Goal: Task Accomplishment & Management: Use online tool/utility

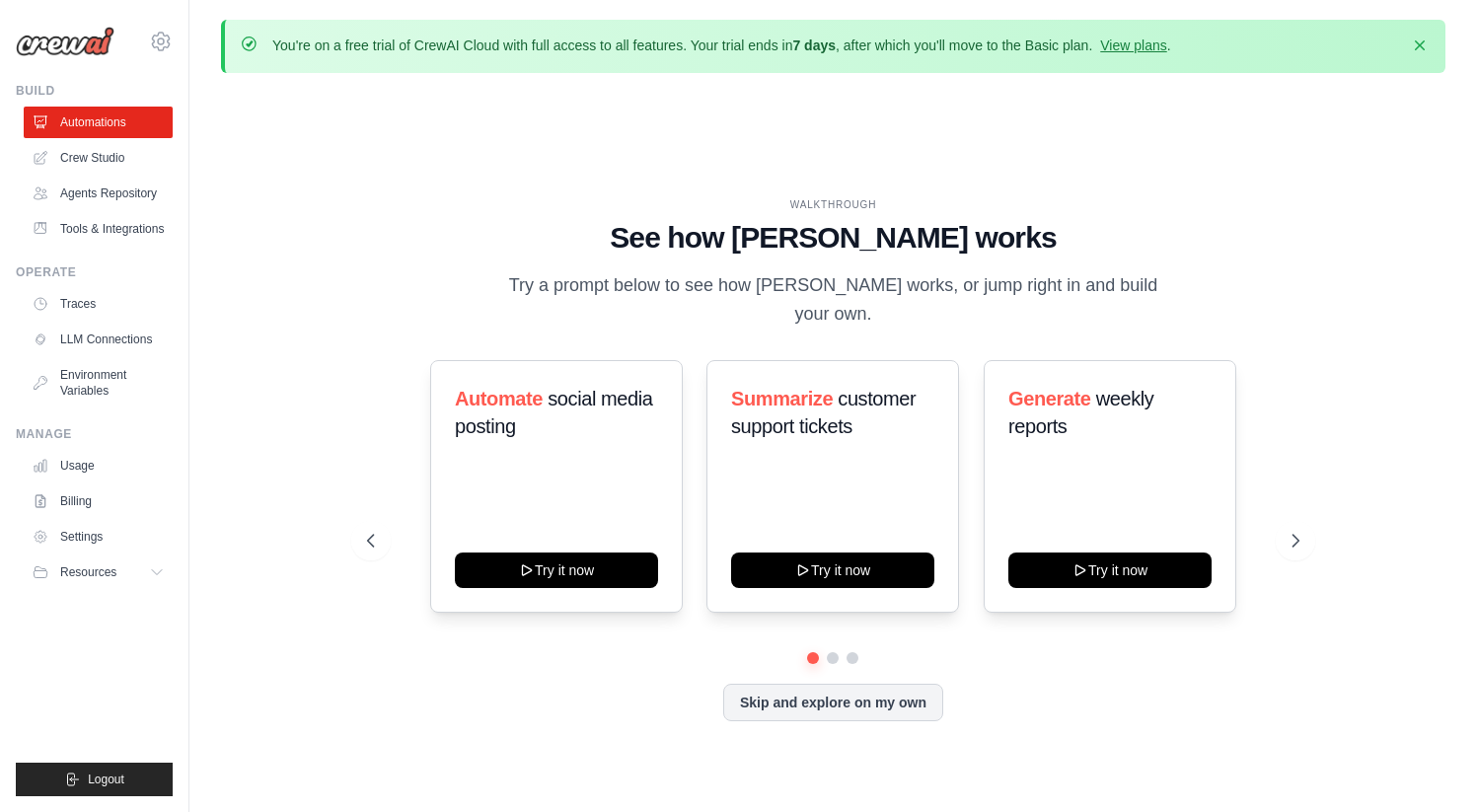
drag, startPoint x: 546, startPoint y: 43, endPoint x: 790, endPoint y: 42, distance: 243.6
click at [789, 42] on p "You're on a free trial of CrewAI Cloud with full access to all features. Your t…" at bounding box center [721, 46] width 899 height 20
click at [790, 42] on p "You're on a free trial of CrewAI Cloud with full access to all features. Your t…" at bounding box center [721, 46] width 899 height 20
click at [1301, 531] on icon at bounding box center [1297, 541] width 20 height 20
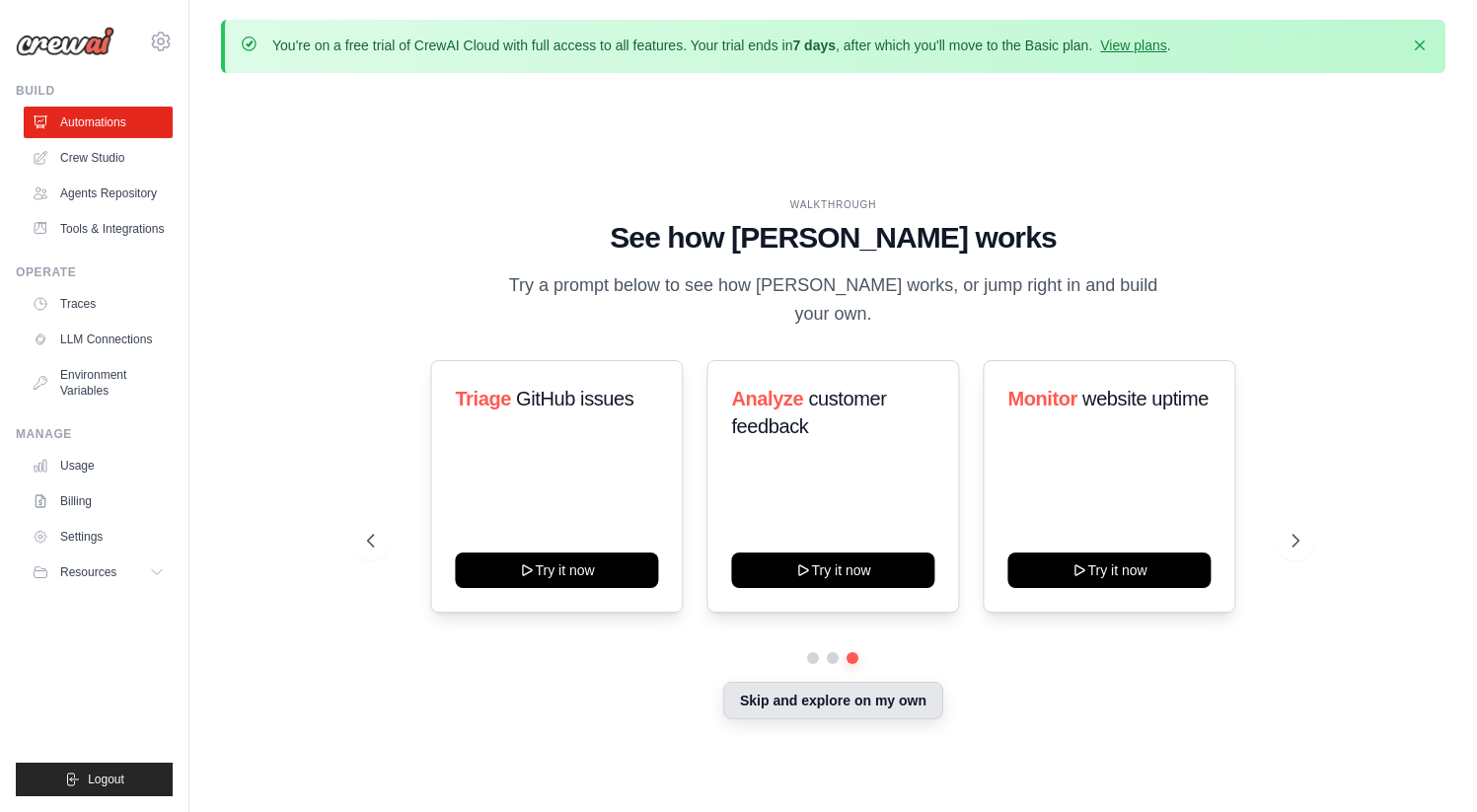
click at [814, 715] on button "Skip and explore on my own" at bounding box center [833, 700] width 220 height 37
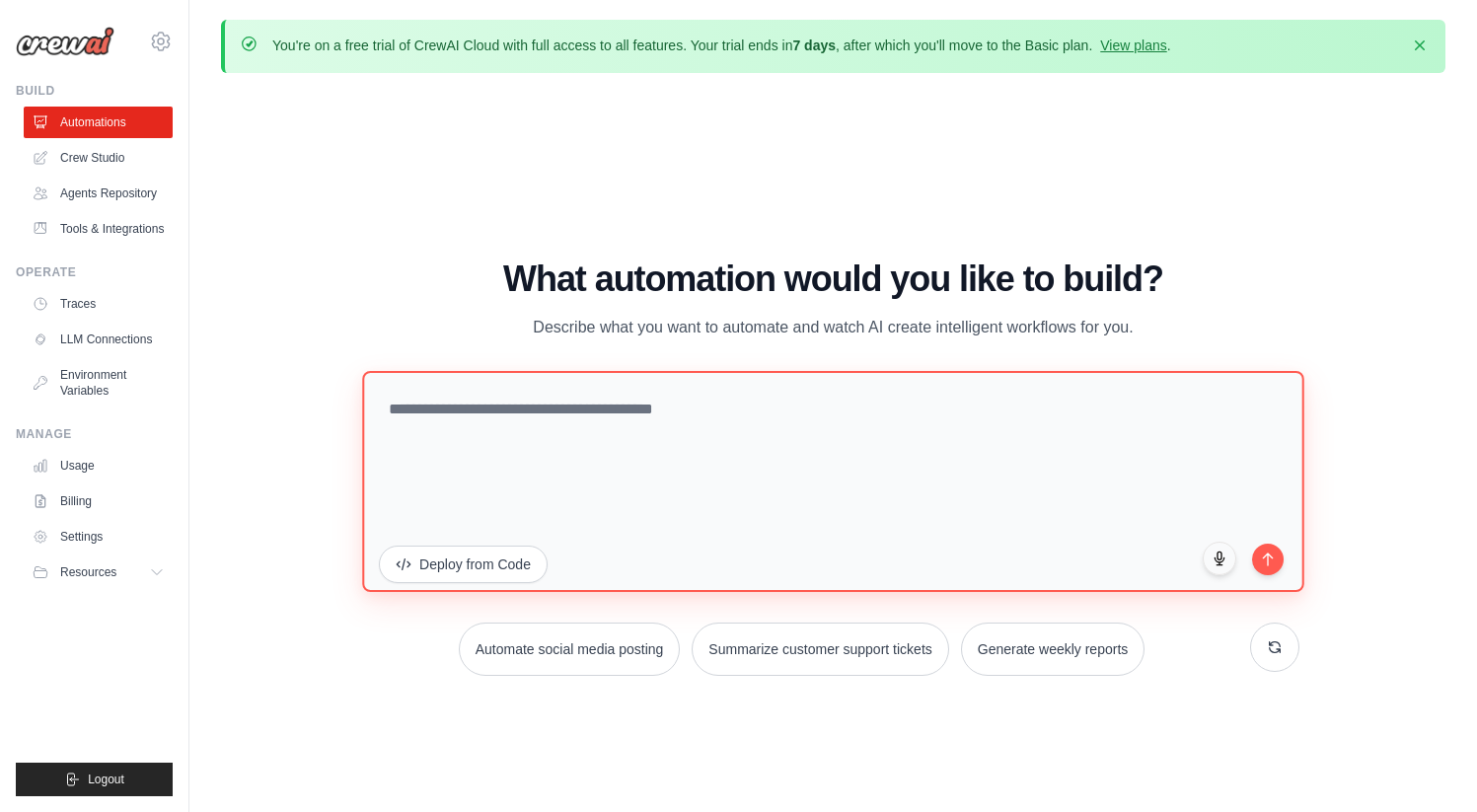
click at [612, 408] on textarea at bounding box center [832, 480] width 941 height 221
paste textarea "**********"
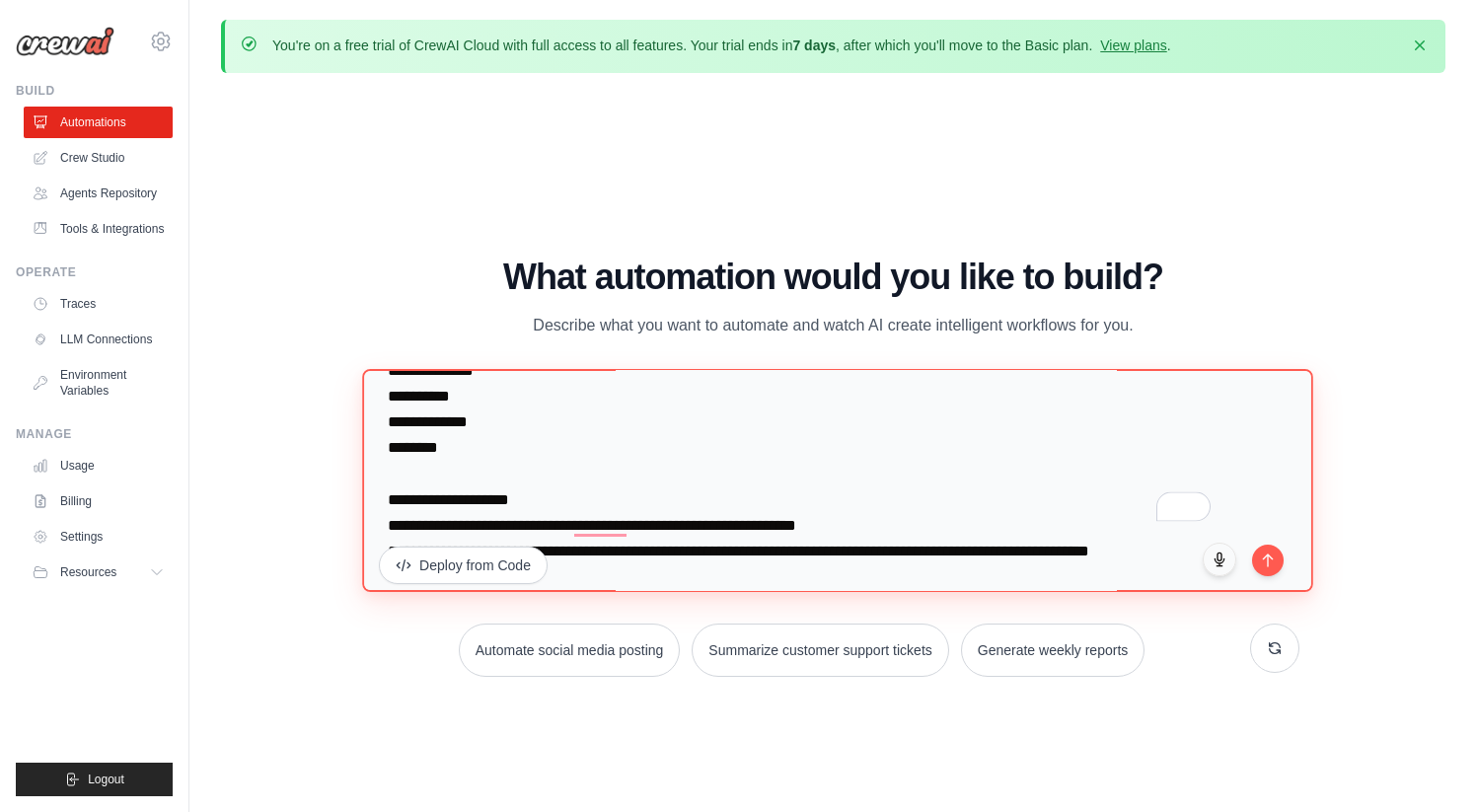
scroll to position [308, 0]
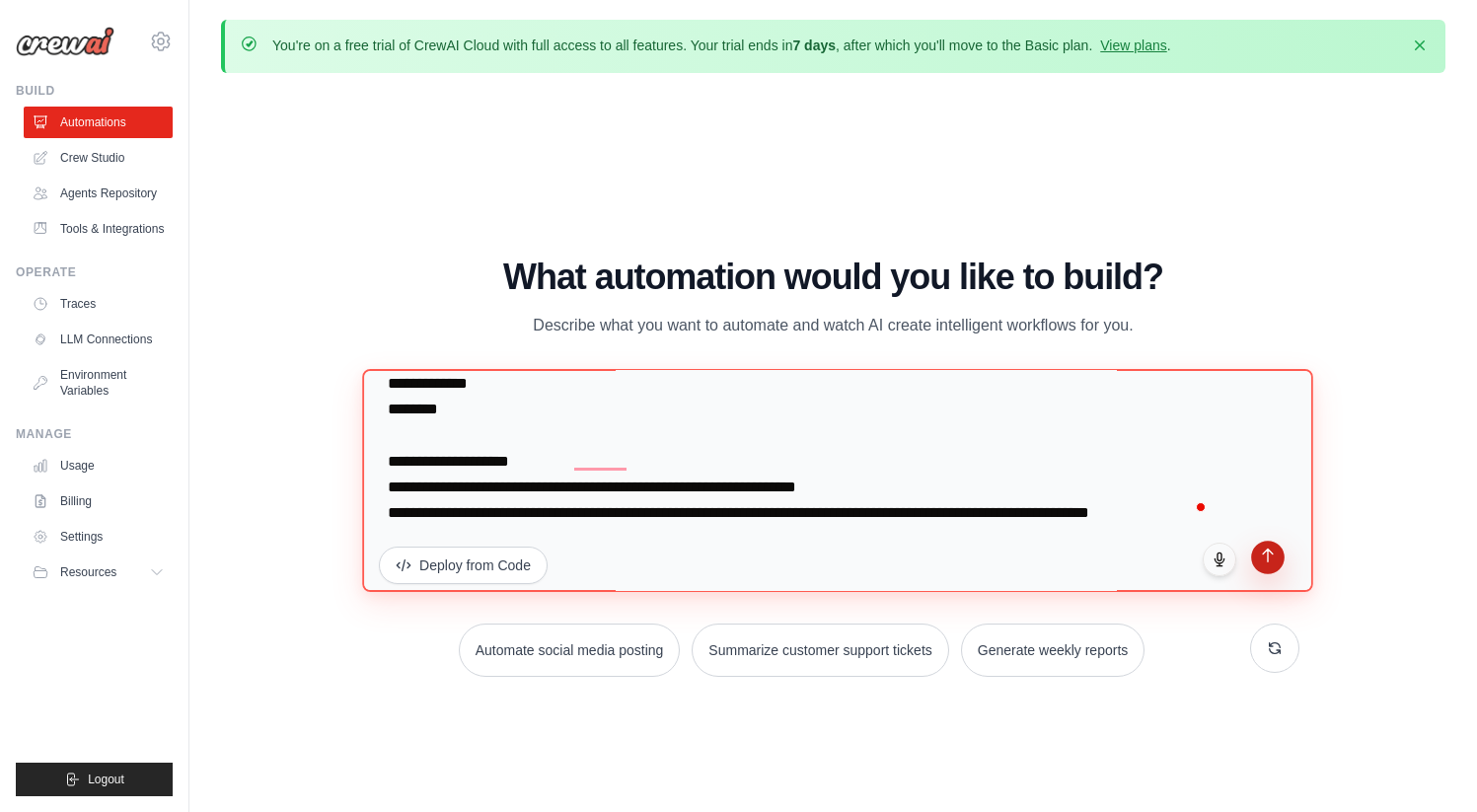
type textarea "**********"
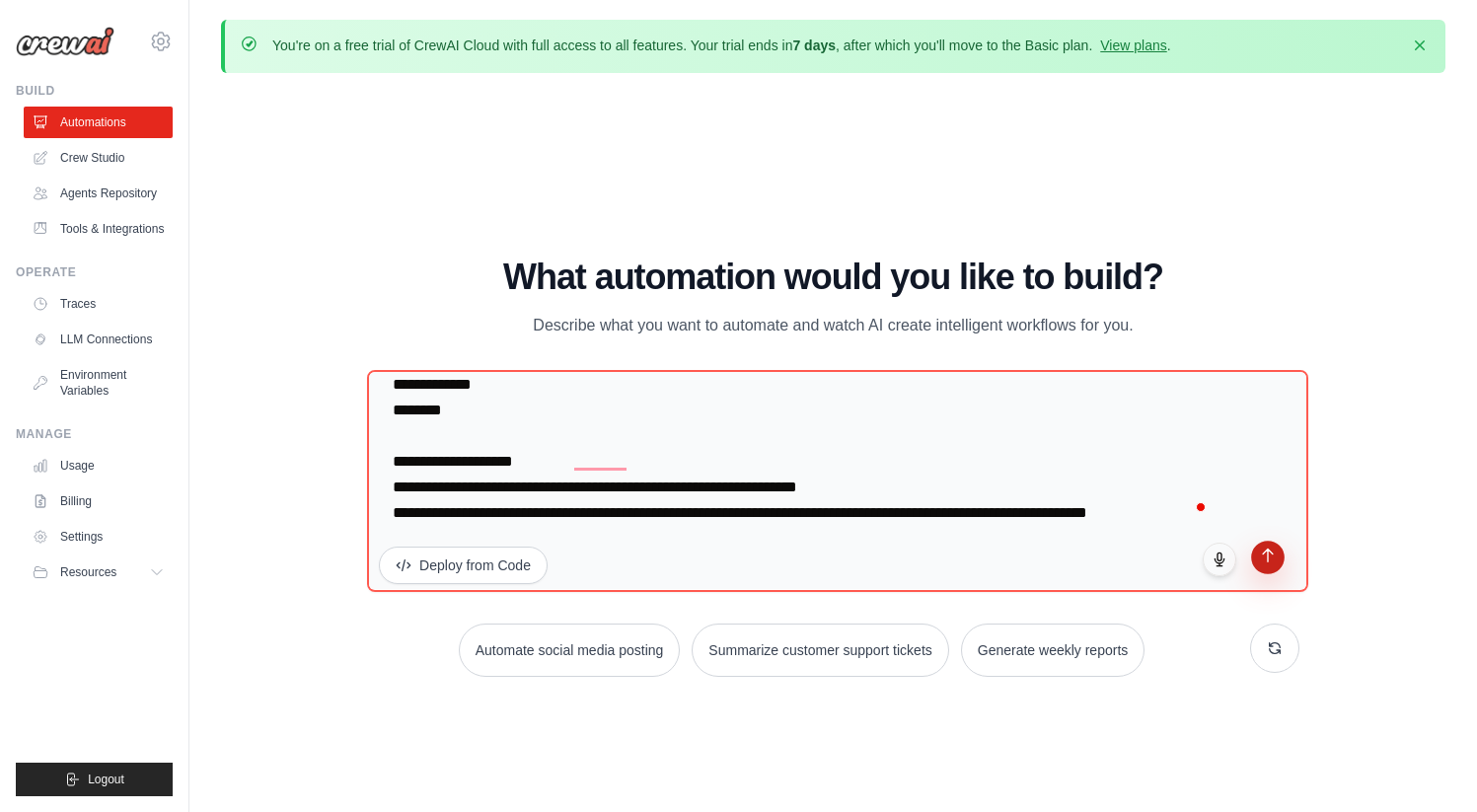
click at [1267, 562] on button "submit" at bounding box center [1268, 558] width 34 height 34
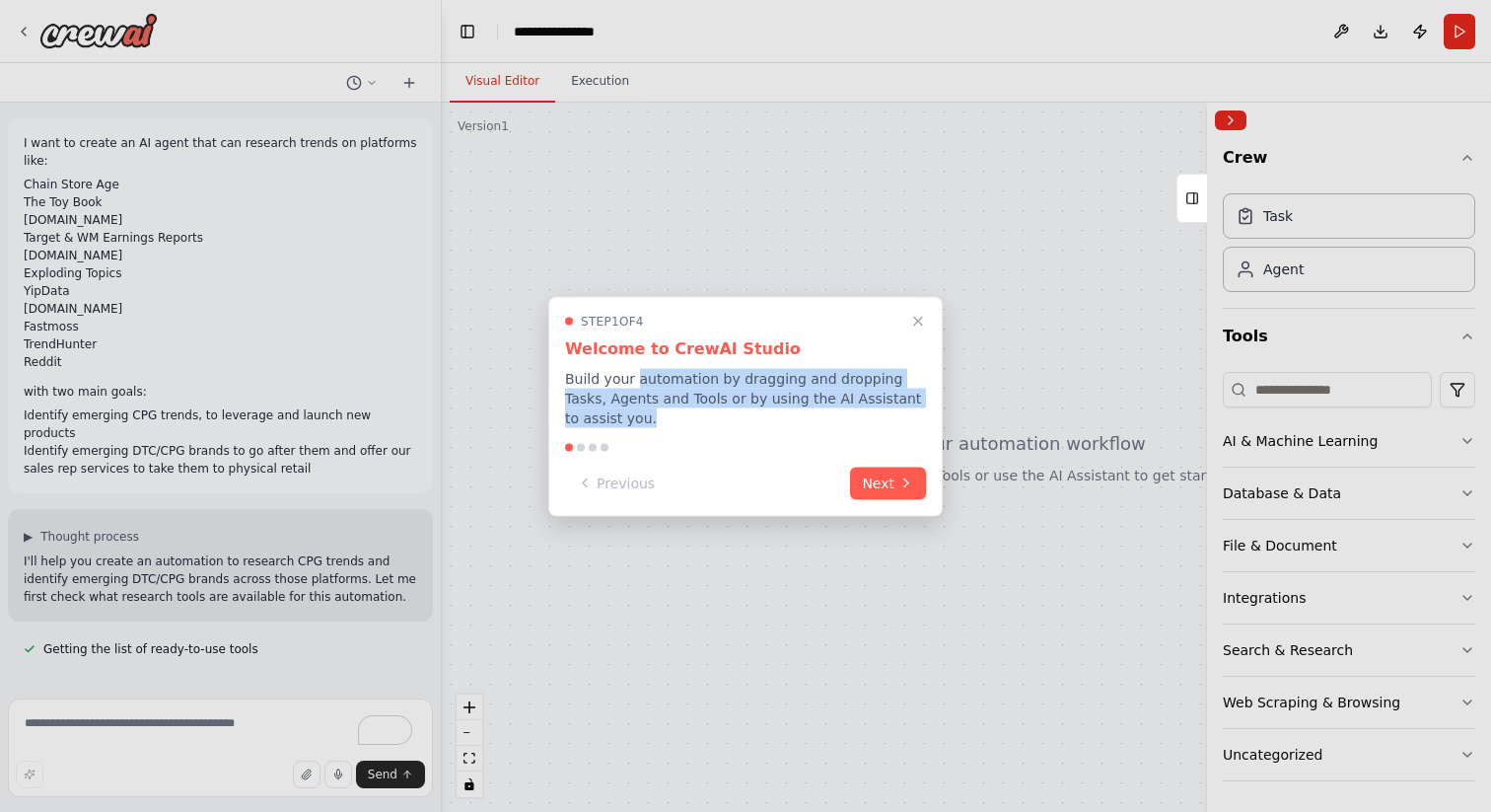
drag, startPoint x: 632, startPoint y: 378, endPoint x: 873, endPoint y: 410, distance: 242.9
click at [873, 410] on p "Build your automation by dragging and dropping Tasks, Agents and Tools or by us…" at bounding box center [745, 397] width 361 height 59
click at [889, 477] on button "Next" at bounding box center [888, 481] width 76 height 33
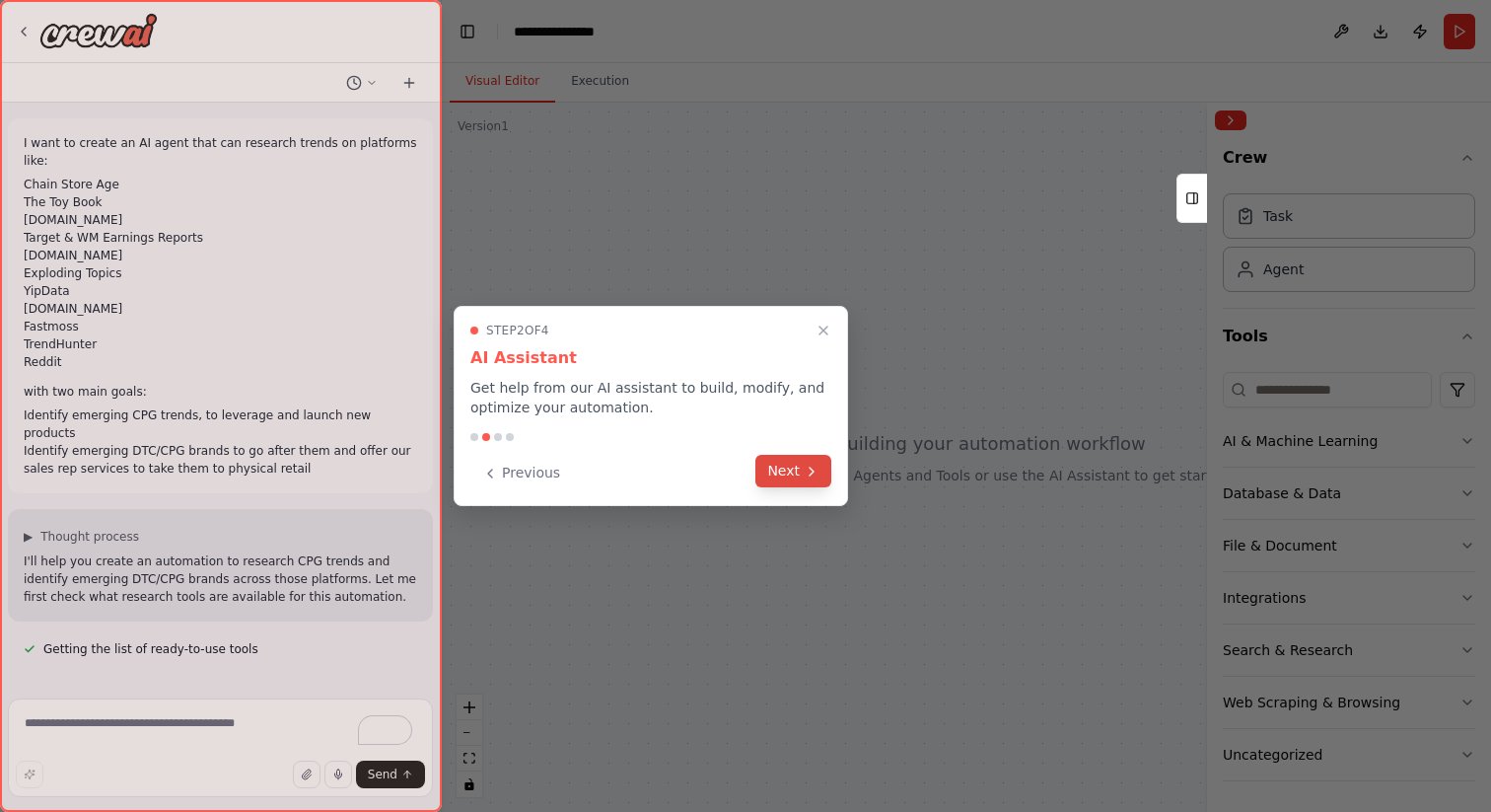
click at [792, 479] on button "Next" at bounding box center [794, 471] width 76 height 33
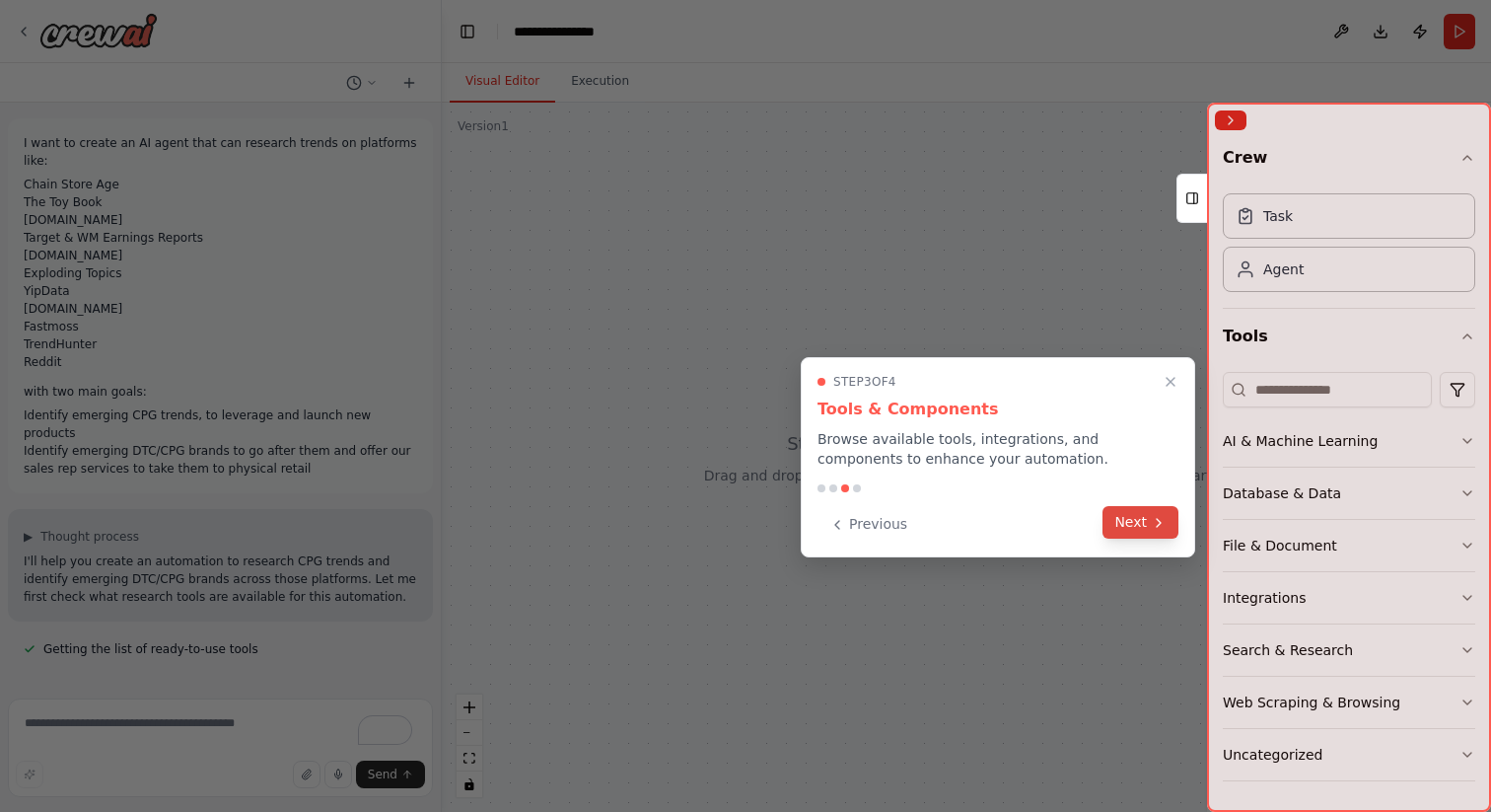
click at [1119, 520] on button "Next" at bounding box center [1141, 522] width 76 height 33
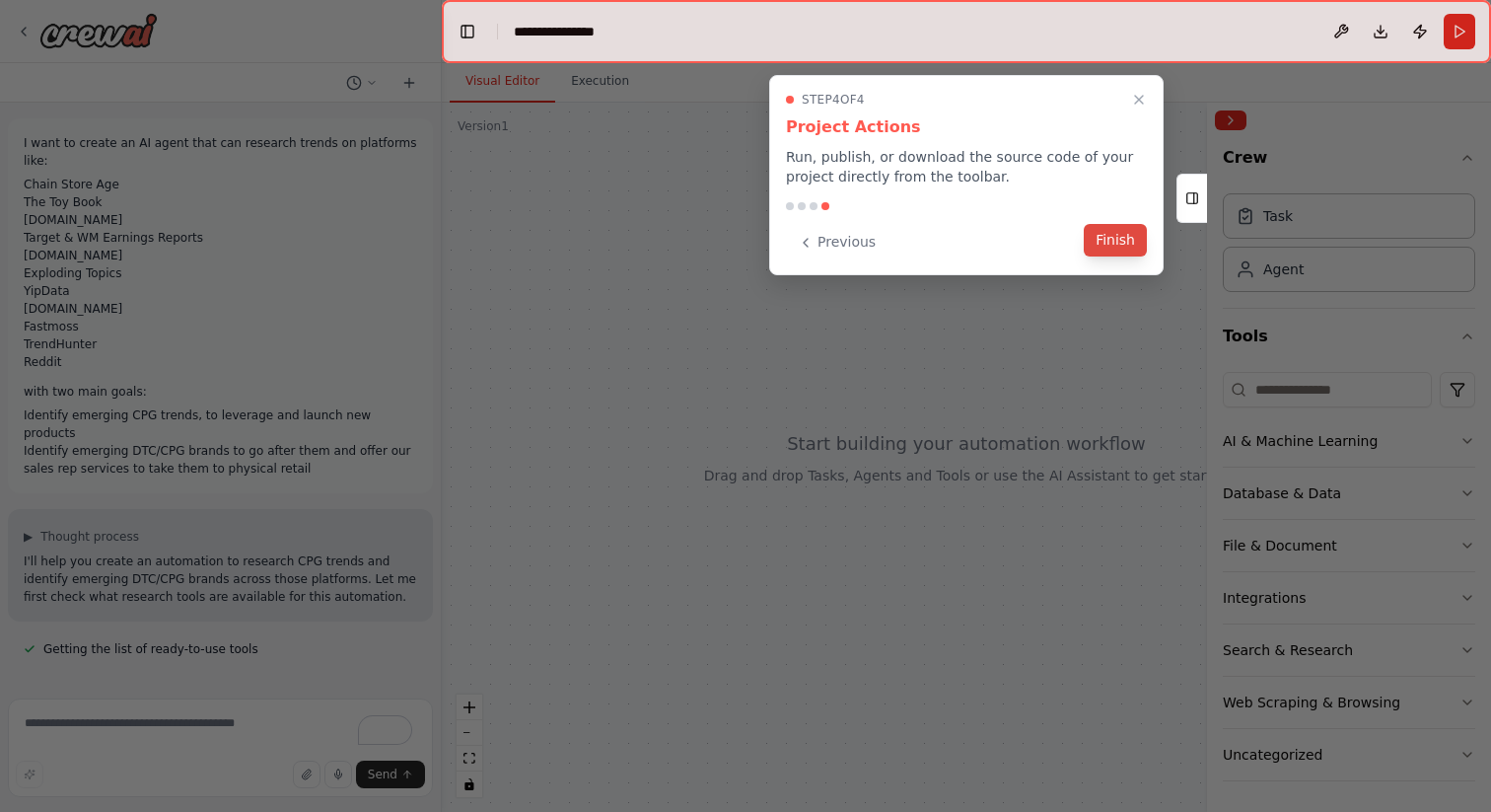
click at [1117, 240] on button "Finish" at bounding box center [1115, 240] width 63 height 33
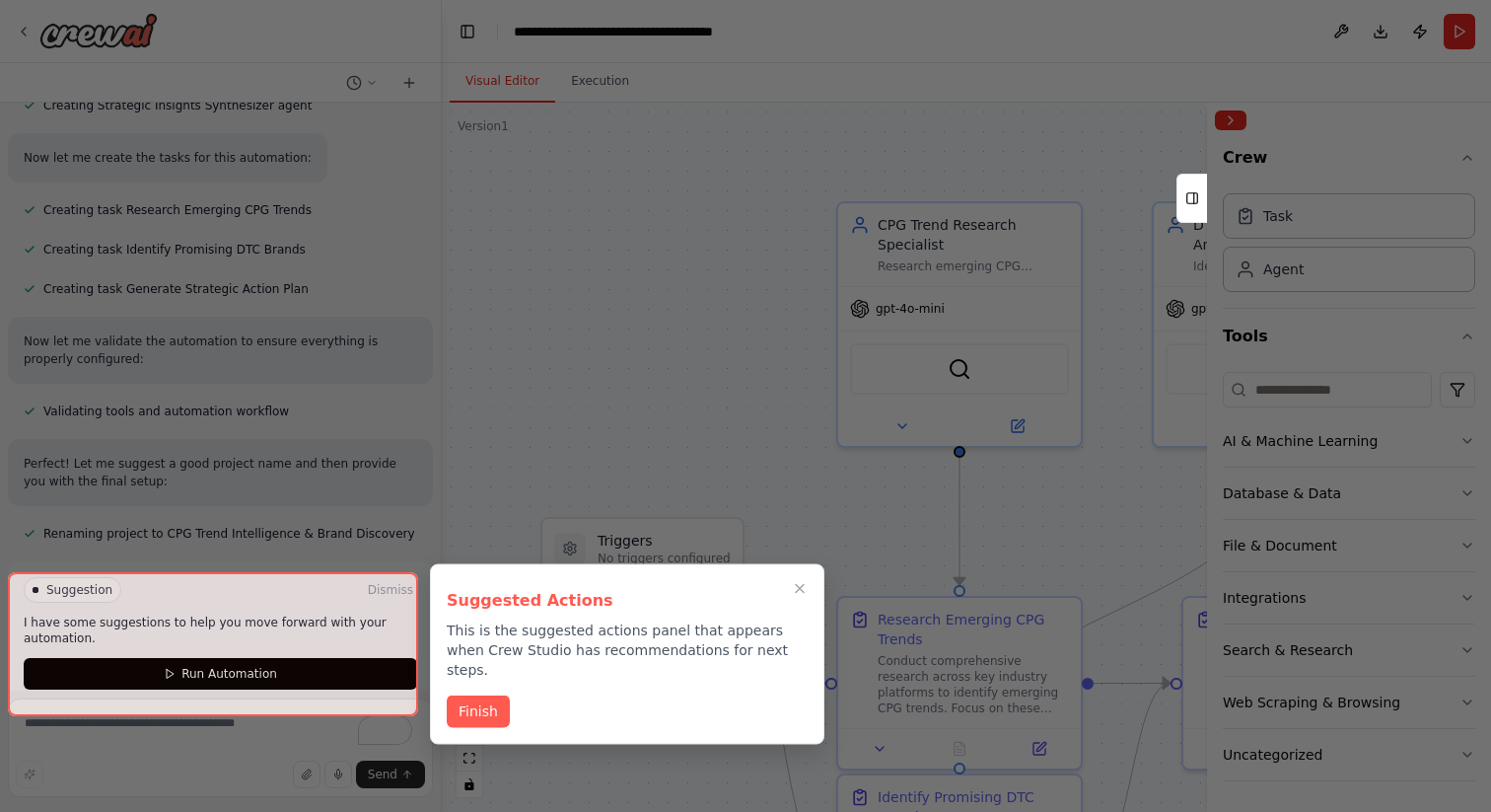
scroll to position [928, 0]
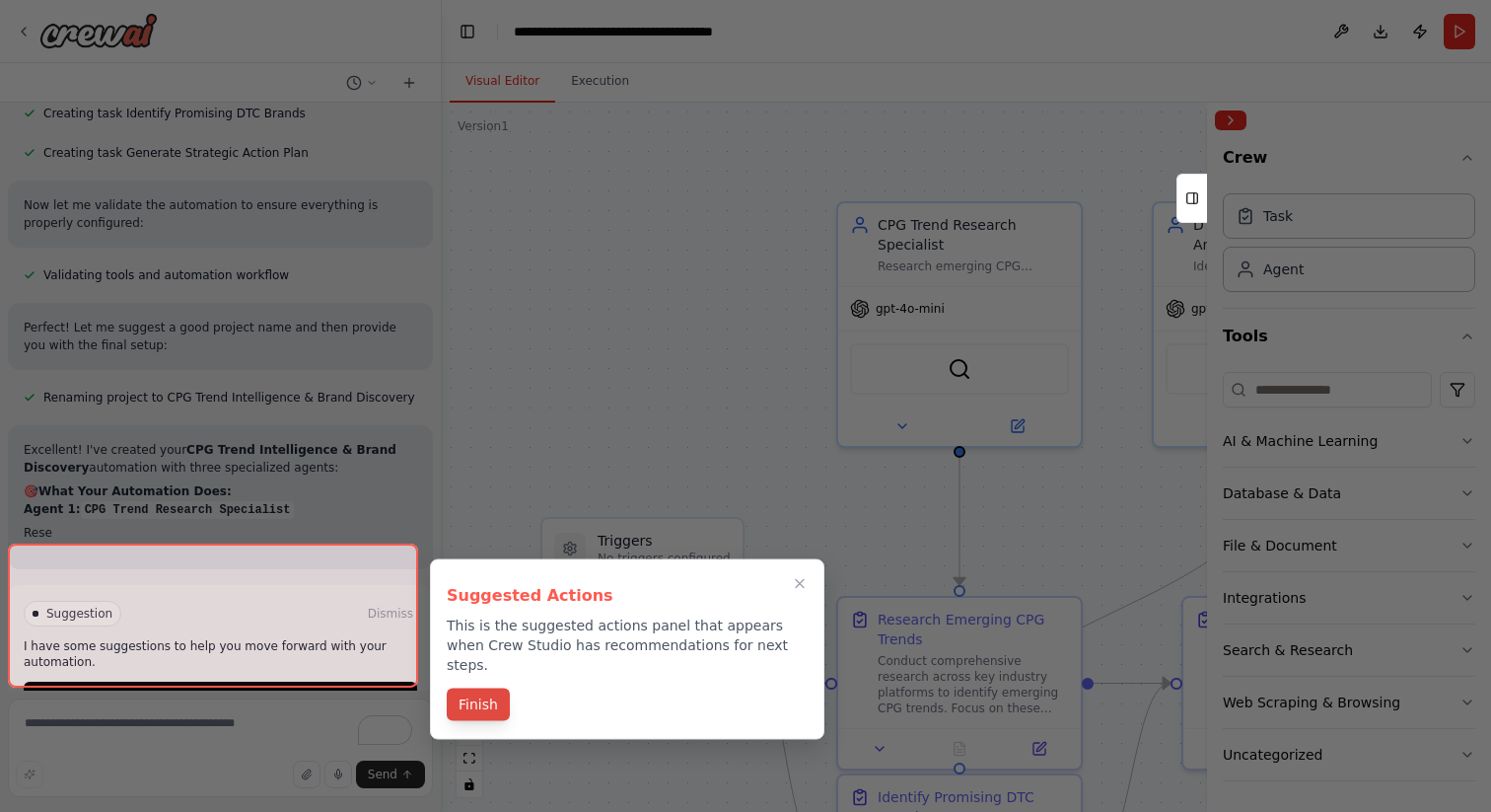
click at [488, 688] on button "Finish" at bounding box center [478, 704] width 63 height 33
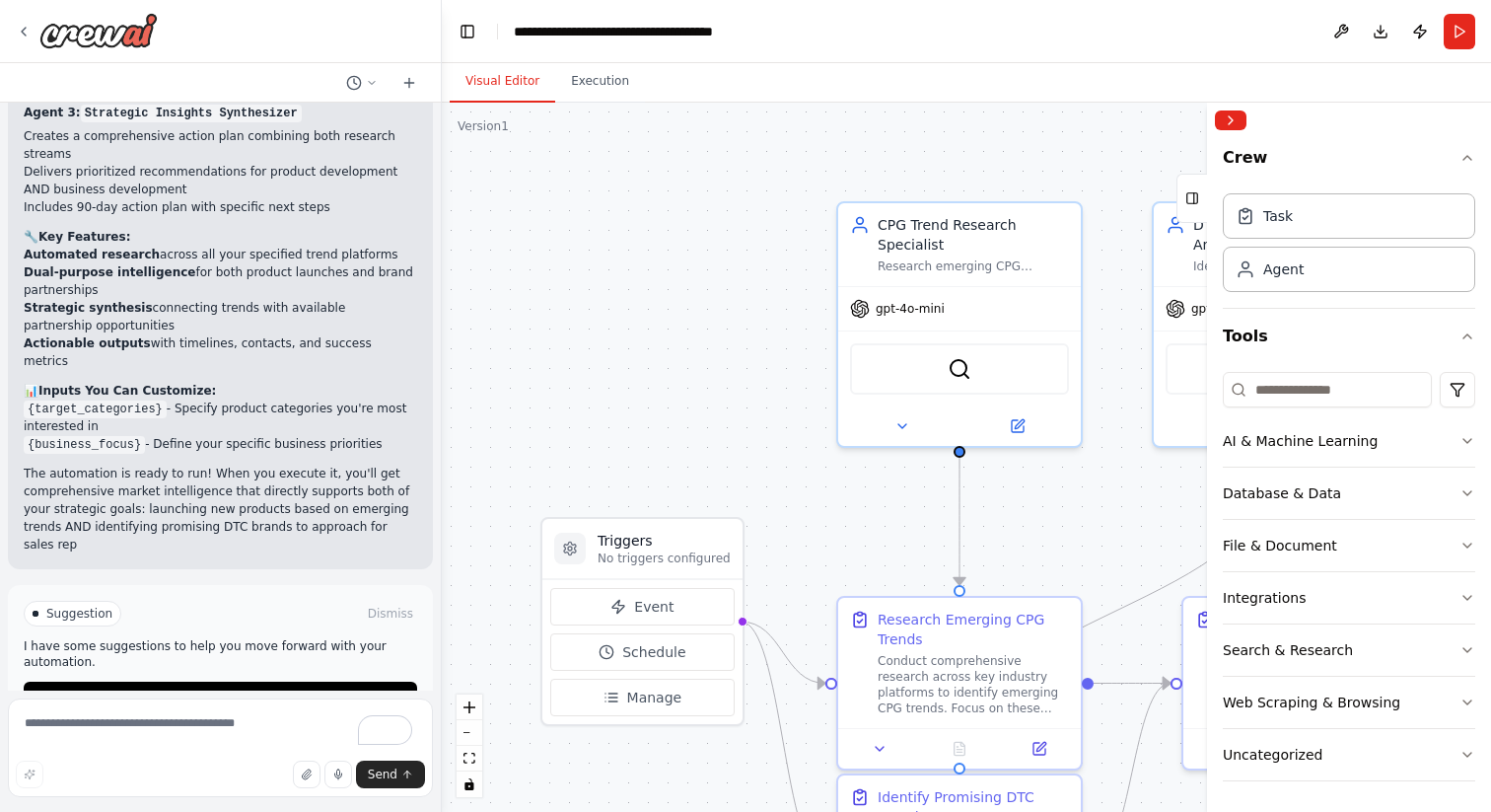
scroll to position [1698, 0]
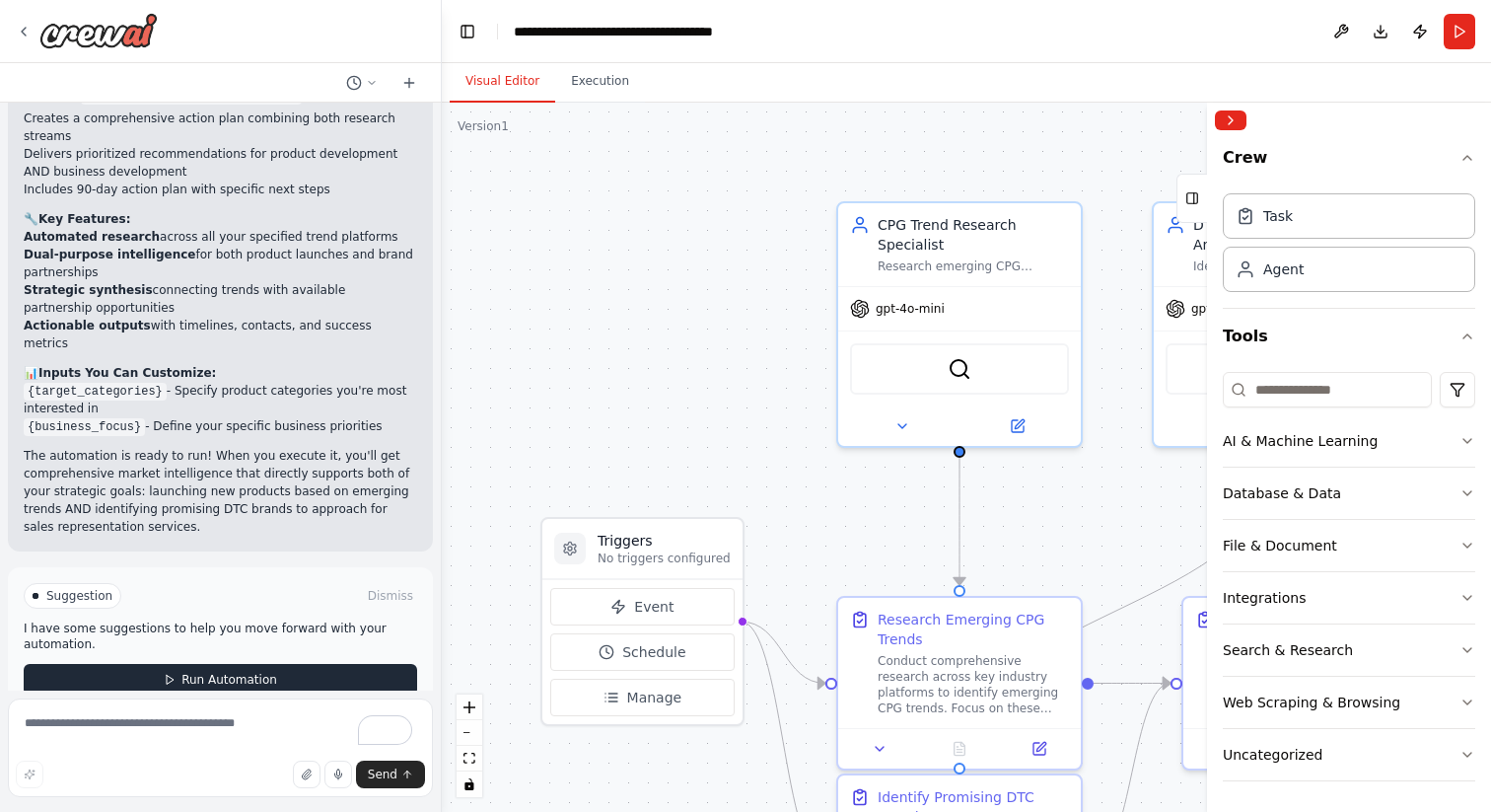
click at [204, 672] on span "Run Automation" at bounding box center [229, 680] width 96 height 16
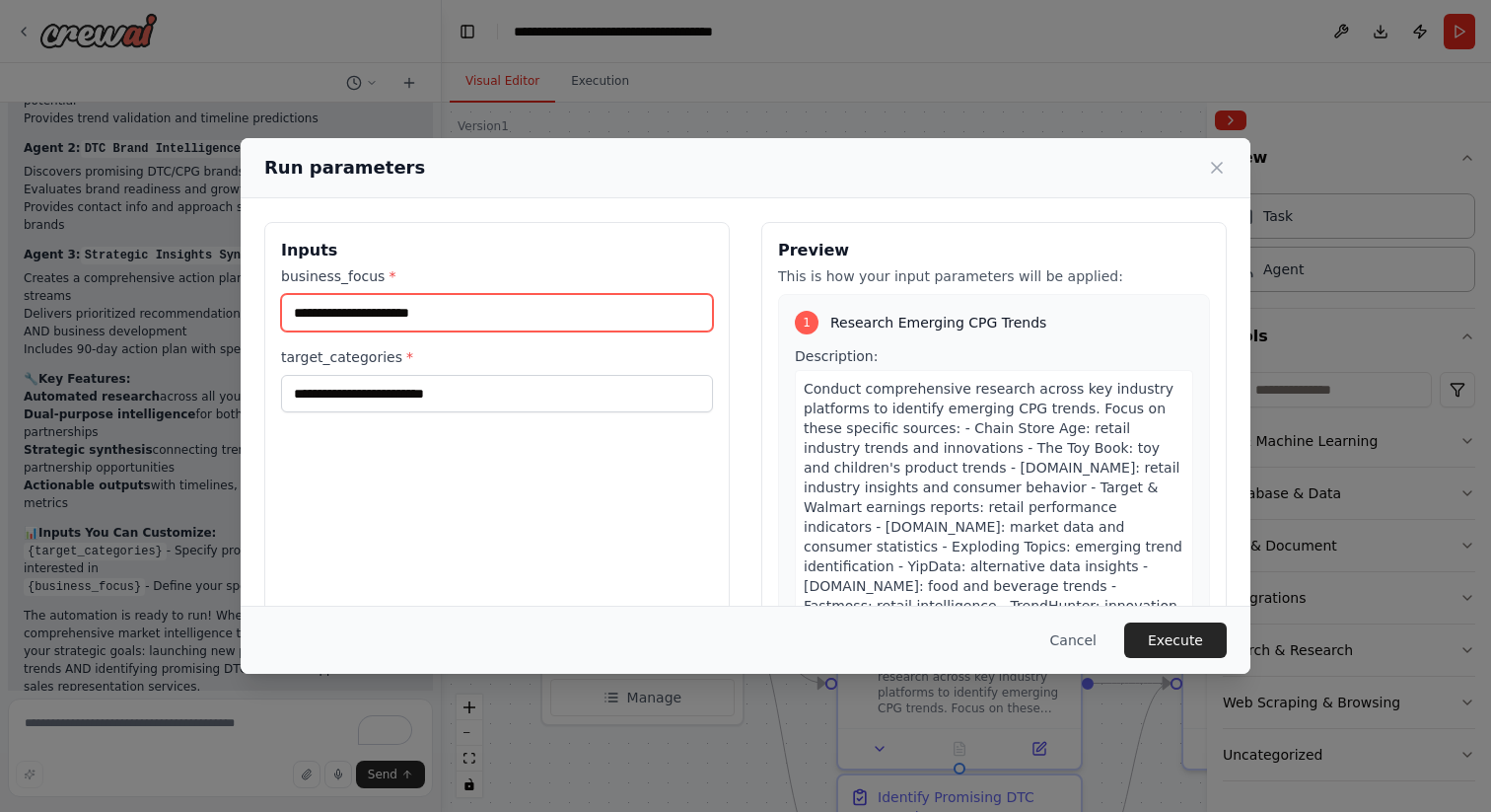
click at [398, 314] on input "business_focus *" at bounding box center [497, 312] width 432 height 37
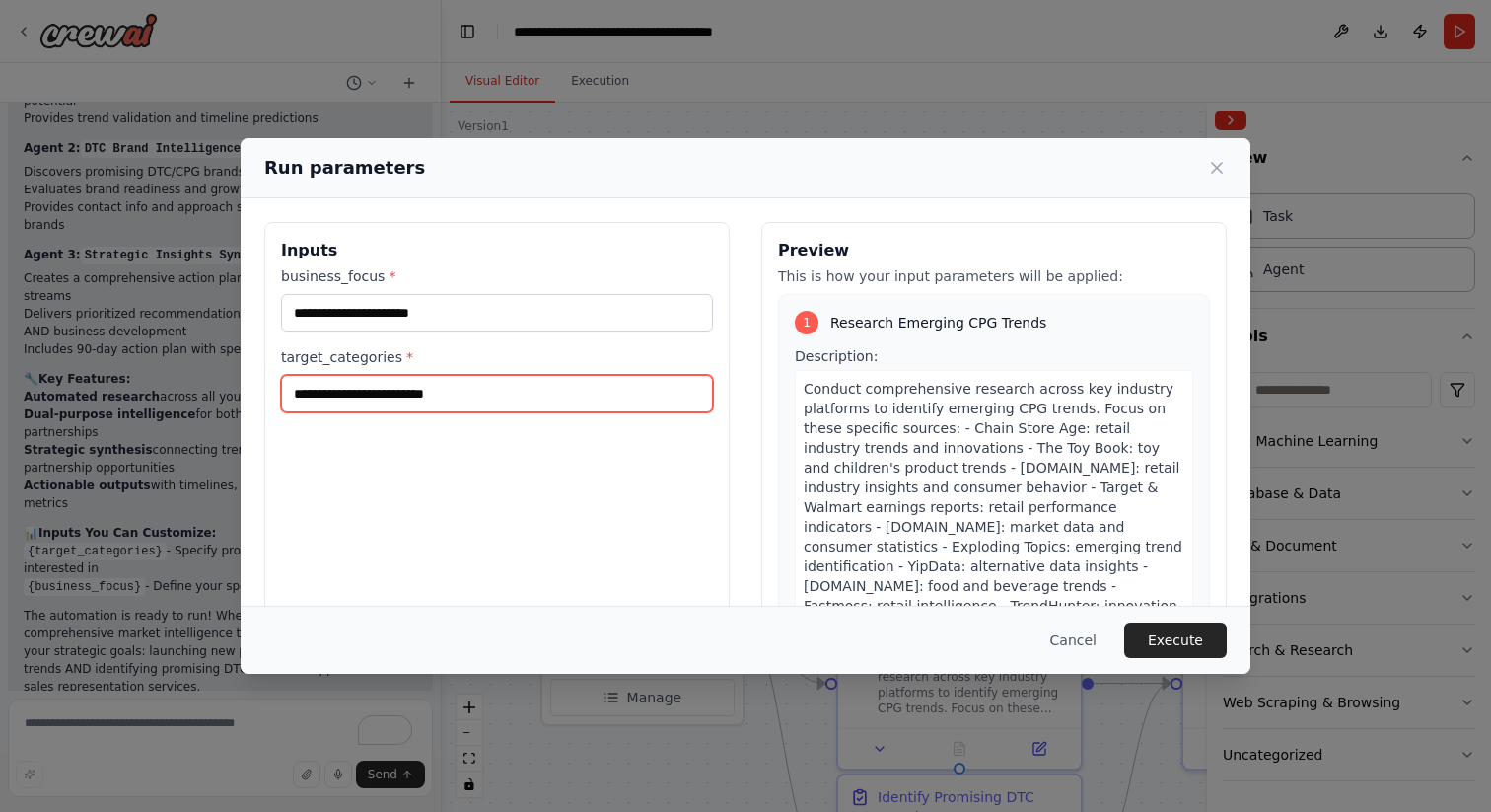
click at [380, 405] on input "target_categories *" at bounding box center [497, 393] width 432 height 37
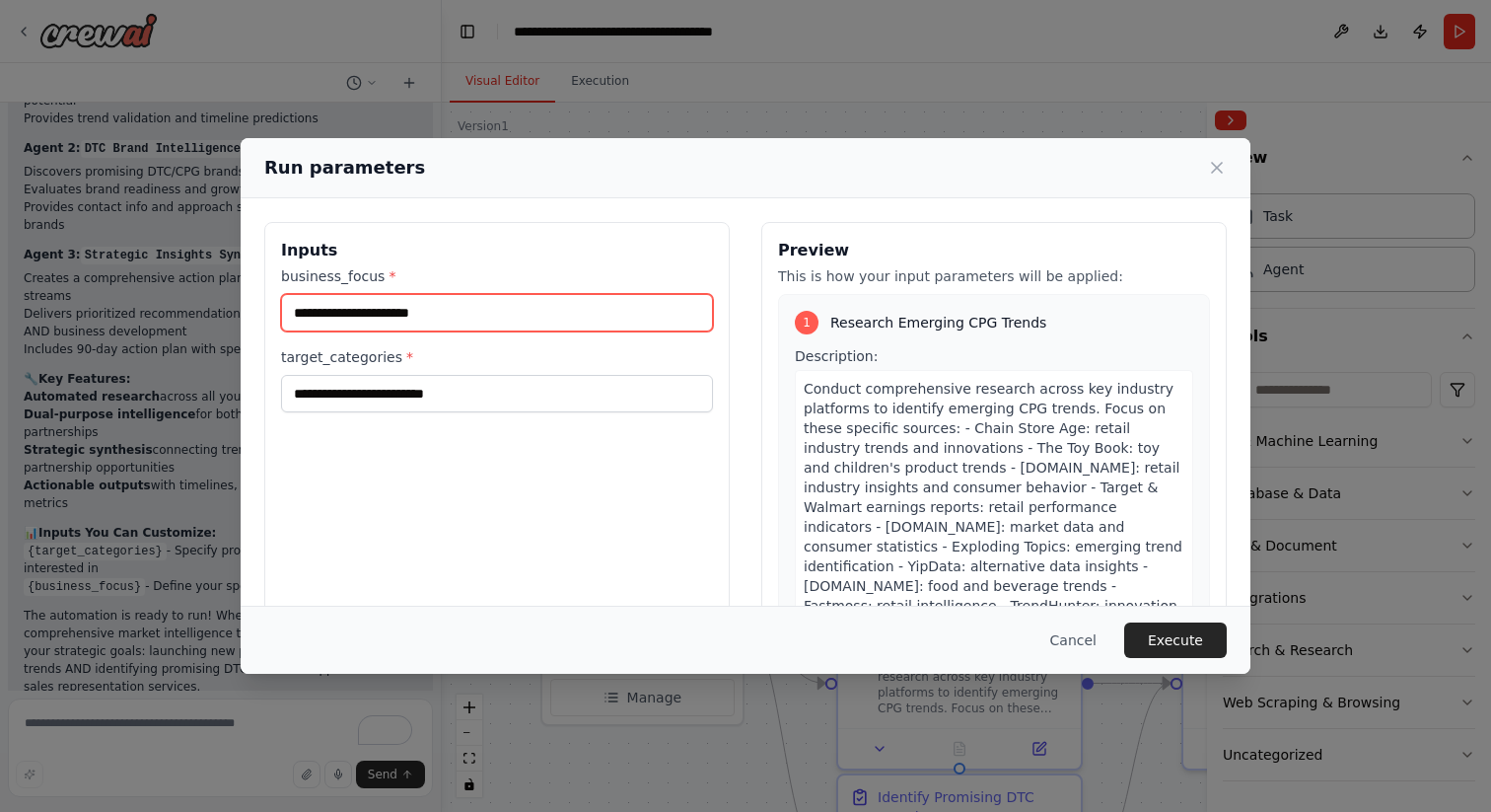
click at [496, 317] on input "business_focus *" at bounding box center [497, 312] width 432 height 37
click at [1216, 165] on icon at bounding box center [1217, 168] width 20 height 20
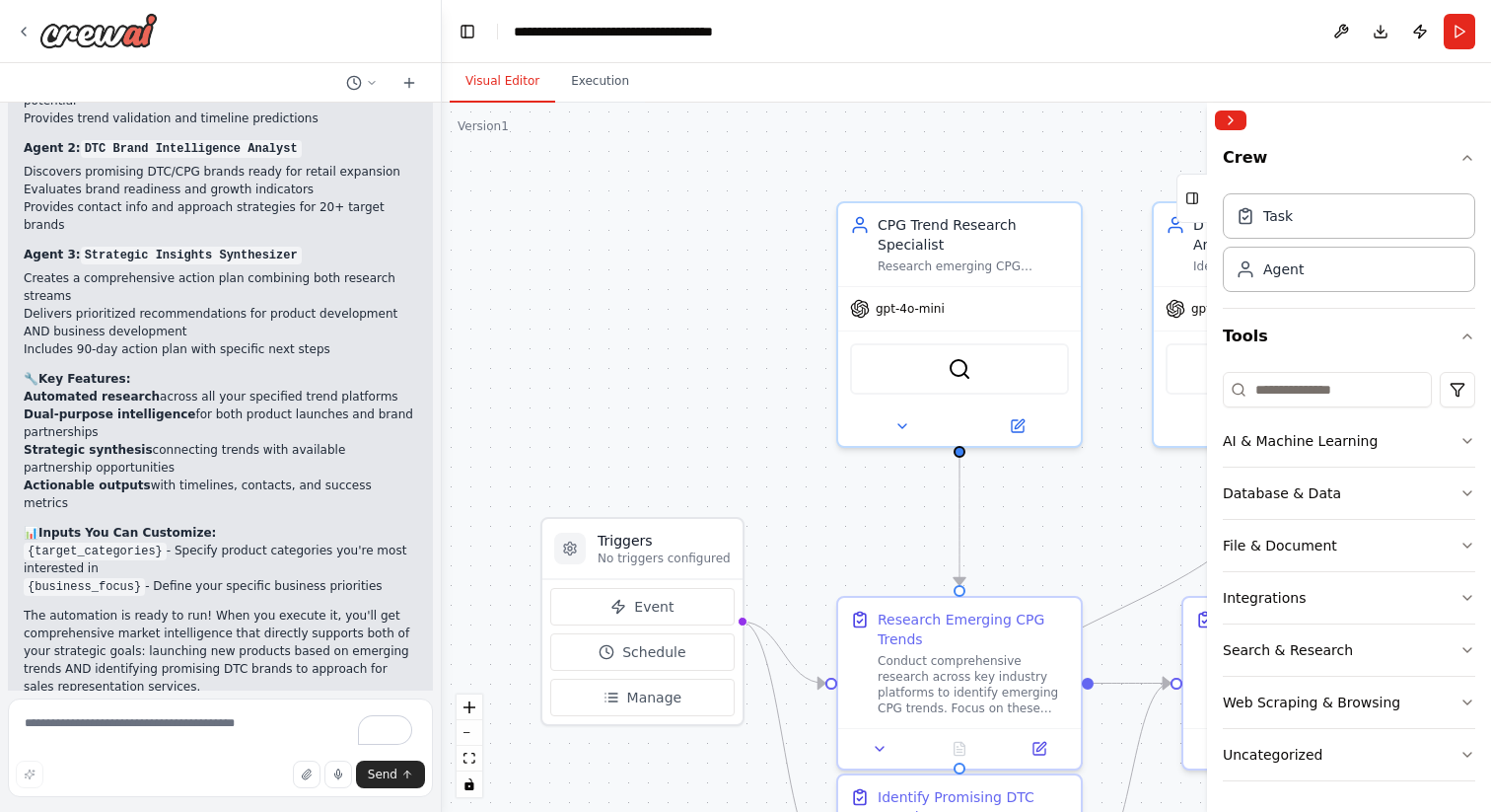
click at [269, 542] on li "{target_categories} - Specify product categories you're most interested in" at bounding box center [221, 560] width 394 height 36
drag, startPoint x: 224, startPoint y: 553, endPoint x: 376, endPoint y: 547, distance: 152.0
click at [376, 577] on li "{business_focus} - Define your specific business priorities" at bounding box center [221, 586] width 394 height 18
drag, startPoint x: 273, startPoint y: 515, endPoint x: 380, endPoint y: 539, distance: 109.1
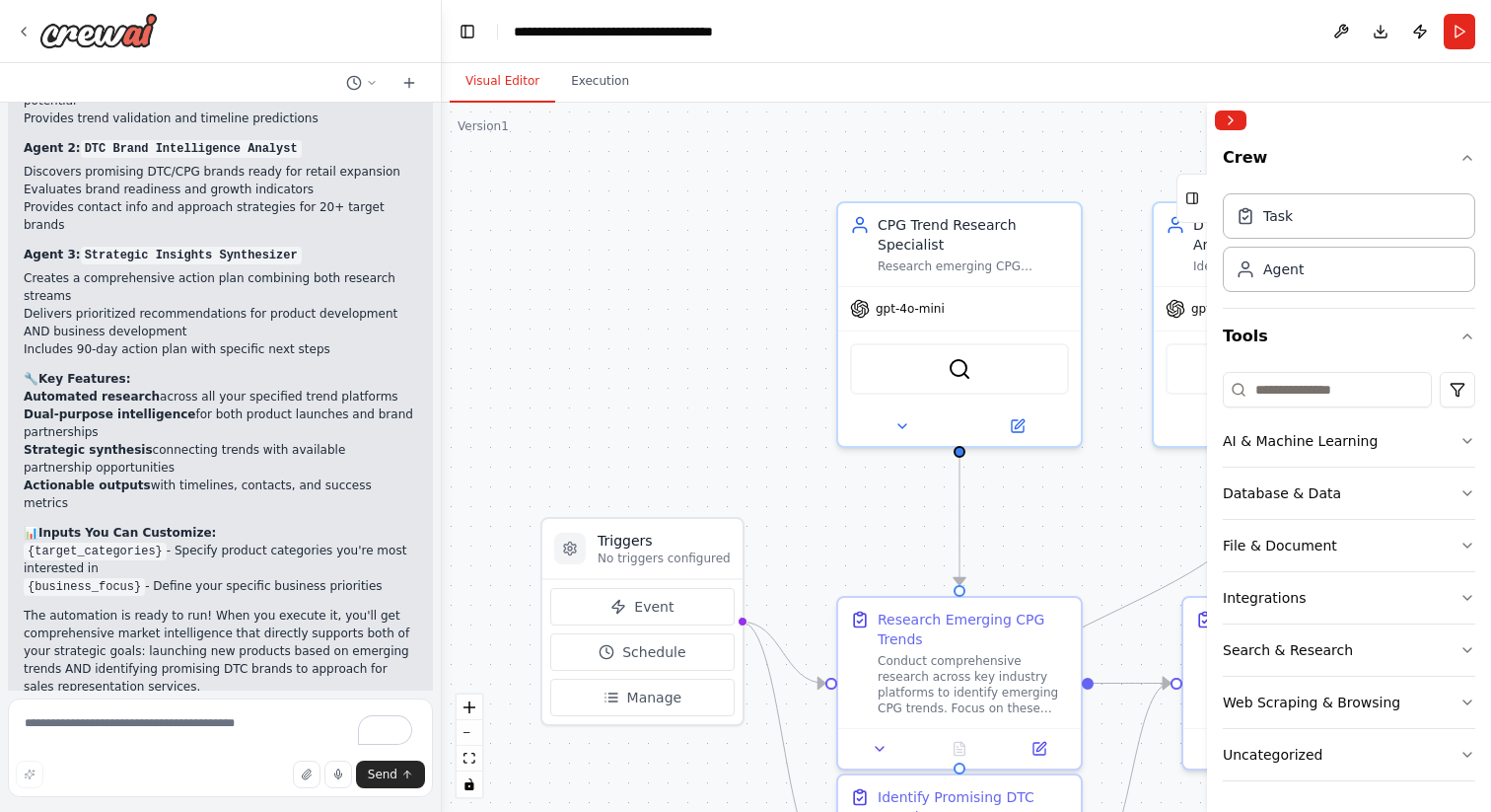
click at [380, 542] on li "{target_categories} - Specify product categories you're most interested in" at bounding box center [221, 560] width 394 height 36
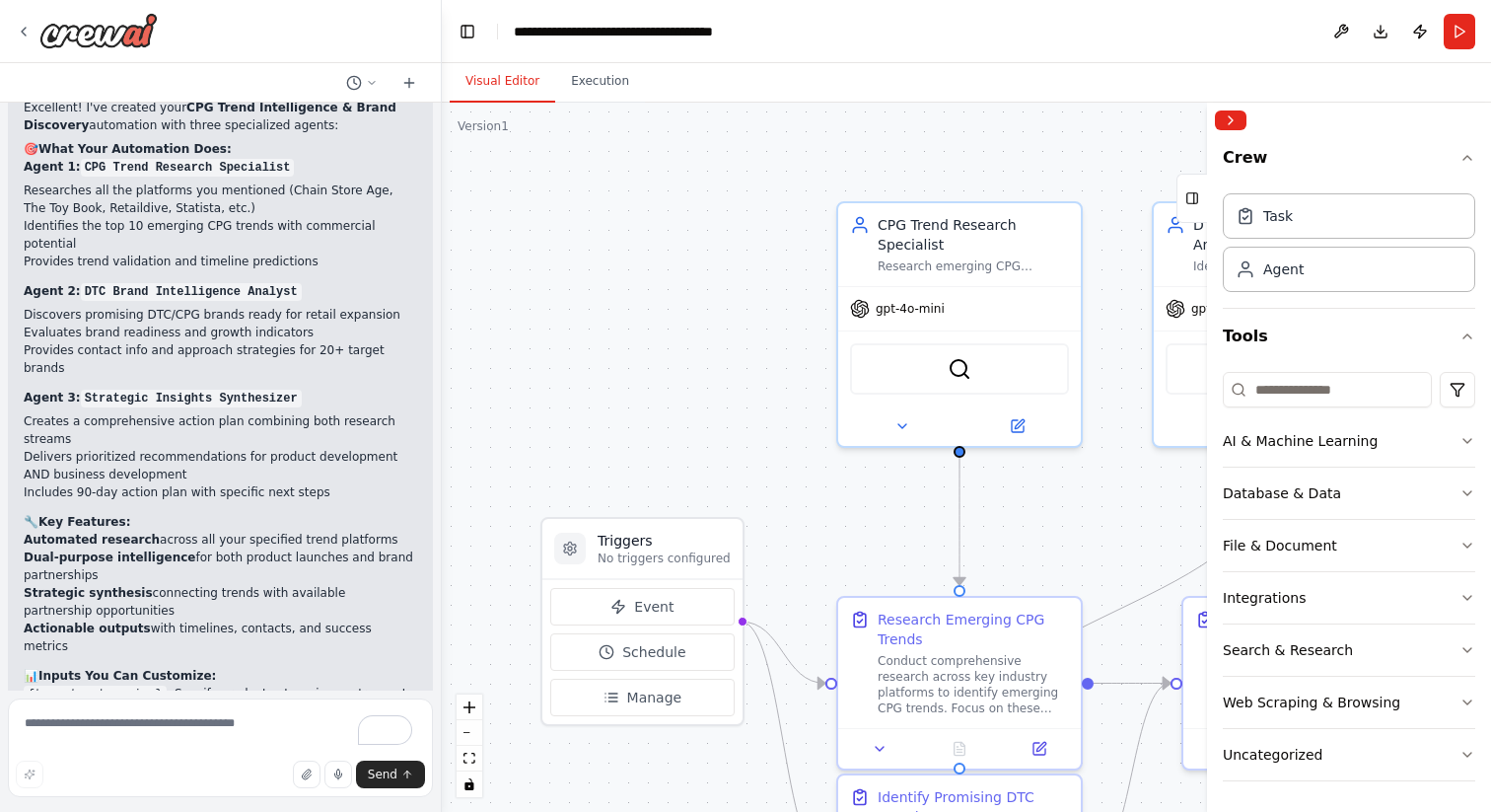
scroll to position [1225, 0]
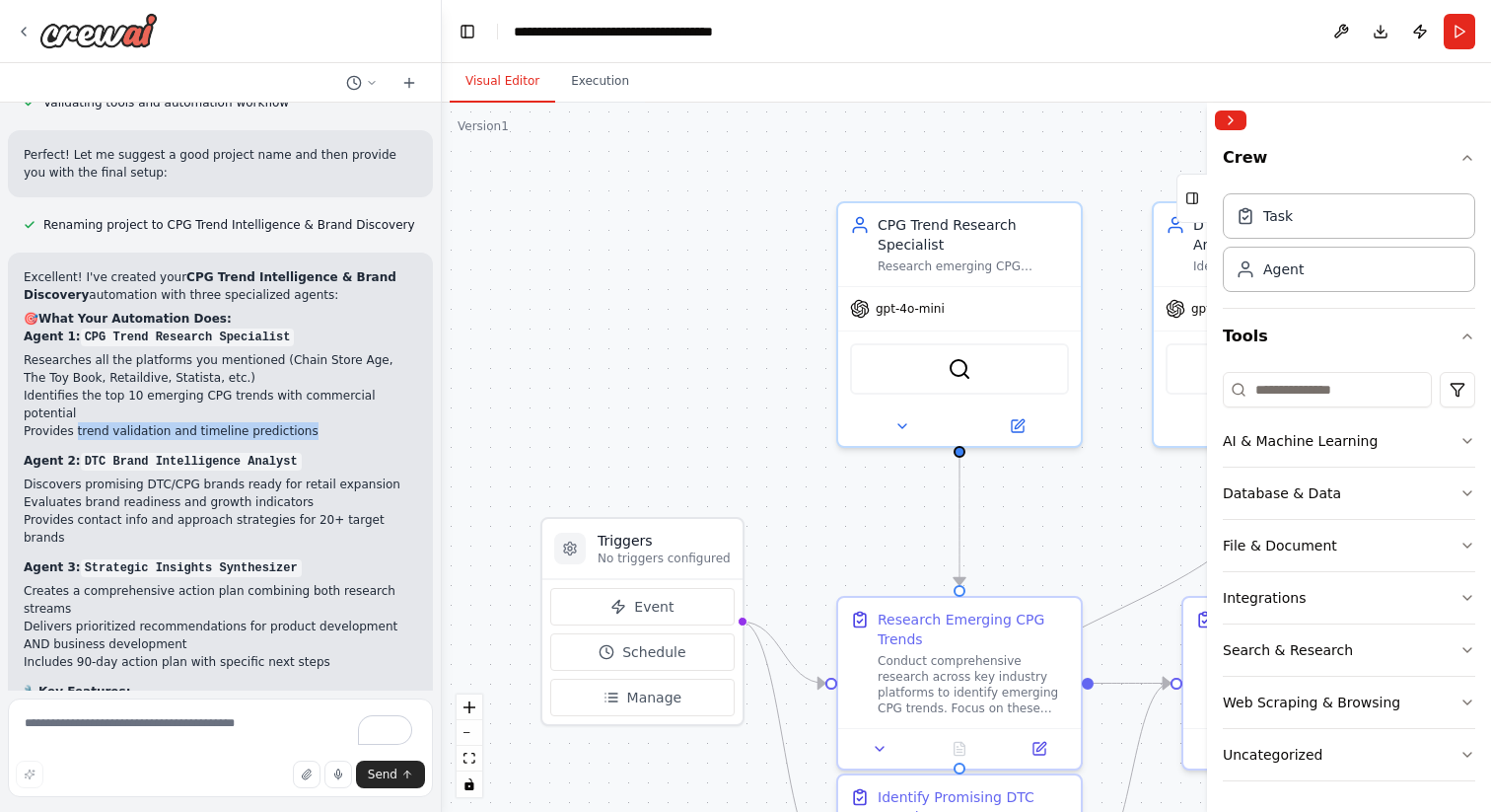
drag, startPoint x: 76, startPoint y: 414, endPoint x: 317, endPoint y: 416, distance: 240.7
click at [317, 422] on li "Provides trend validation and timeline predictions" at bounding box center [221, 431] width 394 height 18
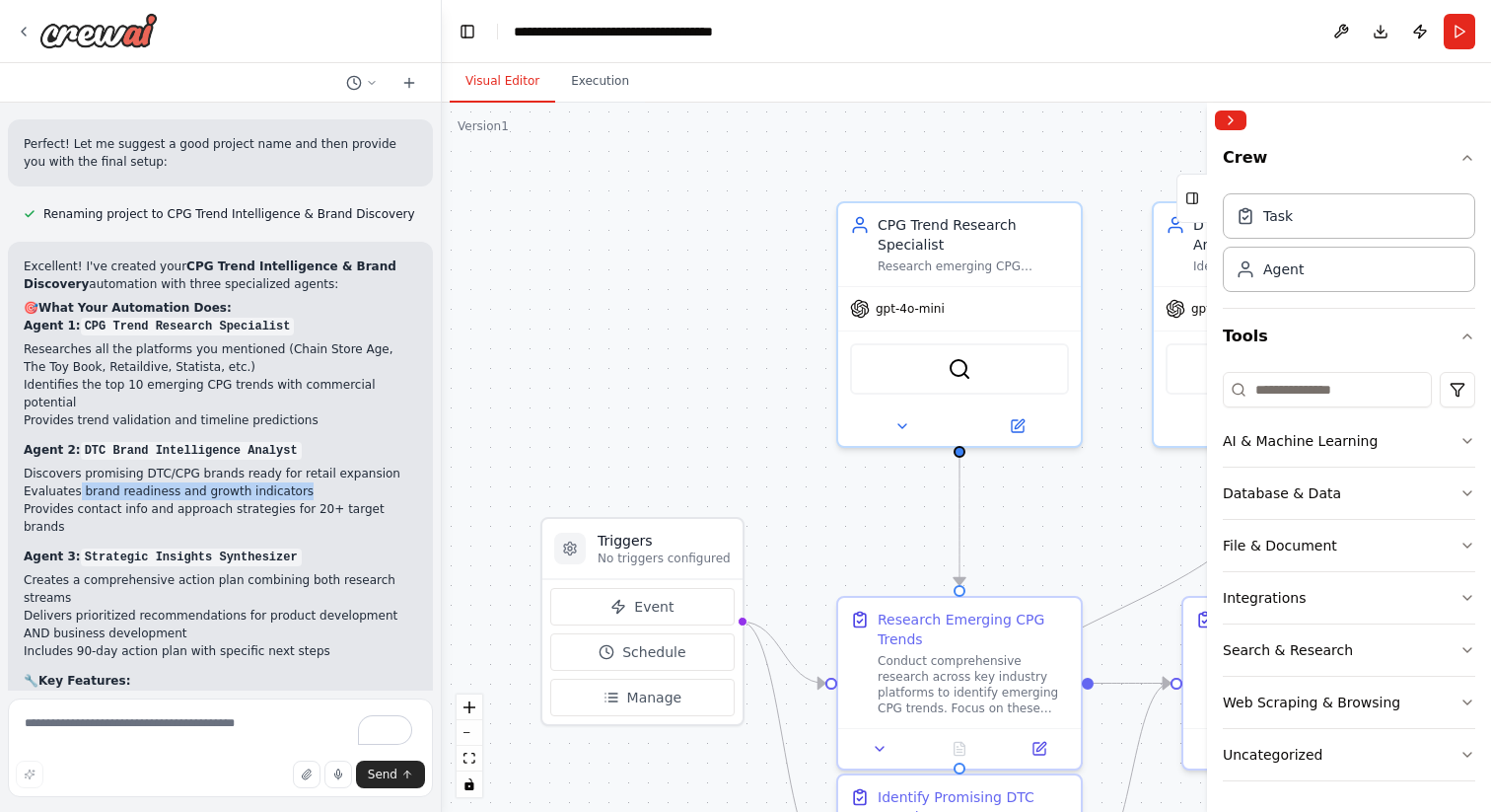
drag, startPoint x: 77, startPoint y: 471, endPoint x: 309, endPoint y: 474, distance: 231.8
click at [309, 482] on li "Evaluates brand readiness and growth indicators" at bounding box center [221, 491] width 394 height 18
click at [173, 500] on li "Provides contact info and approach strategies for 20+ target brands" at bounding box center [221, 518] width 394 height 36
drag, startPoint x: 144, startPoint y: 492, endPoint x: 329, endPoint y: 504, distance: 185.8
click at [329, 504] on li "Provides contact info and approach strategies for 20+ target brands" at bounding box center [221, 518] width 394 height 36
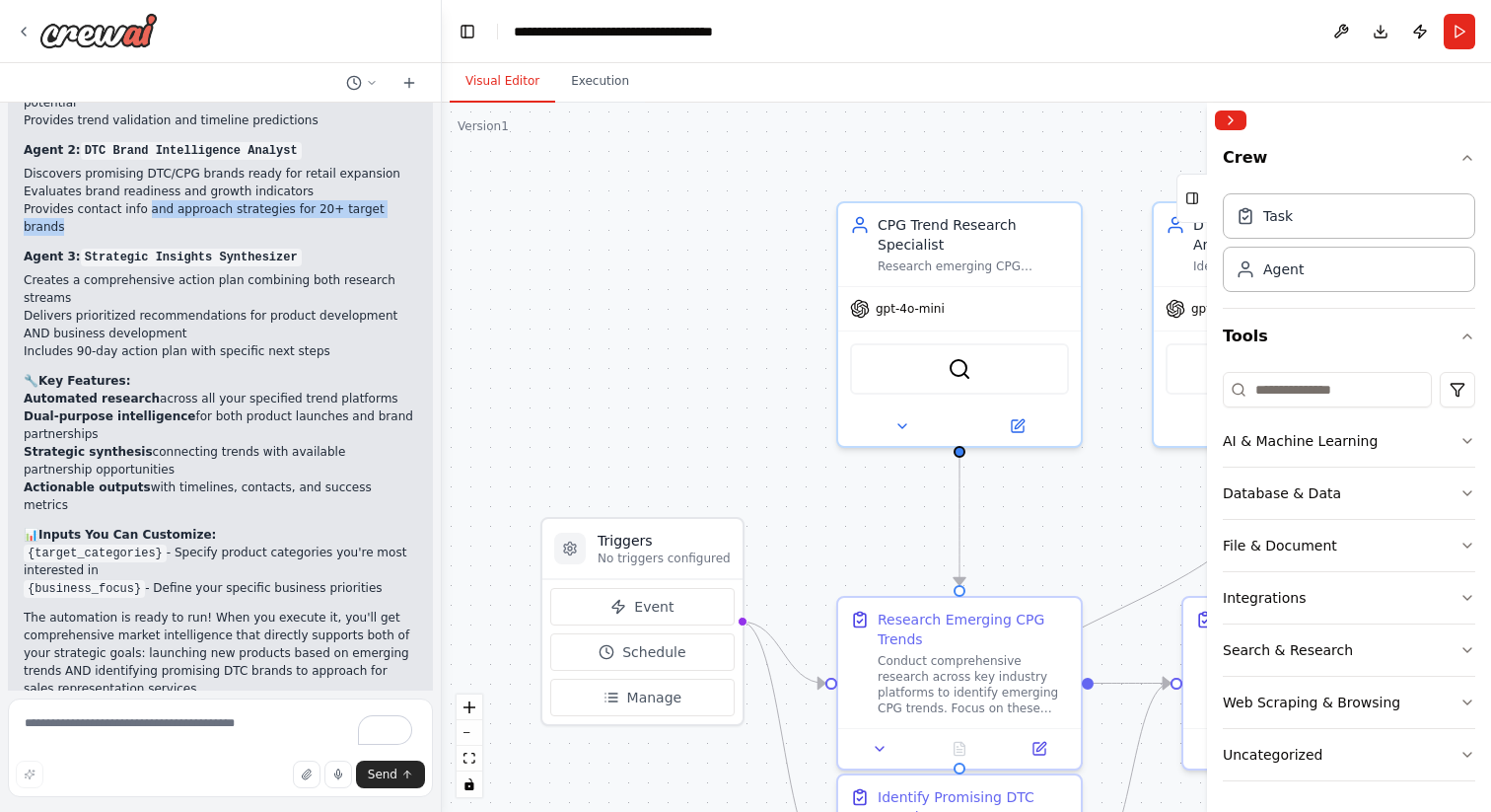
scroll to position [1538, 0]
click at [1467, 31] on button "Run" at bounding box center [1460, 32] width 32 height 36
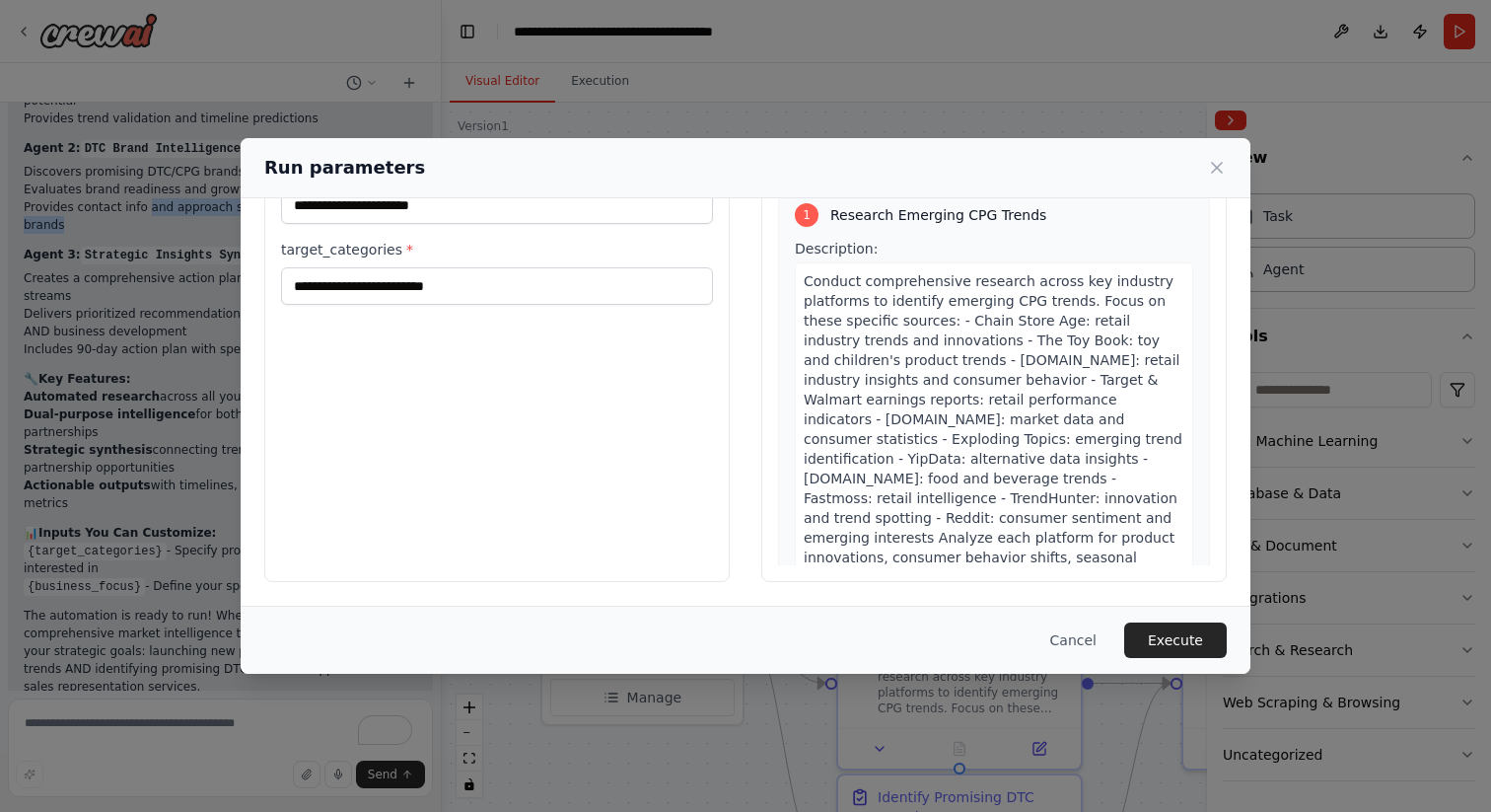
scroll to position [0, 0]
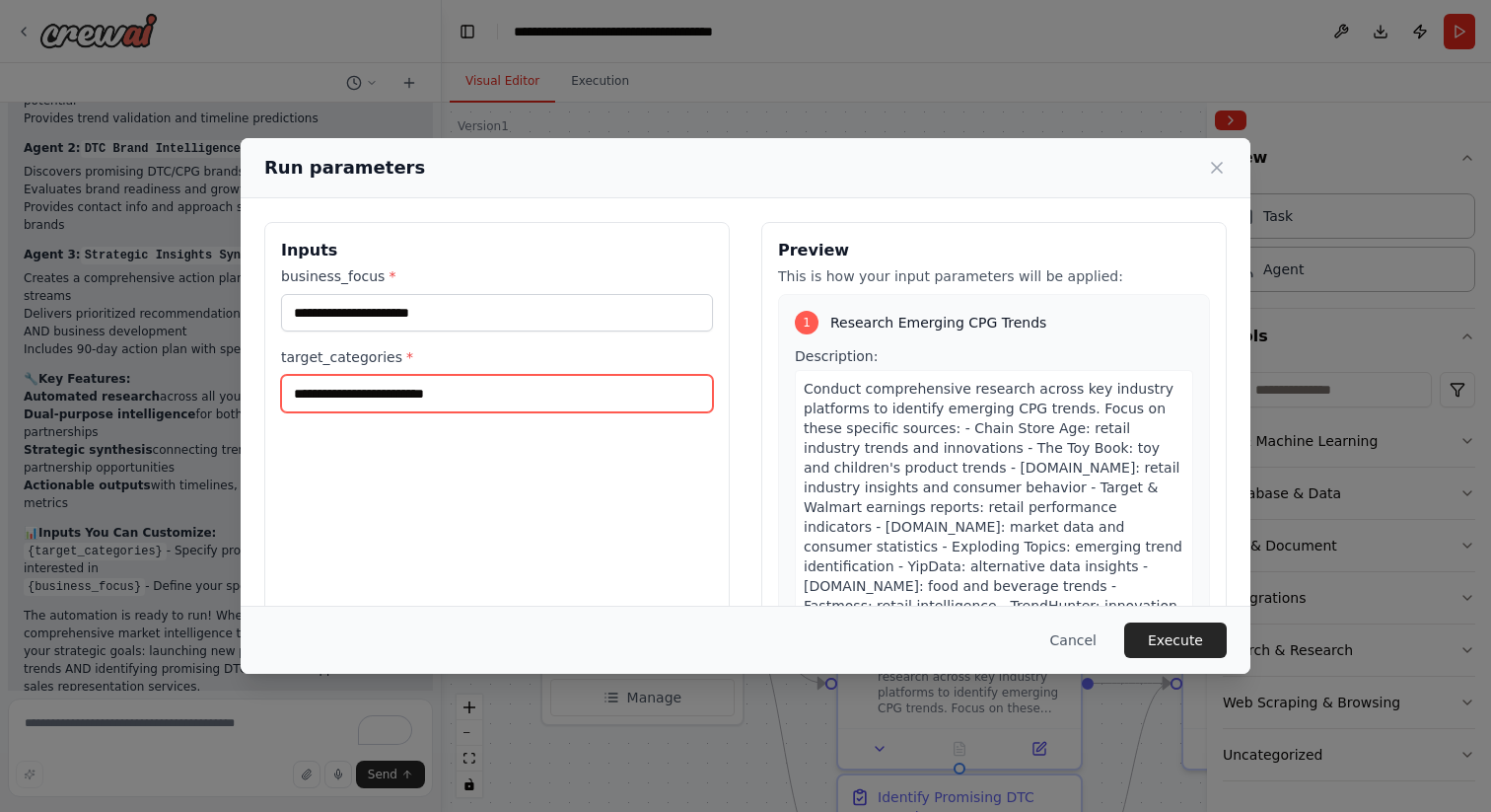
click at [401, 391] on input "target_categories *" at bounding box center [497, 393] width 432 height 37
type input "**********"
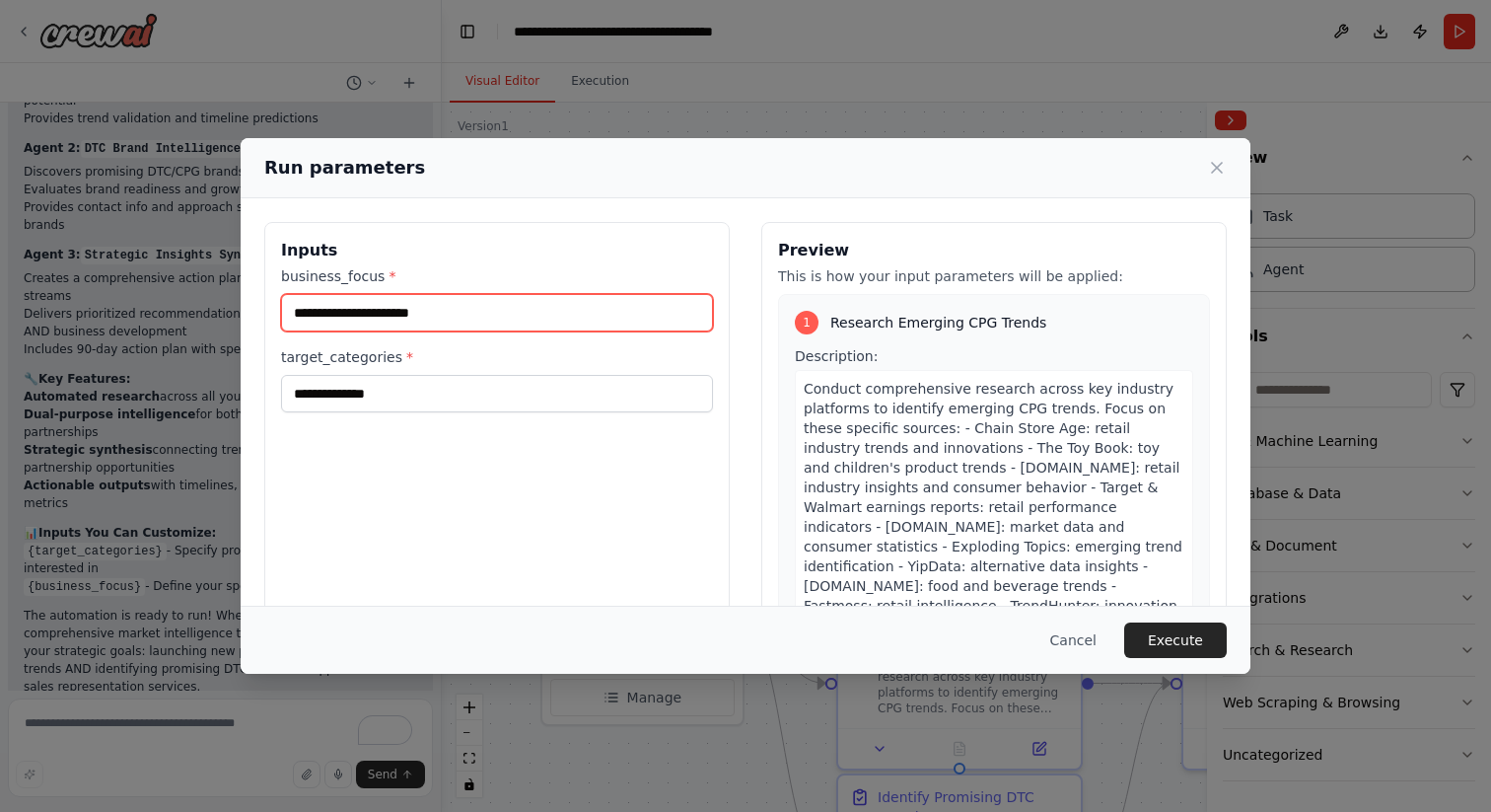
click at [413, 319] on input "business_focus *" at bounding box center [497, 312] width 432 height 37
drag, startPoint x: 441, startPoint y: 313, endPoint x: 419, endPoint y: 312, distance: 21.7
click at [419, 312] on input "**********" at bounding box center [497, 312] width 432 height 37
type input "**********"
click at [585, 269] on label "business_focus *" at bounding box center [497, 276] width 432 height 20
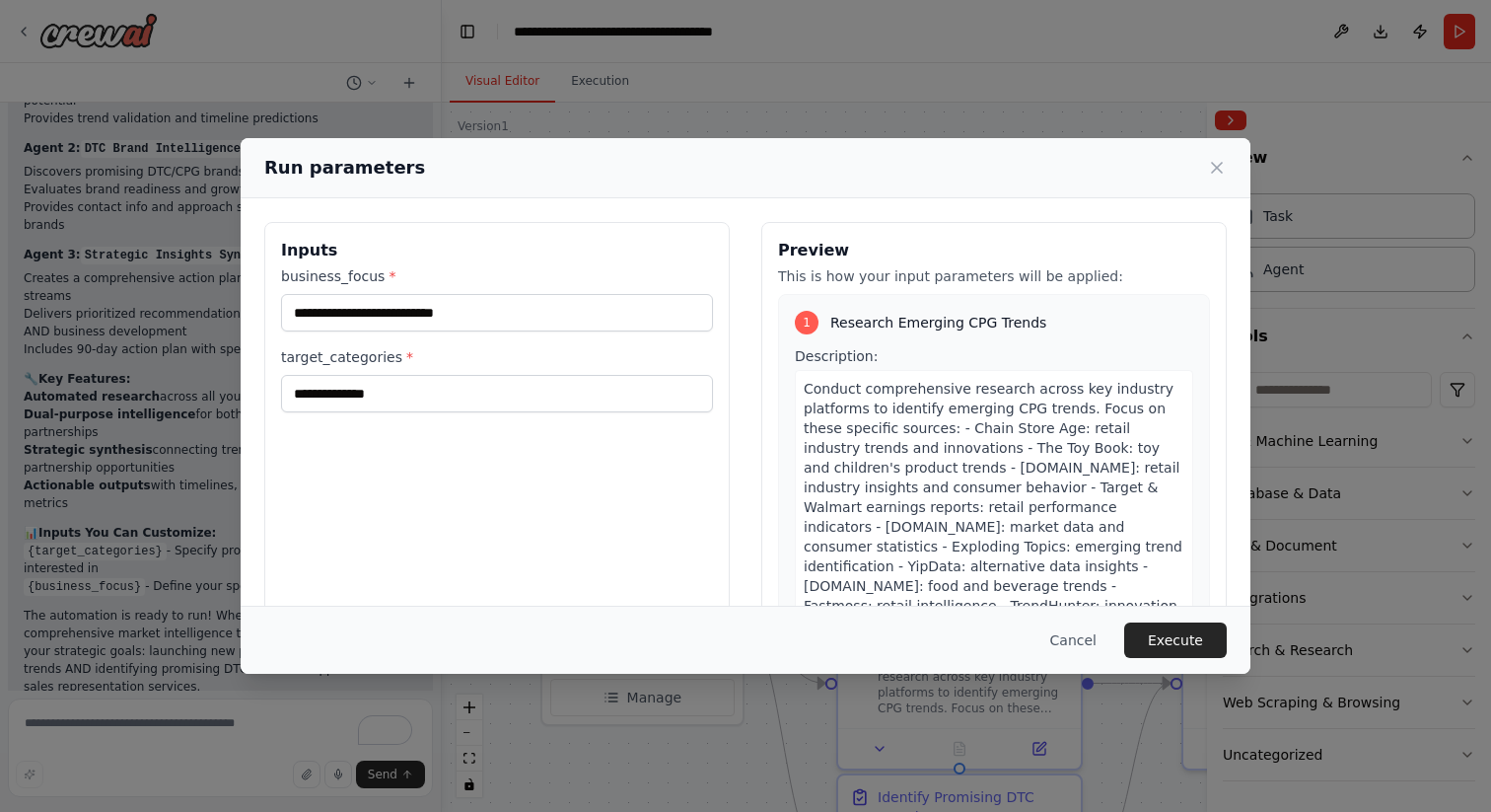
click at [585, 294] on input "**********" at bounding box center [497, 312] width 432 height 37
click at [1177, 645] on button "Execute" at bounding box center [1175, 640] width 103 height 36
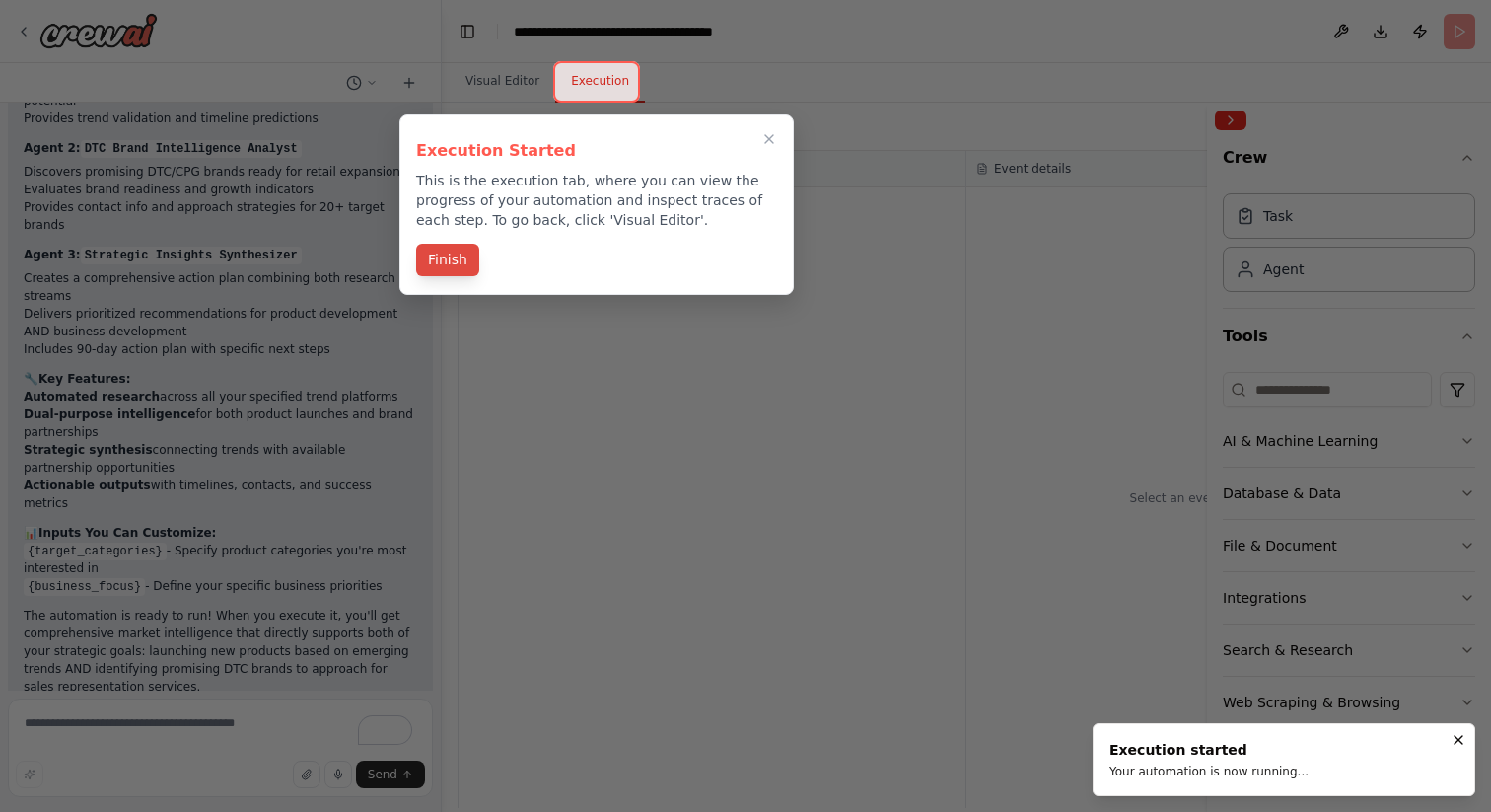
click at [445, 264] on button "Finish" at bounding box center [447, 260] width 63 height 33
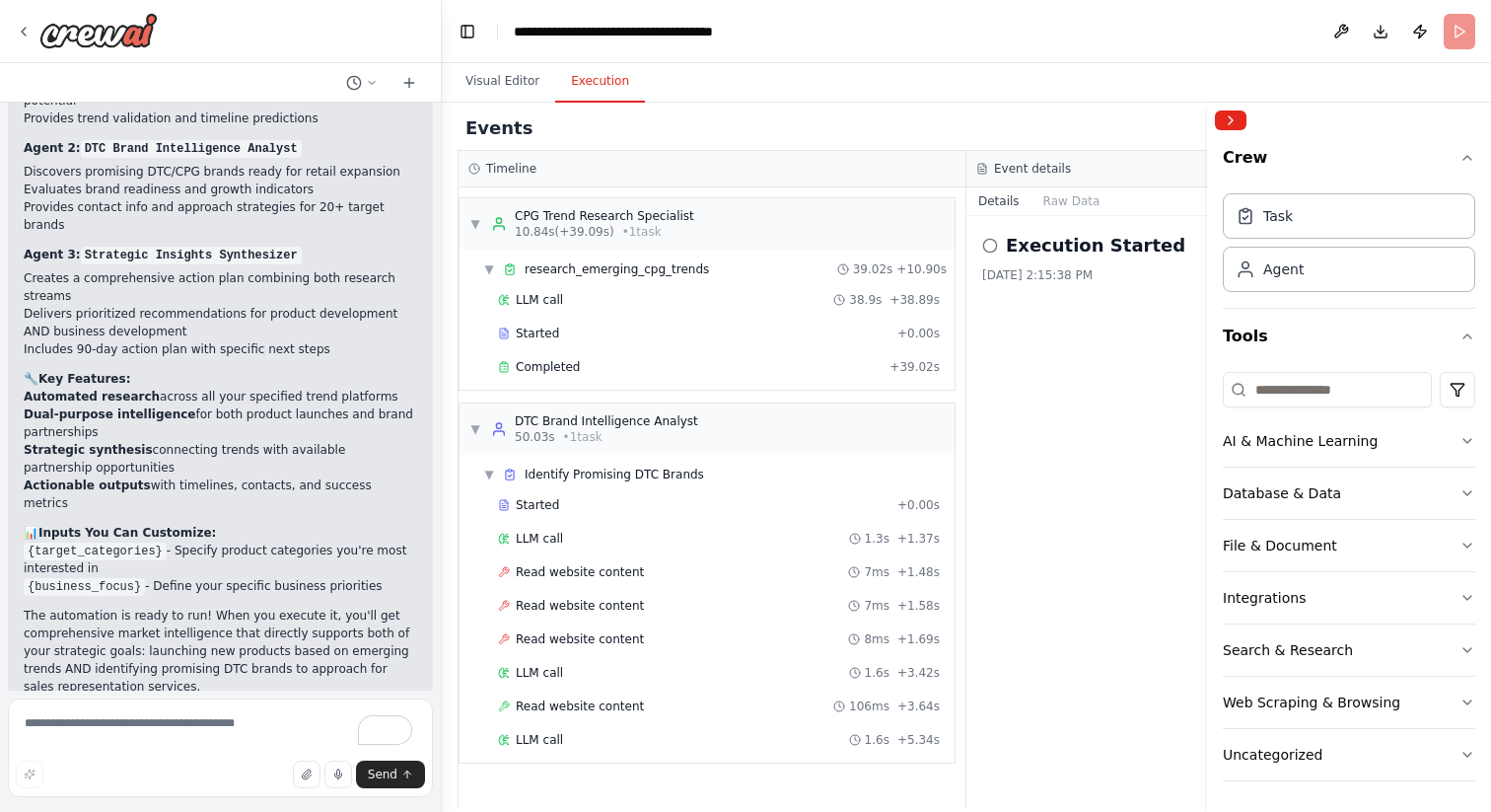
scroll to position [11, 0]
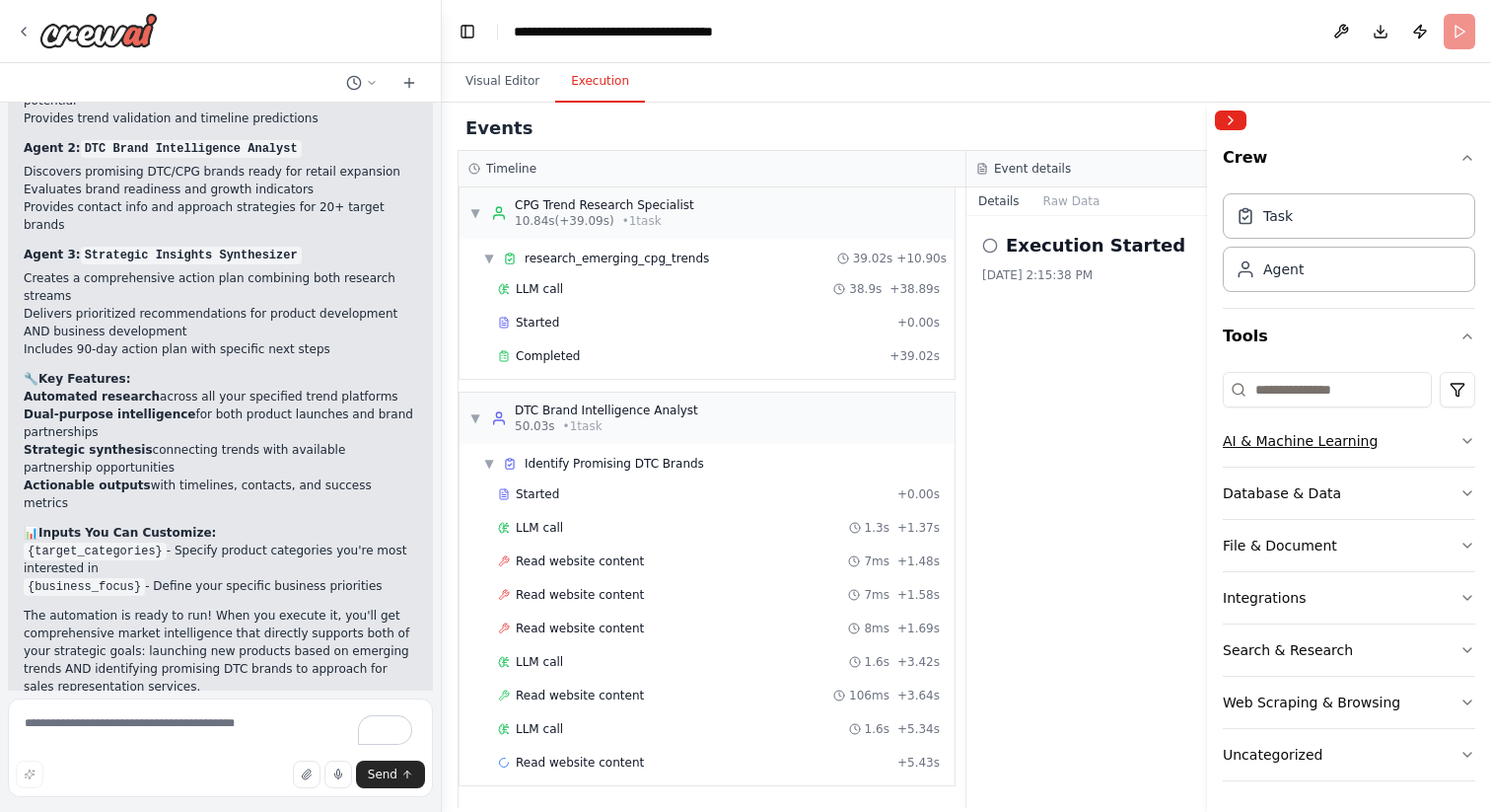
click at [1416, 440] on button "AI & Machine Learning" at bounding box center [1349, 440] width 253 height 51
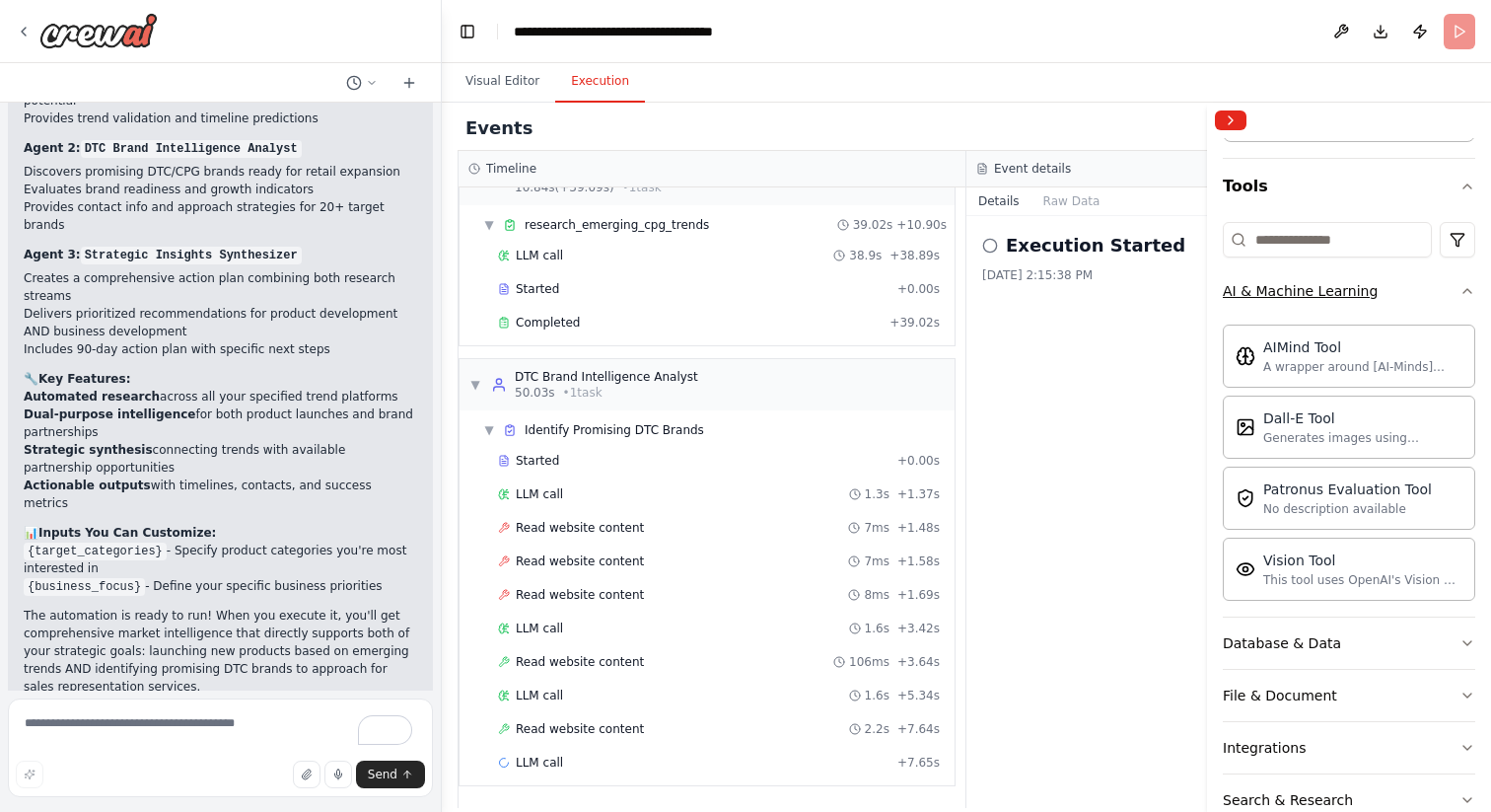
scroll to position [0, 0]
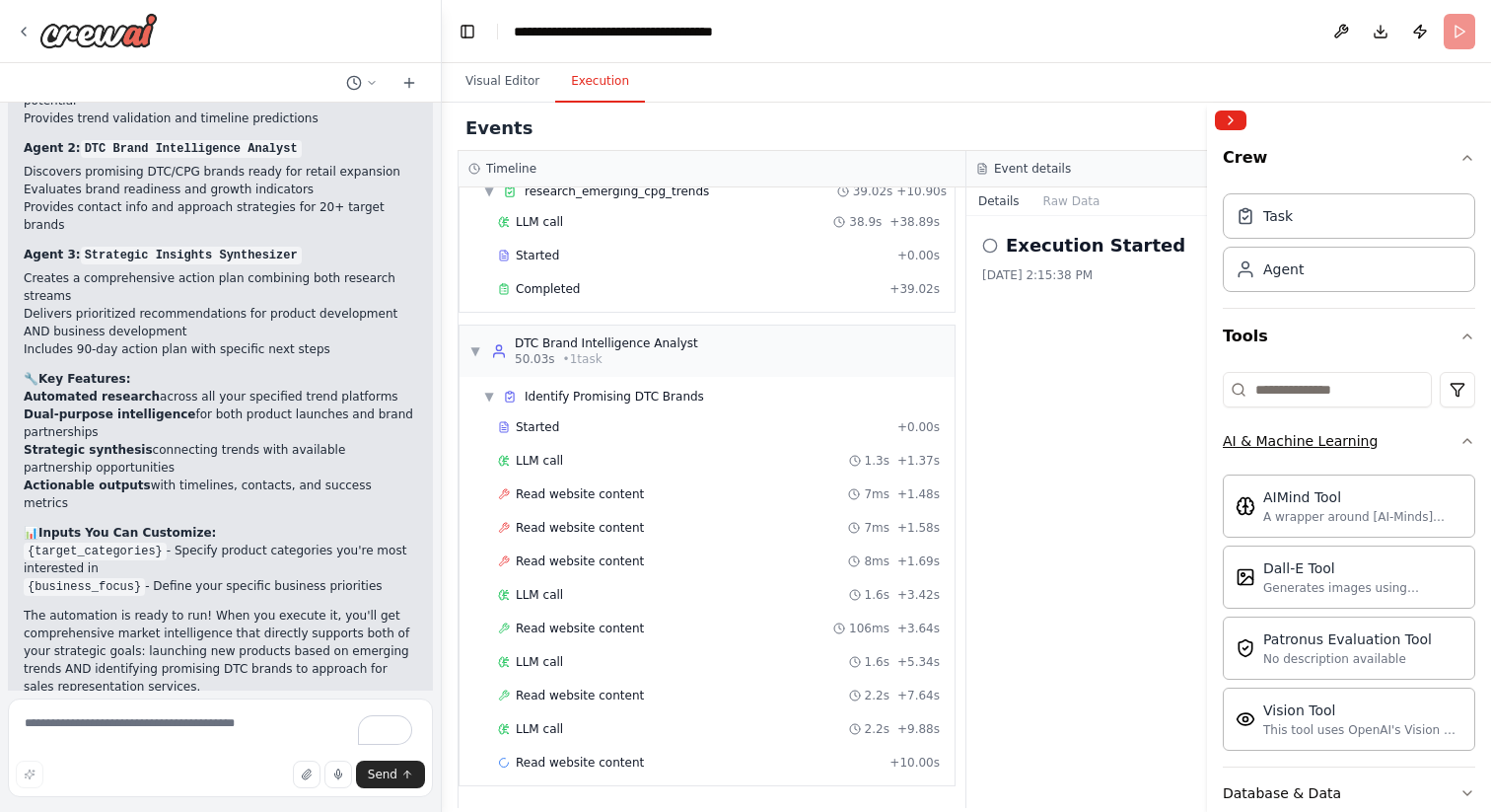
click at [1405, 448] on button "AI & Machine Learning" at bounding box center [1349, 440] width 253 height 51
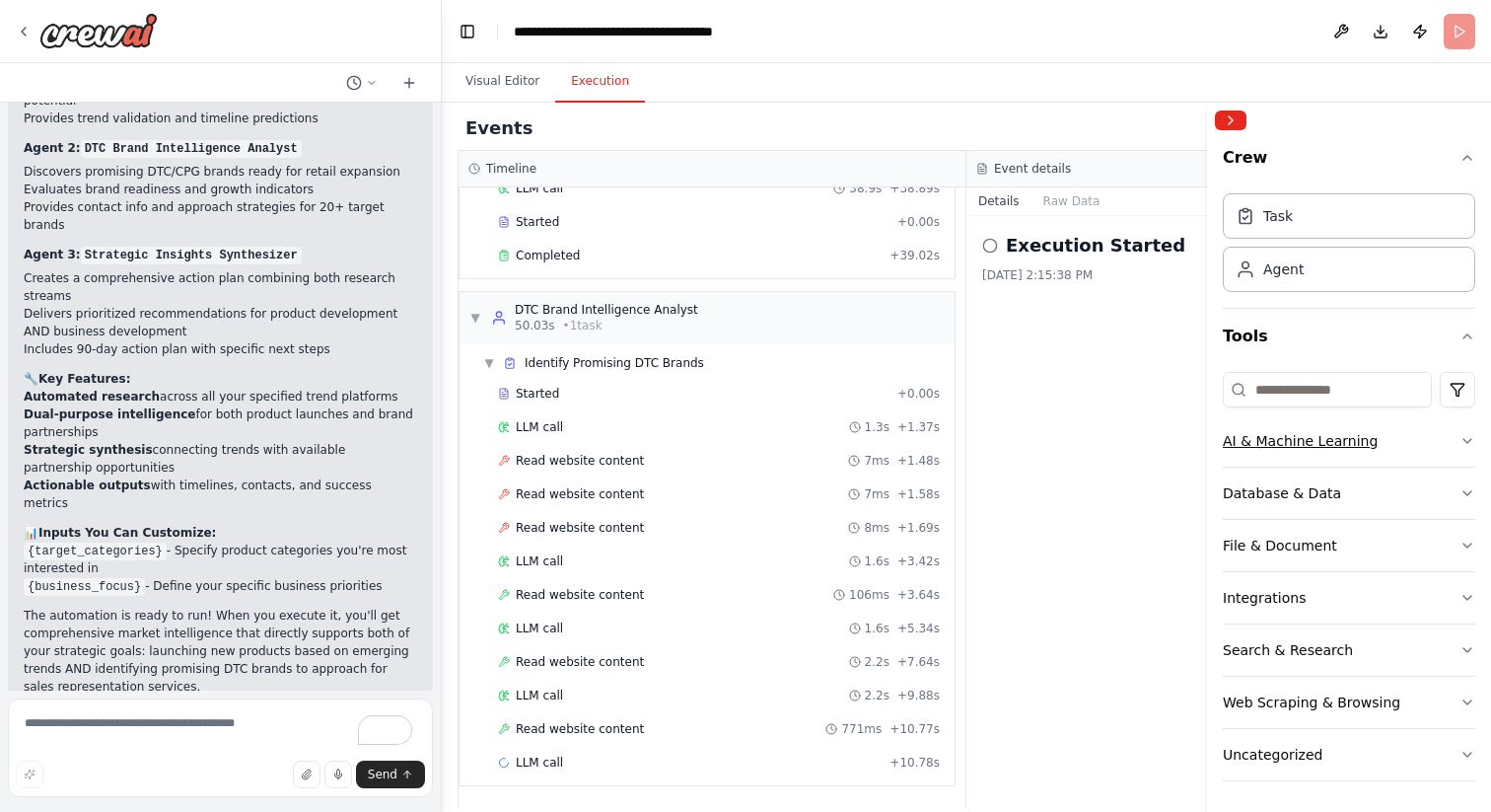
scroll to position [1, 0]
click at [1381, 592] on button "Integrations" at bounding box center [1349, 596] width 253 height 51
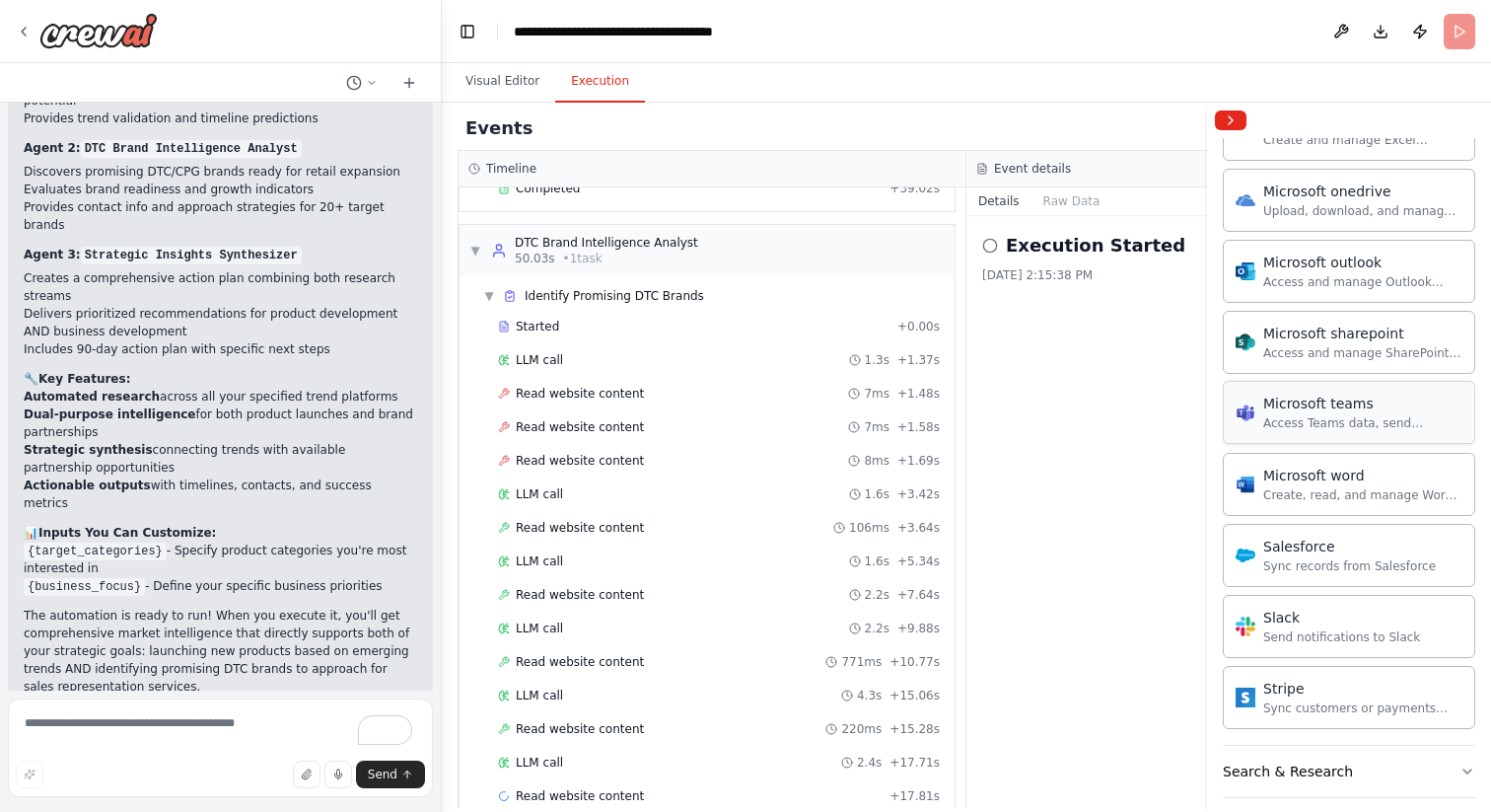
scroll to position [212, 0]
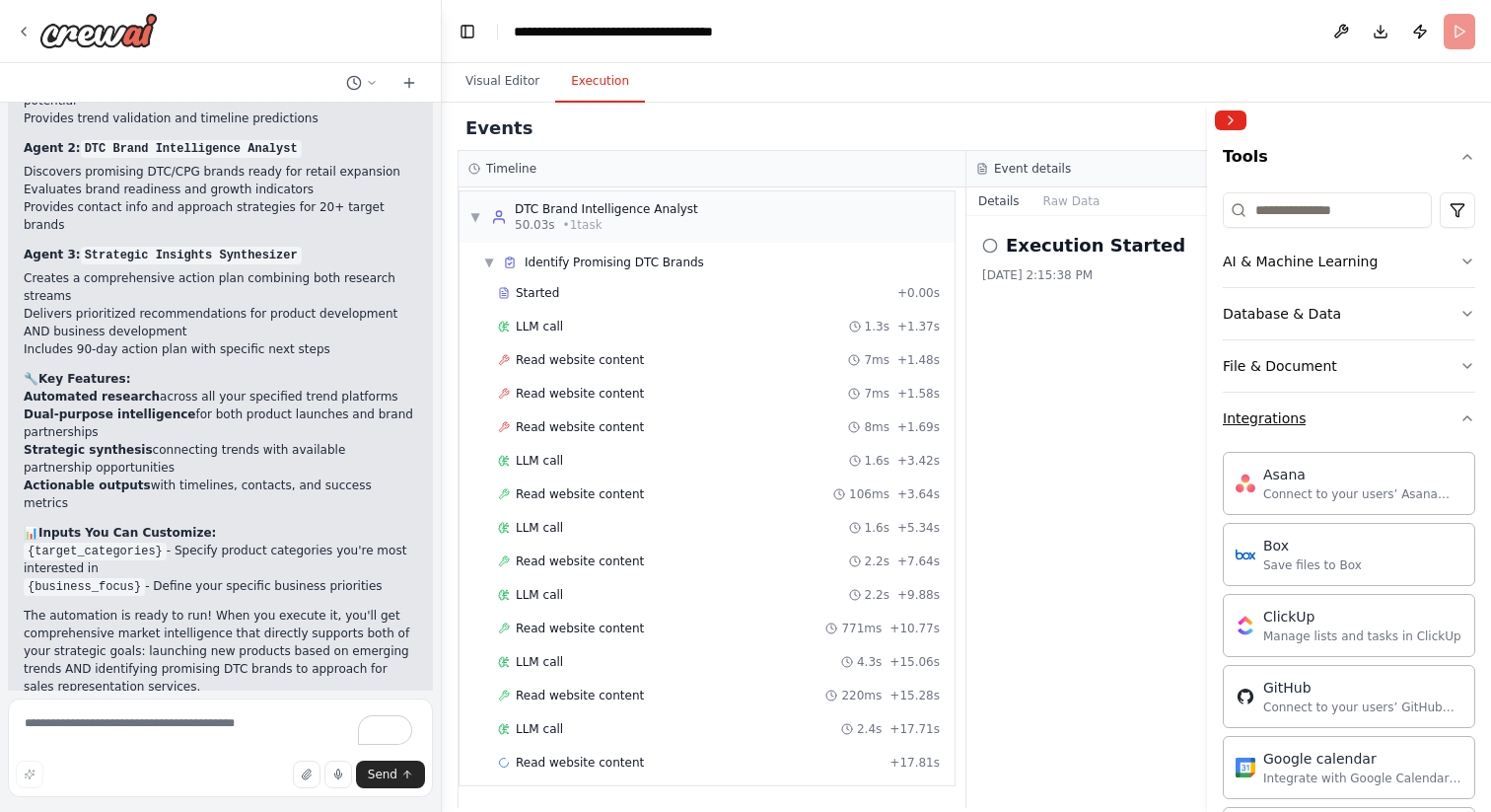
click at [1375, 413] on button "Integrations" at bounding box center [1349, 418] width 253 height 51
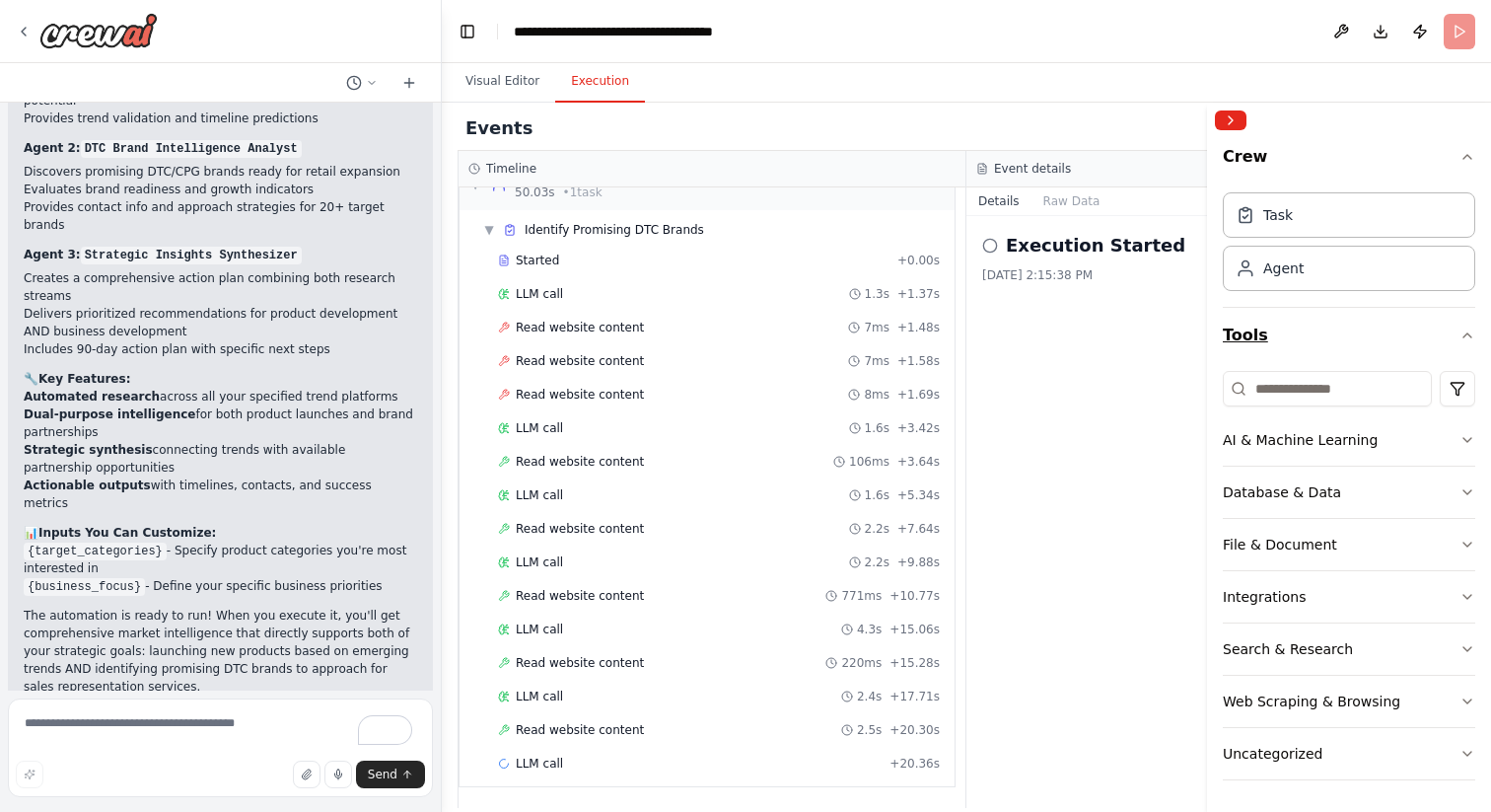
scroll to position [246, 0]
click at [1363, 294] on div "Task Agent" at bounding box center [1349, 245] width 253 height 122
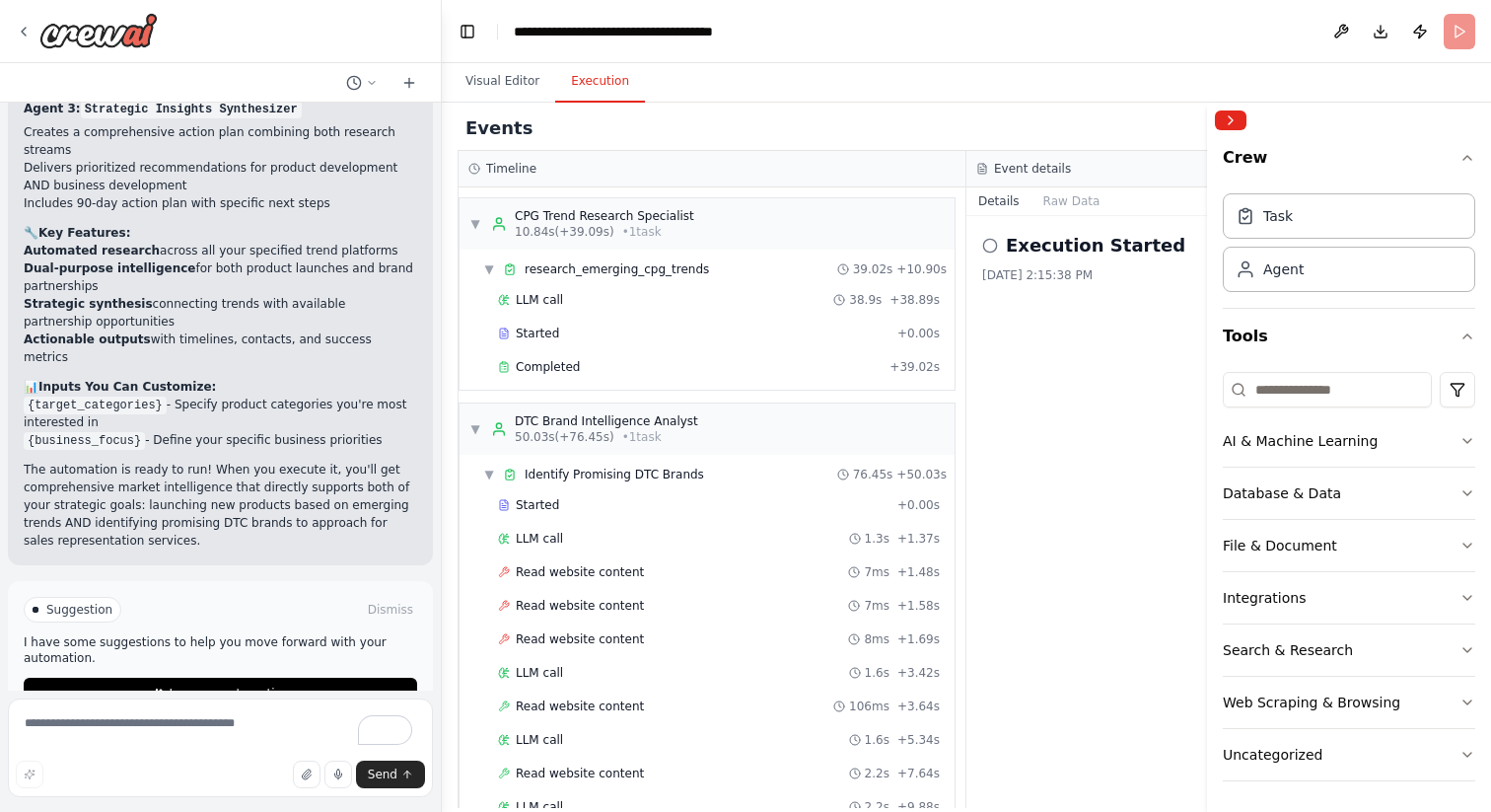
scroll to position [1698, 0]
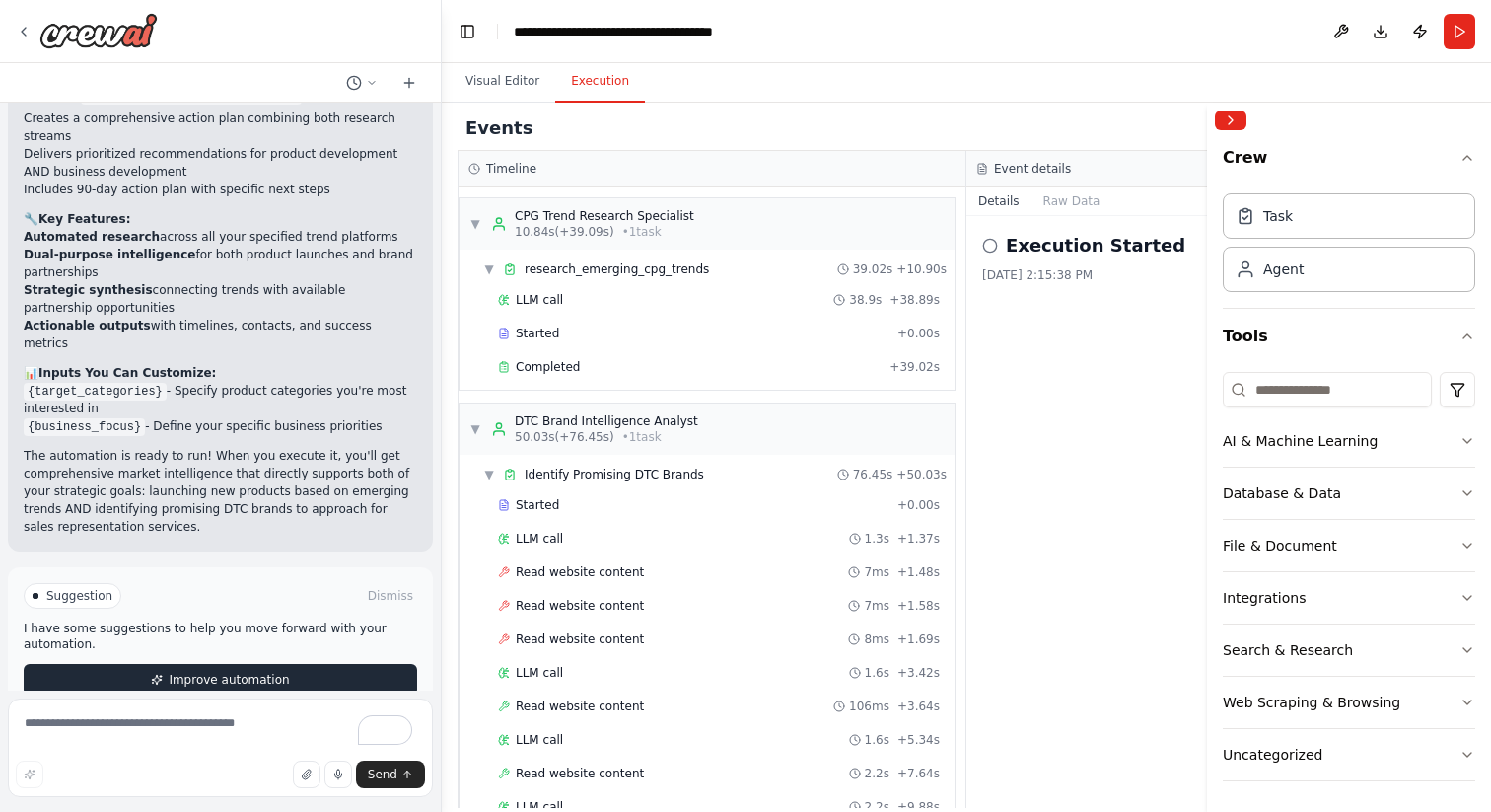
click at [206, 672] on span "Improve automation" at bounding box center [229, 680] width 120 height 16
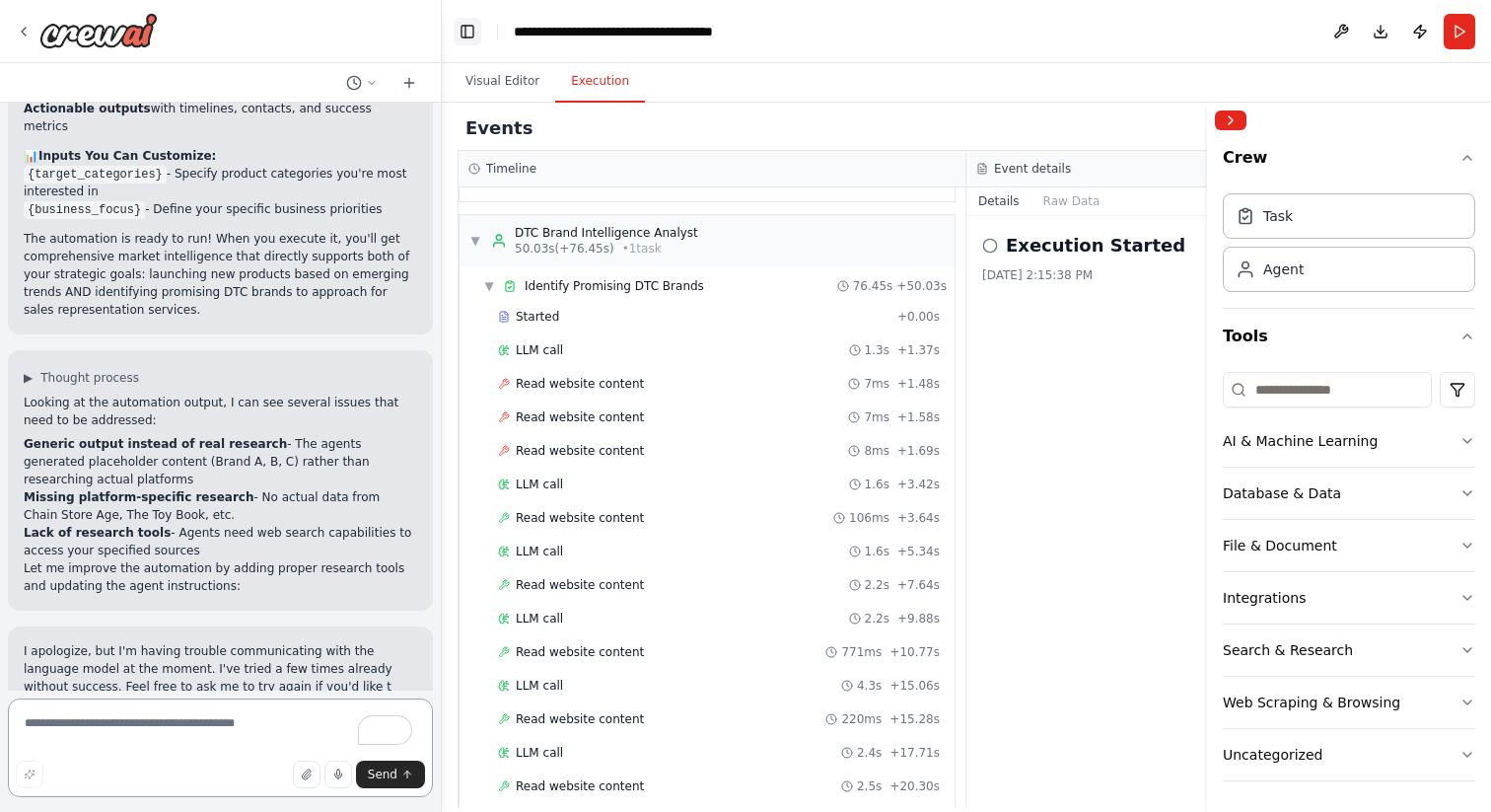
scroll to position [1932, 0]
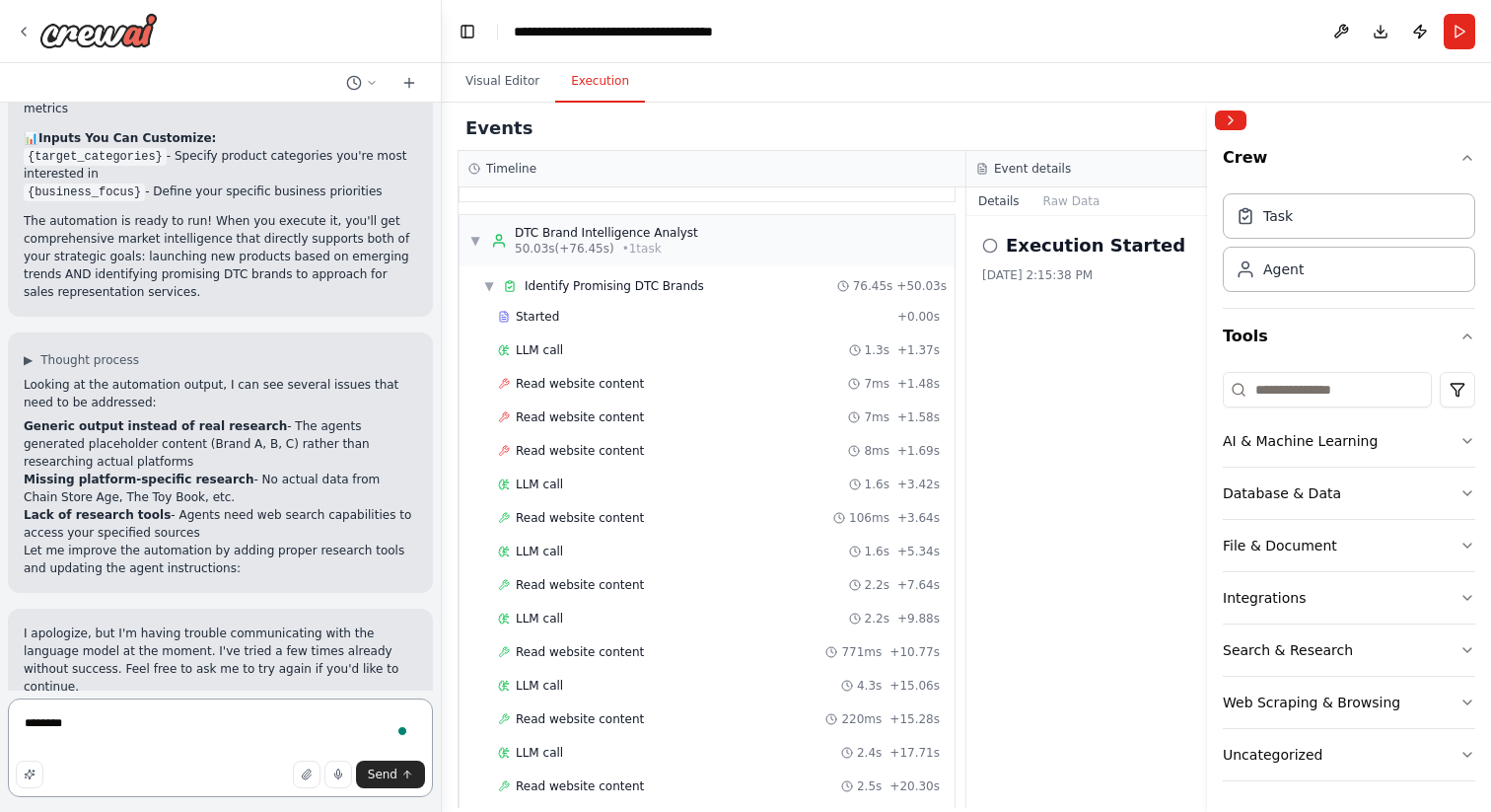
type textarea "*********"
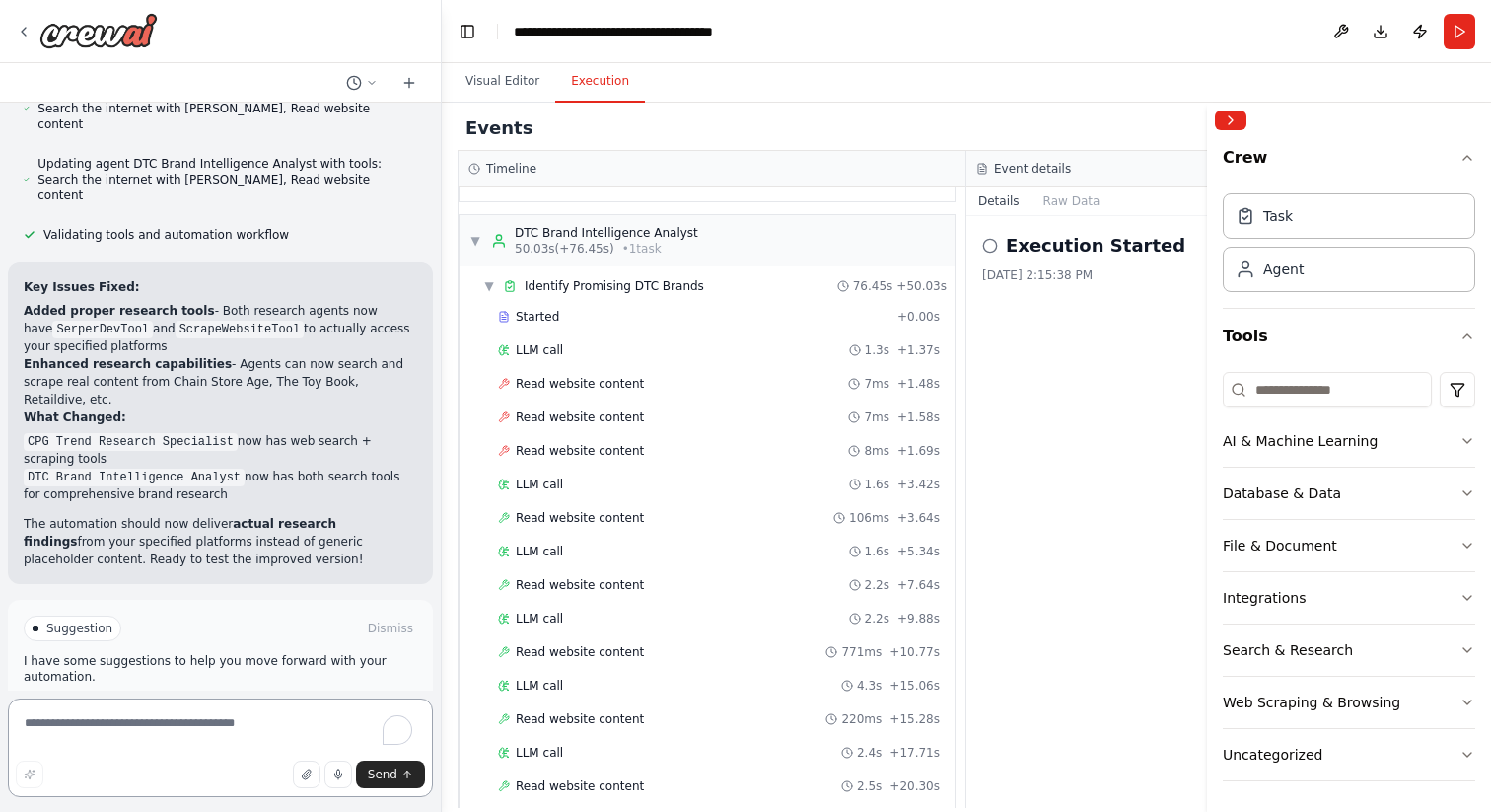
scroll to position [2816, 0]
click at [228, 703] on span "Run Automation" at bounding box center [229, 711] width 96 height 16
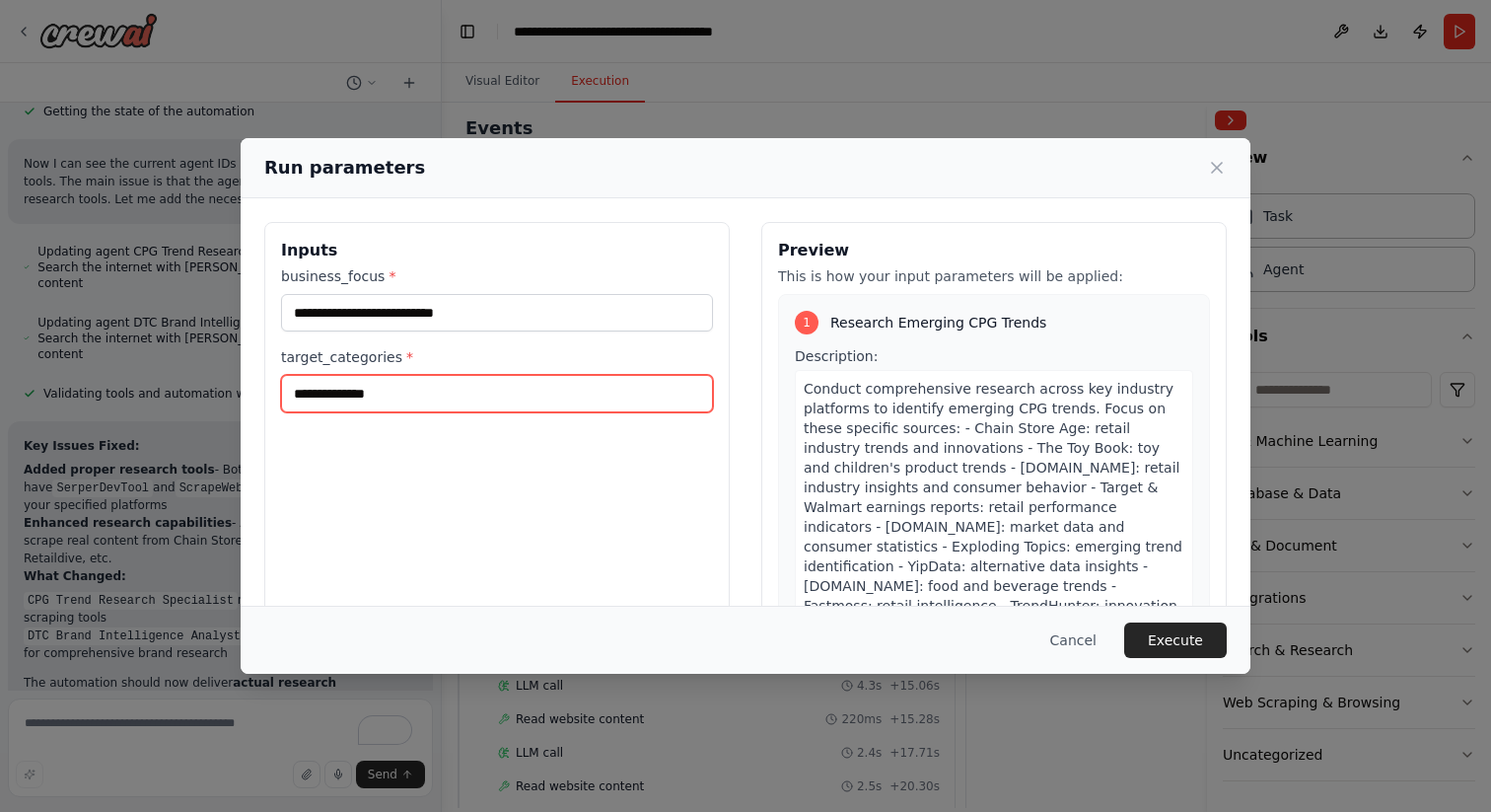
click at [294, 395] on input "**********" at bounding box center [497, 393] width 432 height 37
type input "**********"
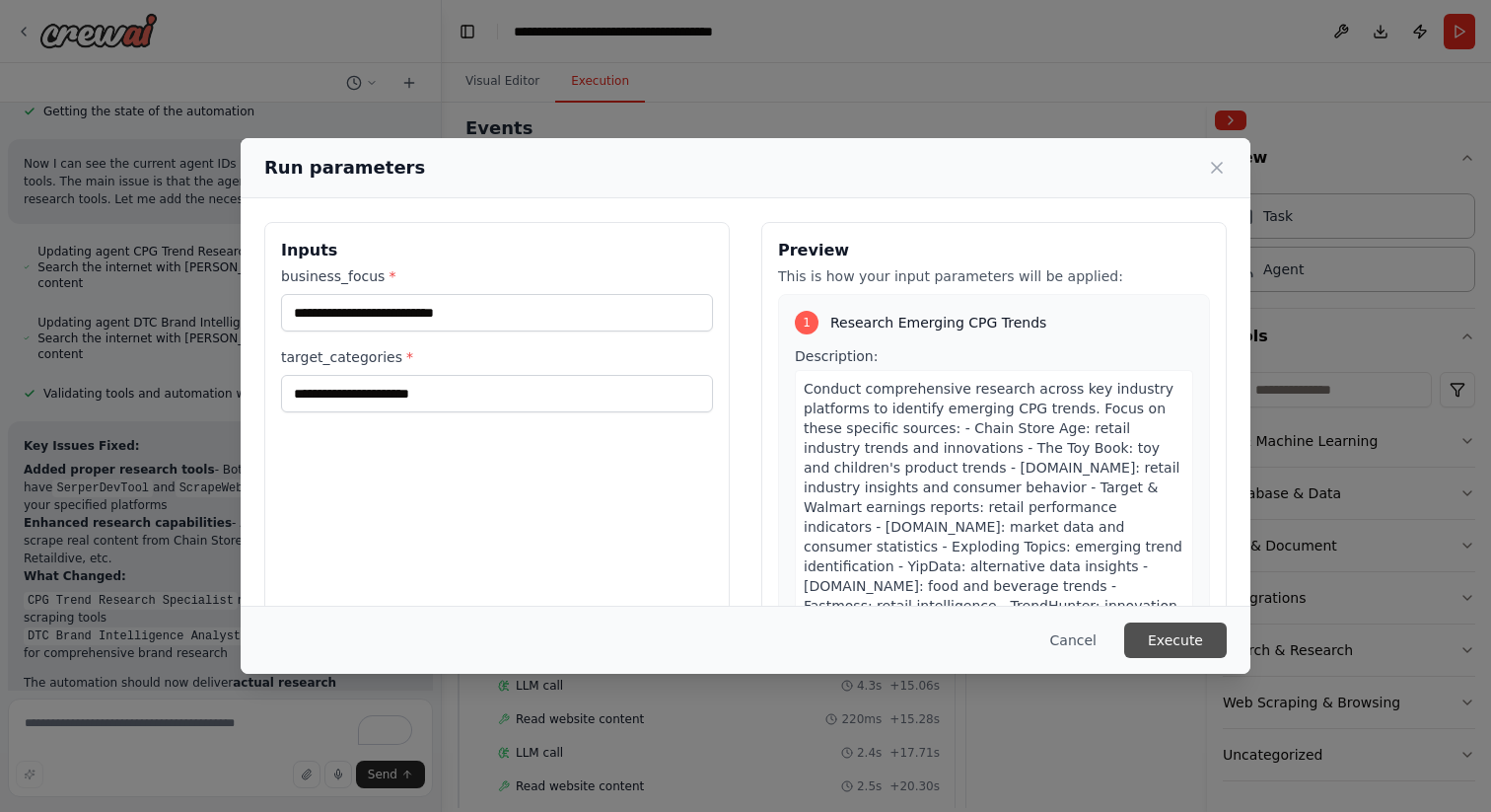
click at [1172, 637] on button "Execute" at bounding box center [1175, 640] width 103 height 36
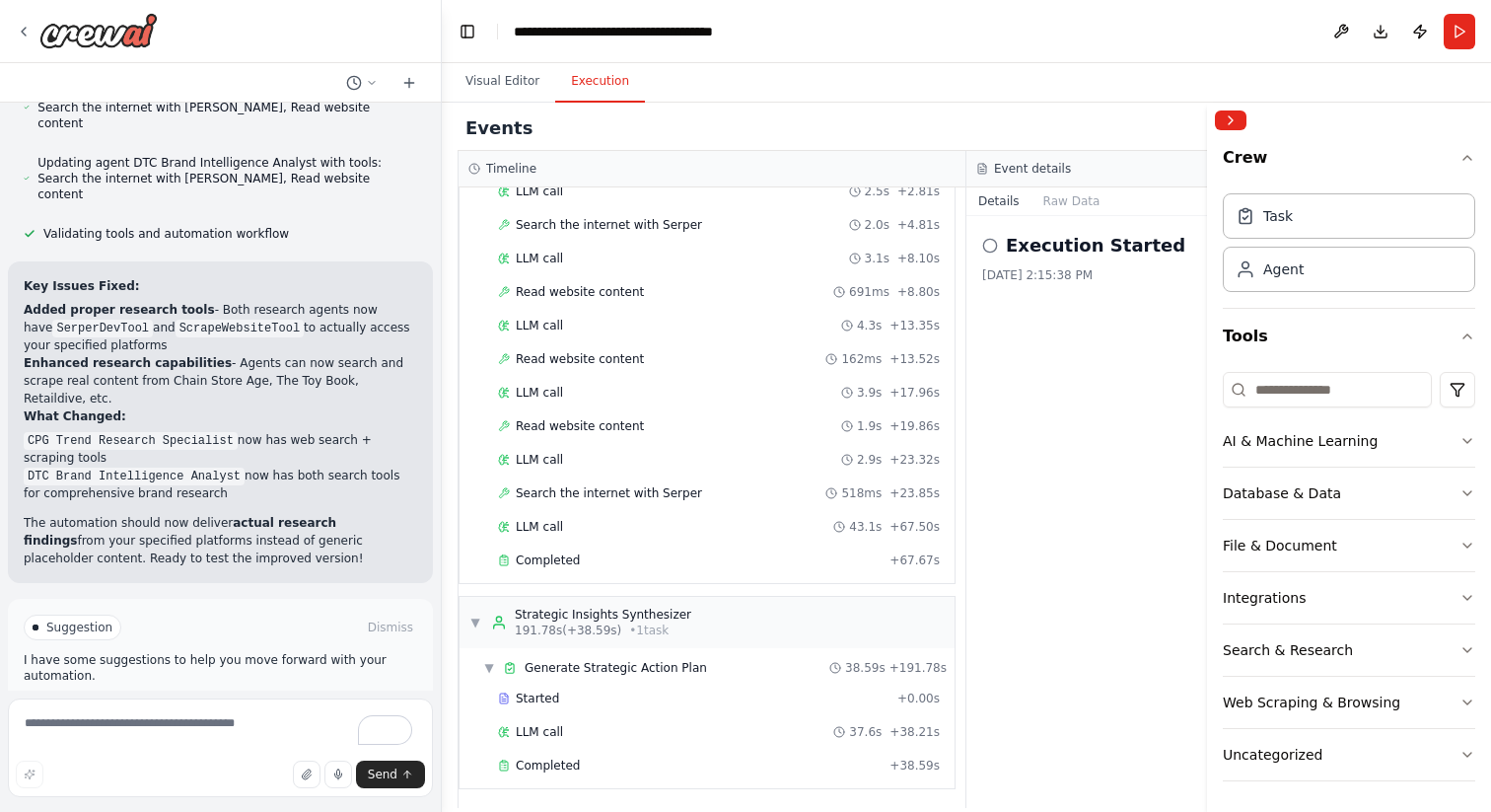
scroll to position [1256, 0]
click at [193, 695] on button "Improve automation" at bounding box center [221, 711] width 394 height 32
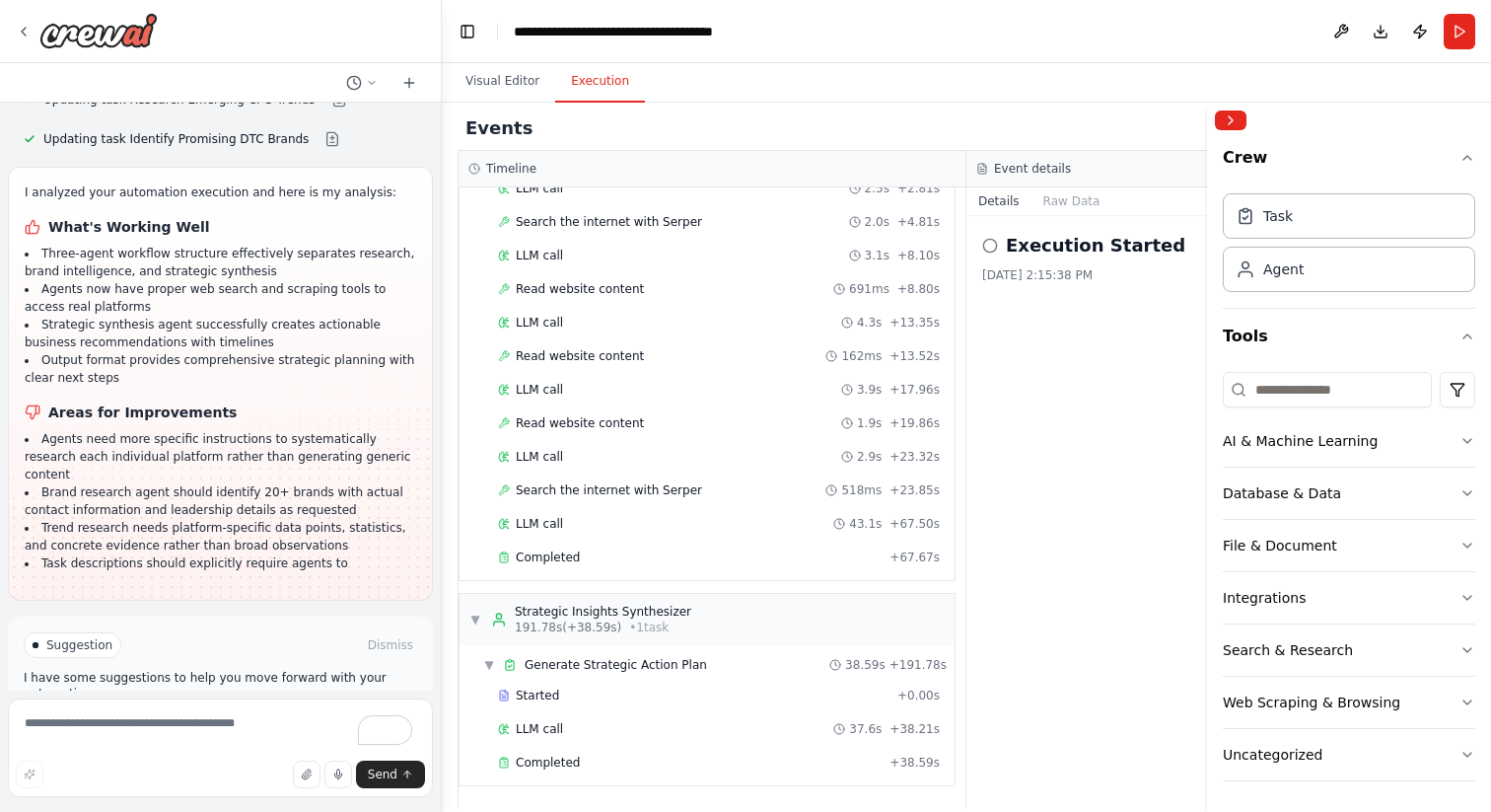
scroll to position [3700, 0]
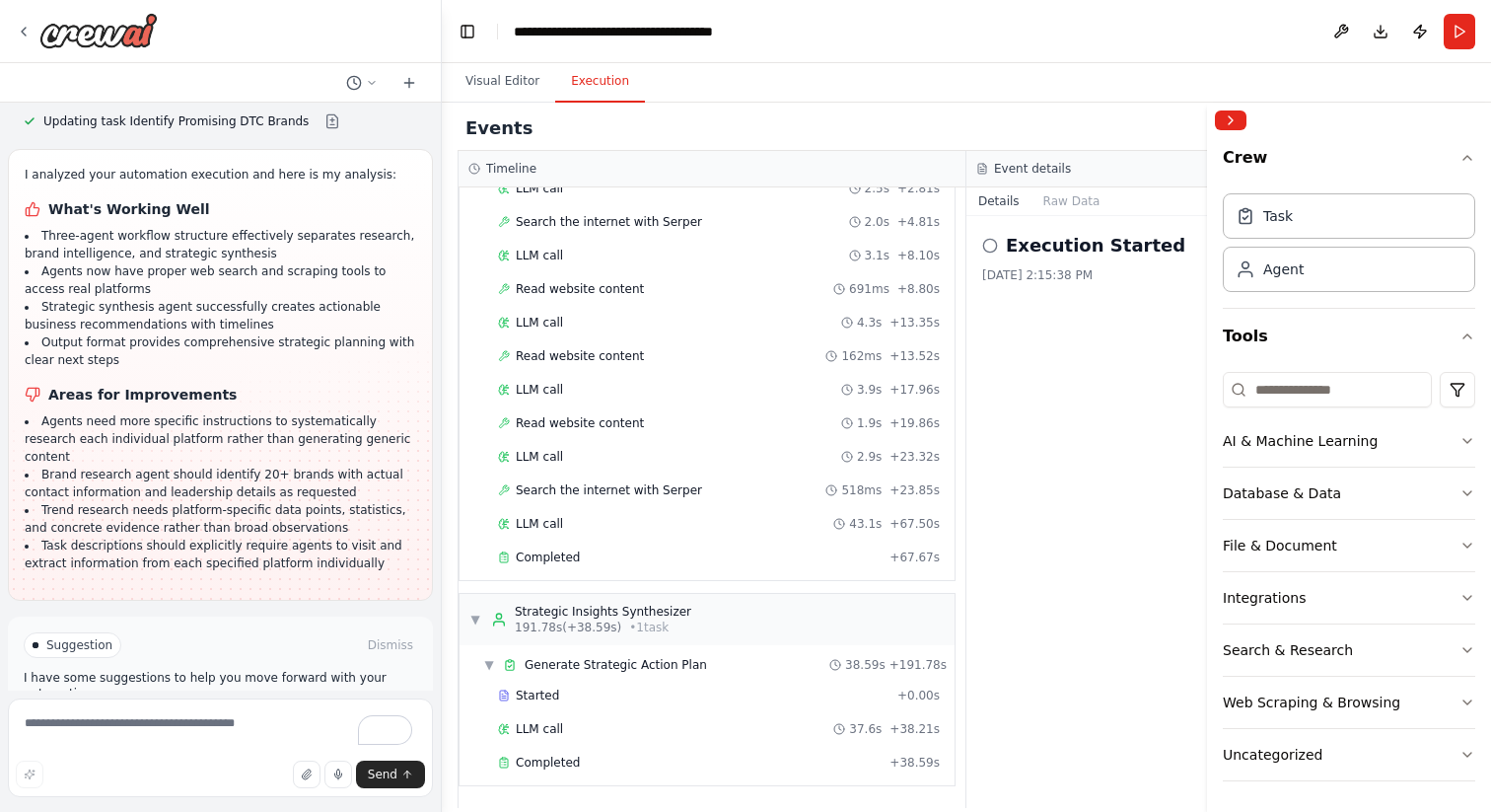
click at [214, 721] on span "Run Automation" at bounding box center [229, 729] width 96 height 16
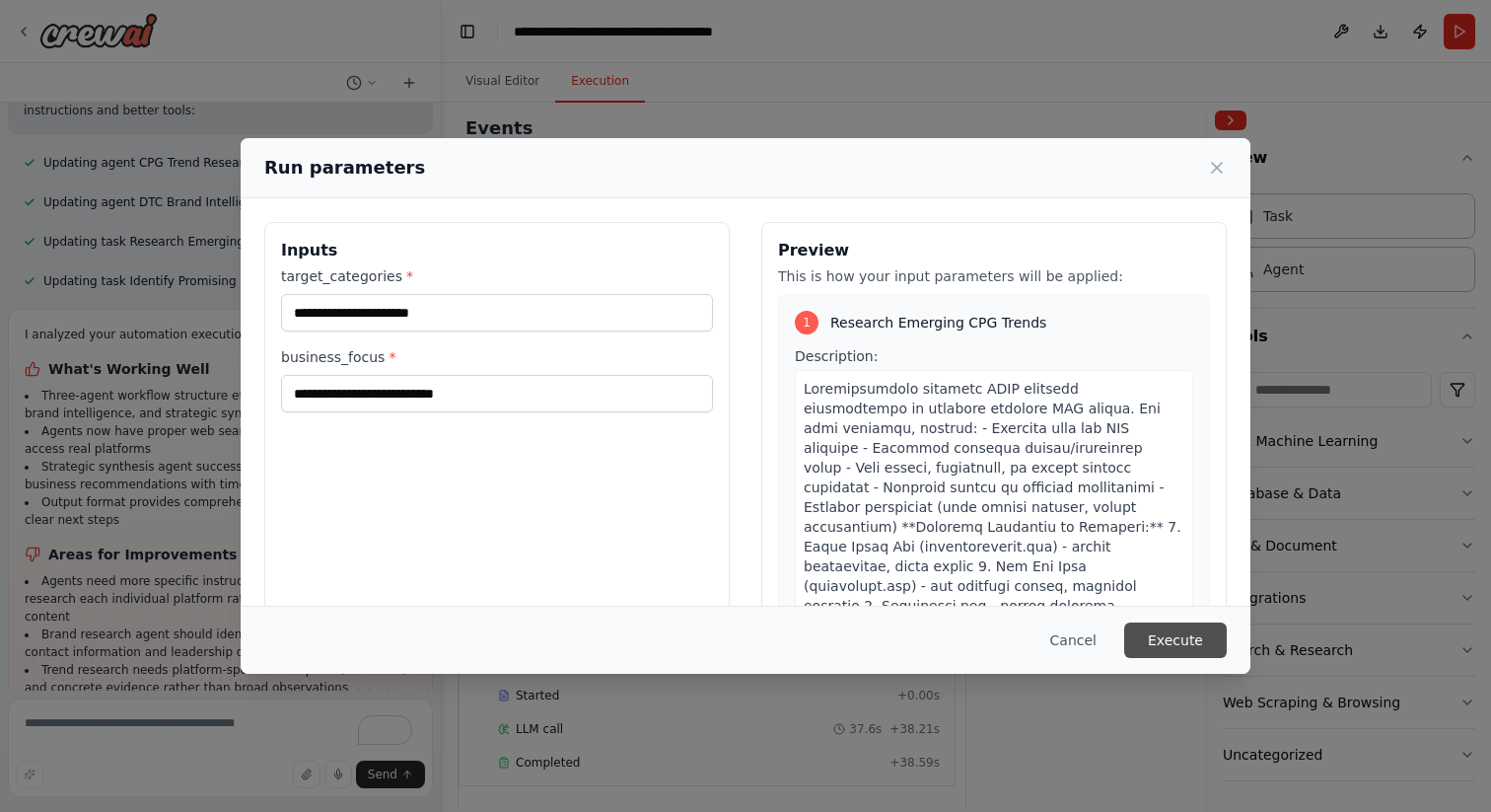
click at [1172, 638] on button "Execute" at bounding box center [1175, 640] width 103 height 36
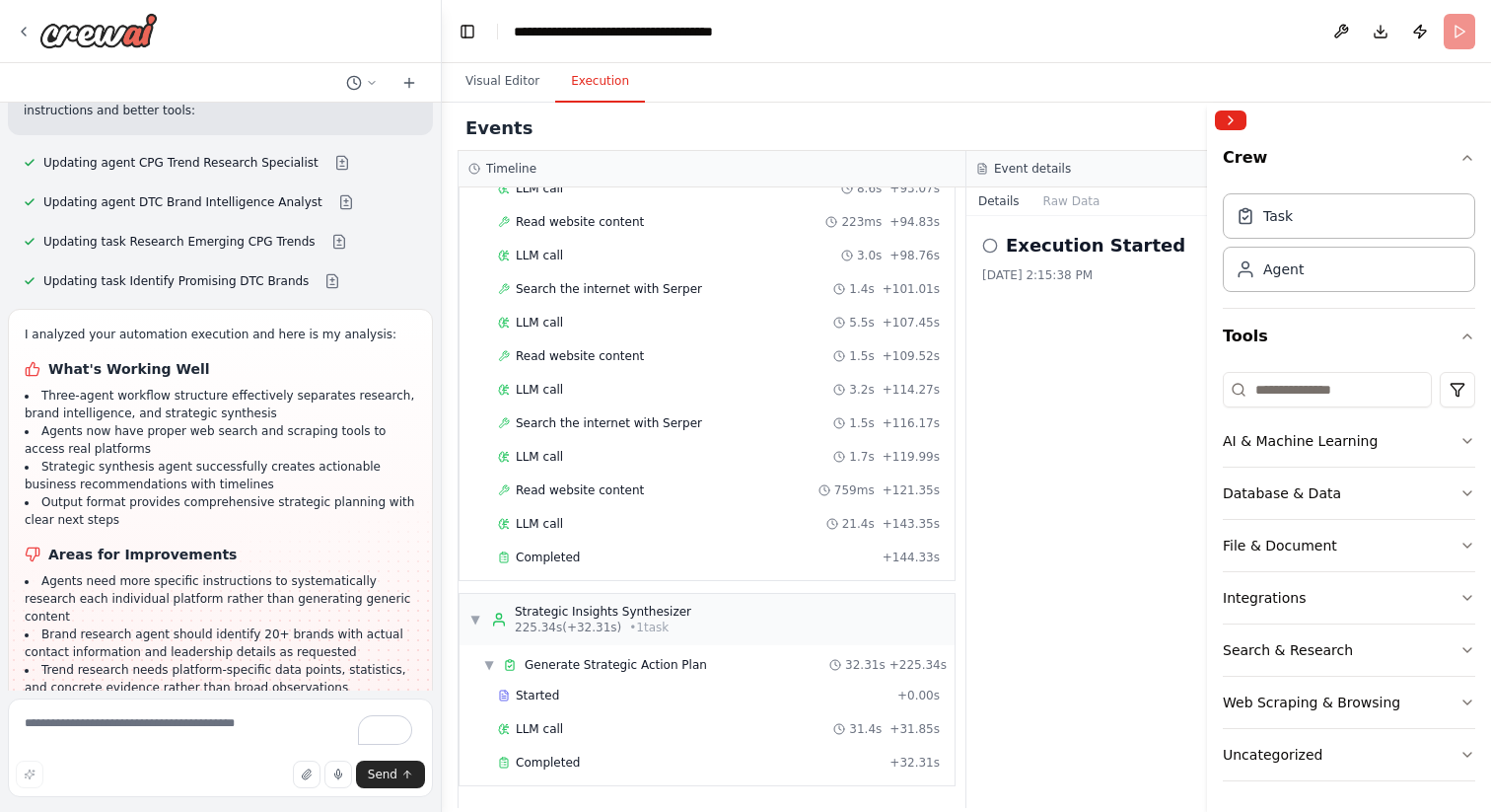
scroll to position [3700, 0]
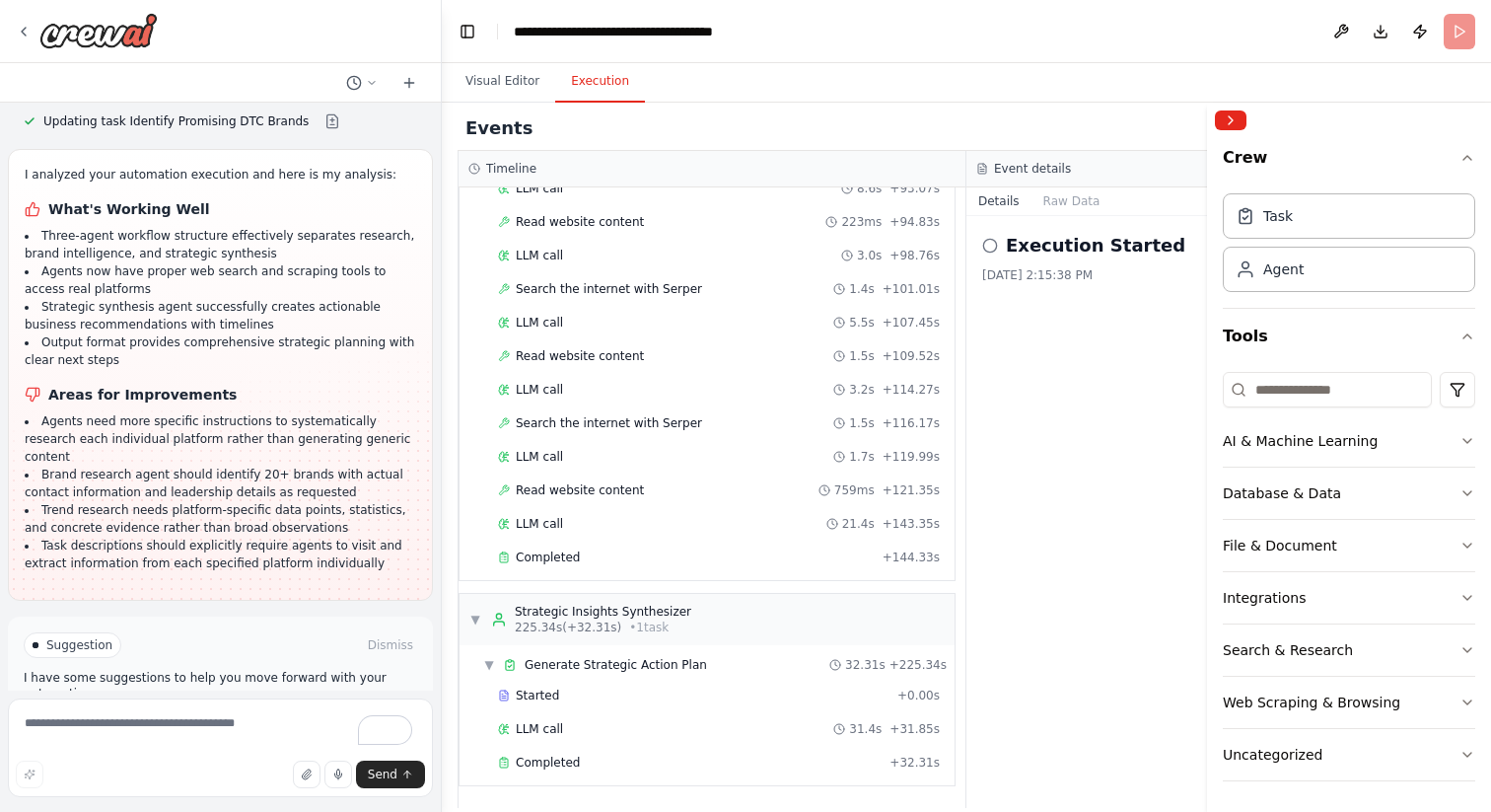
click at [326, 713] on button "Improve automation" at bounding box center [221, 729] width 394 height 32
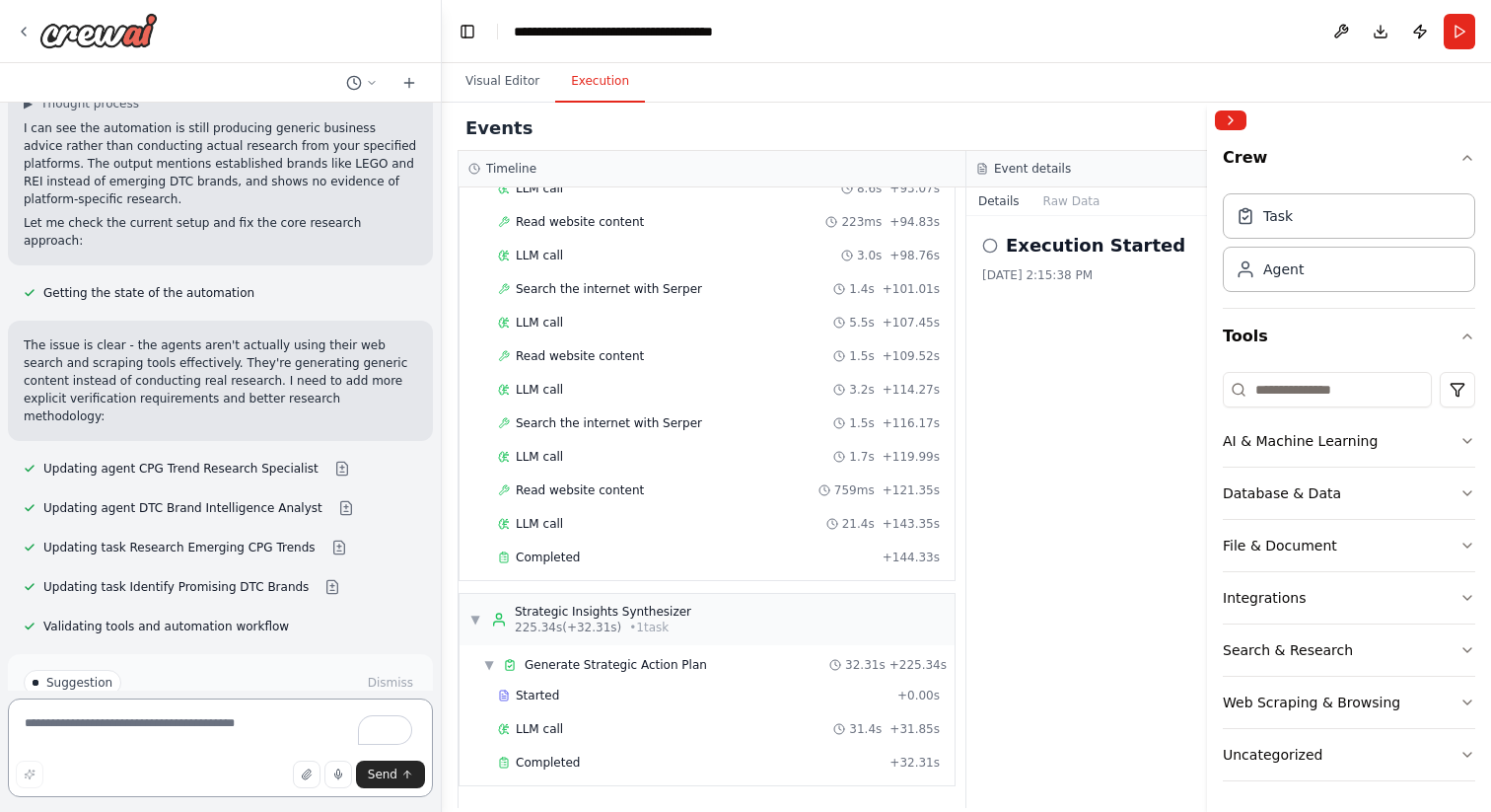
scroll to position [4242, 0]
click at [149, 749] on button "Run Automation" at bounding box center [221, 765] width 394 height 32
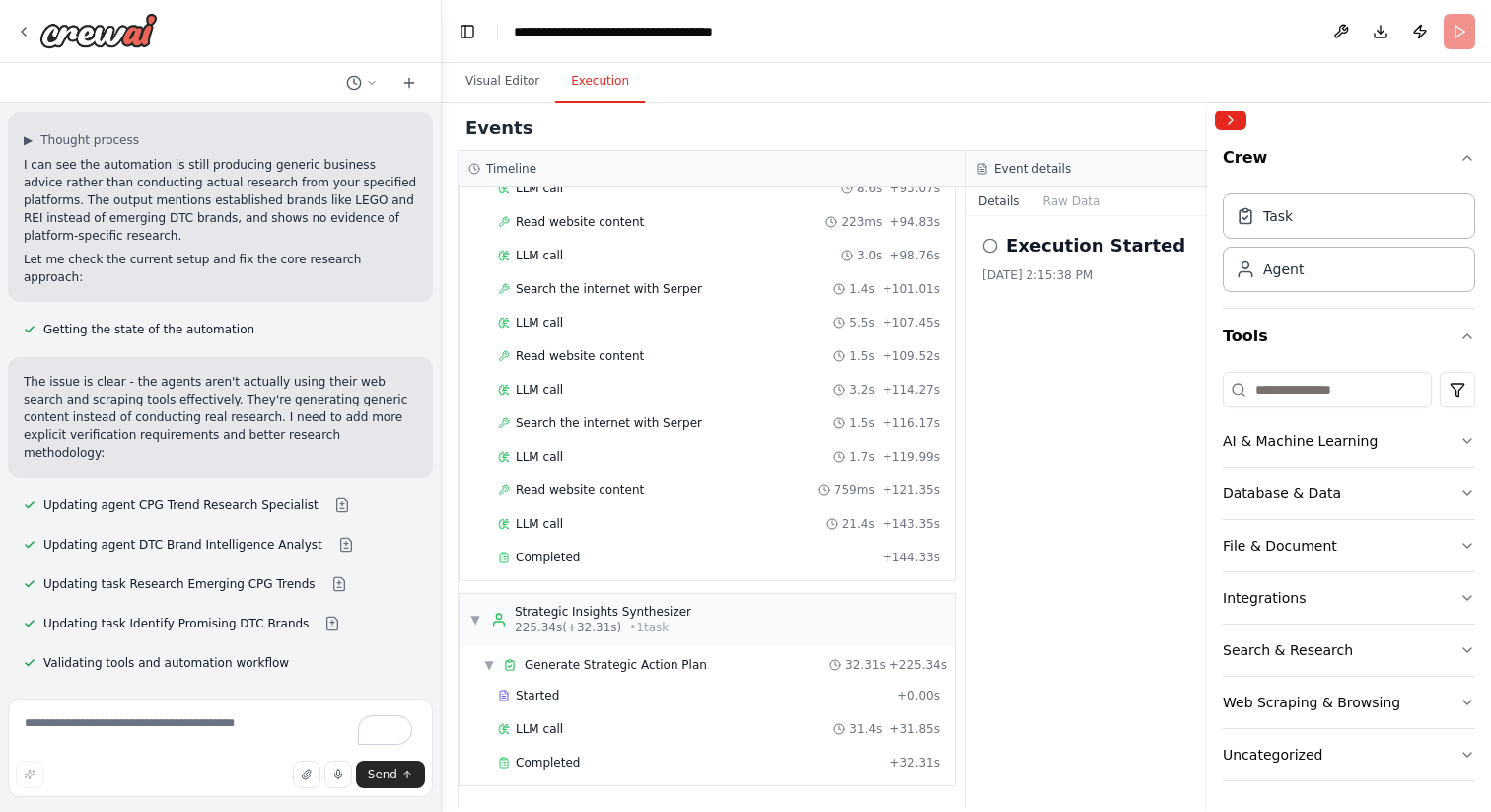
scroll to position [4083, 0]
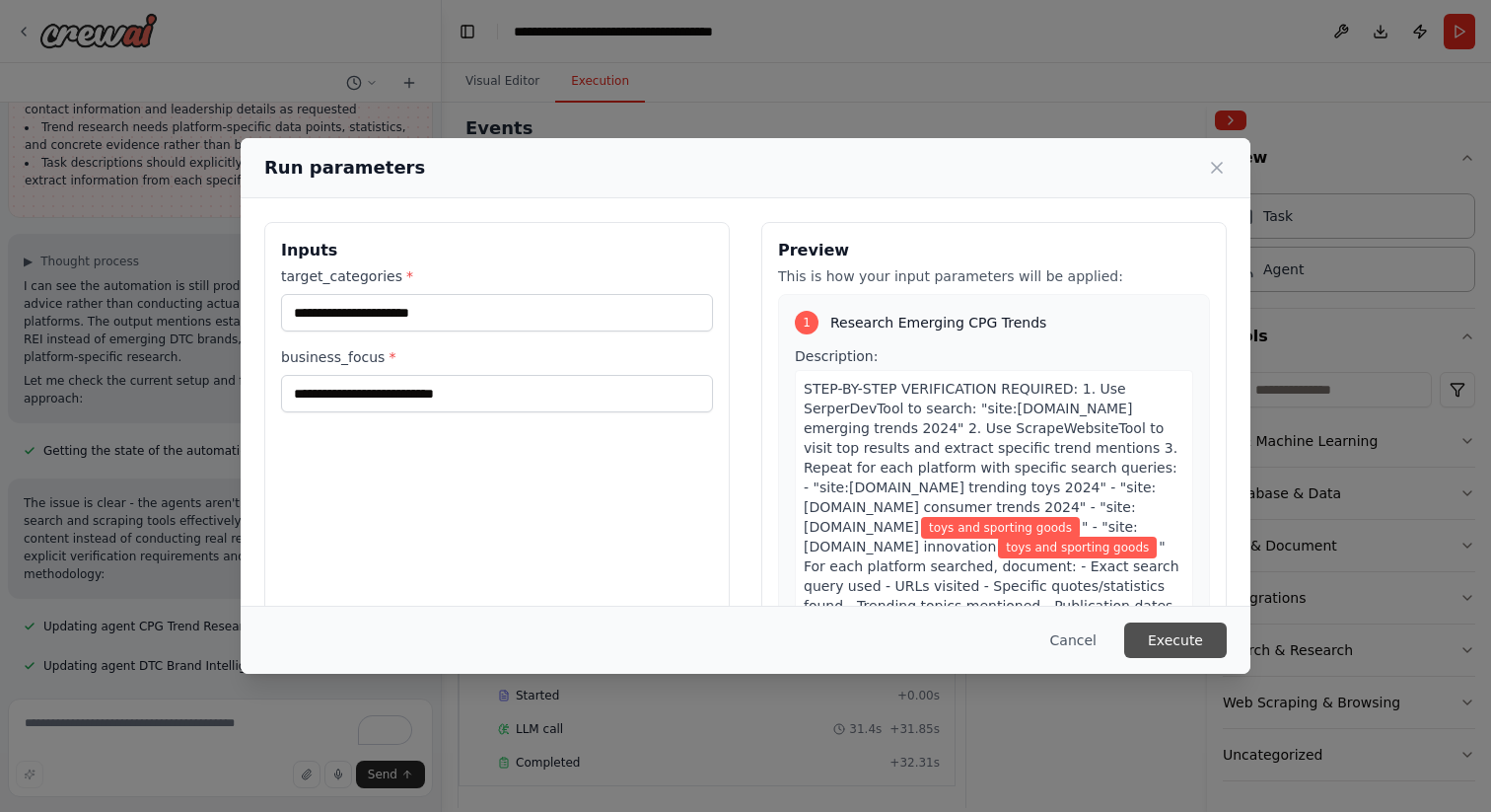
click at [1187, 643] on button "Execute" at bounding box center [1175, 640] width 103 height 36
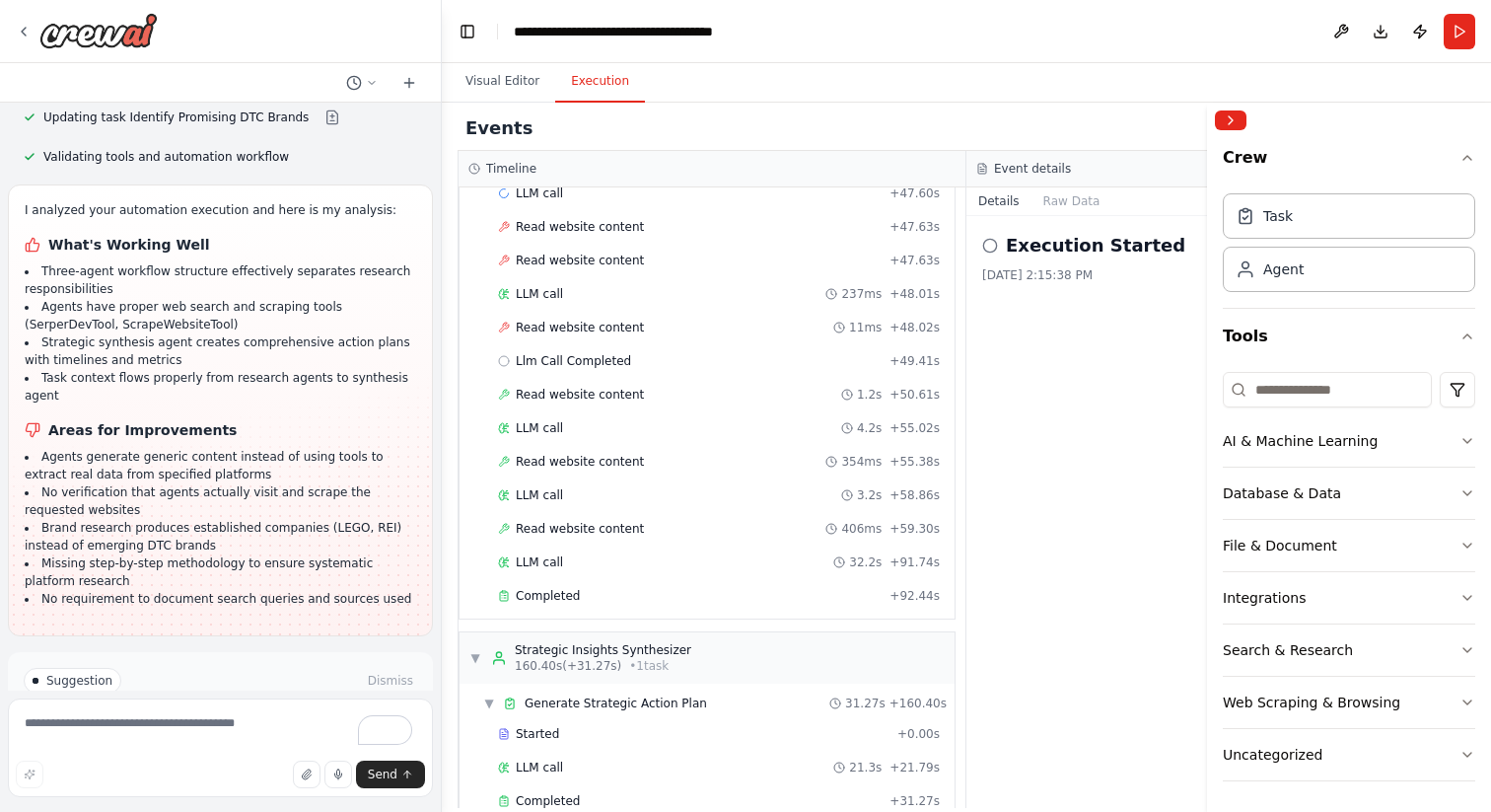
scroll to position [1323, 0]
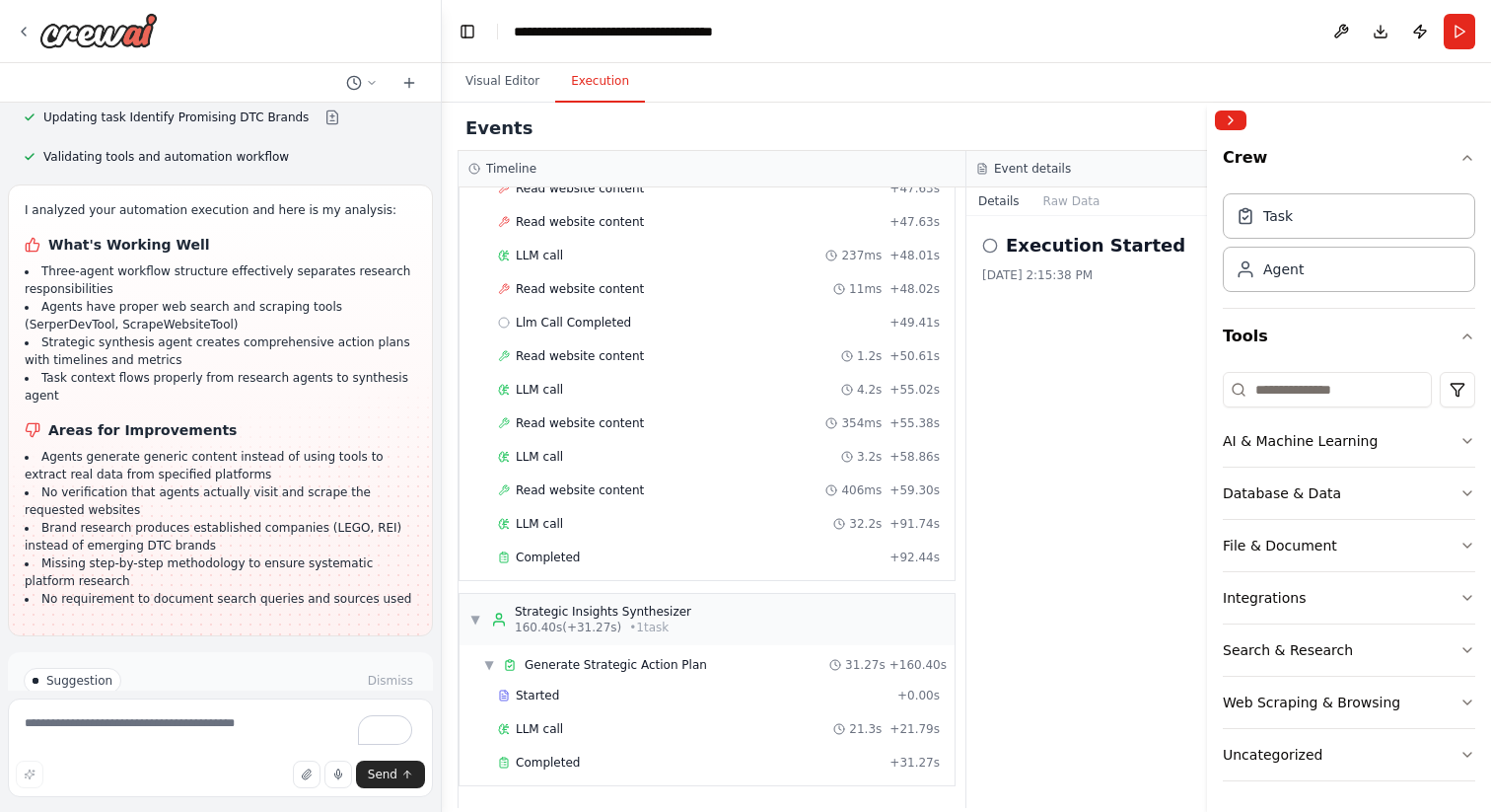
click at [184, 757] on span "Improve automation" at bounding box center [229, 765] width 120 height 16
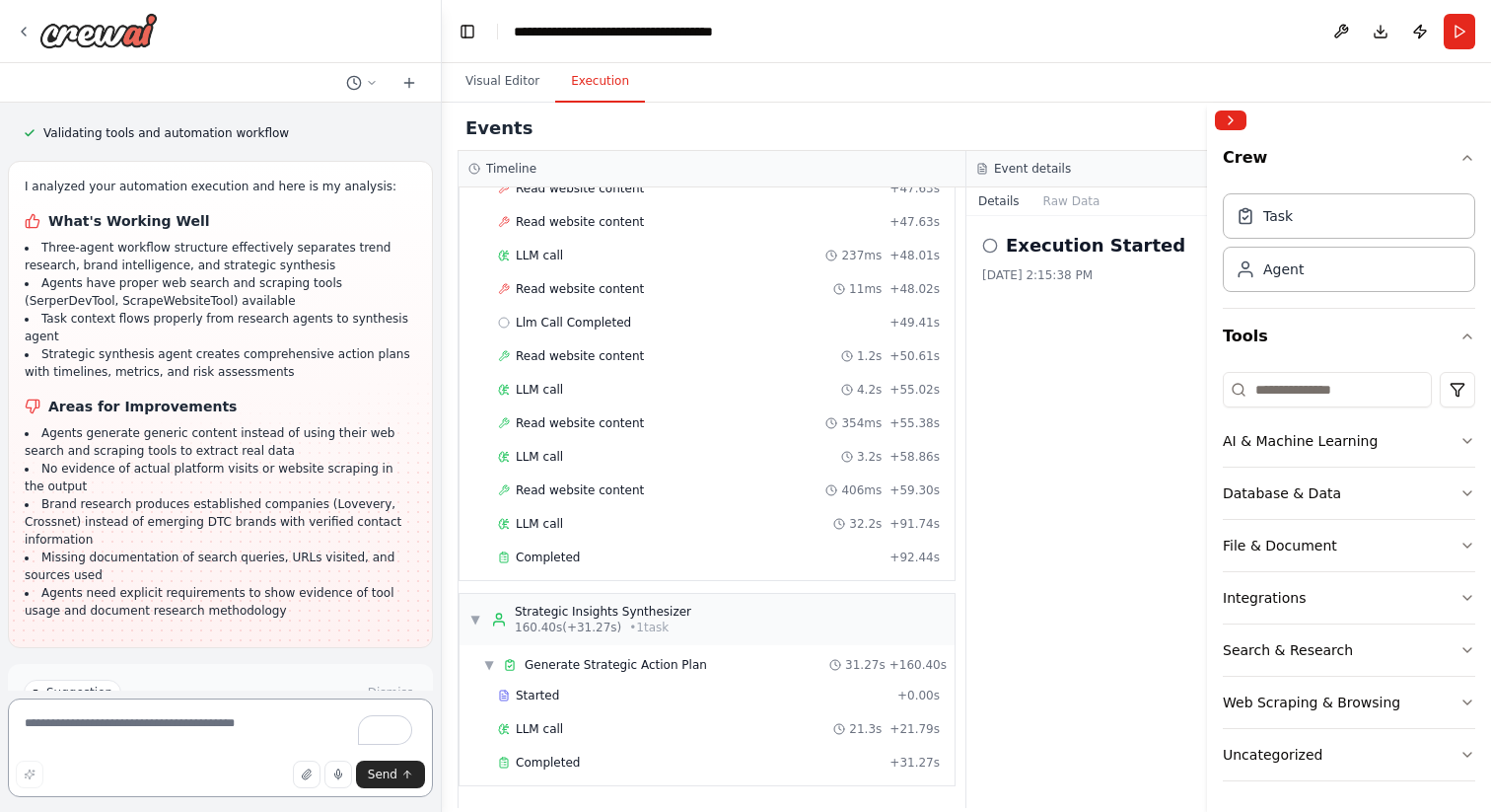
scroll to position [5943, 0]
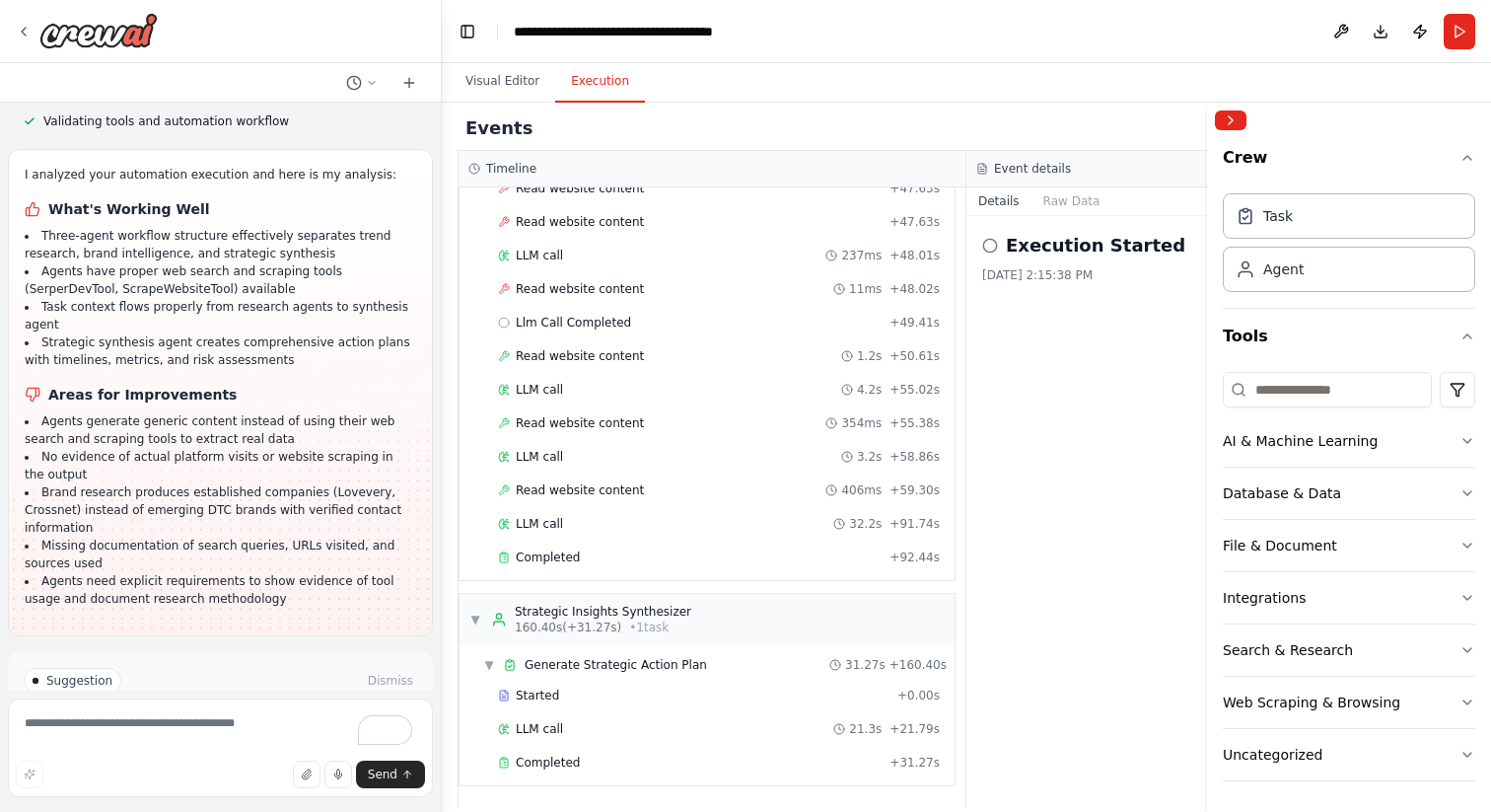
click at [202, 757] on span "Run Automation" at bounding box center [229, 765] width 96 height 16
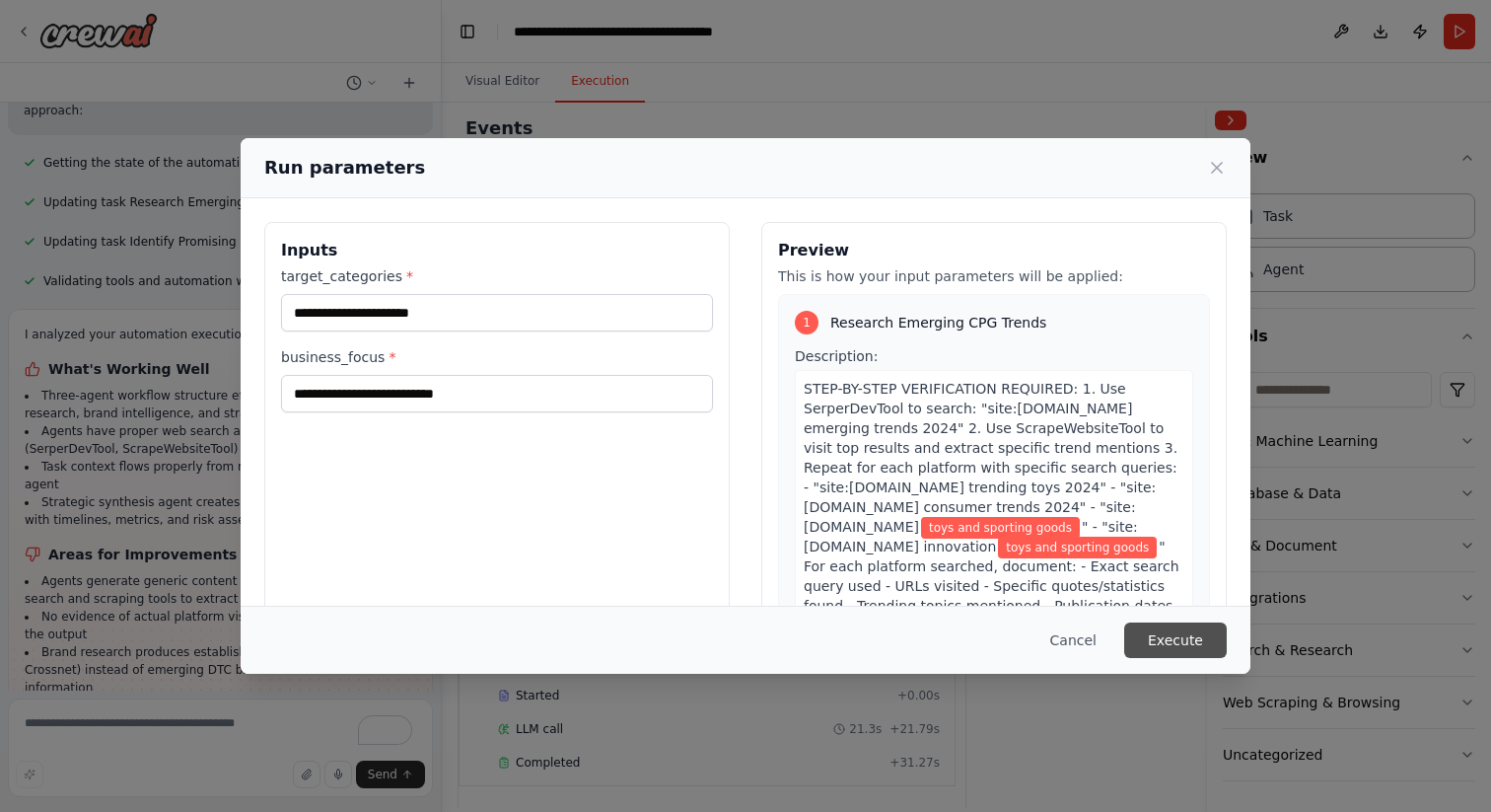
click at [1187, 651] on button "Execute" at bounding box center [1175, 640] width 103 height 36
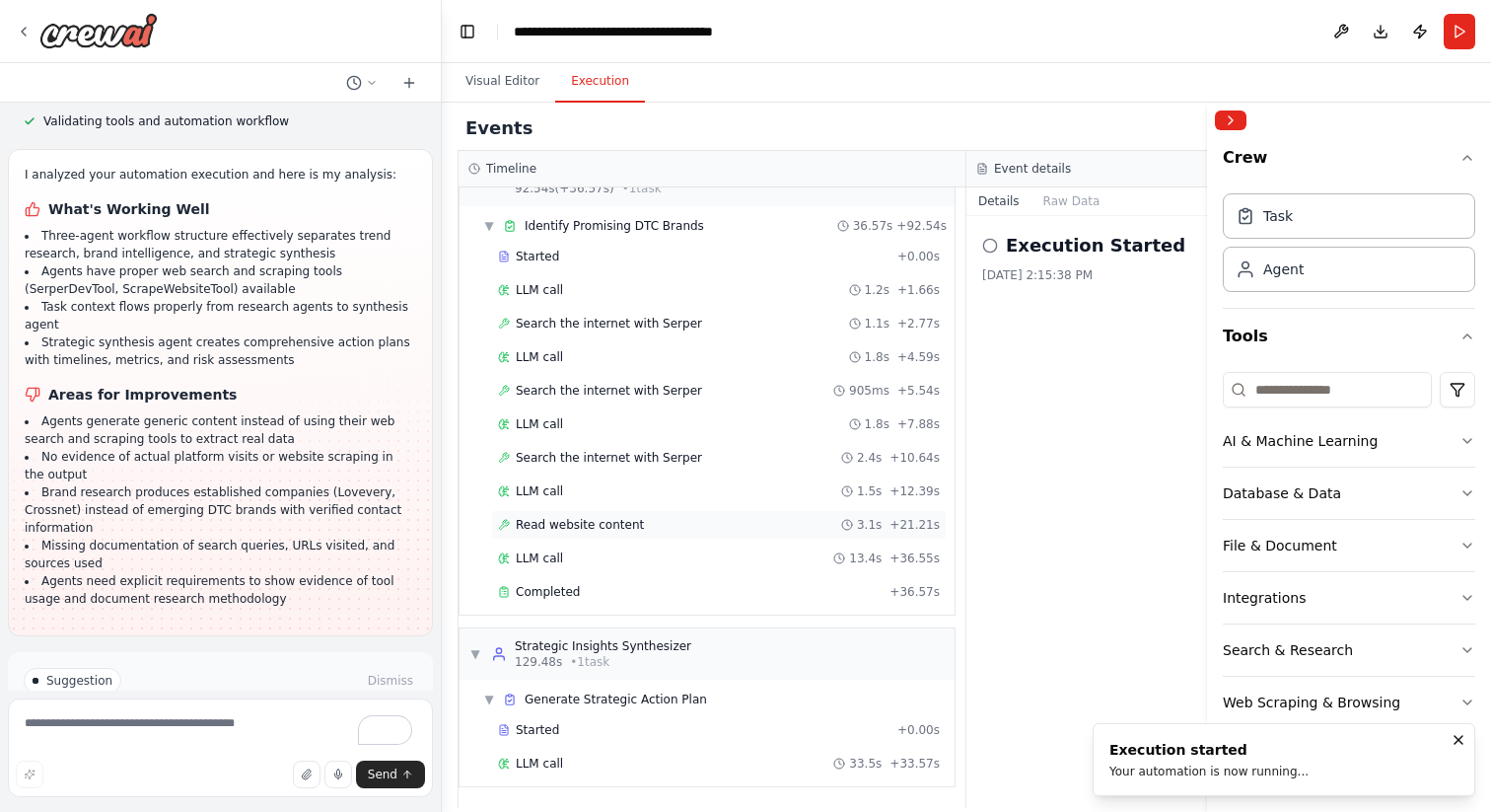
scroll to position [1054, 0]
click at [221, 757] on span "Improve automation" at bounding box center [229, 765] width 120 height 16
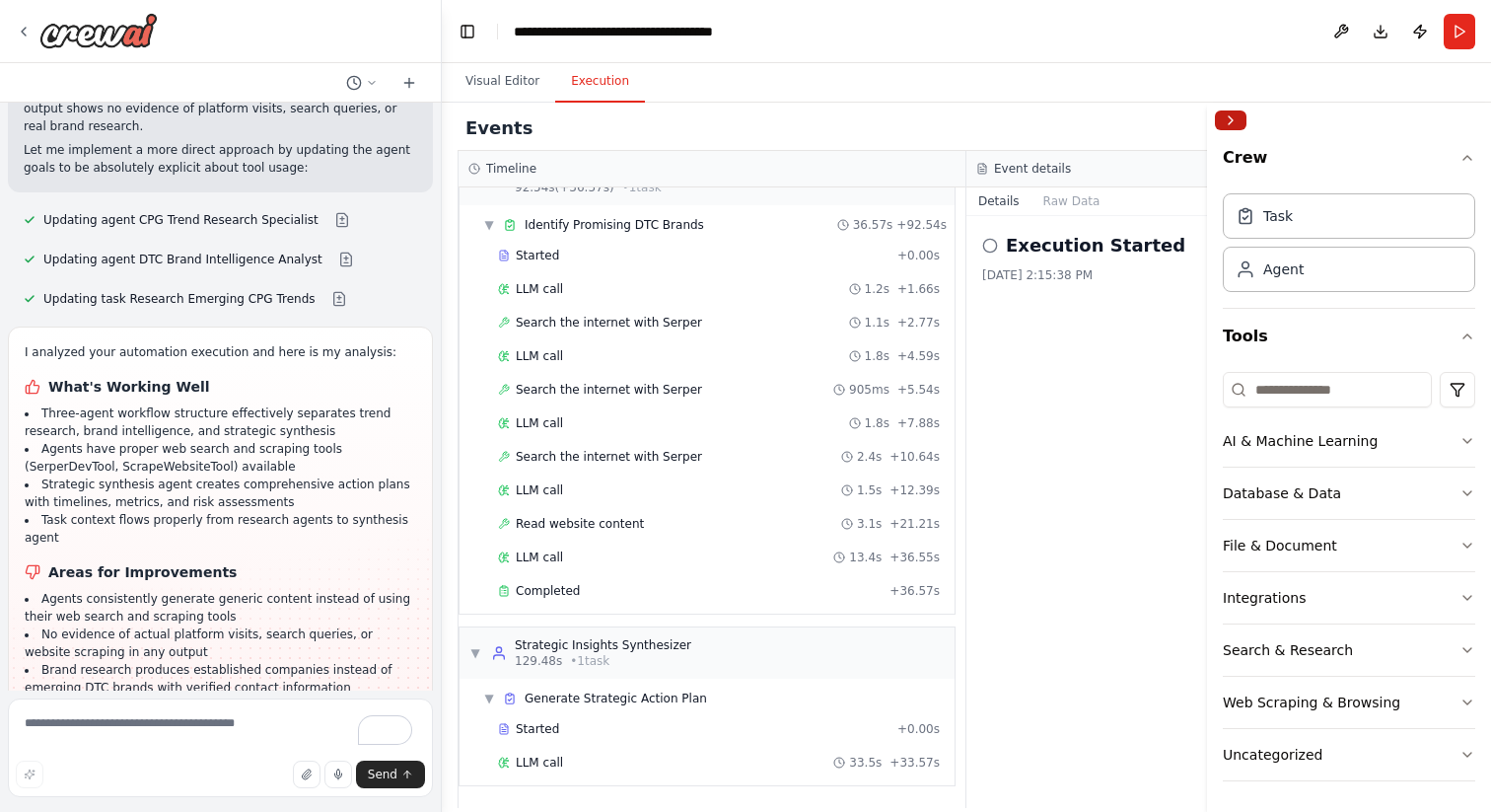
click at [1238, 124] on button "Collapse right sidebar" at bounding box center [1231, 120] width 32 height 20
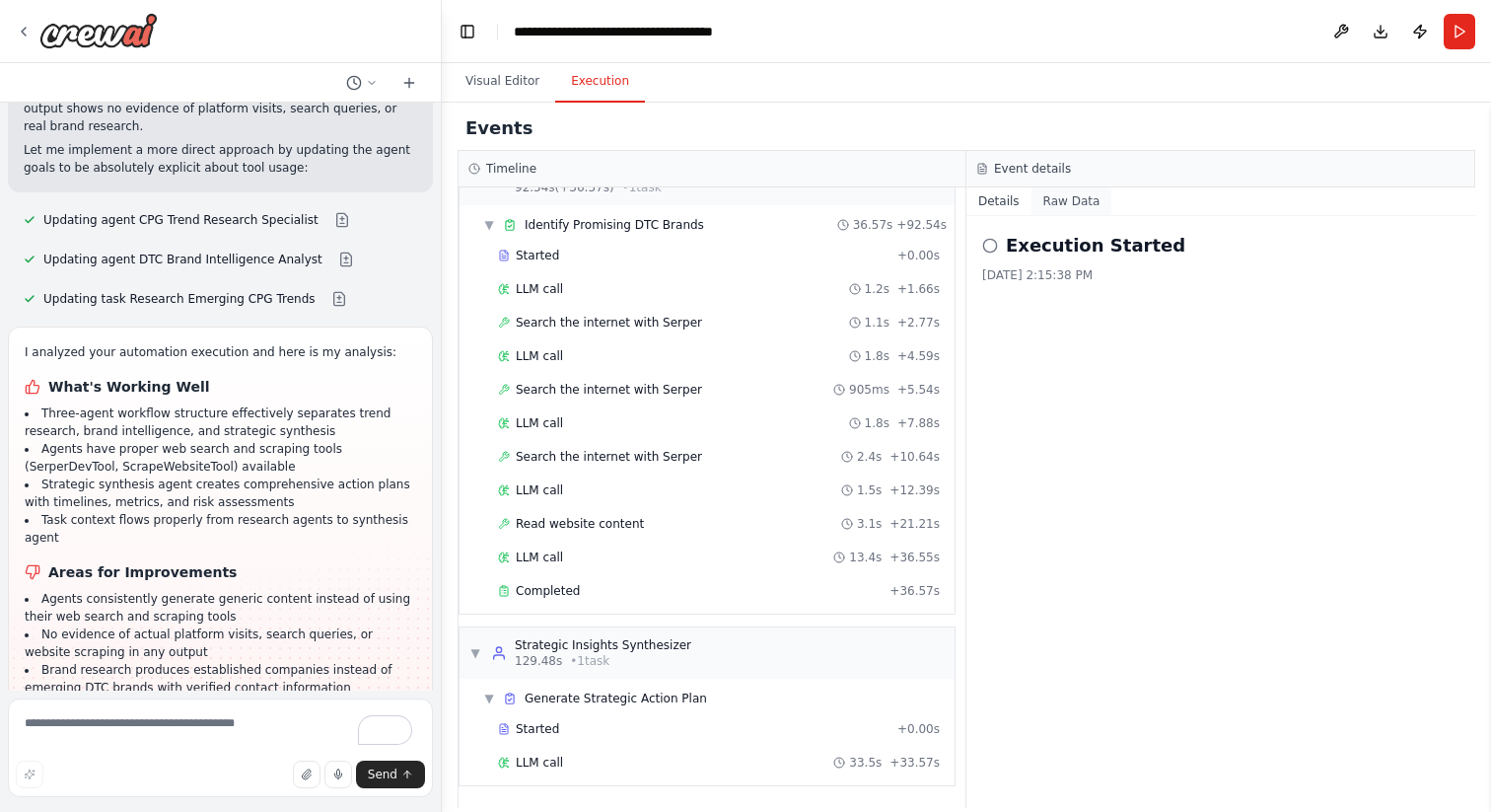
click at [1085, 205] on button "Raw Data" at bounding box center [1072, 201] width 81 height 28
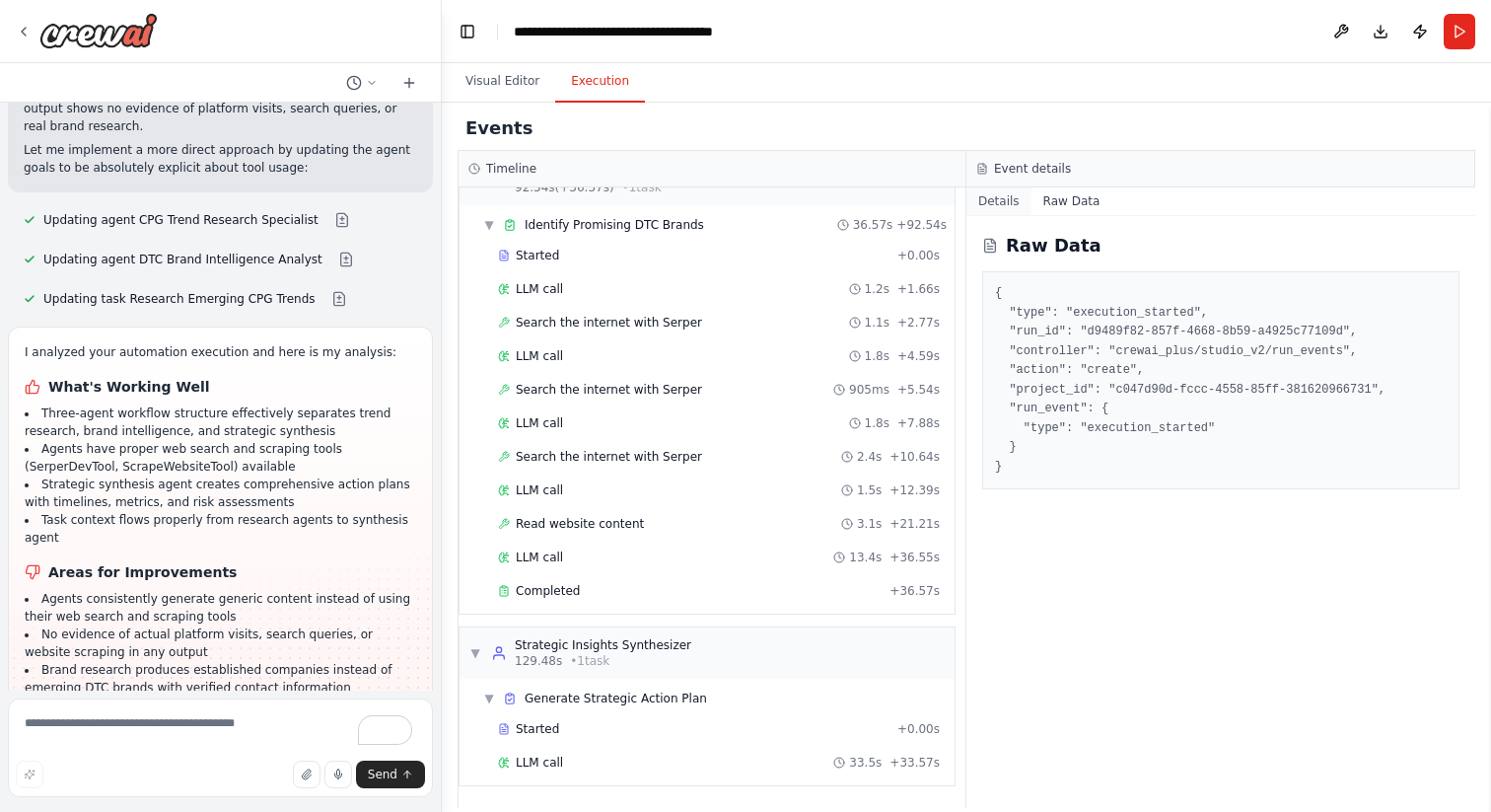
click at [1005, 202] on button "Details" at bounding box center [999, 201] width 65 height 28
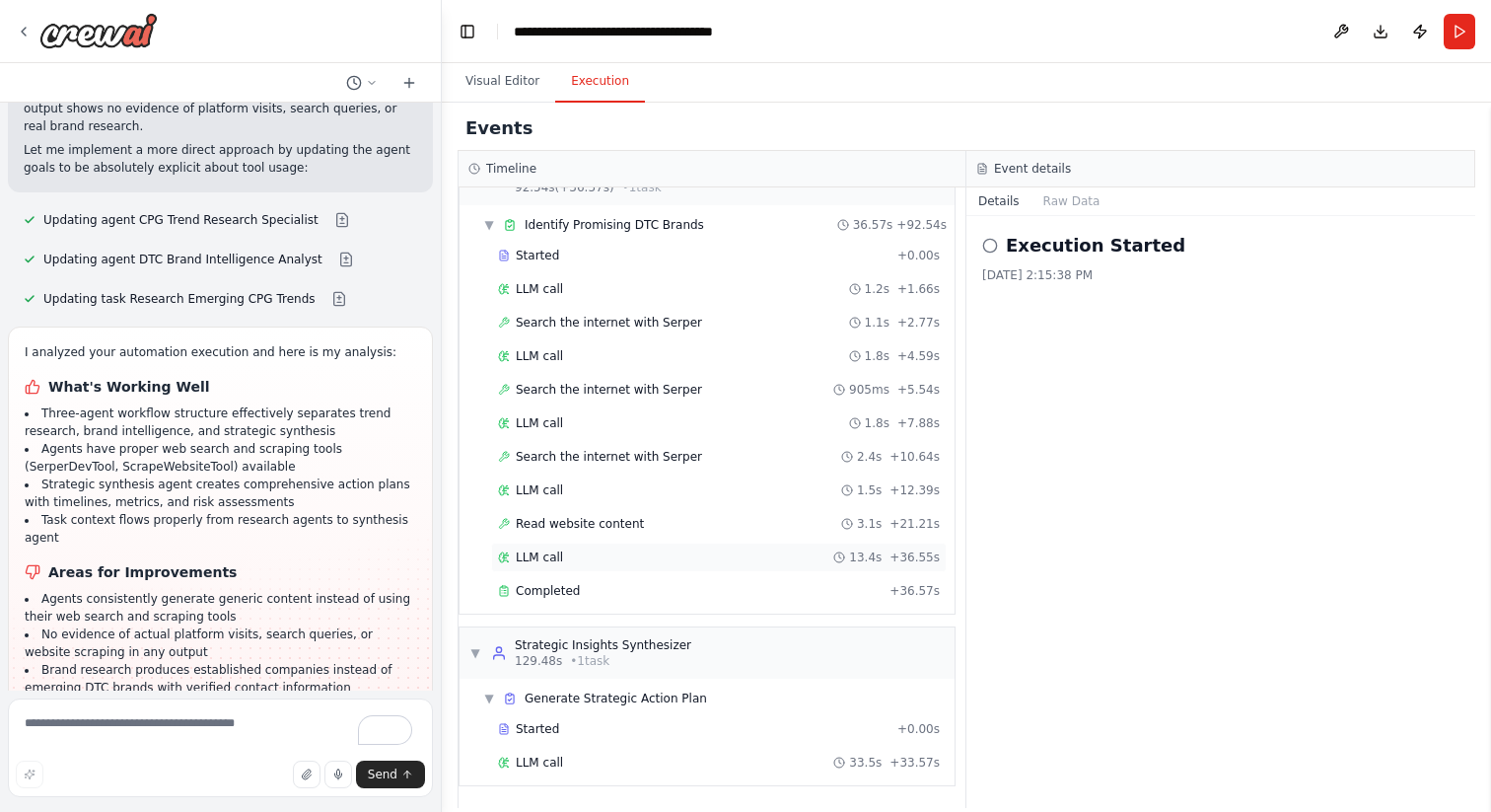
scroll to position [808, 0]
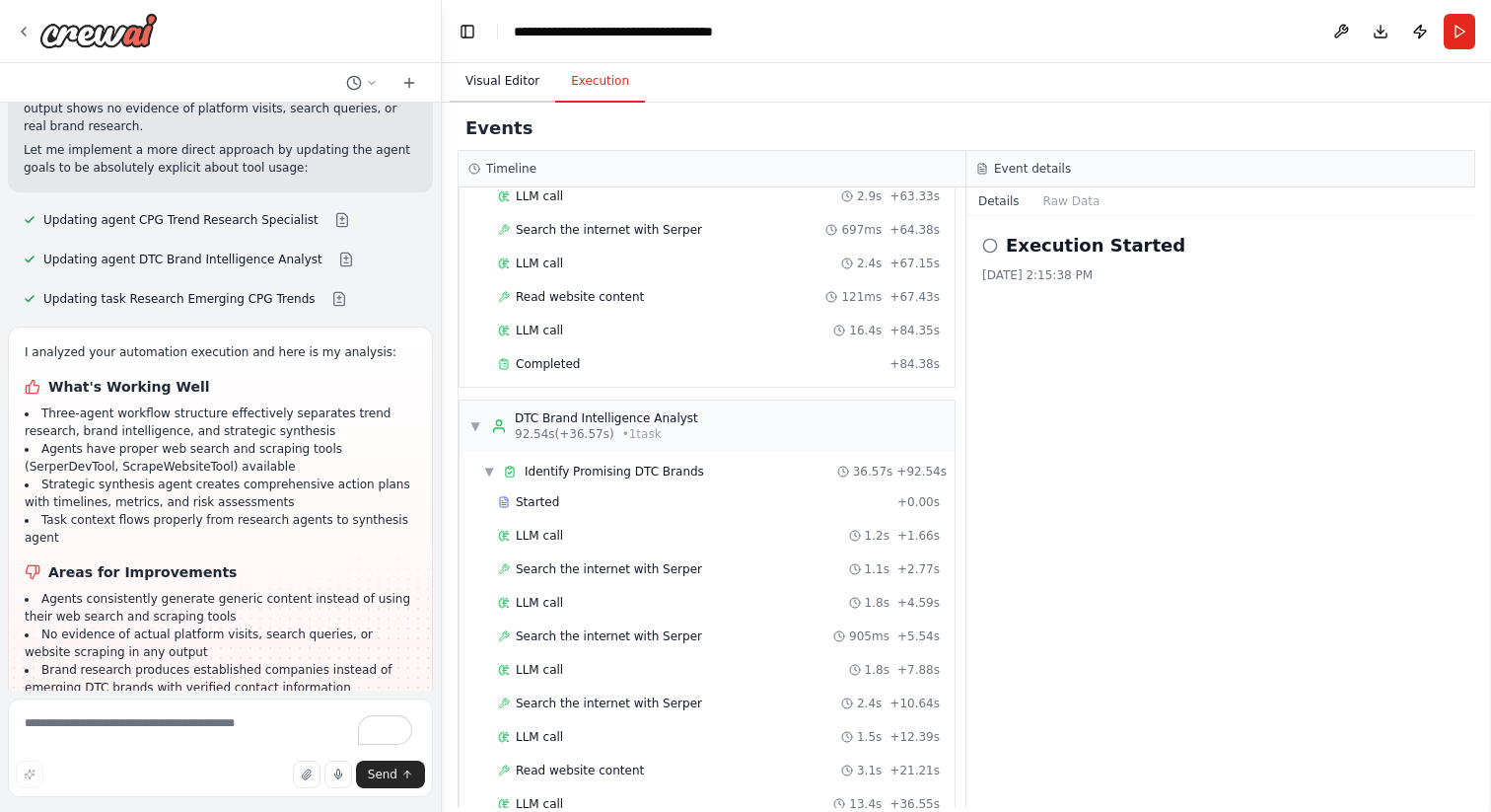
click at [490, 80] on button "Visual Editor" at bounding box center [503, 81] width 106 height 41
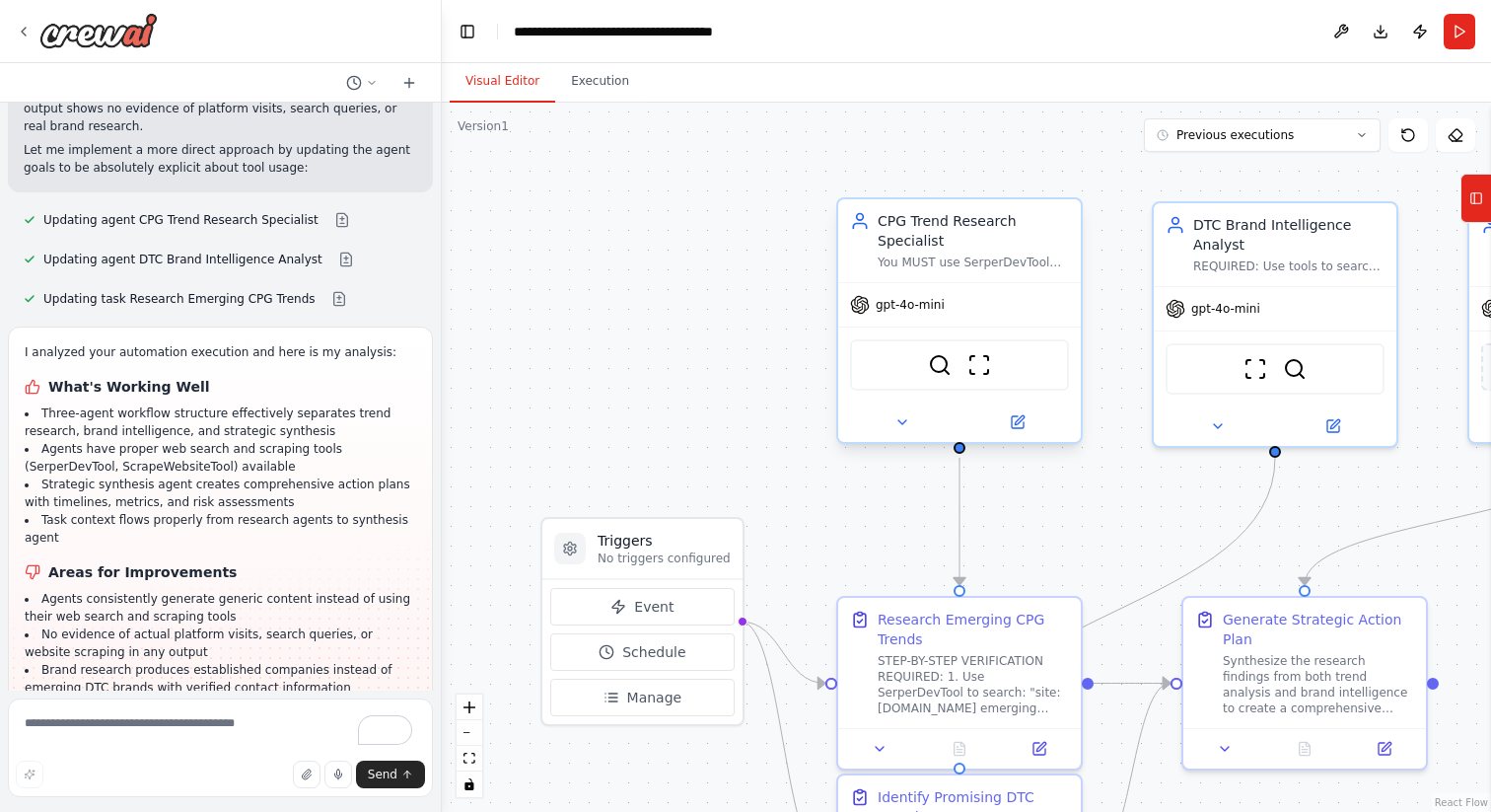
click at [933, 307] on span "gpt-4o-mini" at bounding box center [910, 305] width 69 height 16
click at [972, 318] on div "gpt-4o-mini" at bounding box center [959, 304] width 243 height 43
click at [1010, 418] on icon at bounding box center [1018, 422] width 16 height 16
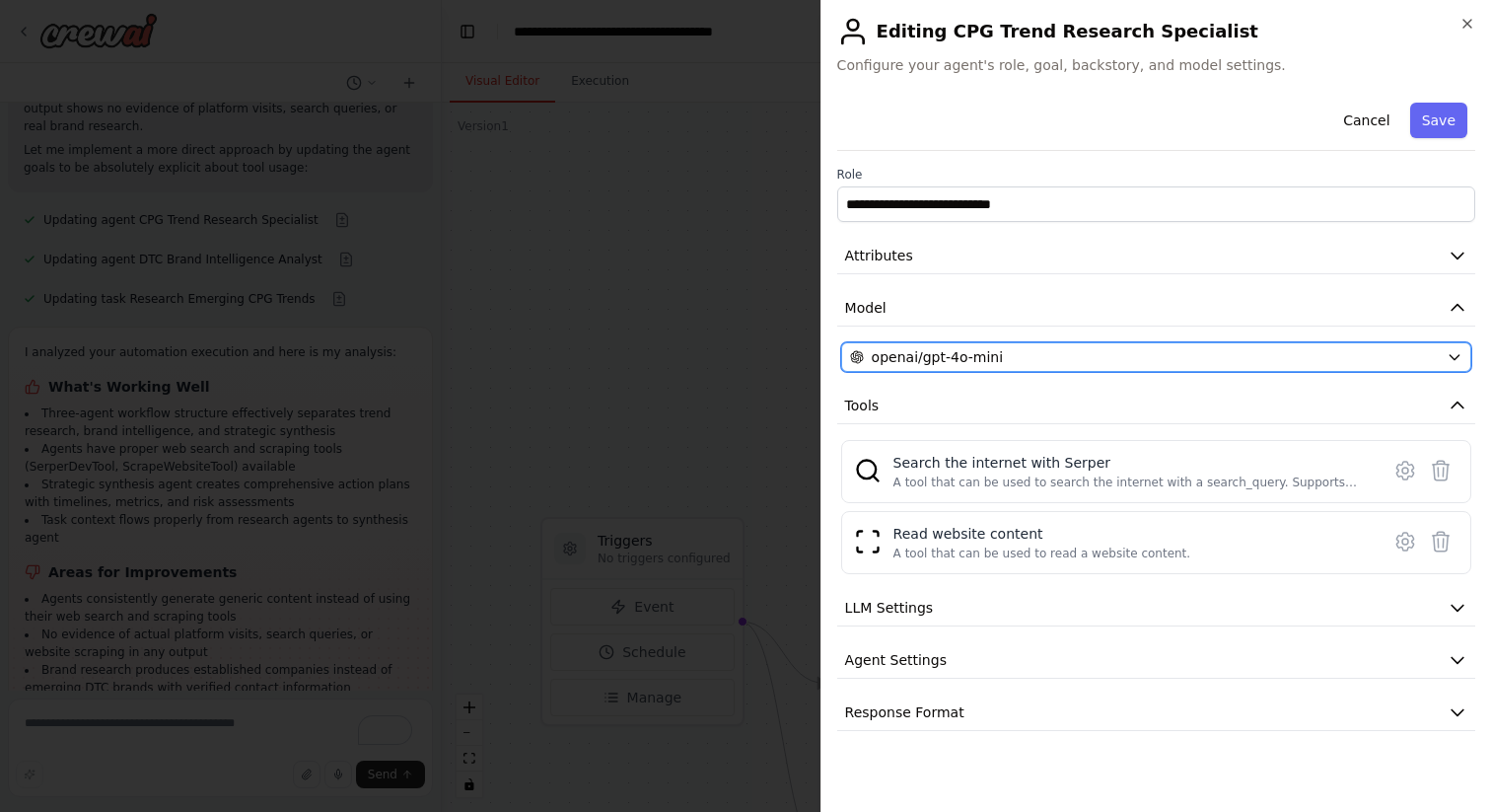
click at [1165, 352] on div "openai/gpt-4o-mini" at bounding box center [1144, 357] width 589 height 20
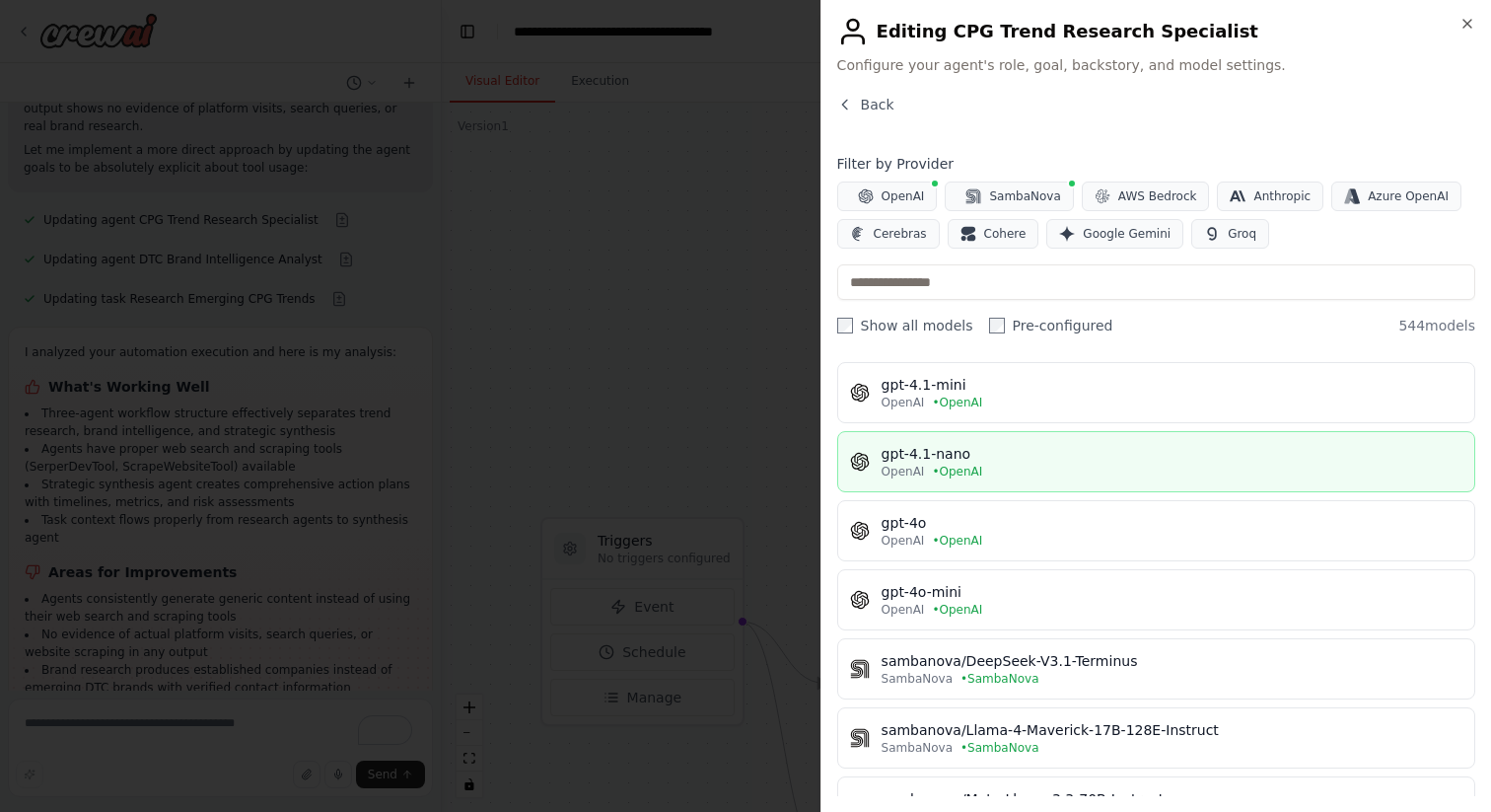
scroll to position [142, 0]
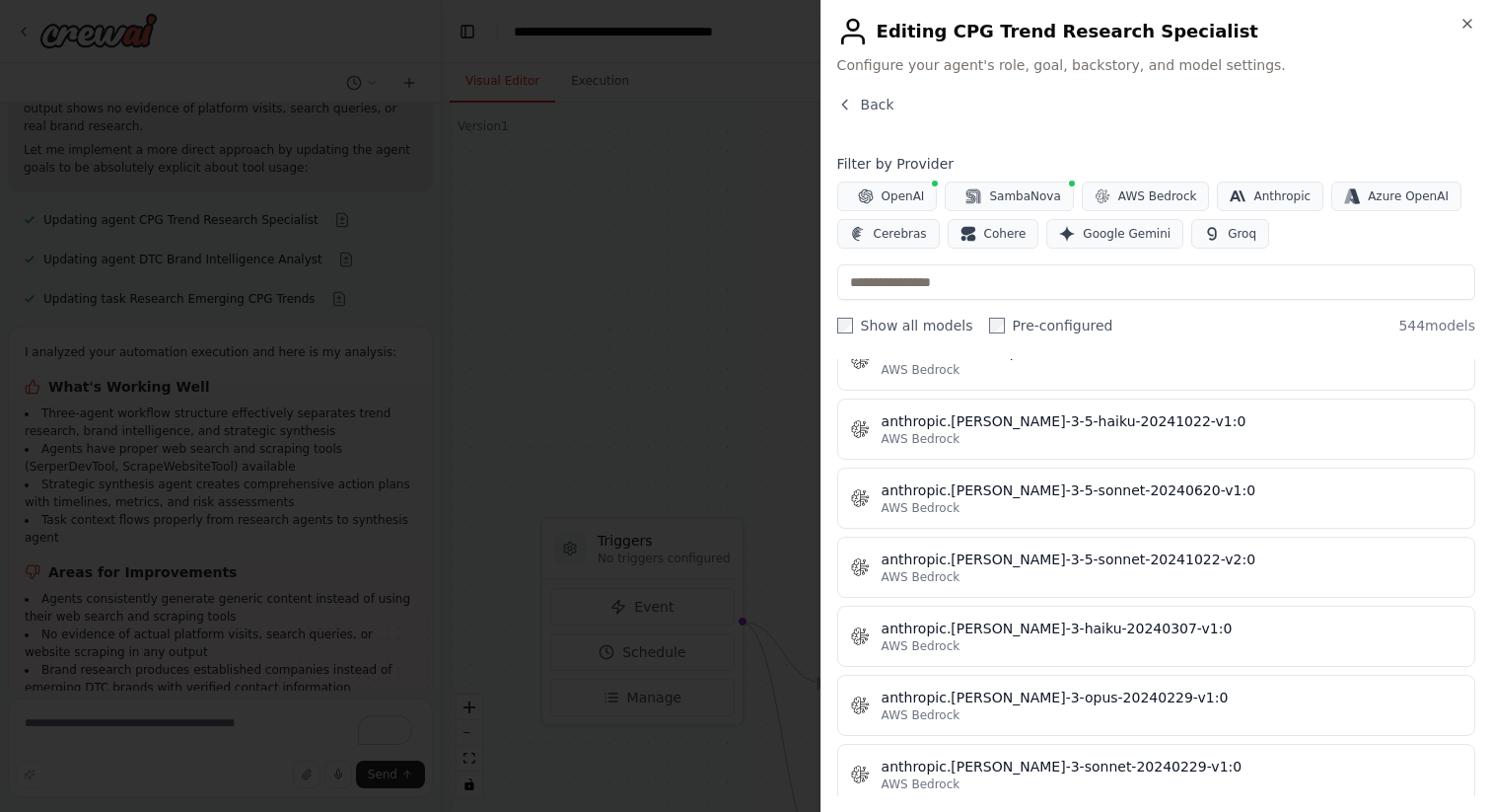
scroll to position [2383, 0]
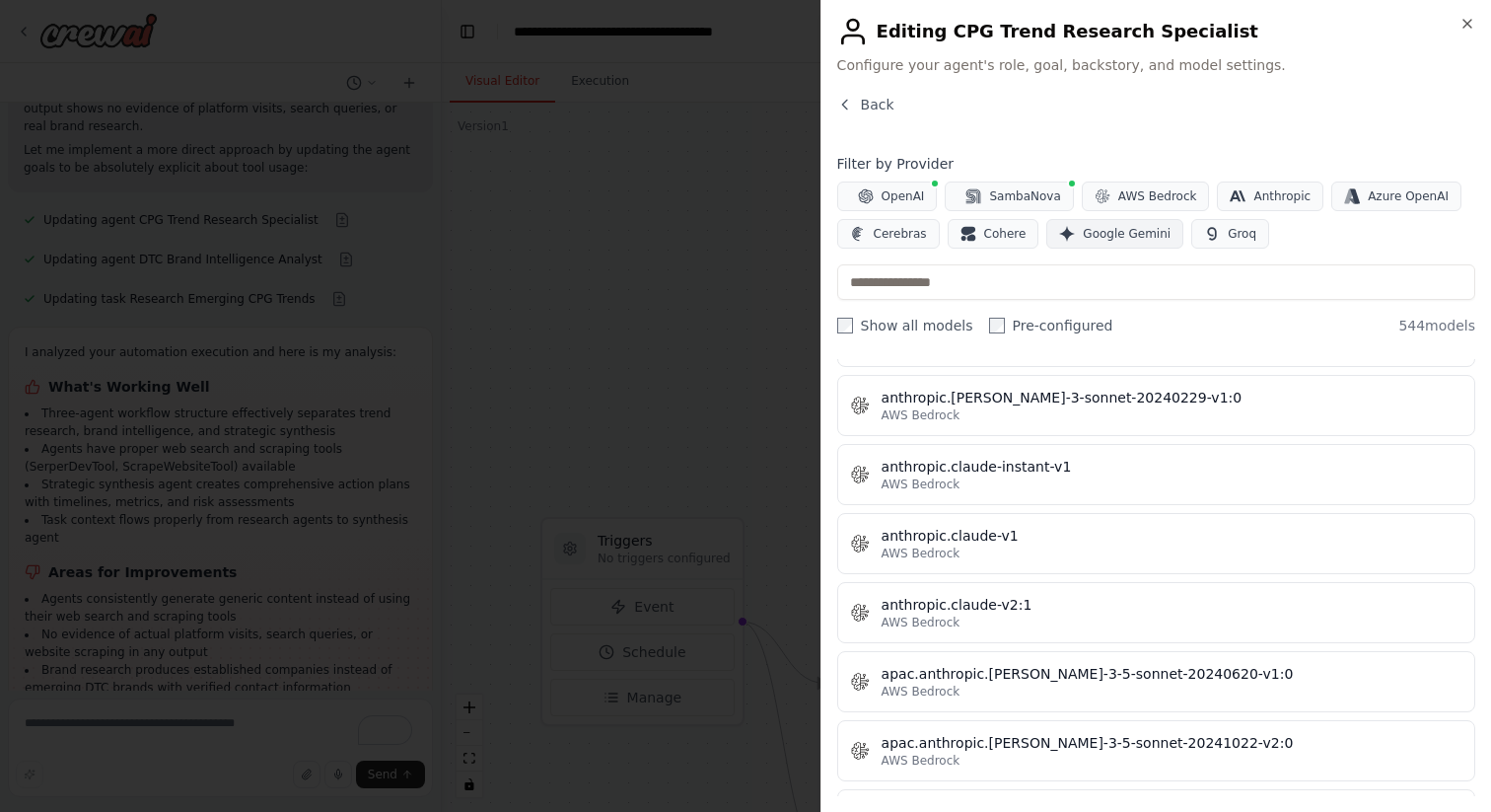
click at [1117, 239] on span "Google Gemini" at bounding box center [1127, 234] width 88 height 16
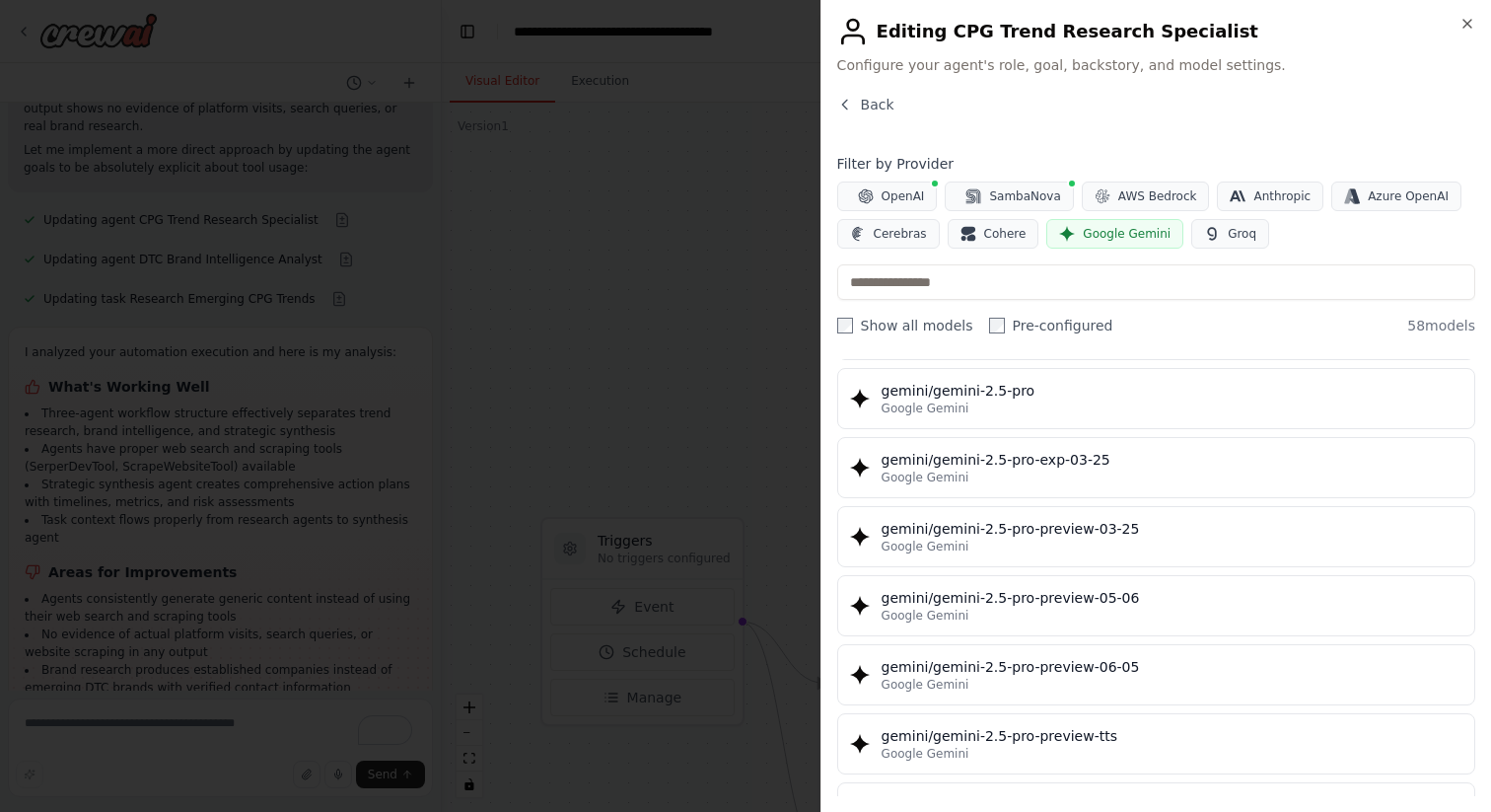
scroll to position [2321, 0]
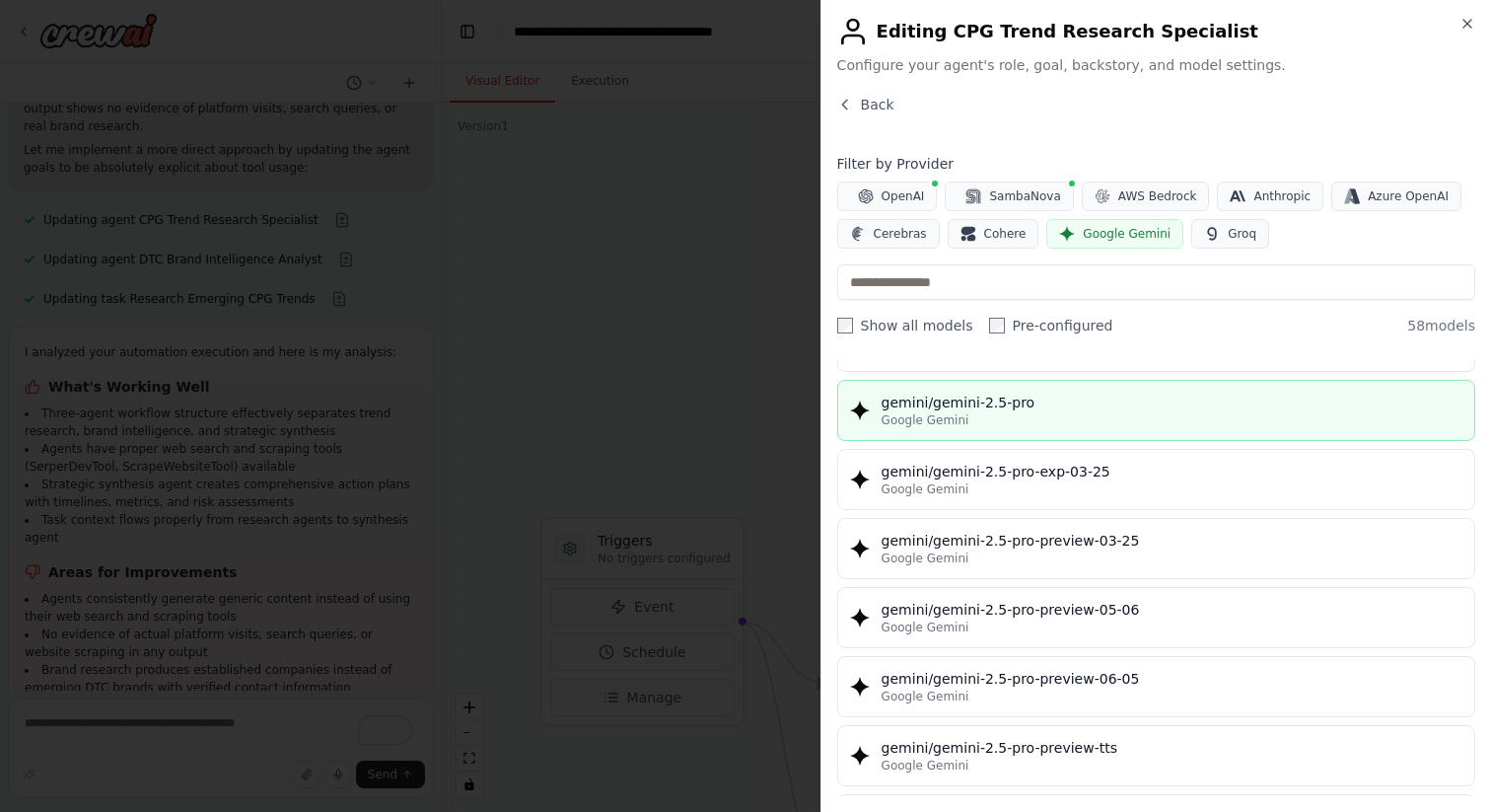
click at [1035, 407] on div "gemini/gemini-2.5-pro" at bounding box center [1172, 403] width 581 height 20
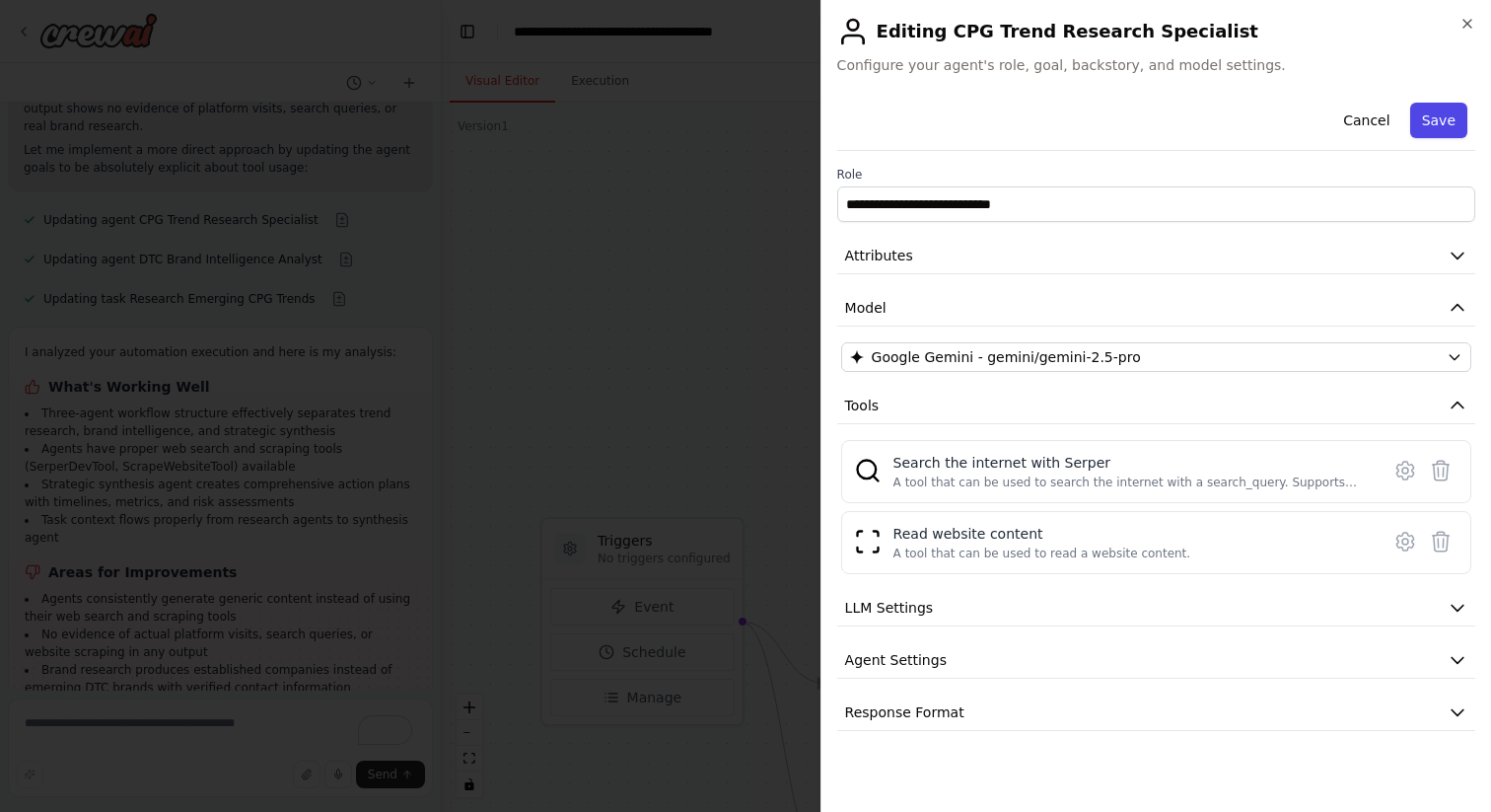
click at [1432, 127] on button "Save" at bounding box center [1439, 121] width 57 height 36
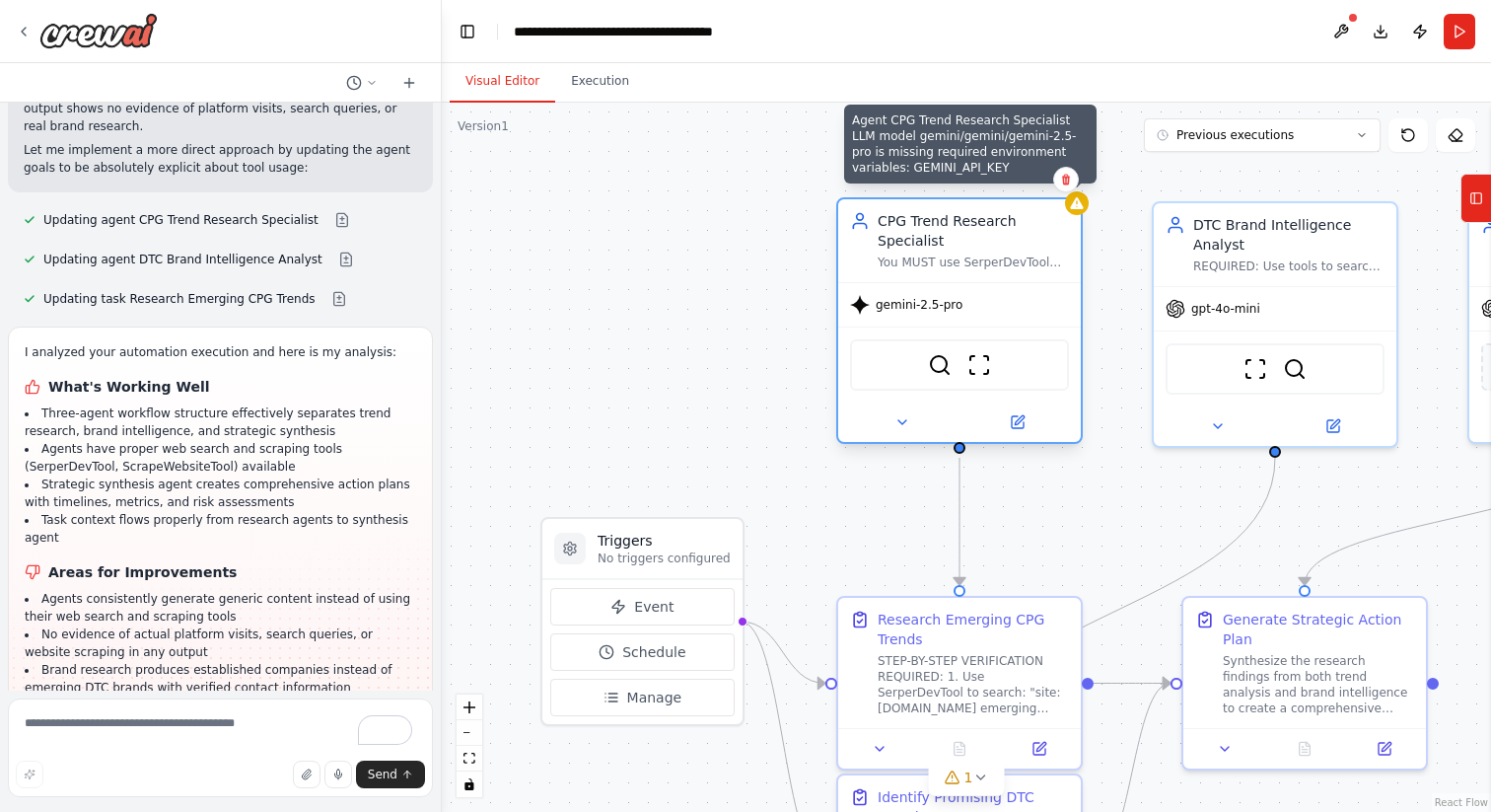
click at [1079, 211] on div at bounding box center [1077, 203] width 24 height 24
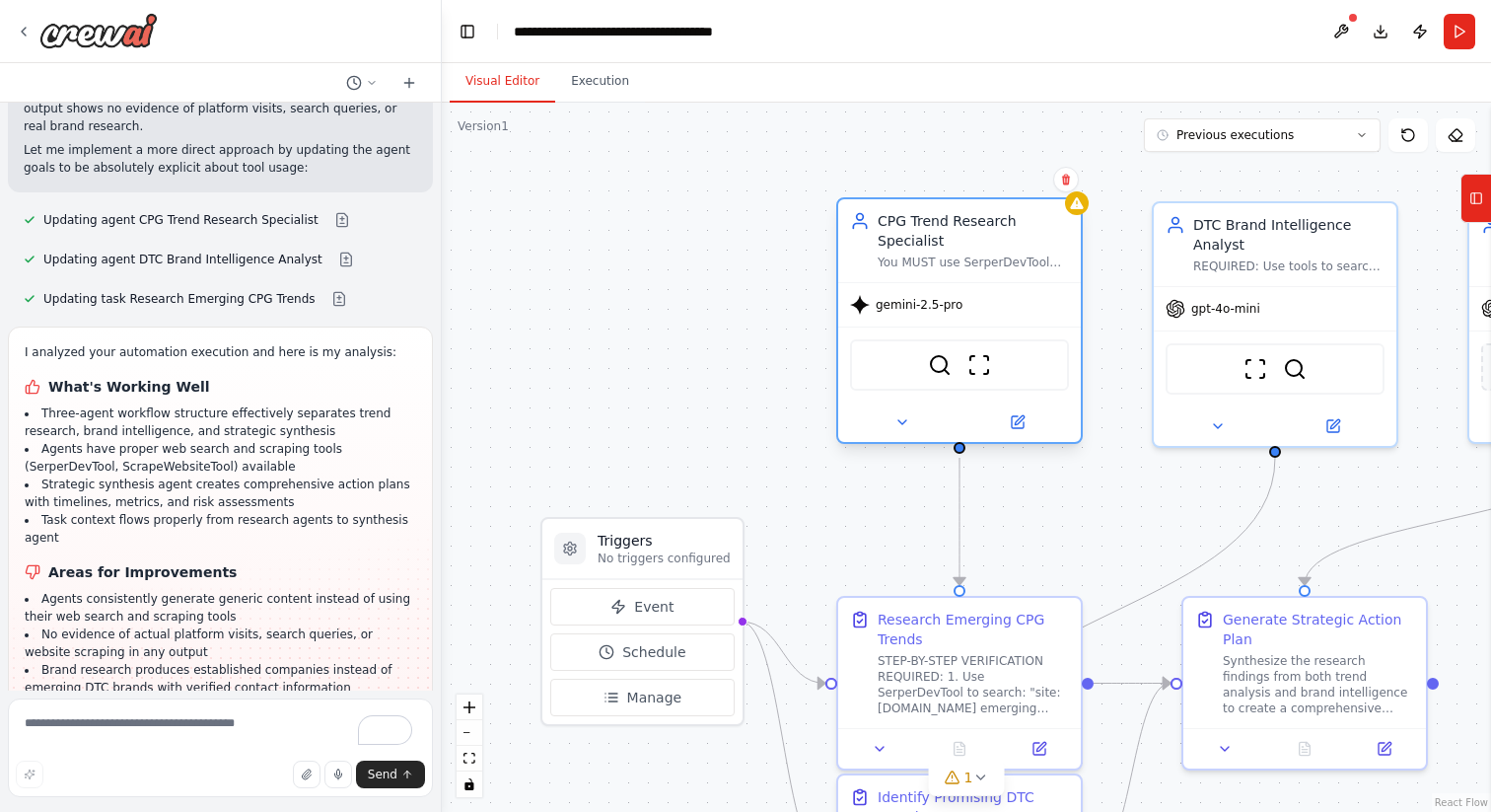
click at [1026, 440] on div at bounding box center [959, 421] width 243 height 39
click at [1027, 423] on button at bounding box center [1017, 422] width 111 height 24
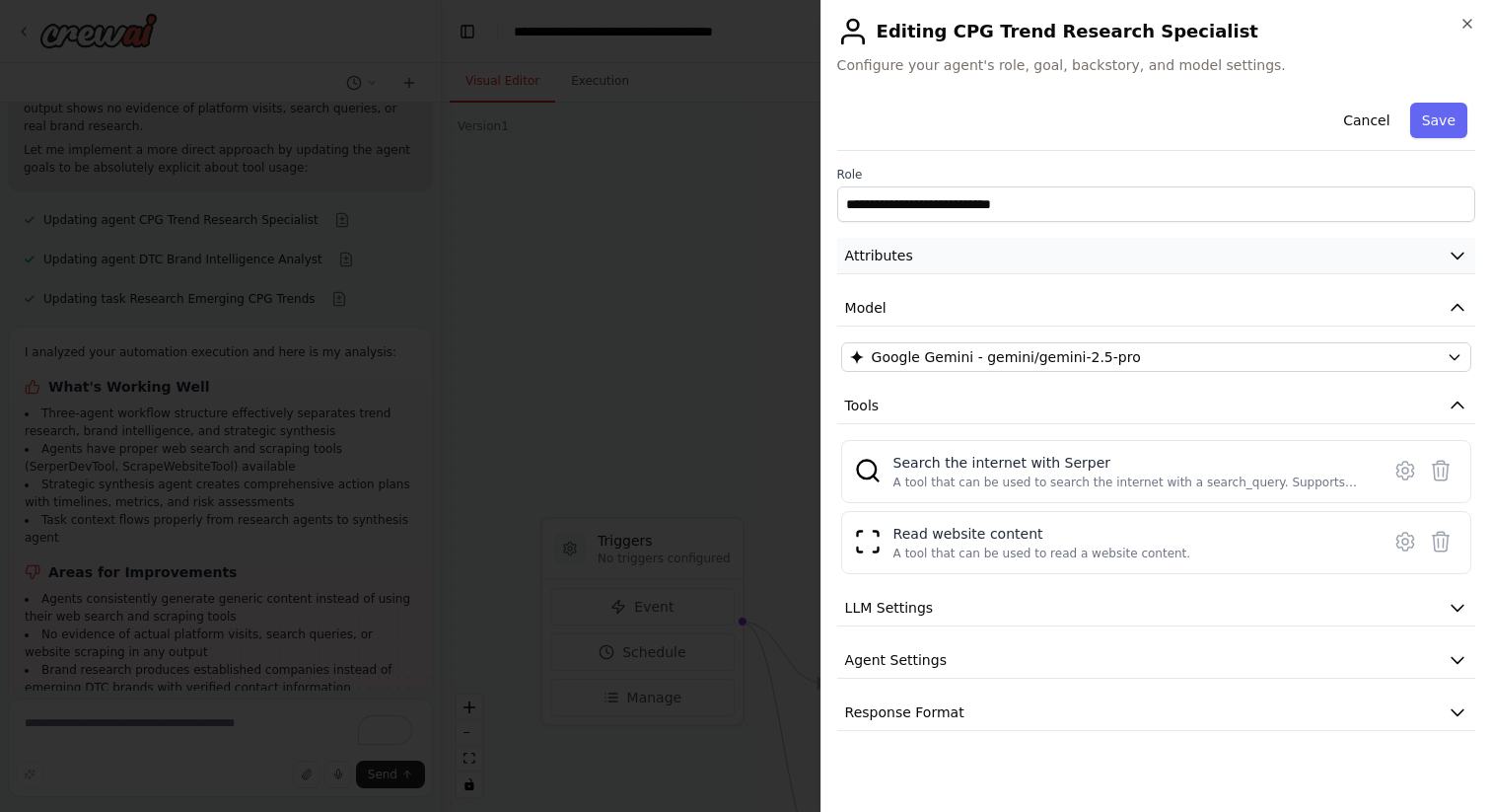
click at [1181, 245] on button "Attributes" at bounding box center [1156, 256] width 638 height 36
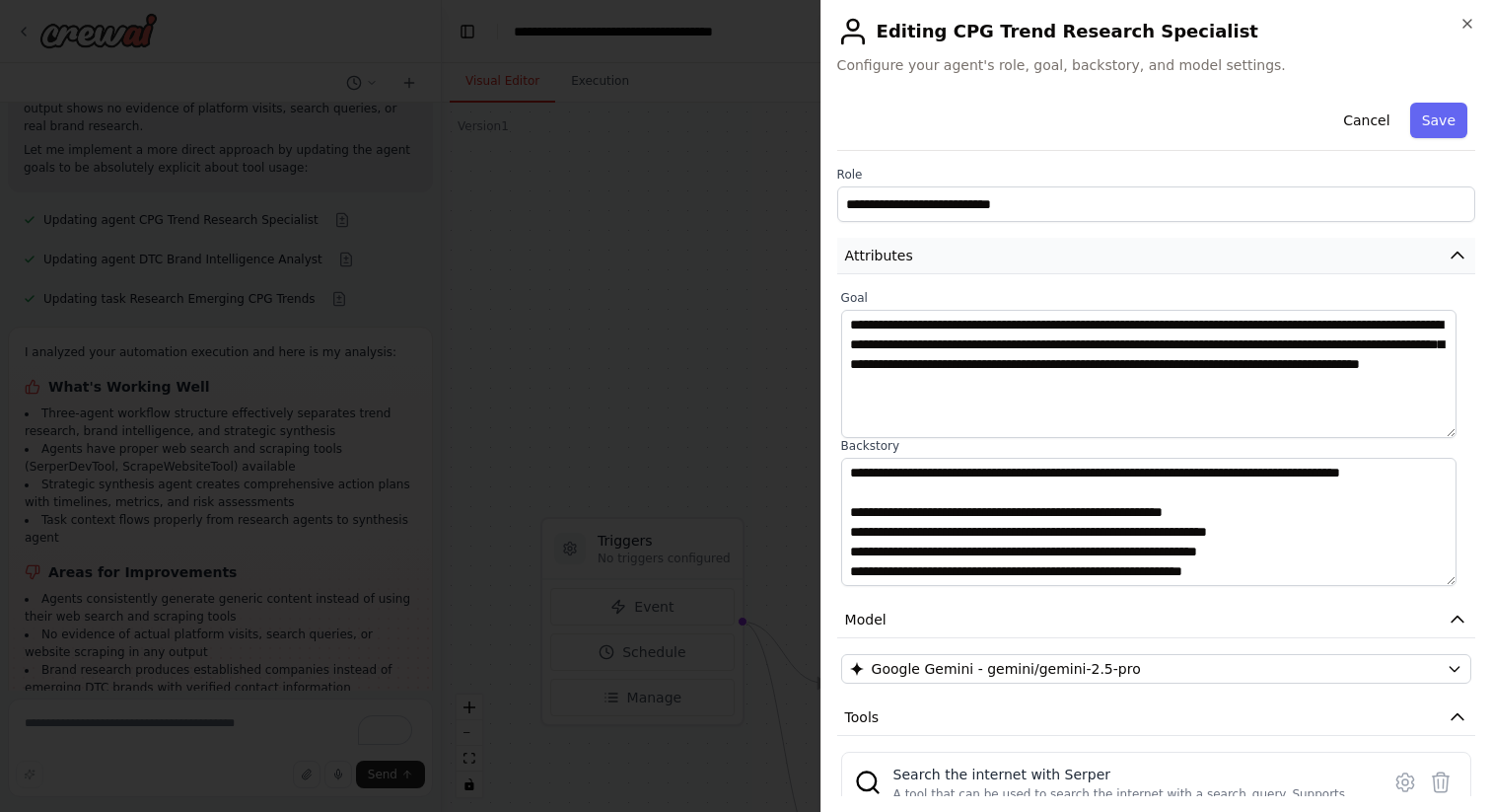
click at [1176, 249] on button "Attributes" at bounding box center [1156, 256] width 638 height 36
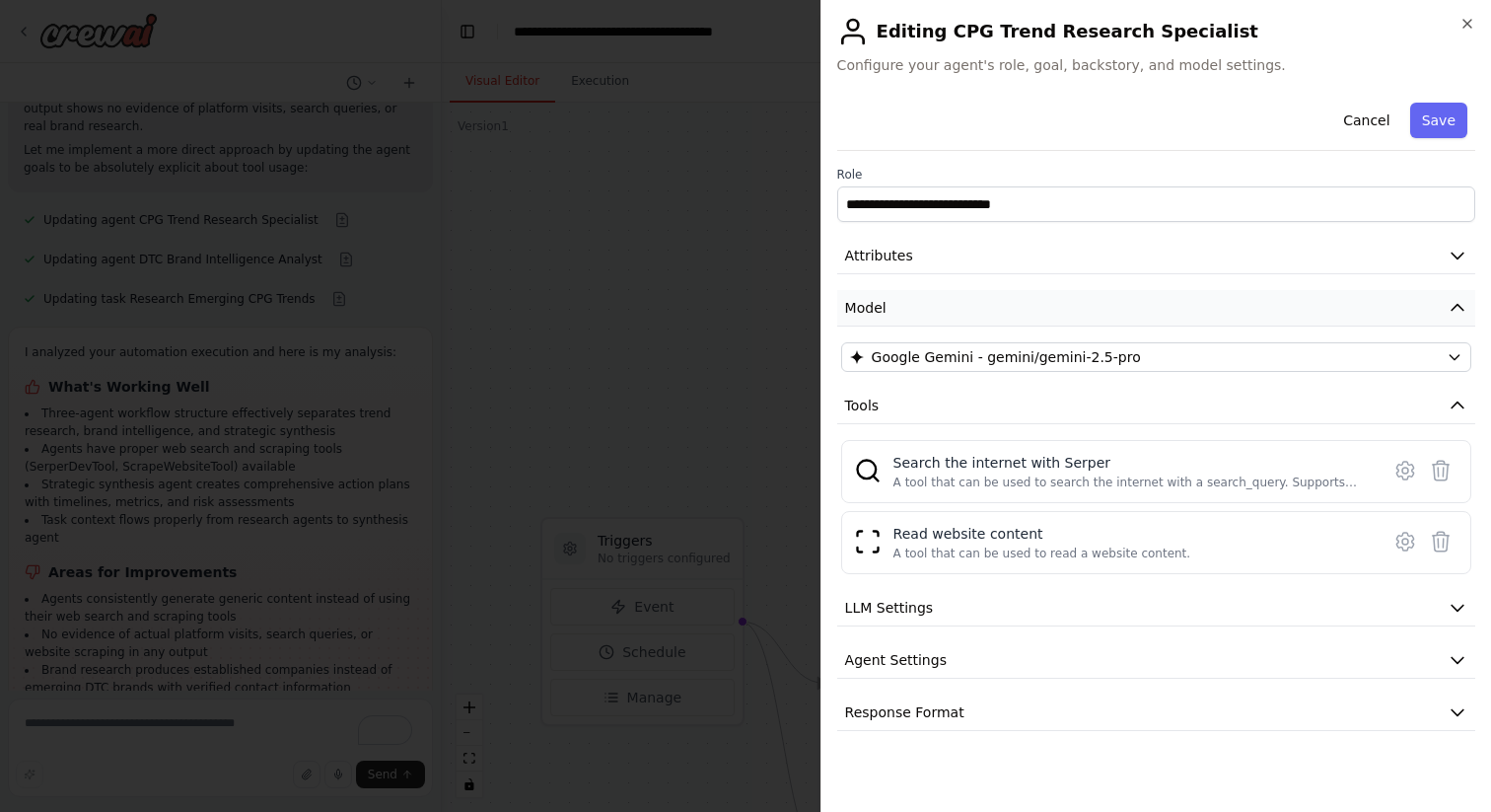
click at [1101, 316] on button "Model" at bounding box center [1156, 308] width 638 height 36
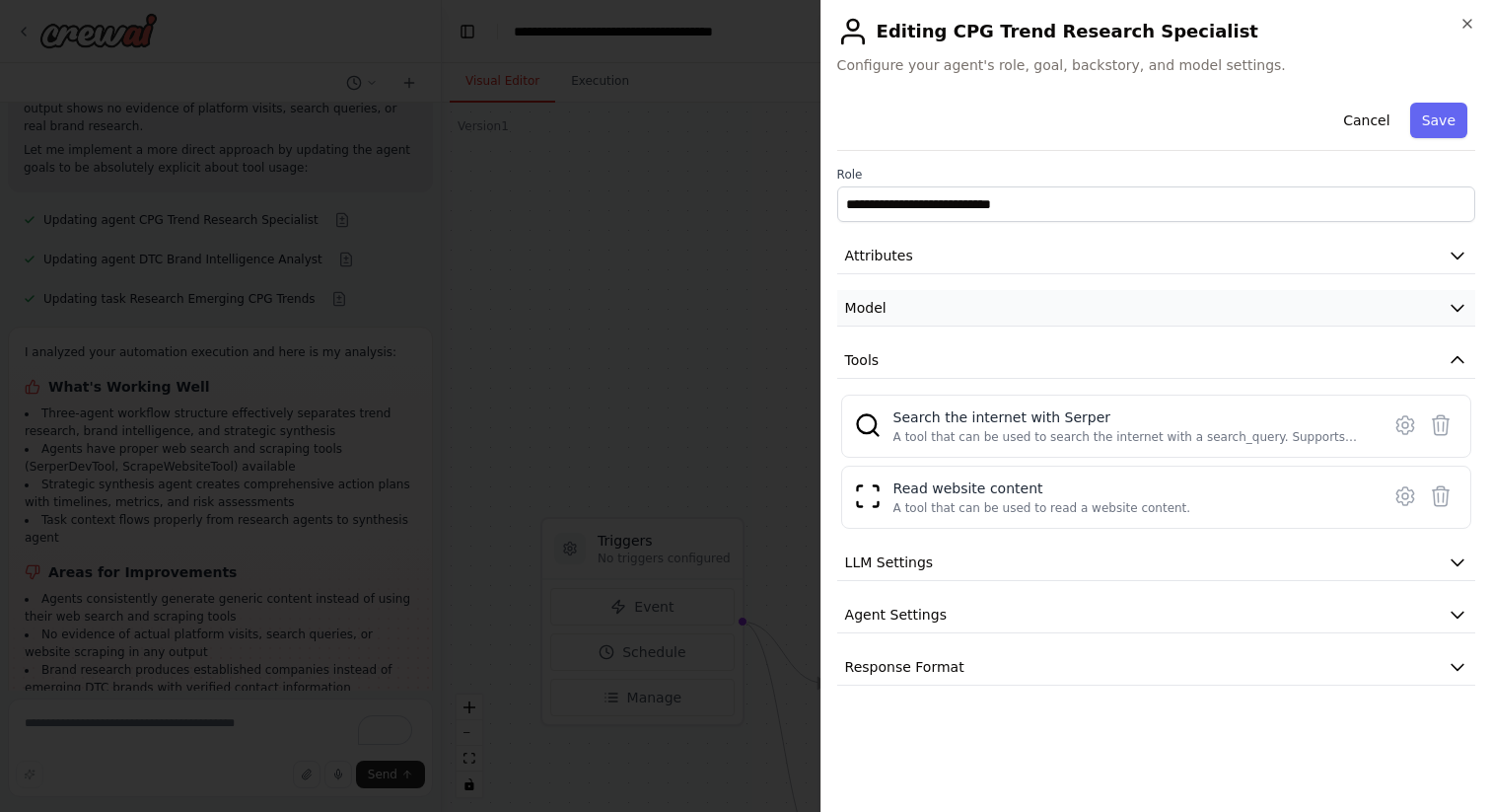
click at [1101, 316] on button "Model" at bounding box center [1156, 308] width 638 height 36
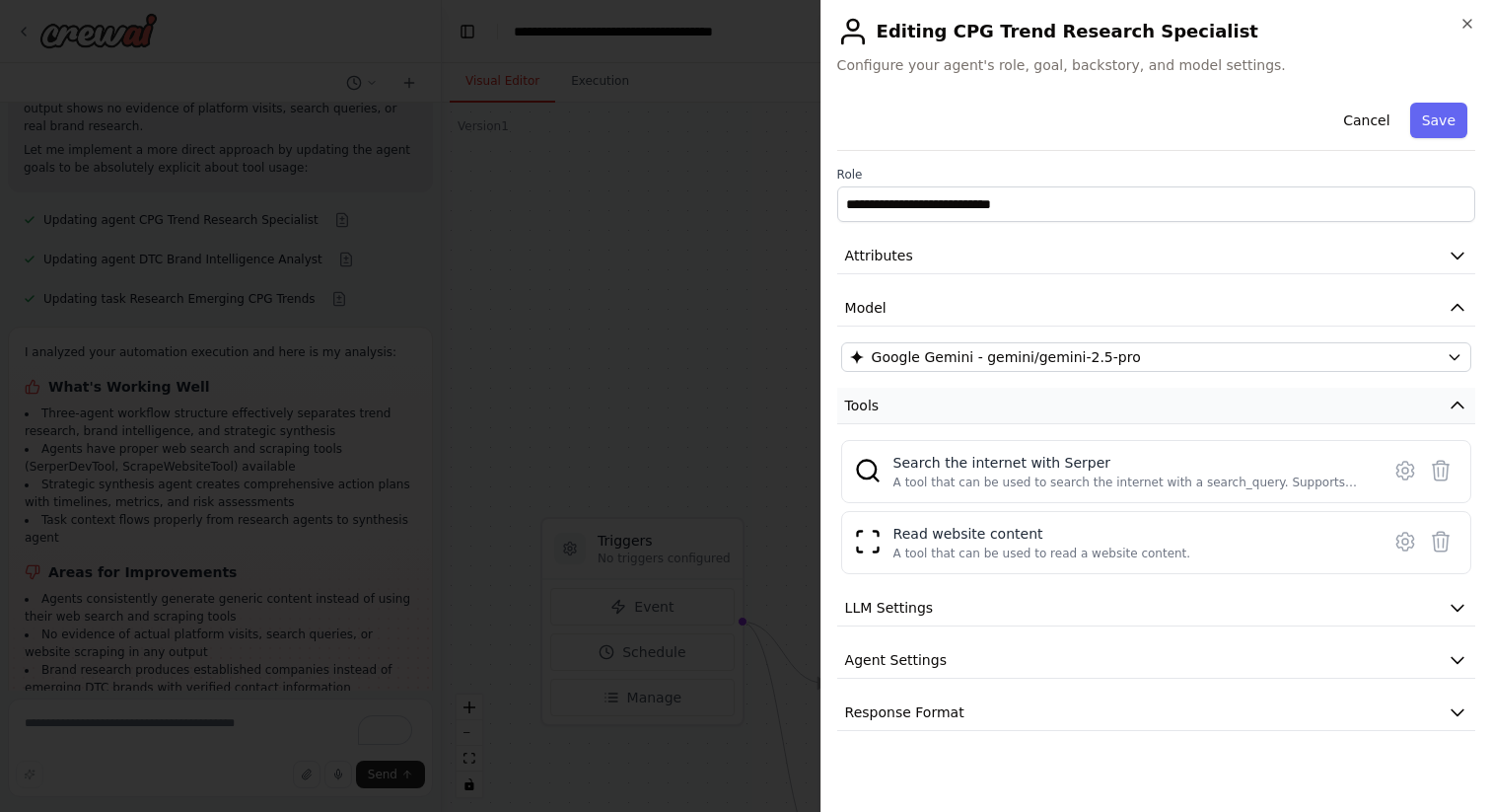
click at [1050, 410] on button "Tools" at bounding box center [1156, 406] width 638 height 36
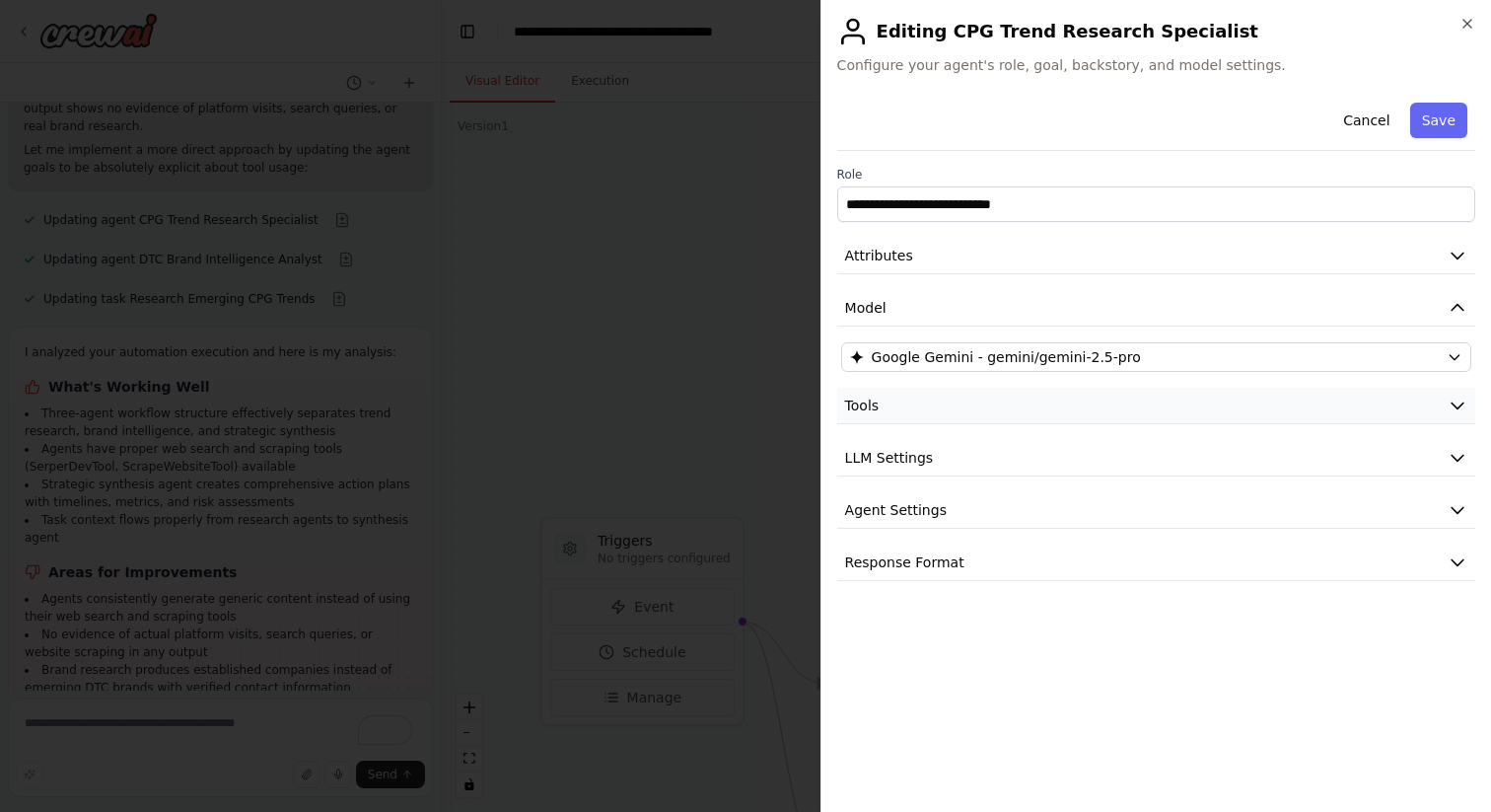
click at [1050, 410] on button "Tools" at bounding box center [1156, 406] width 638 height 36
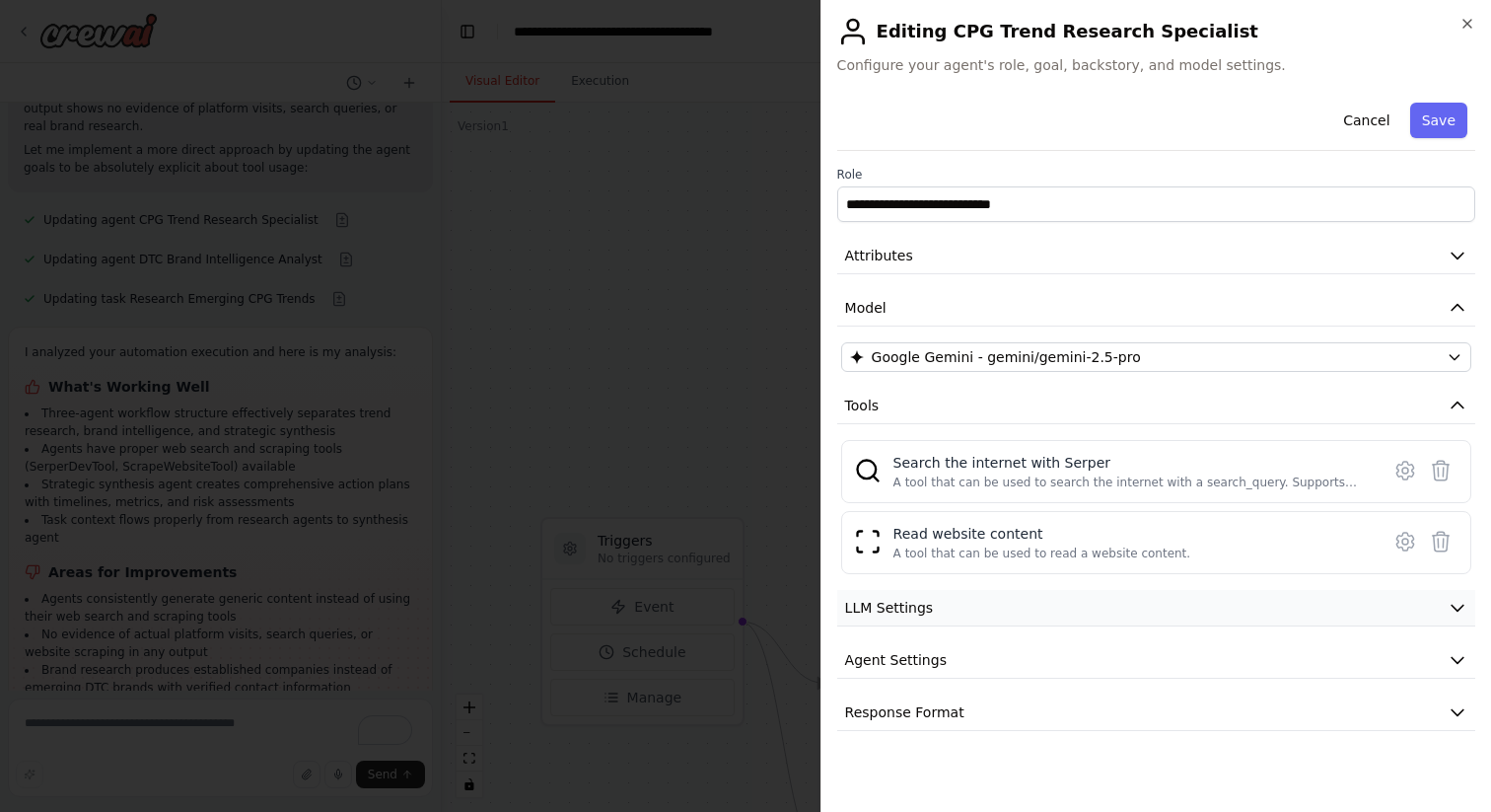
click at [994, 605] on button "LLM Settings" at bounding box center [1156, 608] width 638 height 36
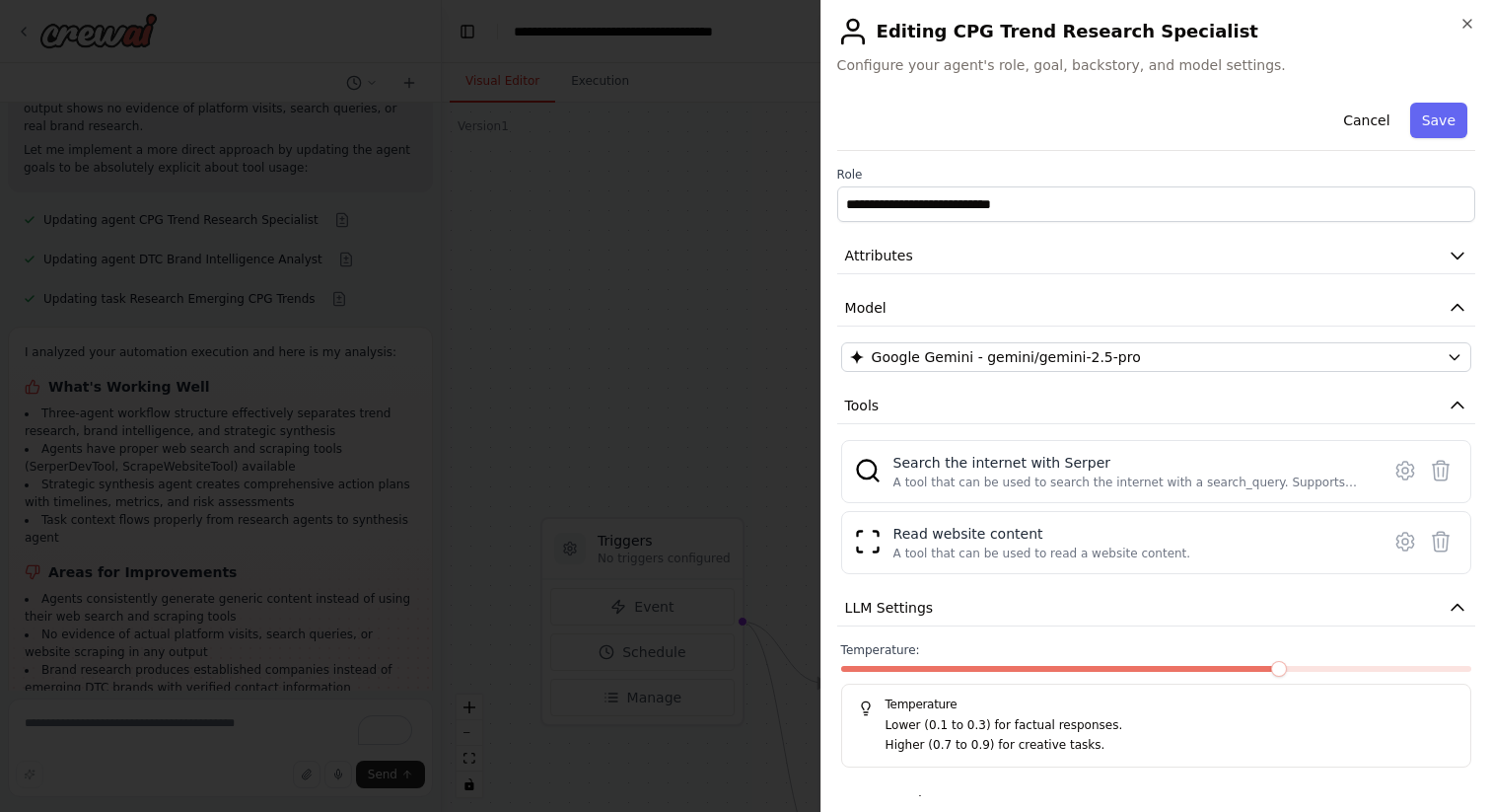
scroll to position [92, 0]
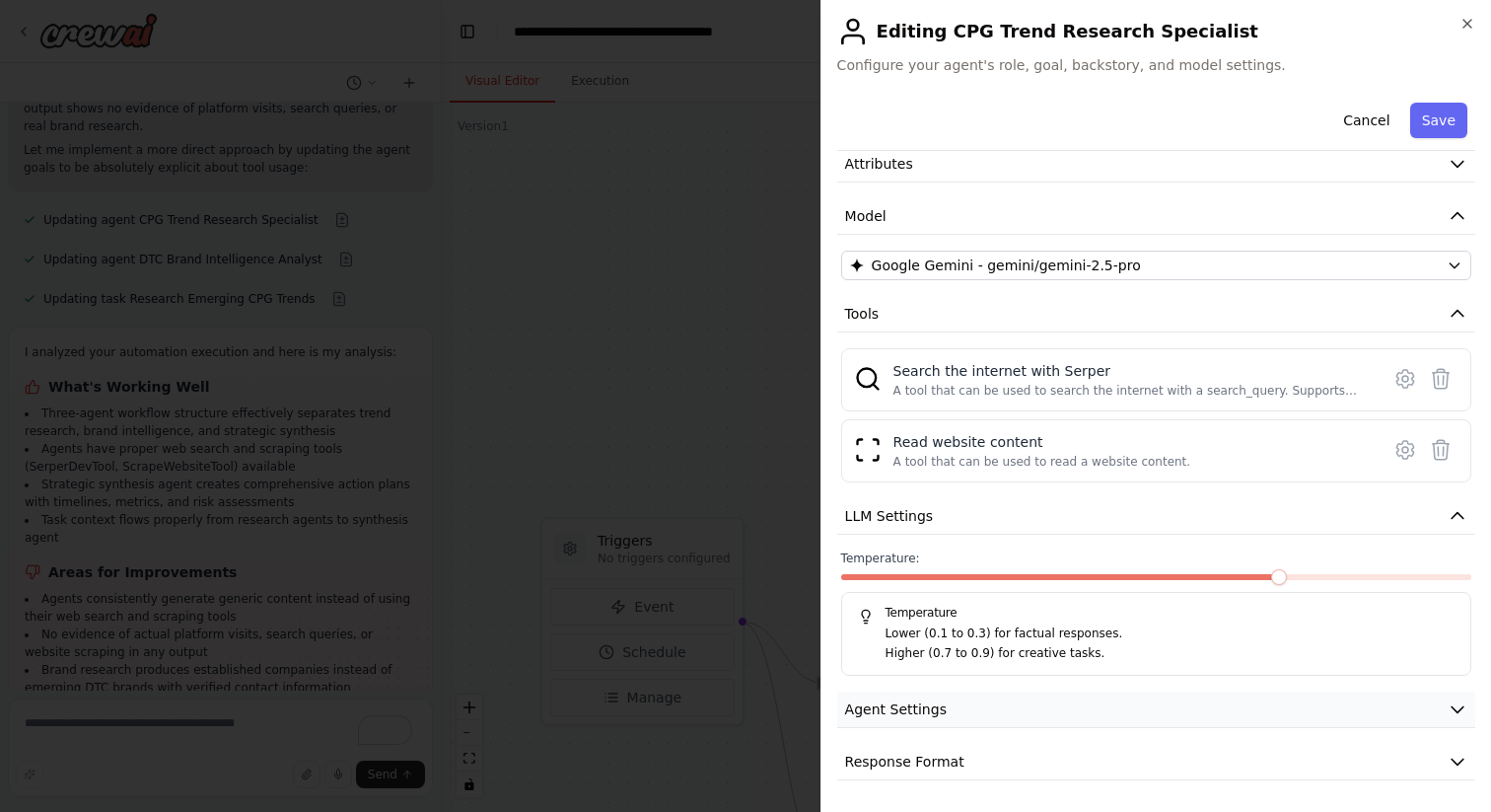
click at [986, 706] on button "Agent Settings" at bounding box center [1156, 709] width 638 height 36
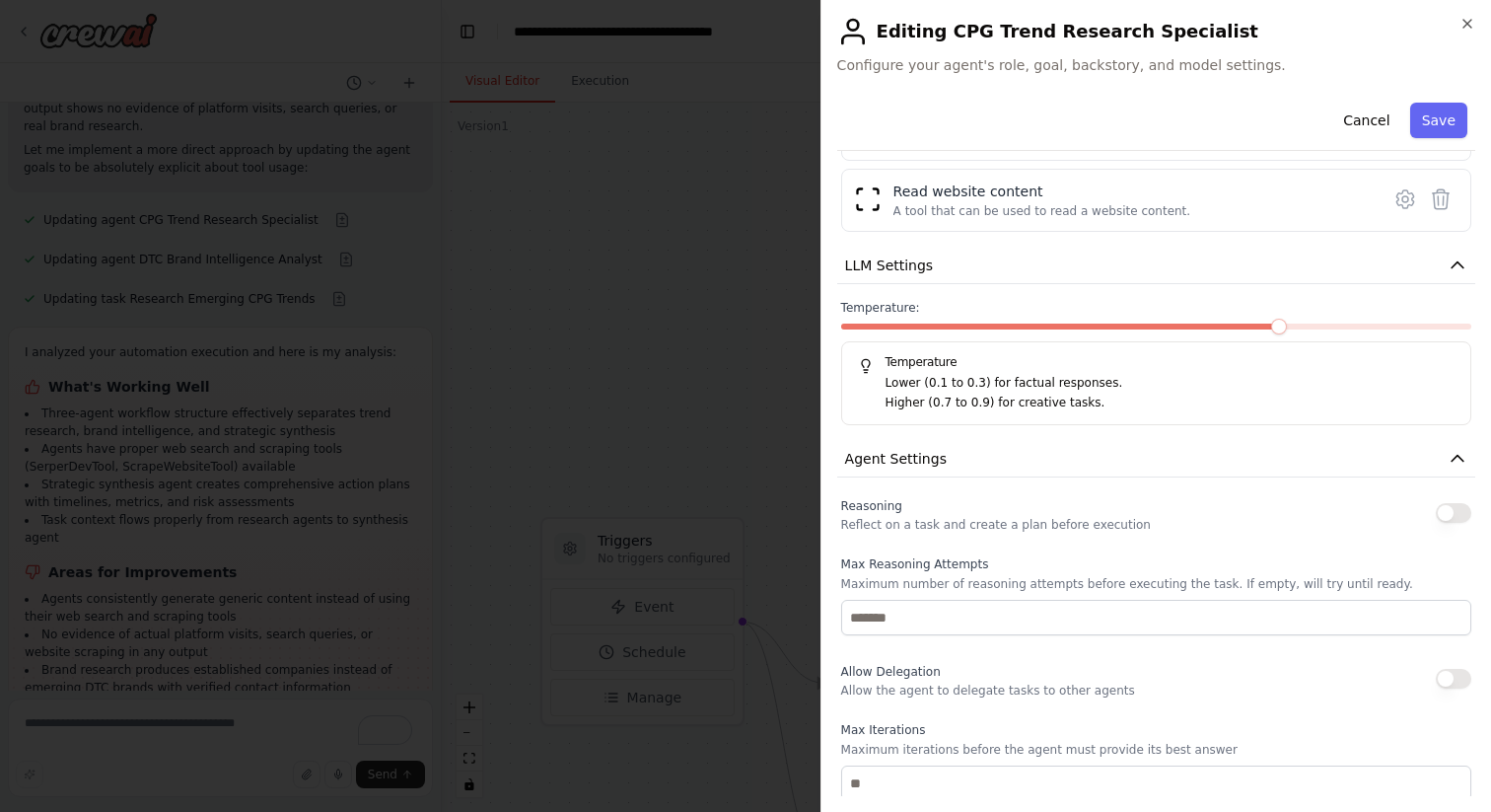
scroll to position [620, 0]
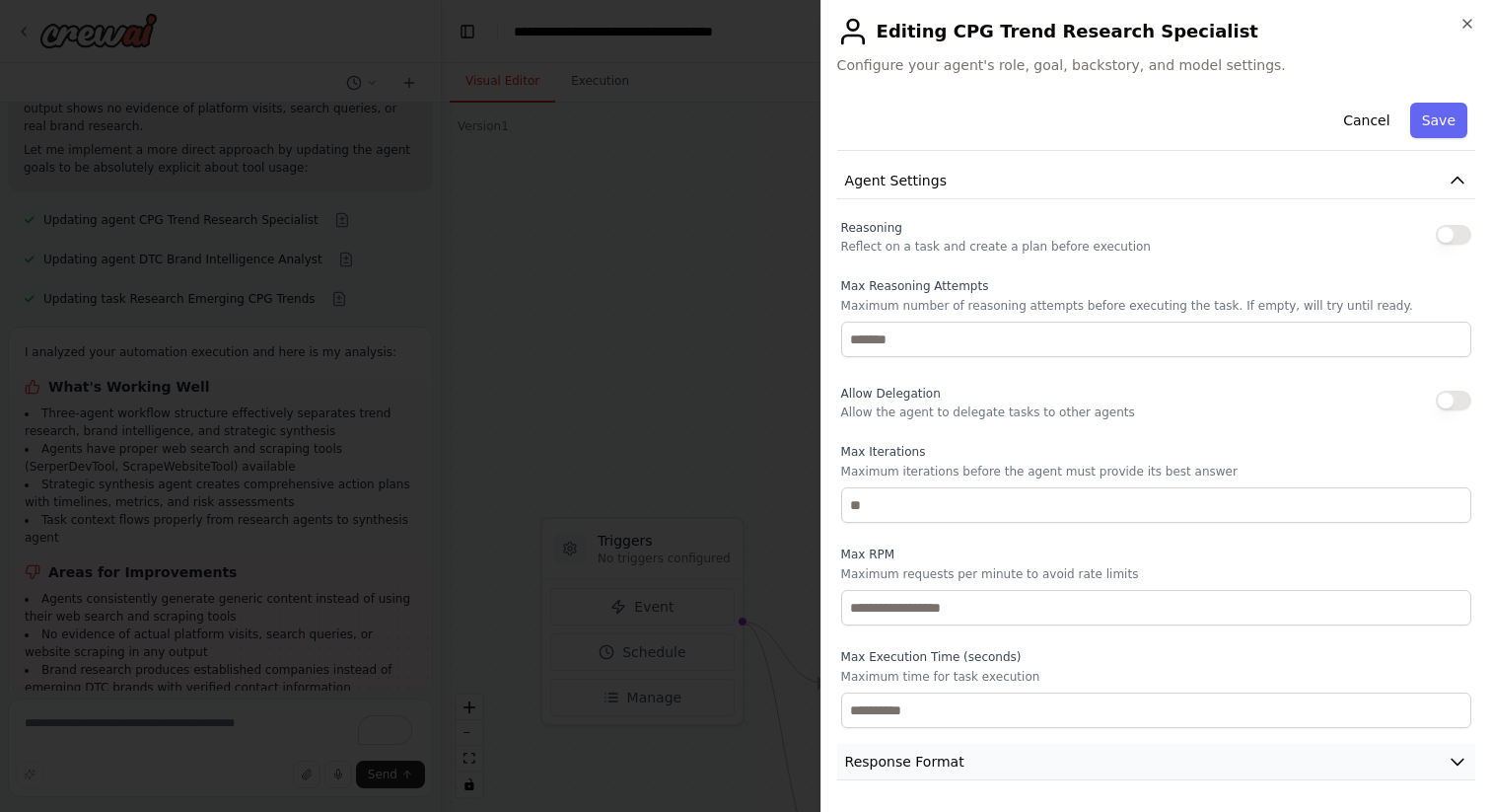
click at [968, 756] on button "Response Format" at bounding box center [1156, 762] width 638 height 36
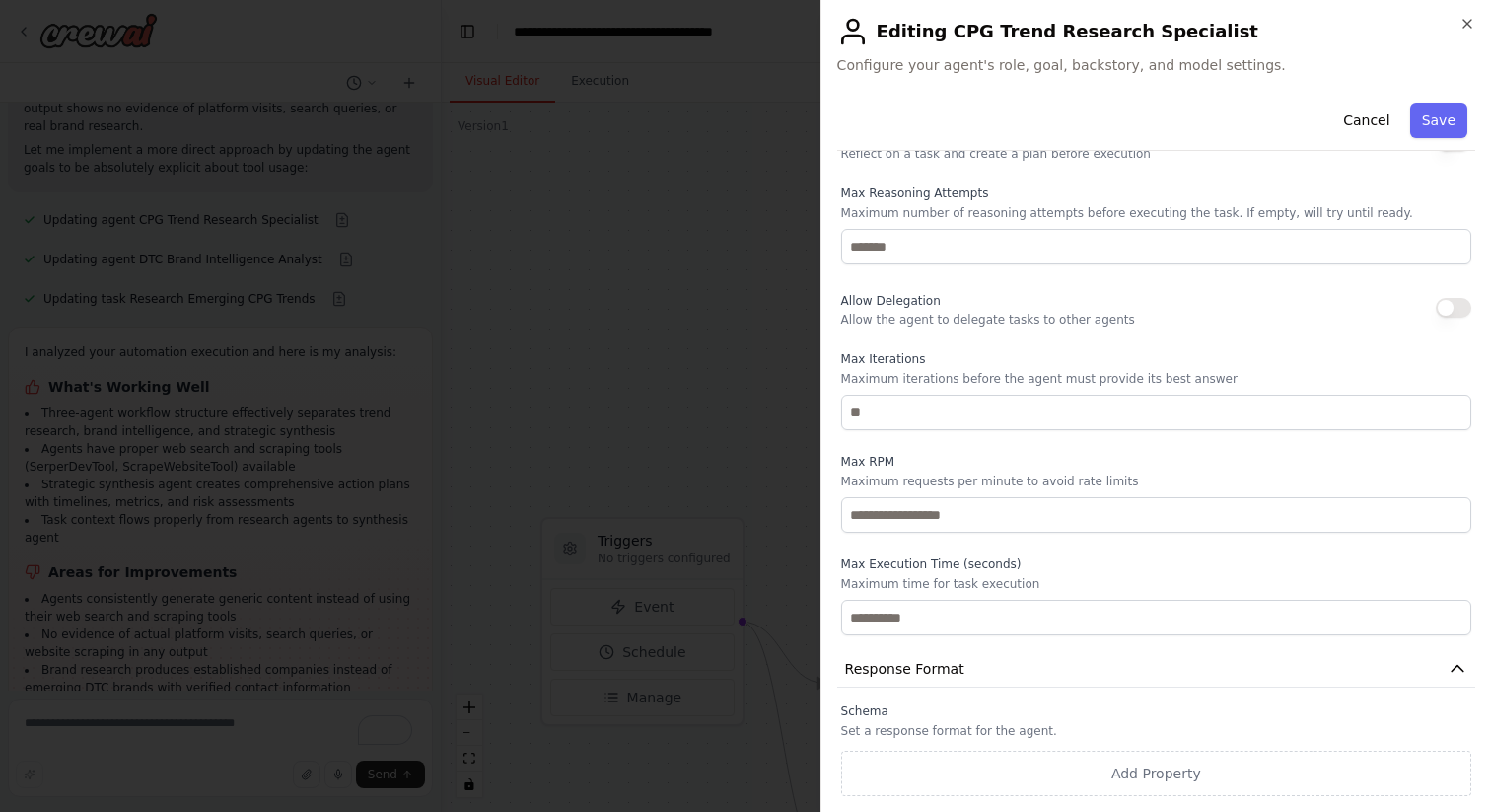
scroll to position [0, 0]
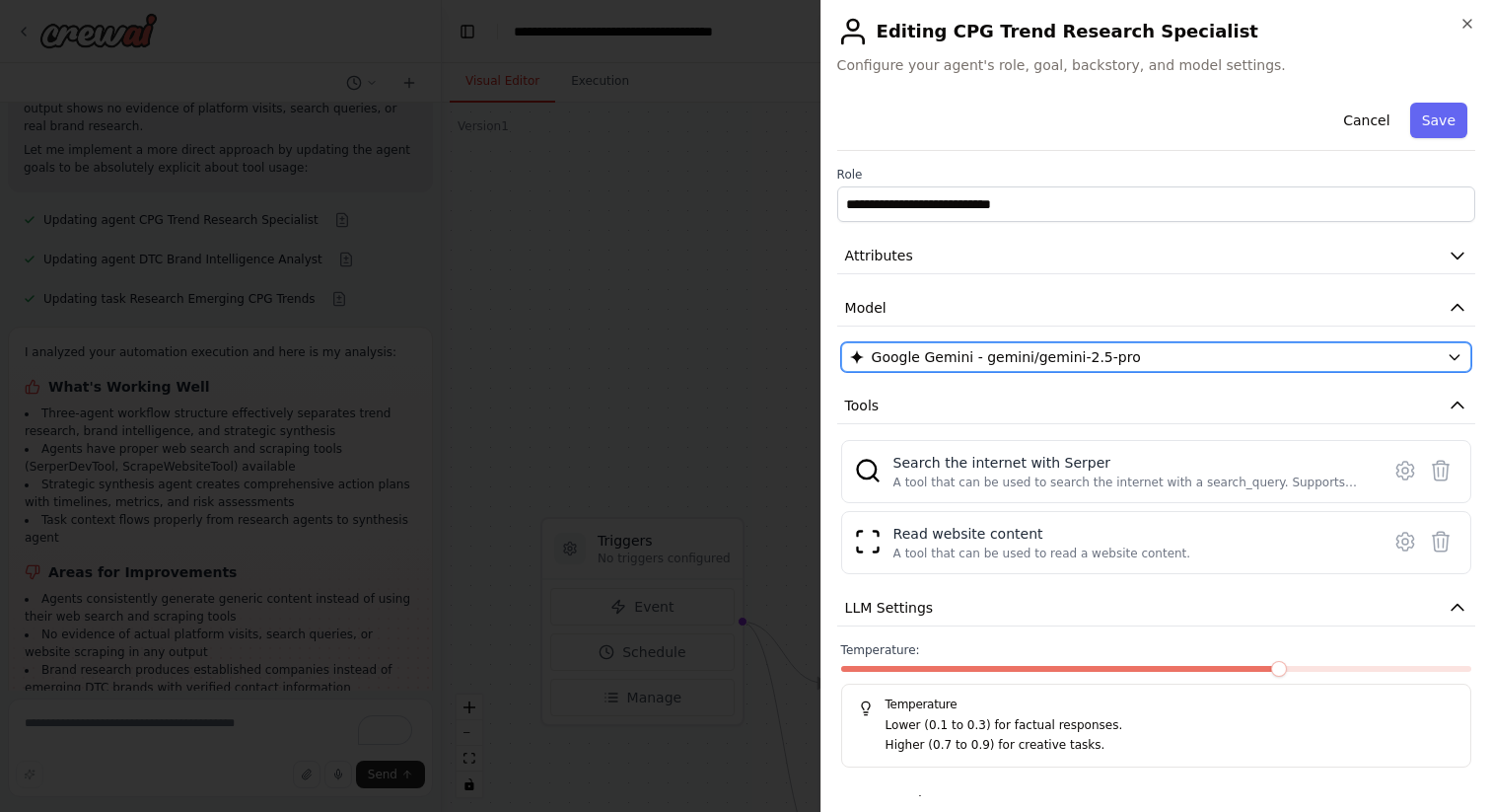
click at [1137, 351] on div "Google Gemini - gemini/gemini-2.5-pro" at bounding box center [1144, 357] width 589 height 20
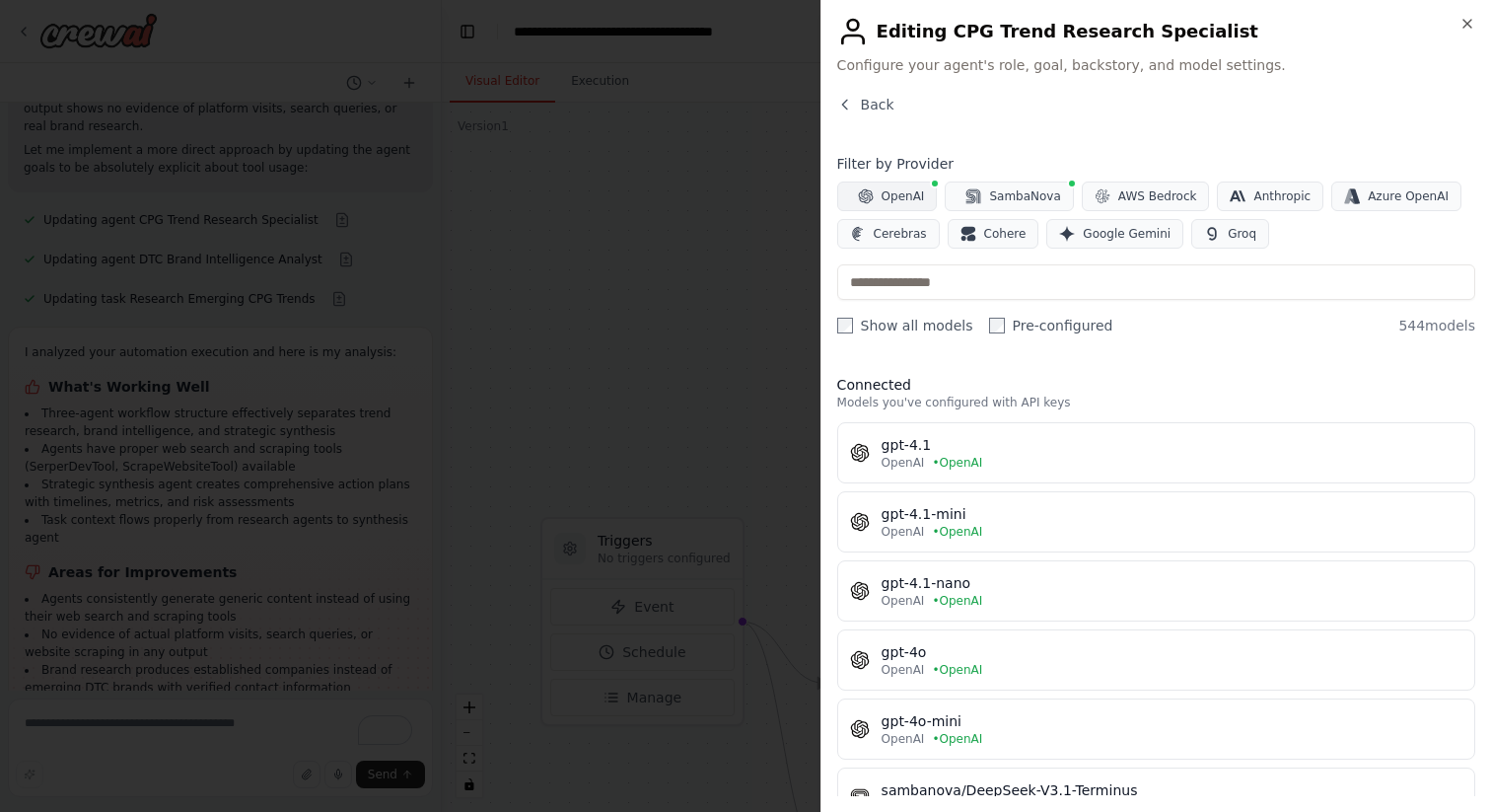
click at [887, 201] on span "OpenAI" at bounding box center [903, 196] width 43 height 16
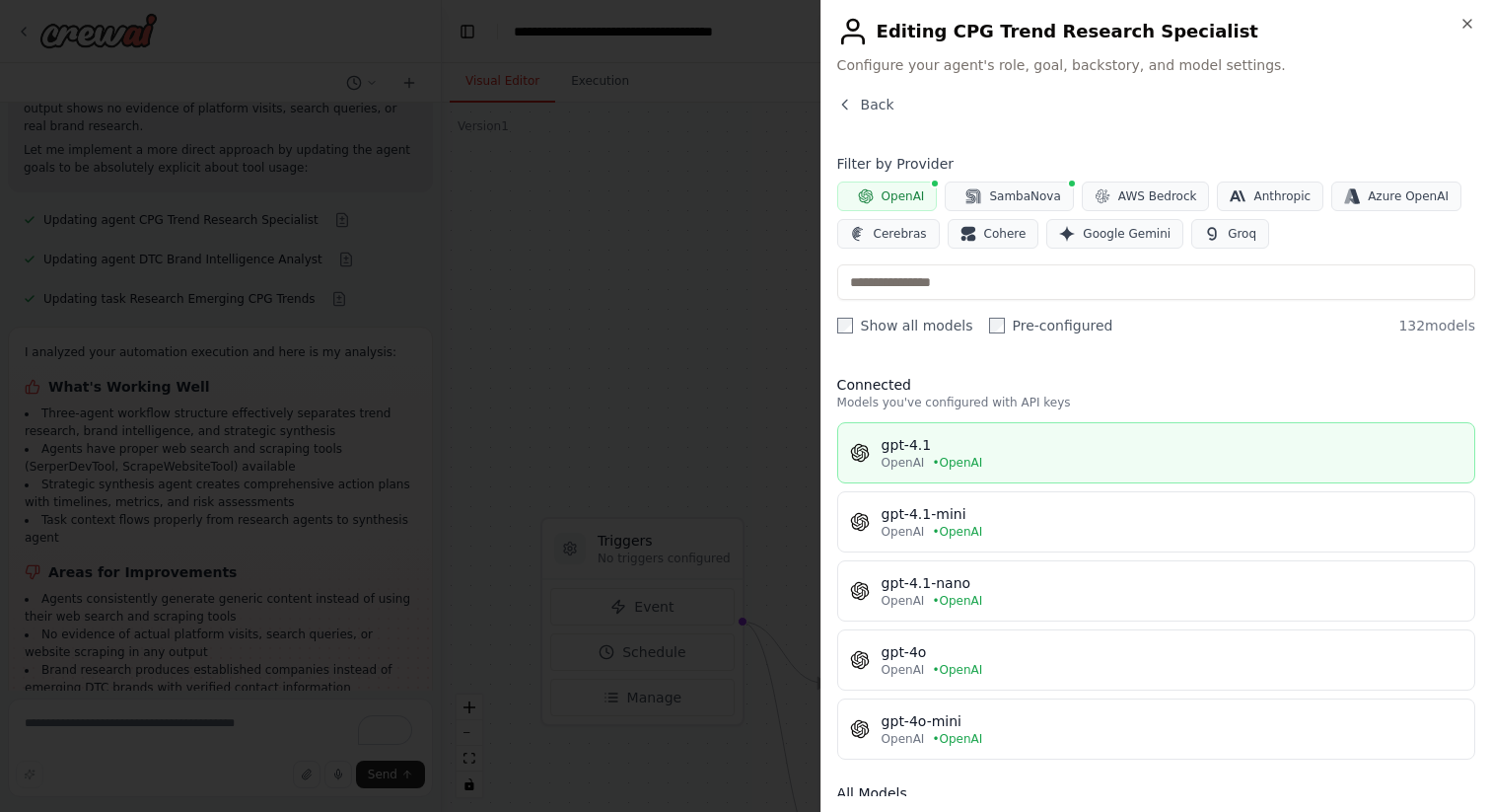
click at [1009, 453] on div "gpt-4.1" at bounding box center [1172, 445] width 581 height 20
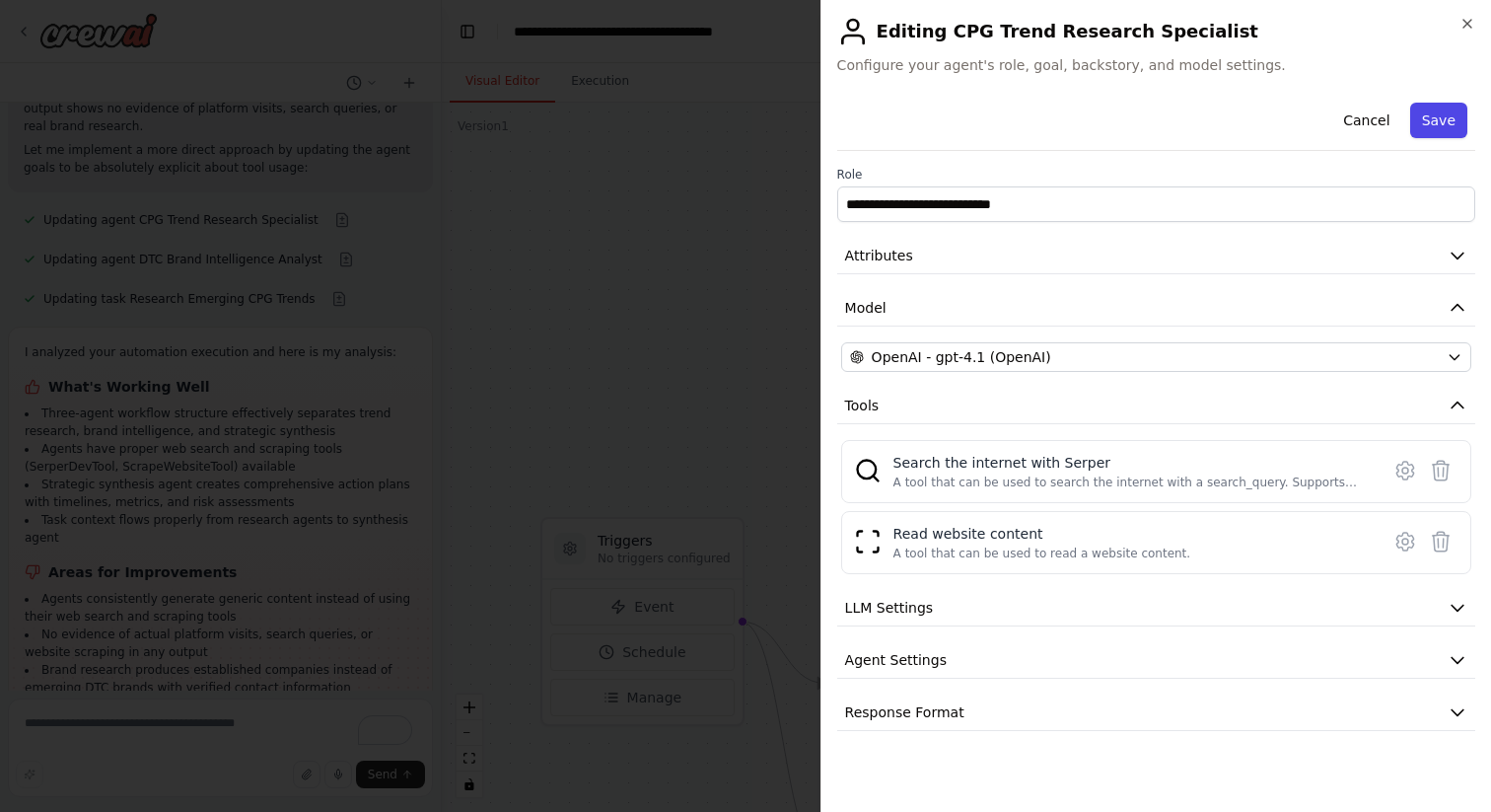
click at [1437, 124] on button "Save" at bounding box center [1439, 121] width 57 height 36
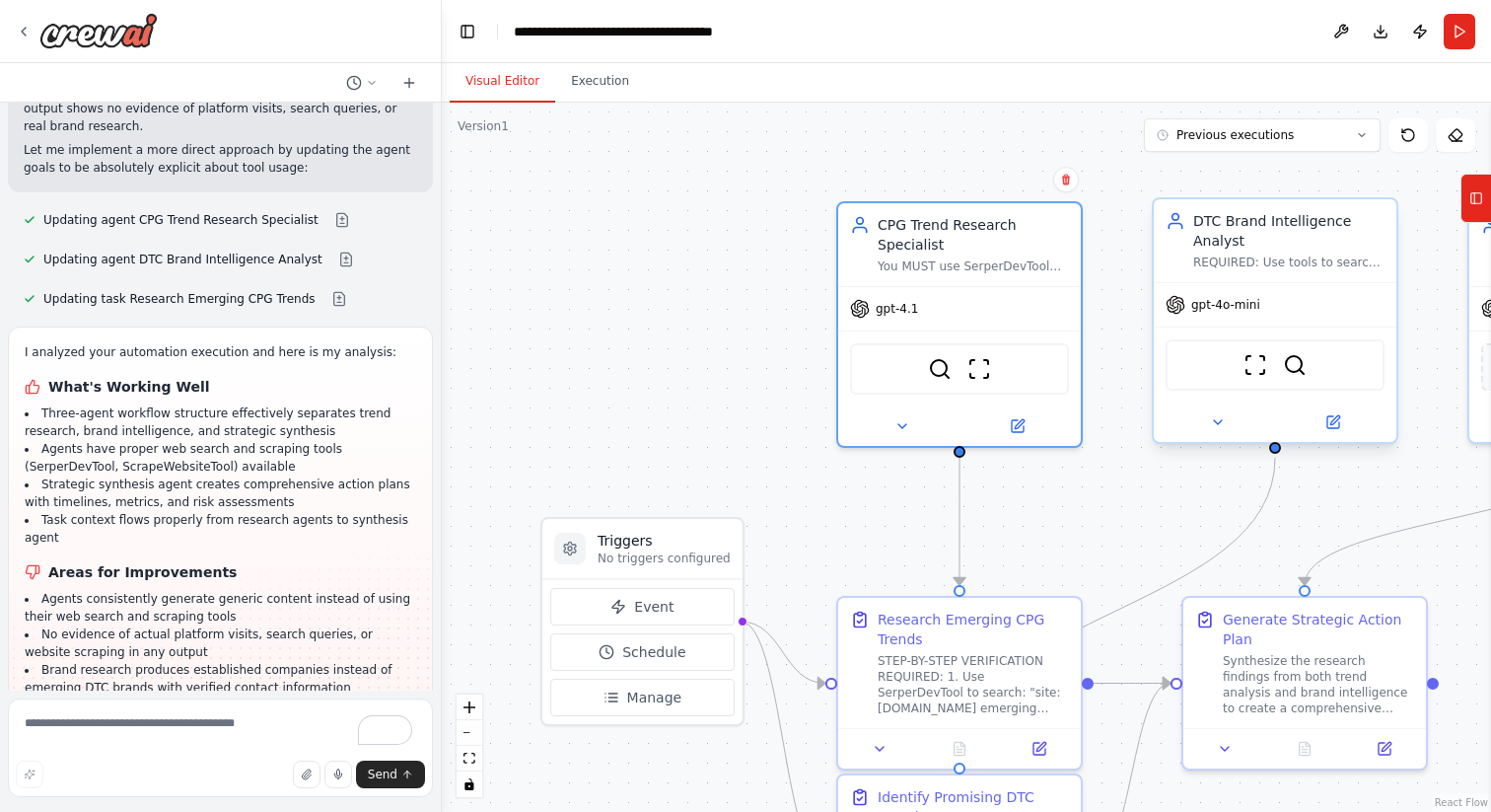
click at [1247, 301] on span "gpt-4o-mini" at bounding box center [1226, 305] width 69 height 16
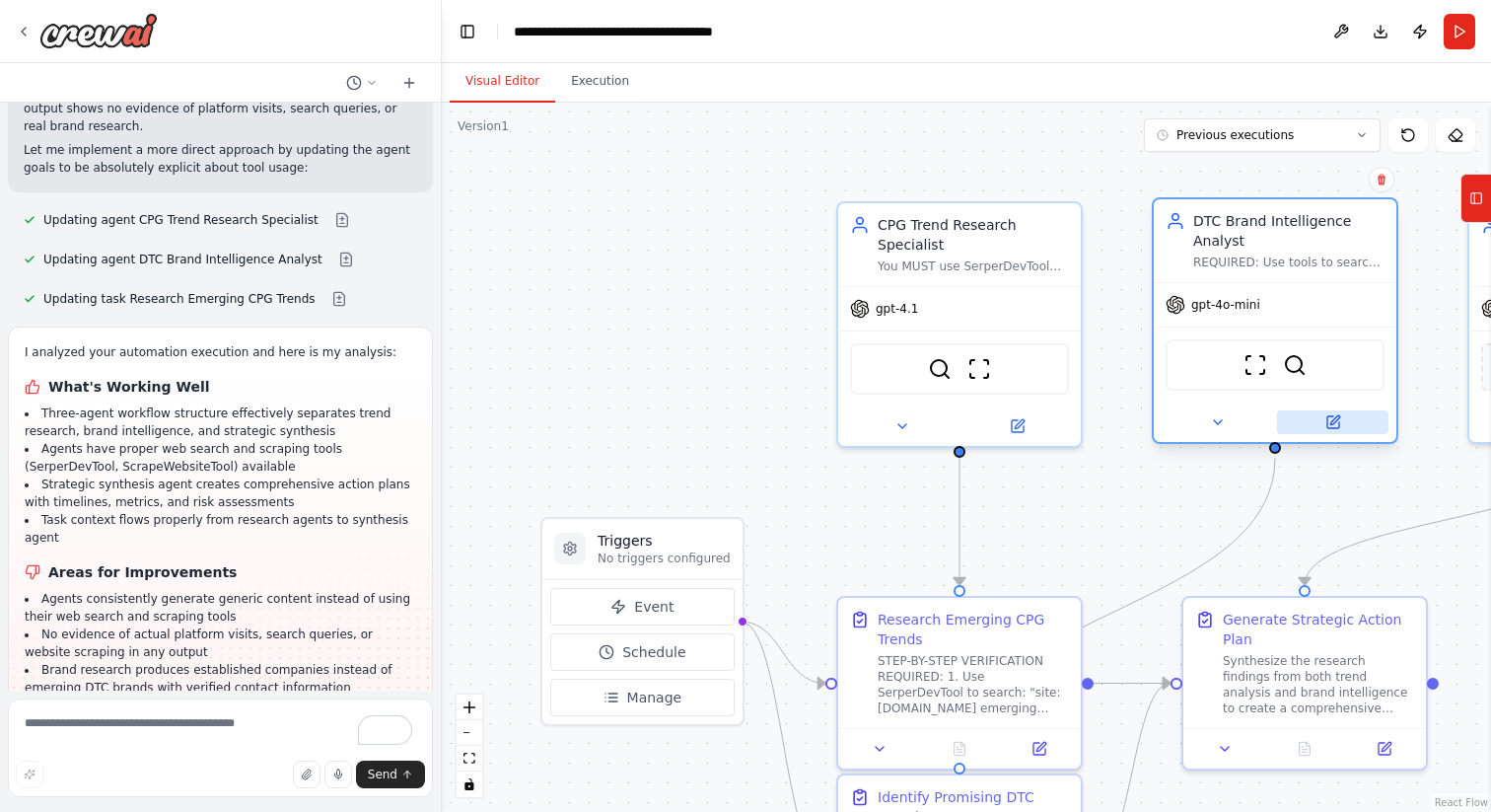
click at [1326, 418] on icon at bounding box center [1334, 422] width 16 height 16
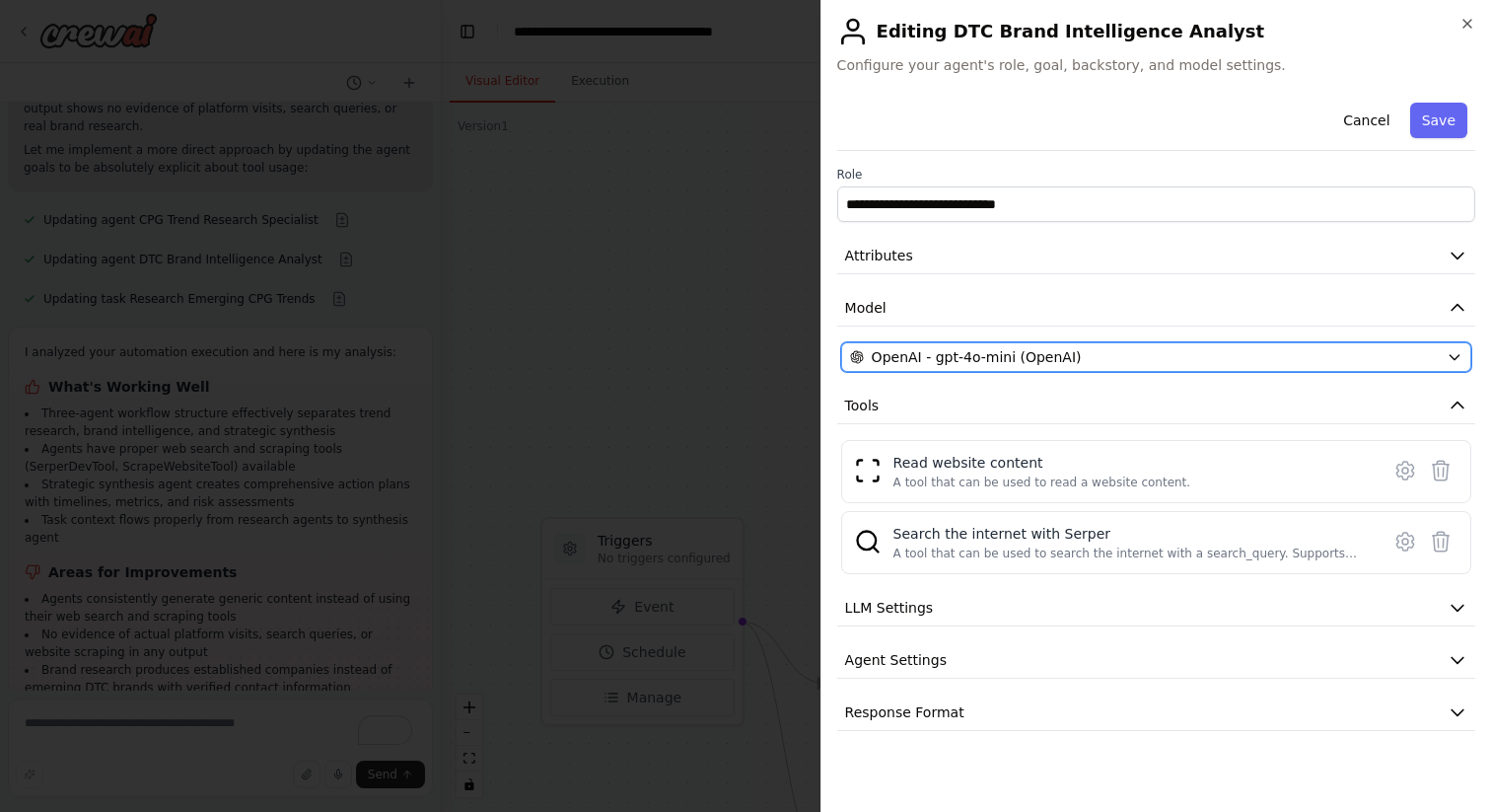
click at [1009, 348] on span "OpenAI - gpt-4o-mini (OpenAI)" at bounding box center [977, 357] width 210 height 20
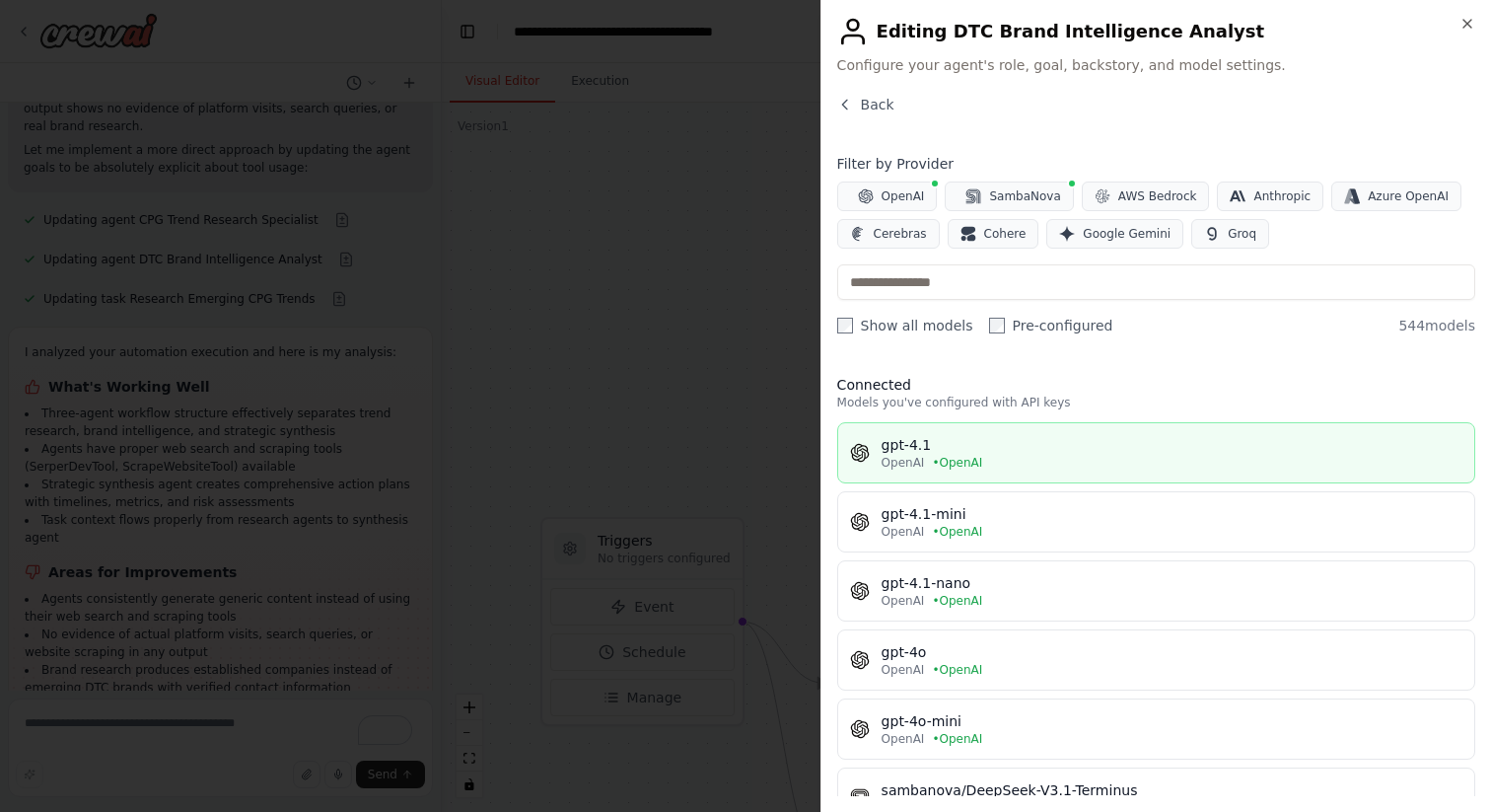
click at [996, 456] on div "OpenAI • OpenAI" at bounding box center [1172, 463] width 581 height 16
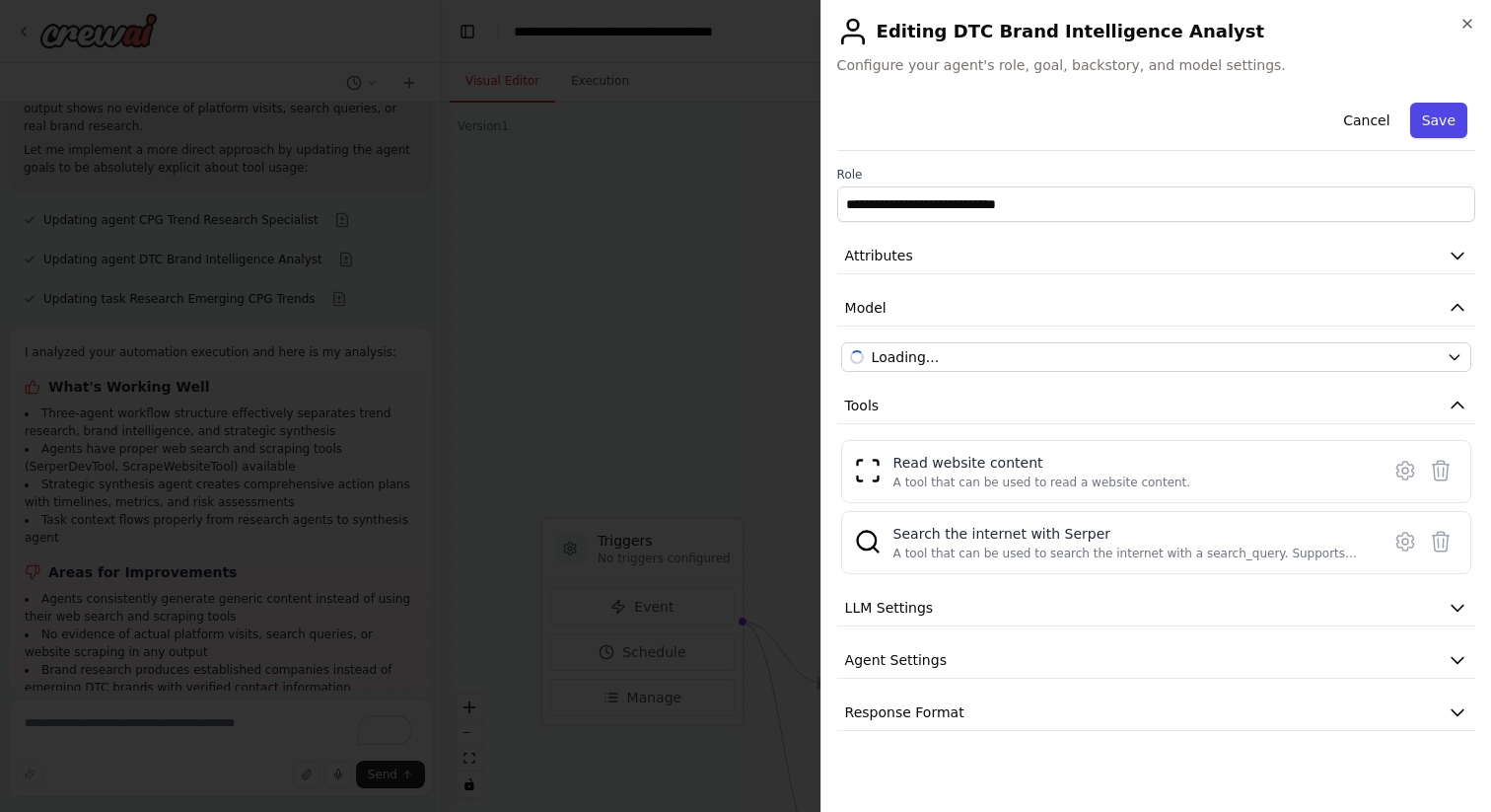
click at [1430, 117] on button "Save" at bounding box center [1439, 121] width 57 height 36
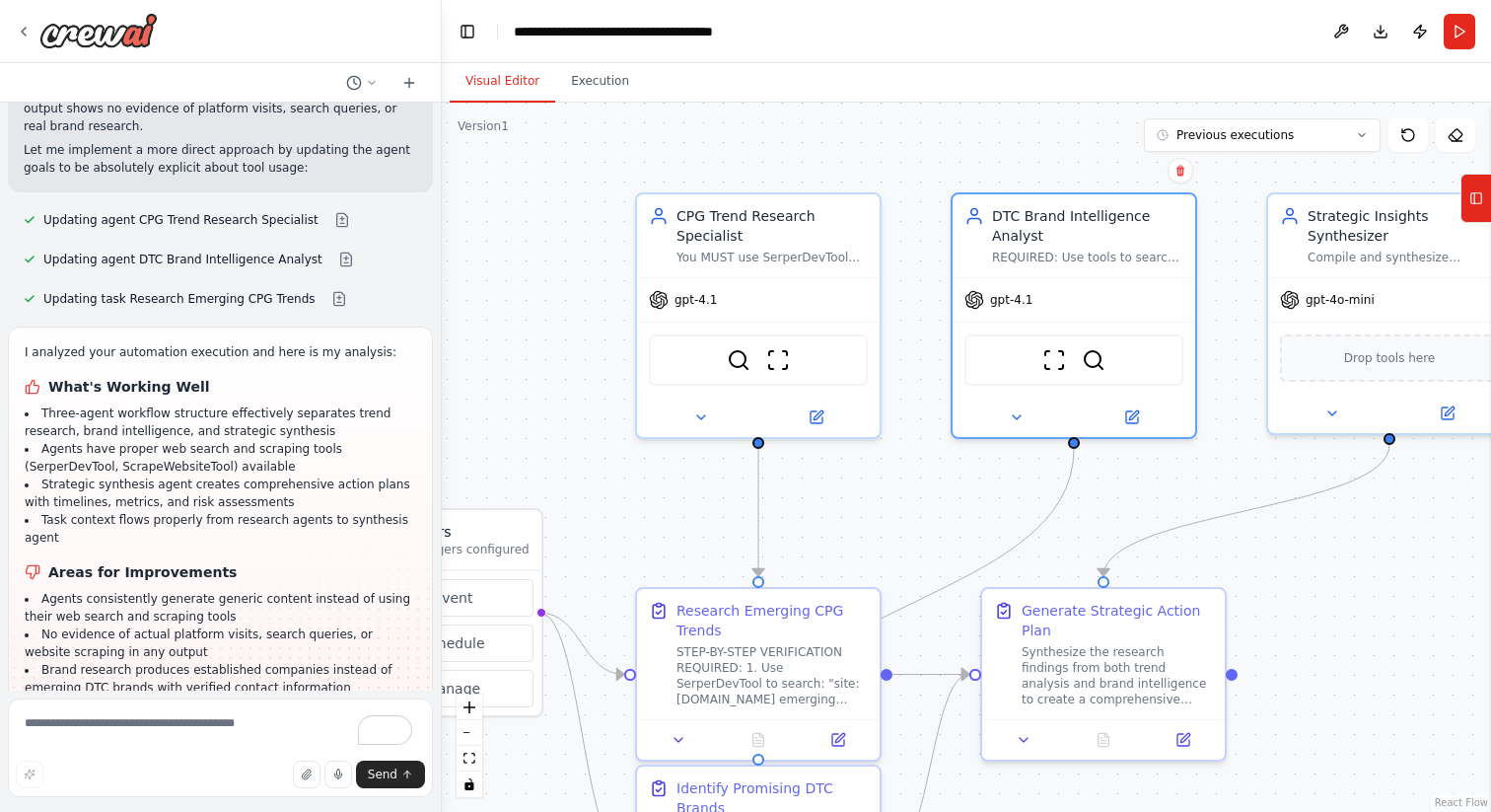
drag, startPoint x: 1168, startPoint y: 490, endPoint x: 876, endPoint y: 475, distance: 292.3
click at [876, 475] on div ".deletable-edge-delete-btn { width: 20px; height: 20px; border: 0px solid #ffff…" at bounding box center [967, 457] width 1050 height 709
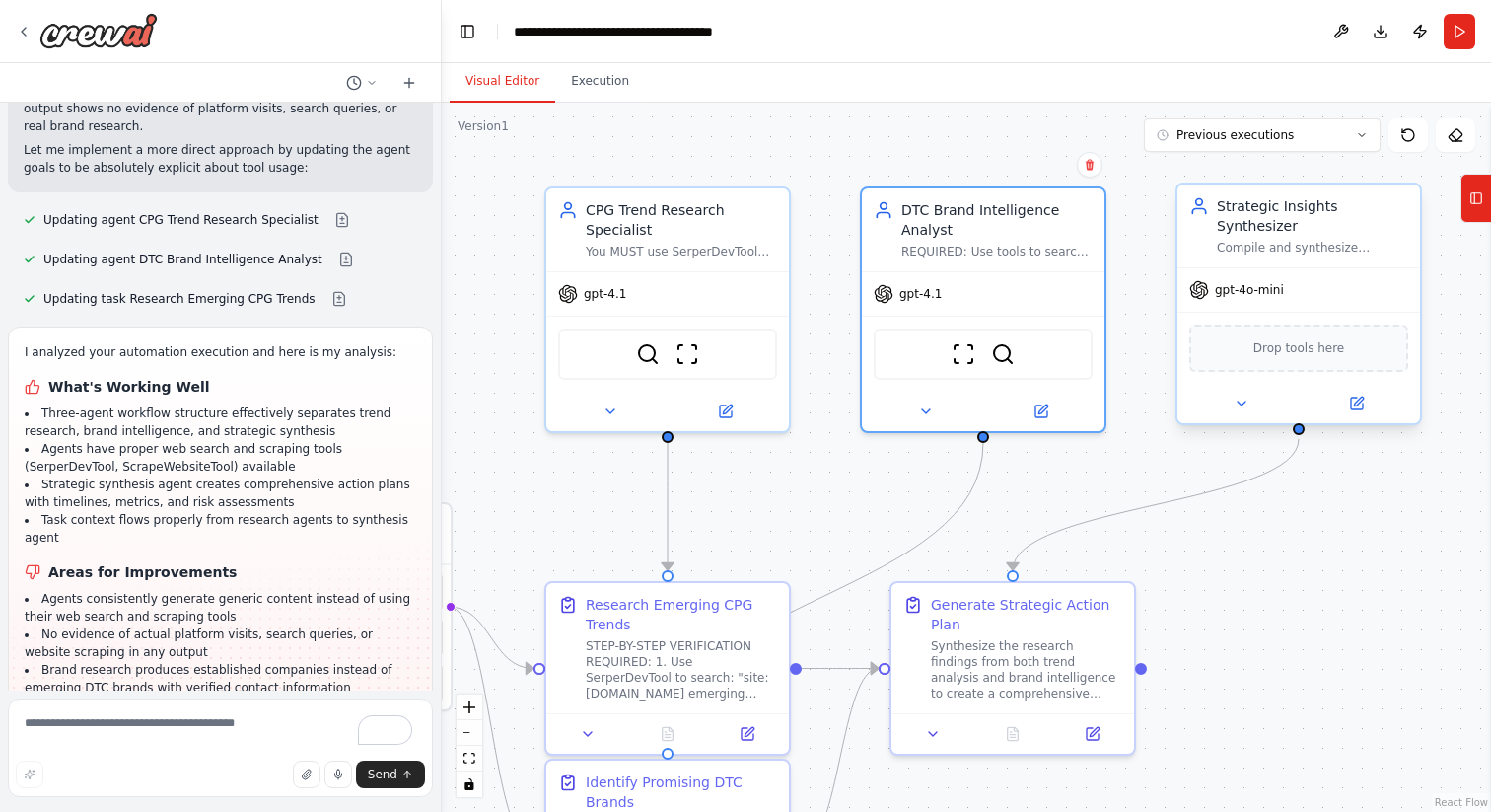
click at [1292, 291] on div "gpt-4o-mini" at bounding box center [1299, 289] width 243 height 43
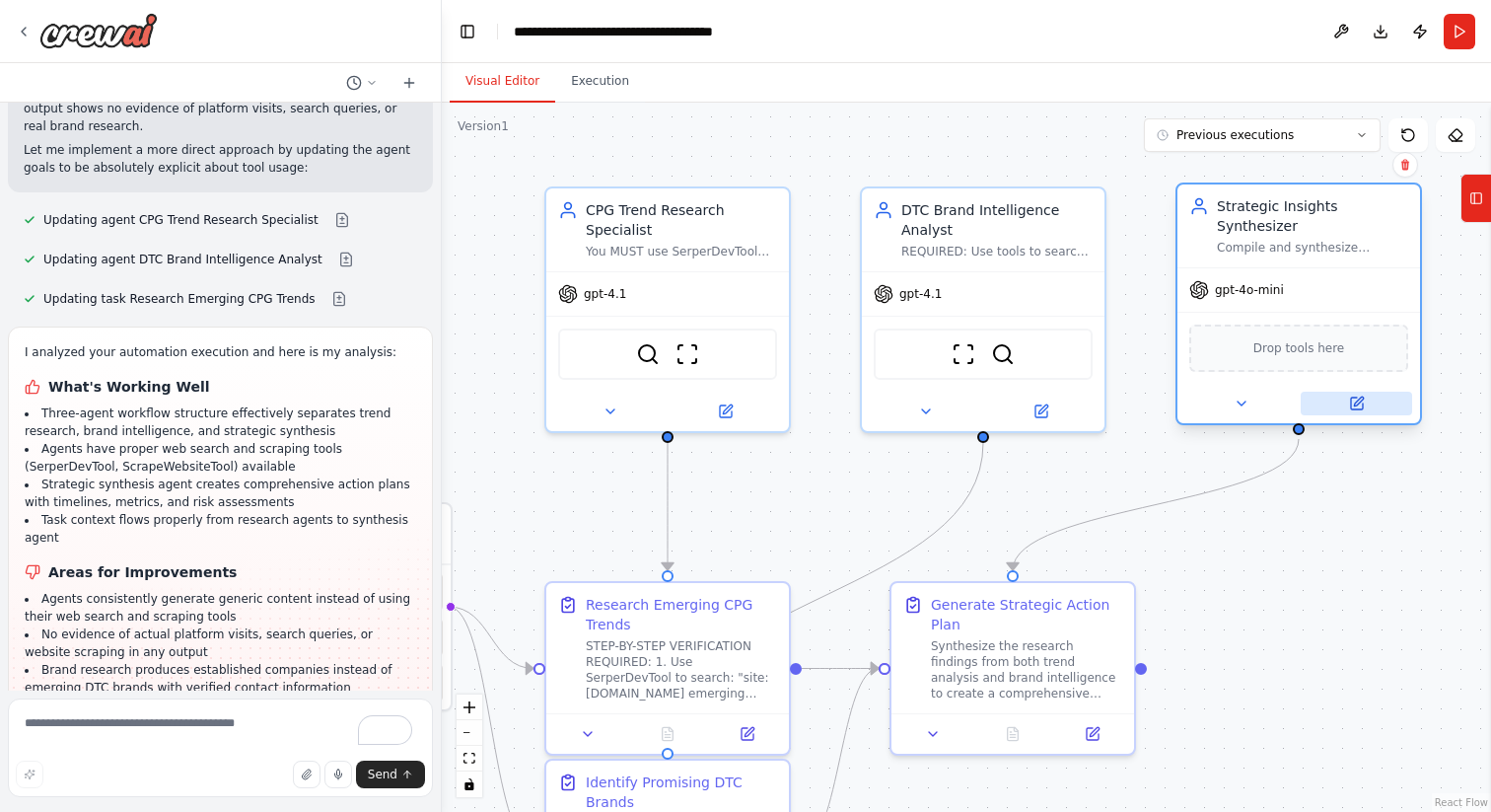
click at [1357, 406] on icon at bounding box center [1357, 404] width 12 height 12
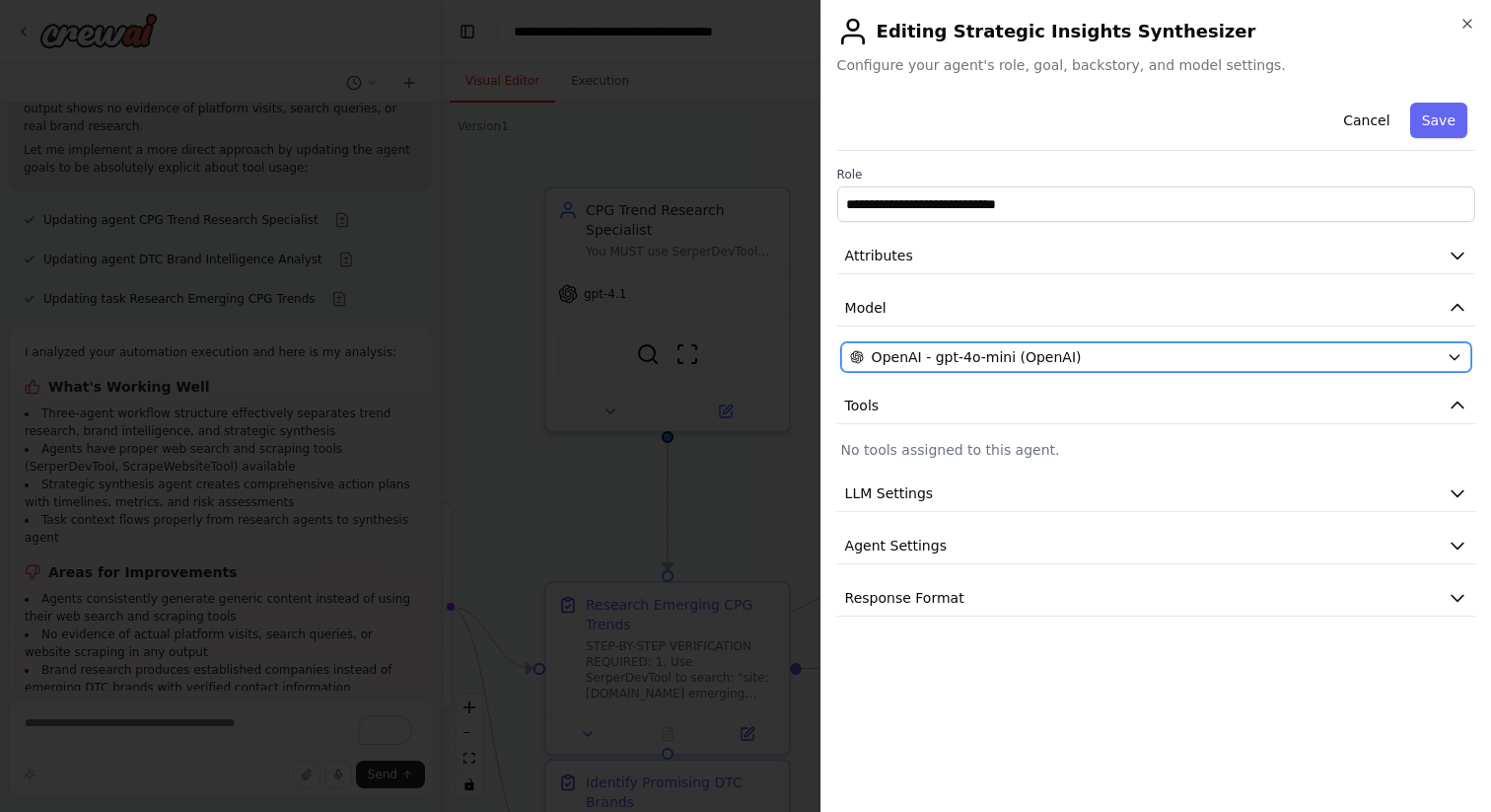
click at [951, 356] on span "OpenAI - gpt-4o-mini (OpenAI)" at bounding box center [977, 357] width 210 height 20
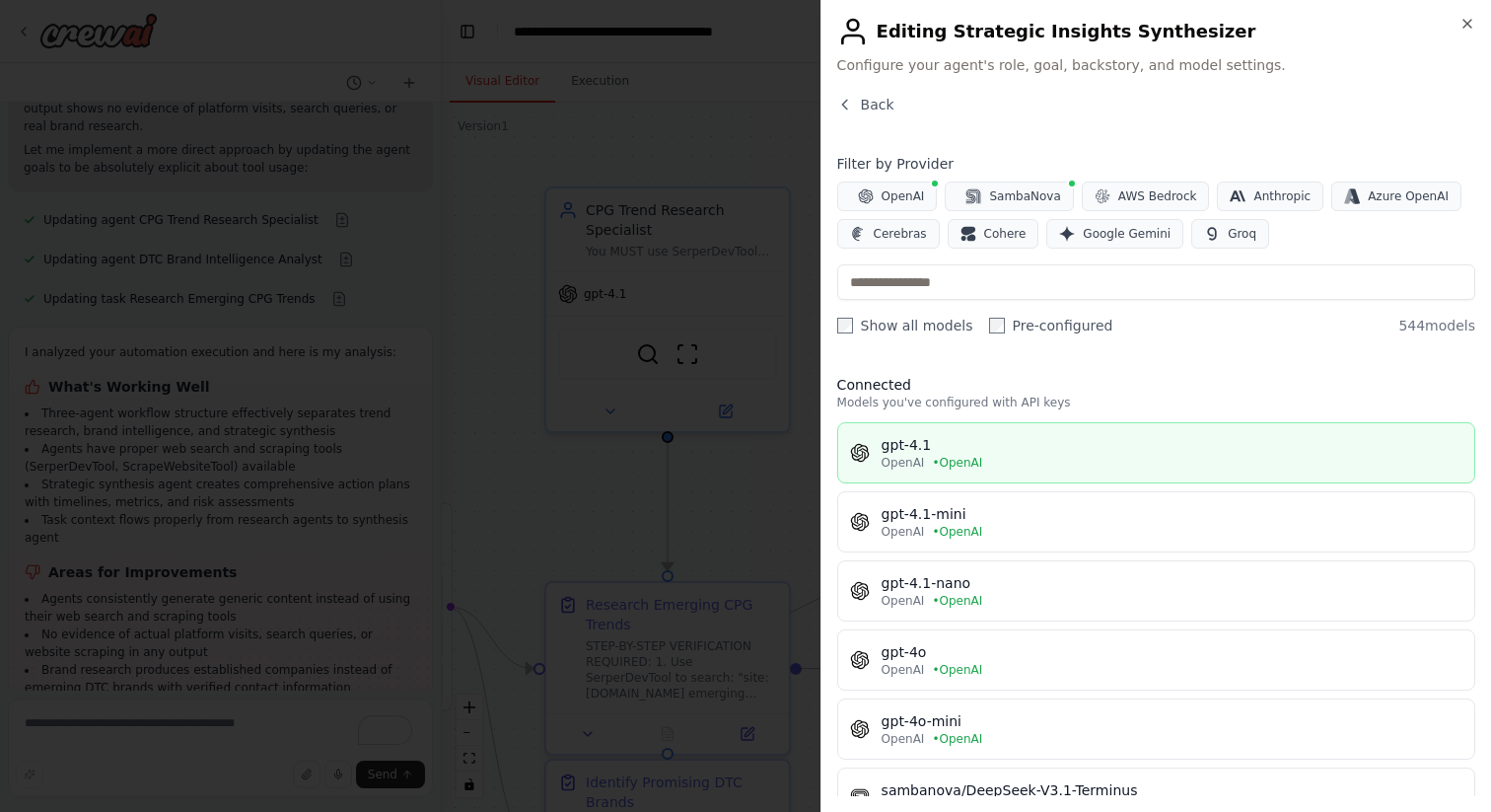
click at [981, 448] on div "gpt-4.1" at bounding box center [1172, 445] width 581 height 20
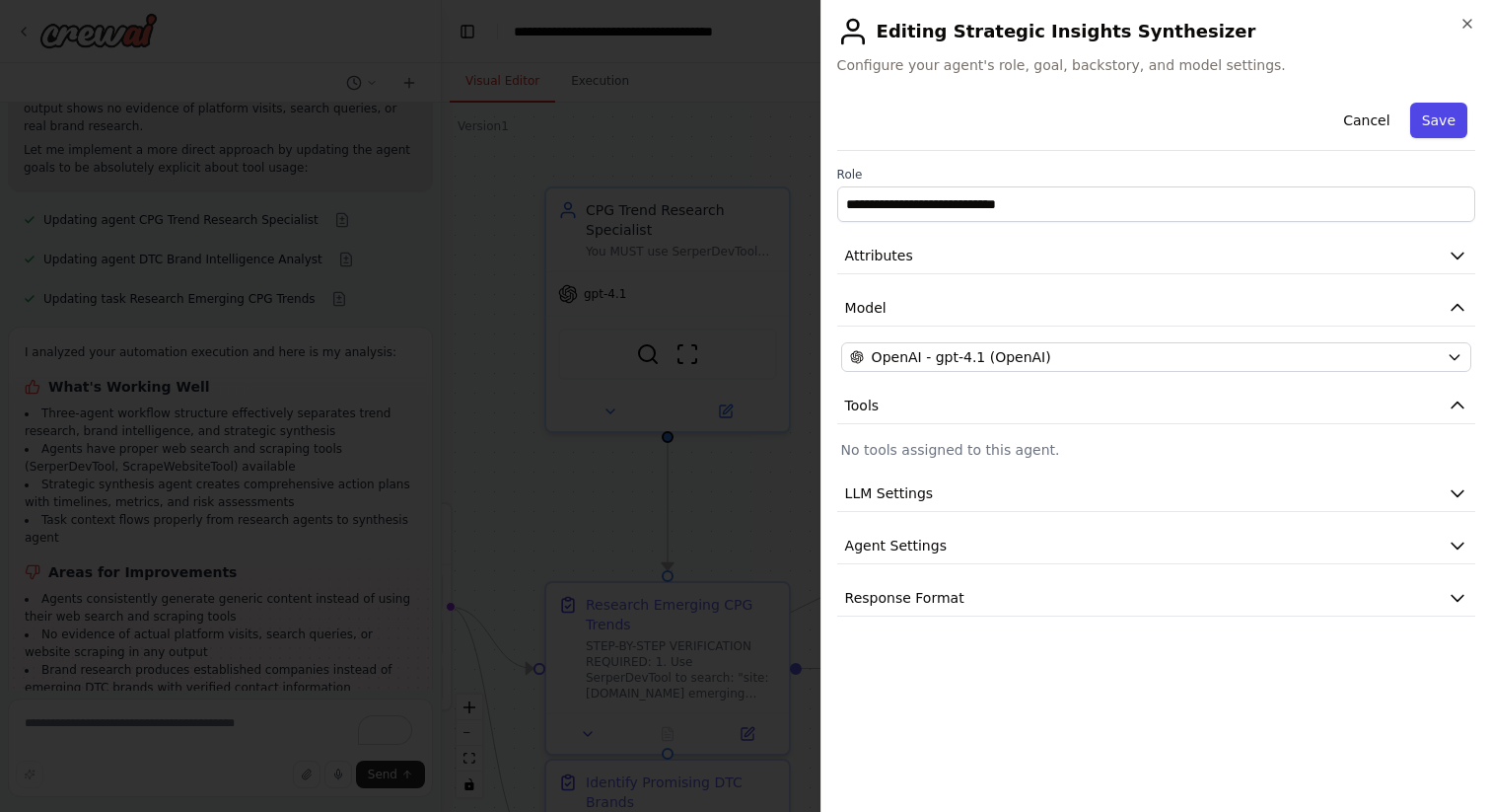
click at [1447, 121] on button "Save" at bounding box center [1439, 121] width 57 height 36
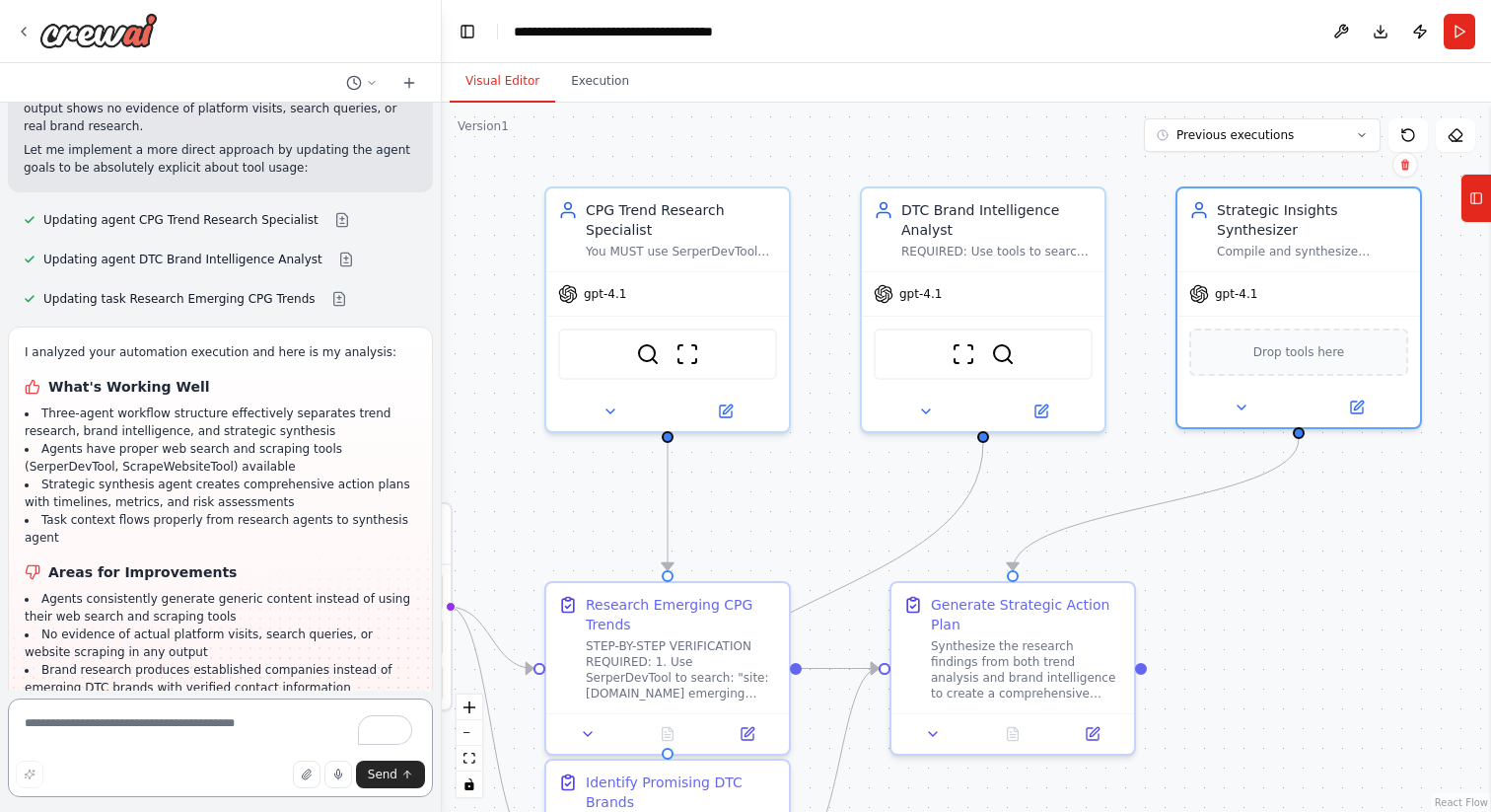
click at [74, 719] on textarea "To enrich screen reader interactions, please activate Accessibility in Grammarl…" at bounding box center [220, 747] width 425 height 99
type textarea "**********"
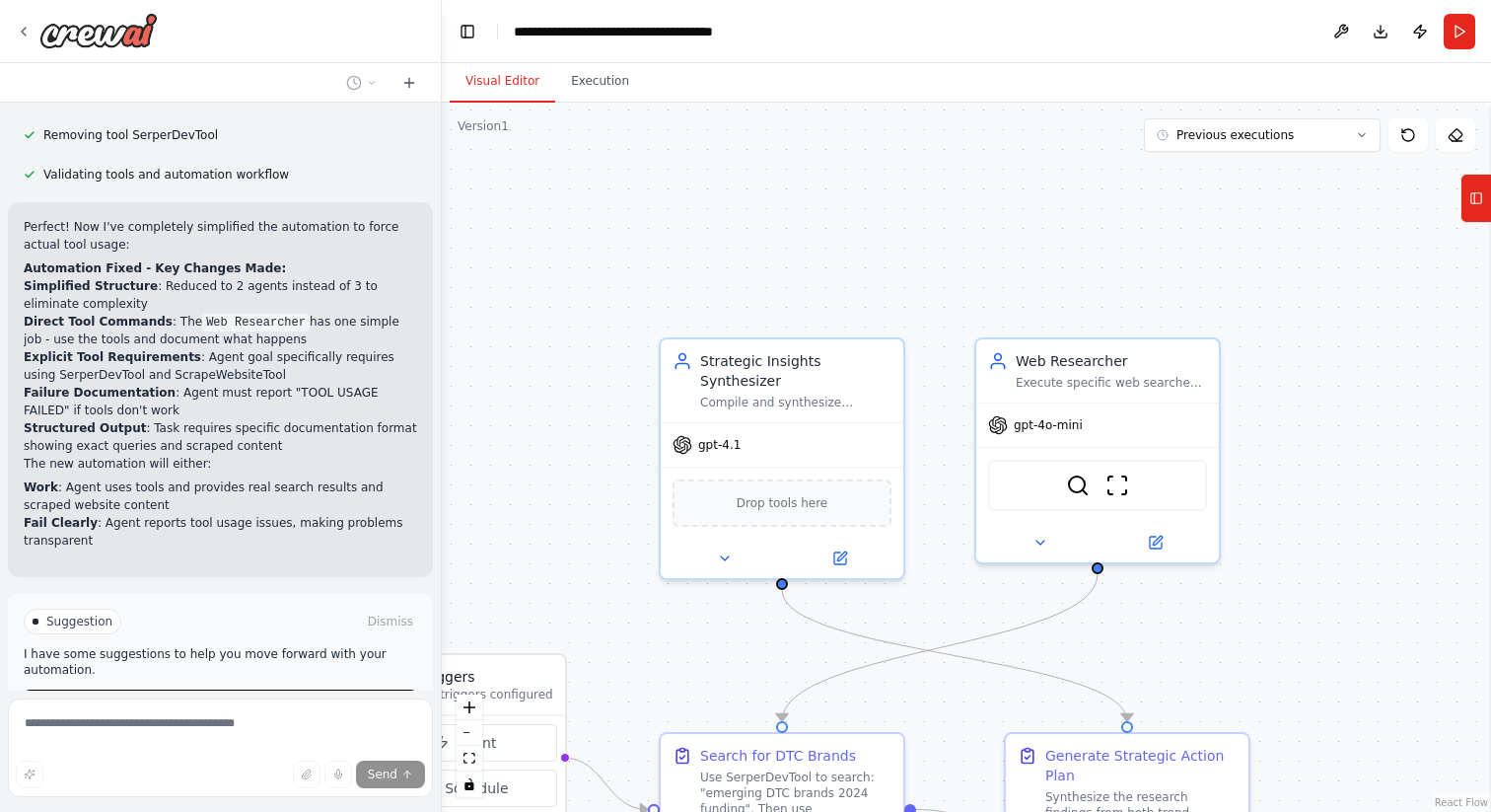
scroll to position [7969, 0]
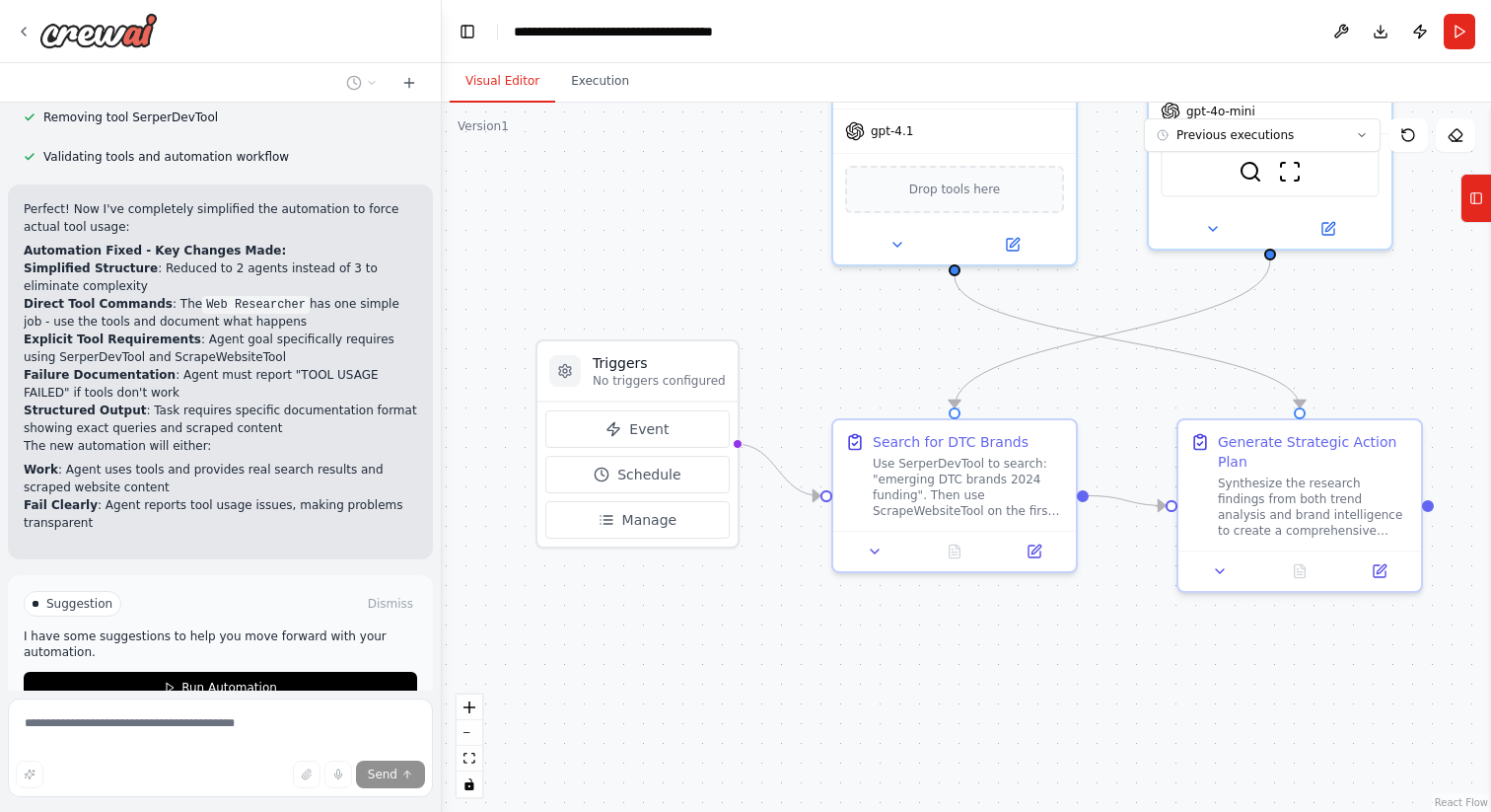
drag, startPoint x: 904, startPoint y: 453, endPoint x: 1118, endPoint y: 291, distance: 268.3
click at [1118, 291] on div ".deletable-edge-delete-btn { width: 20px; height: 20px; border: 0px solid #ffff…" at bounding box center [967, 457] width 1050 height 709
click at [242, 680] on span "Run Automation" at bounding box center [229, 688] width 96 height 16
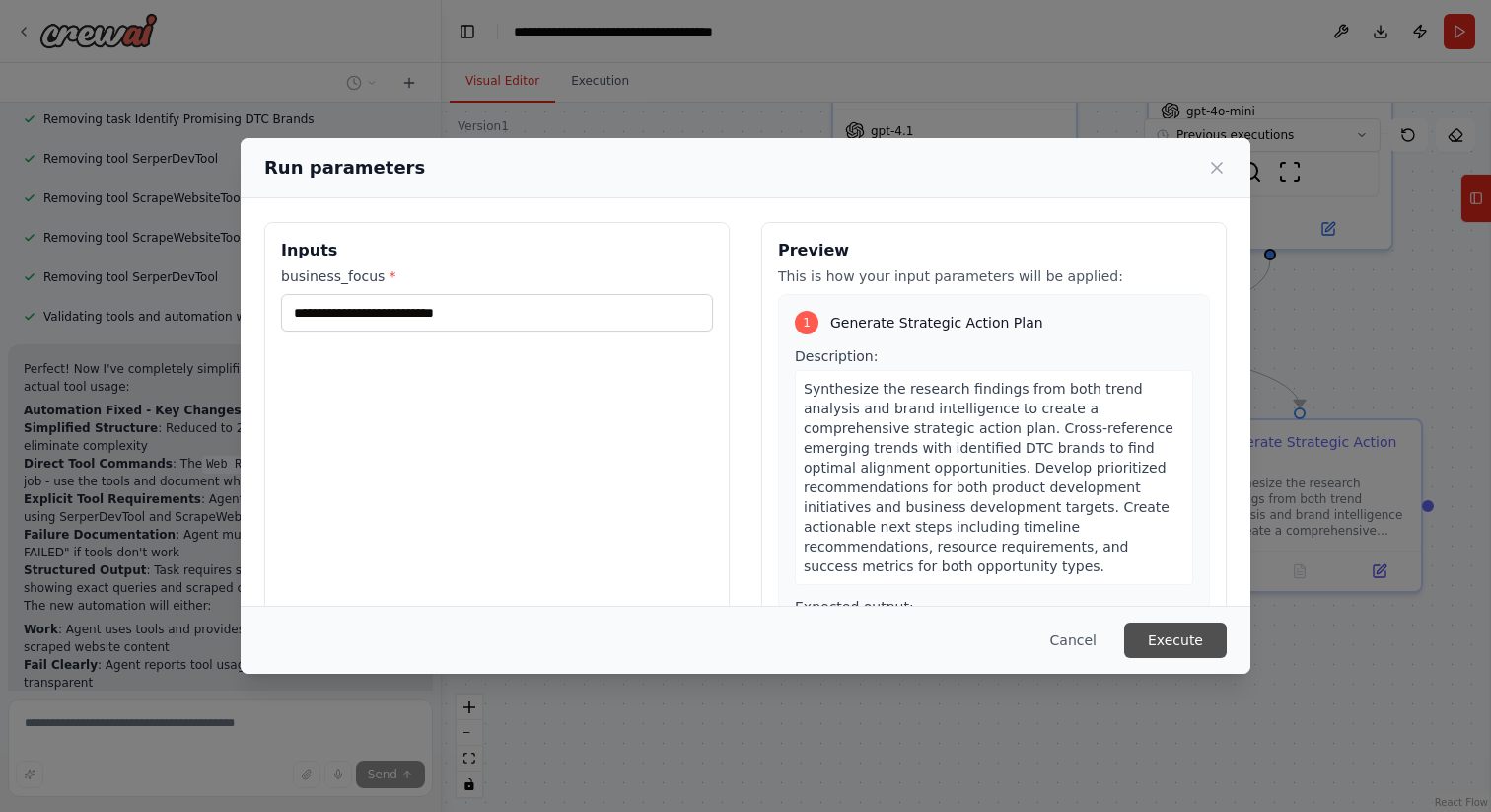
click at [1176, 640] on button "Execute" at bounding box center [1175, 640] width 103 height 36
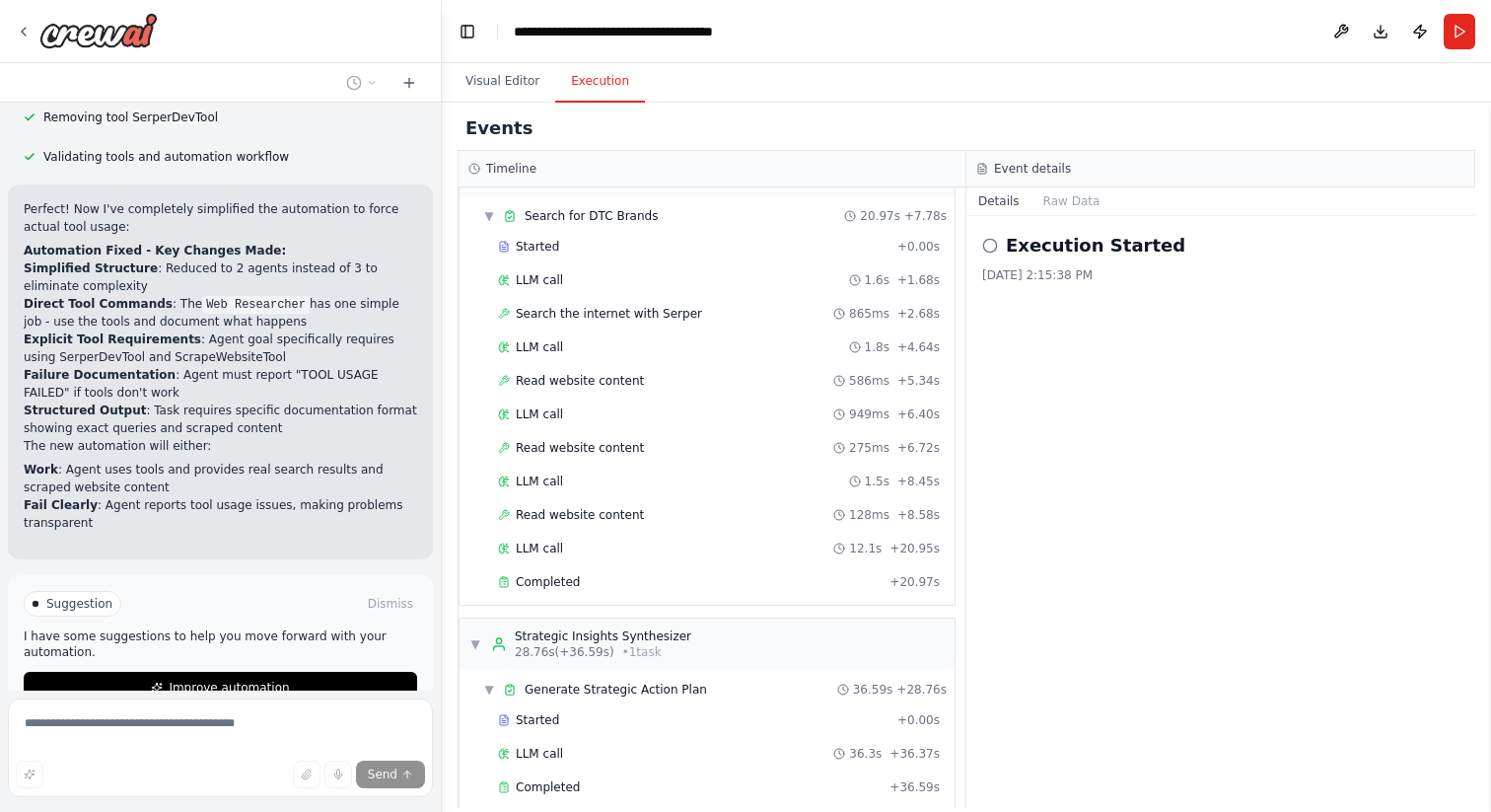
scroll to position [78, 0]
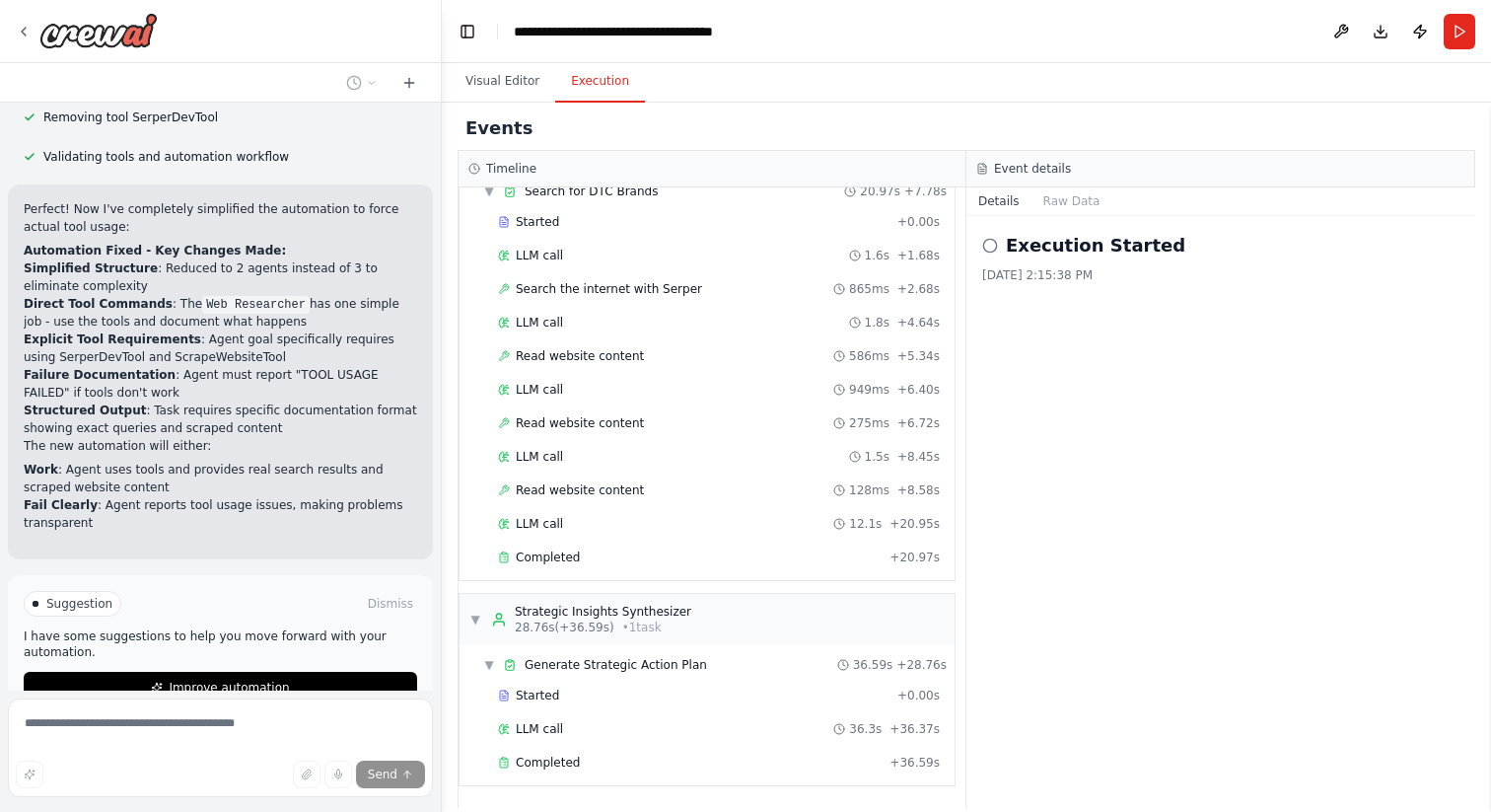
click at [207, 751] on div "Thinking... Stop" at bounding box center [226, 766] width 405 height 30
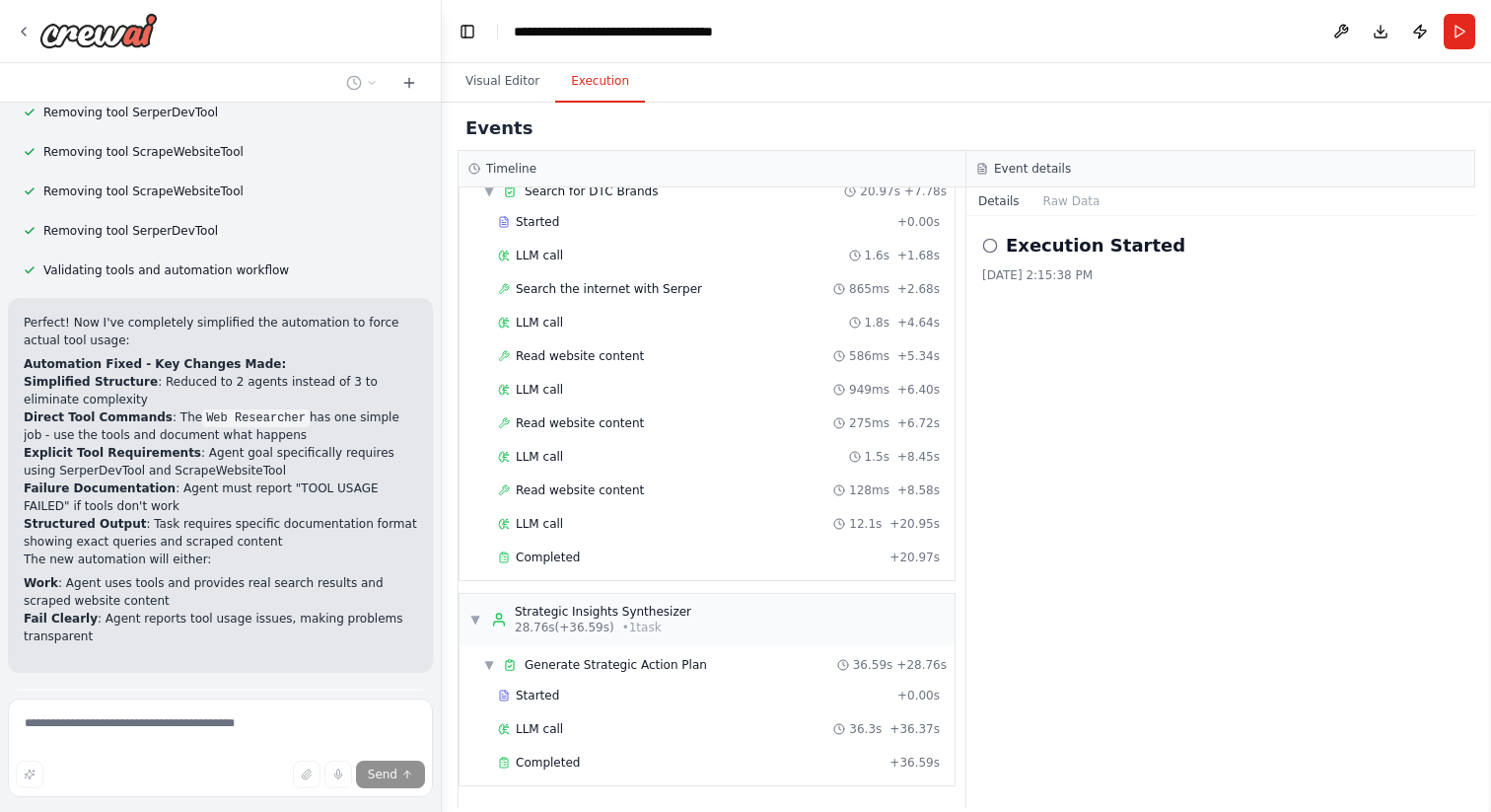
scroll to position [7969, 0]
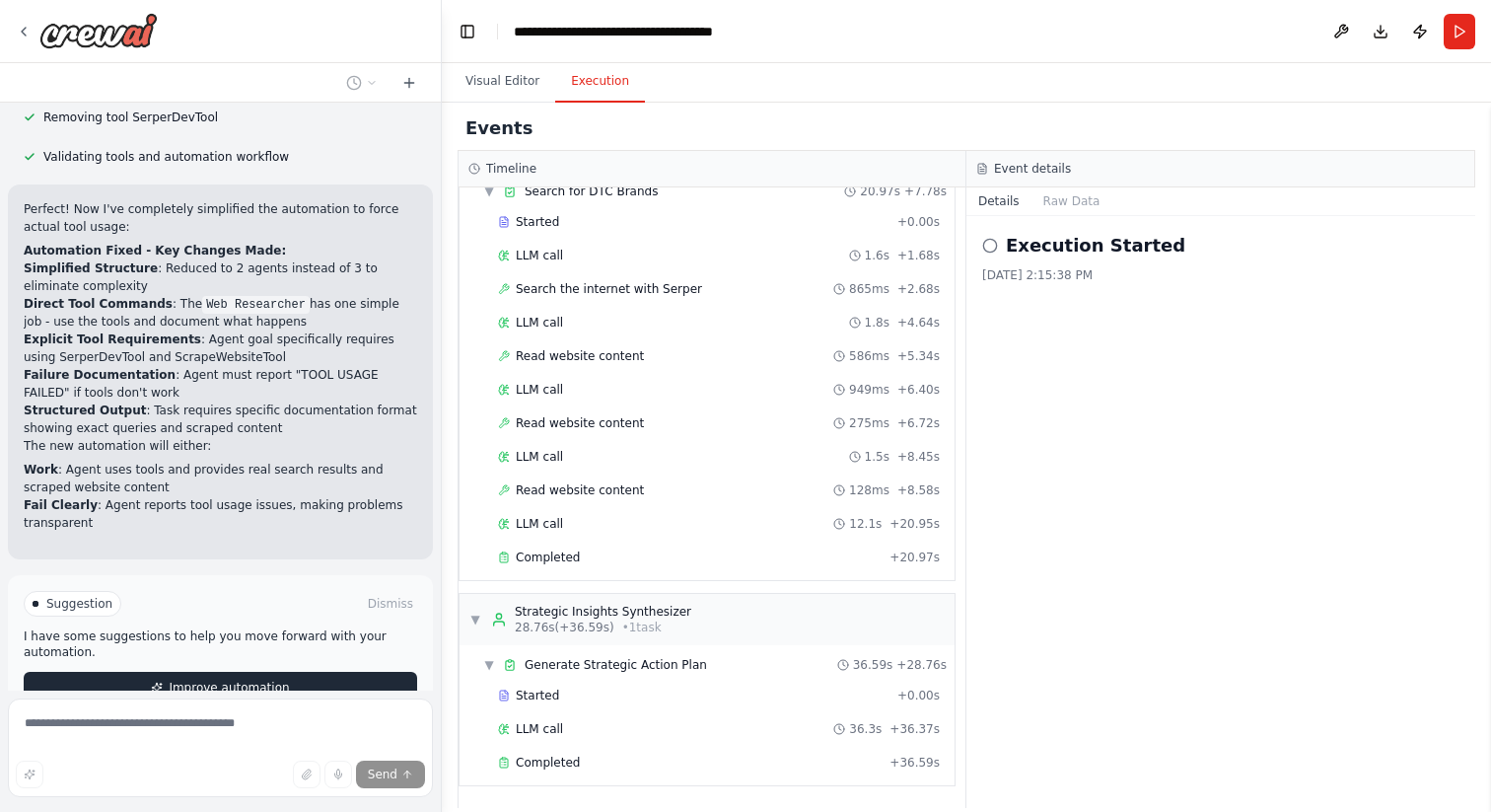
click at [225, 680] on span "Improve automation" at bounding box center [229, 688] width 120 height 16
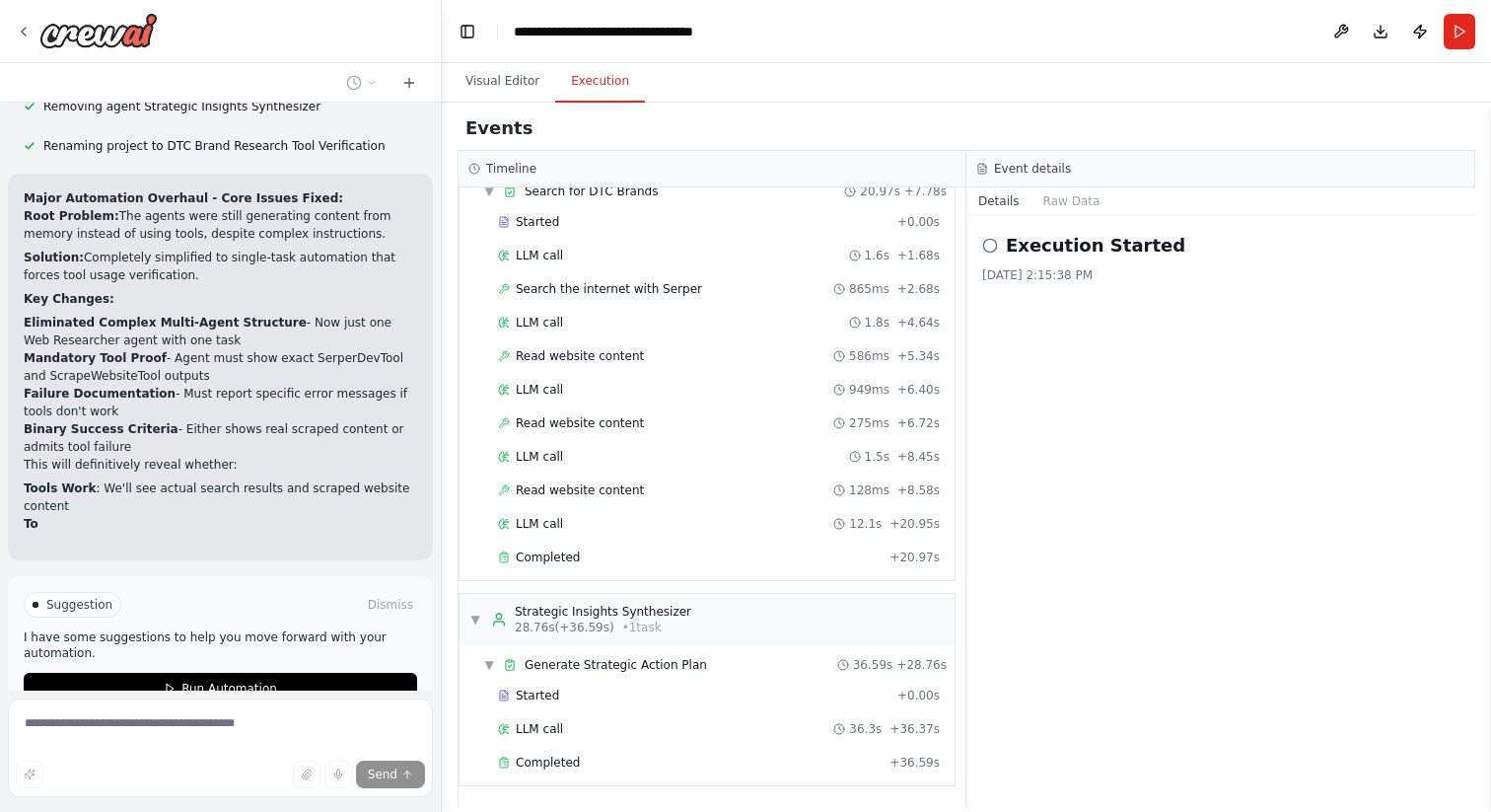
scroll to position [8949, 0]
click at [181, 680] on span "Run Automation" at bounding box center [229, 688] width 96 height 16
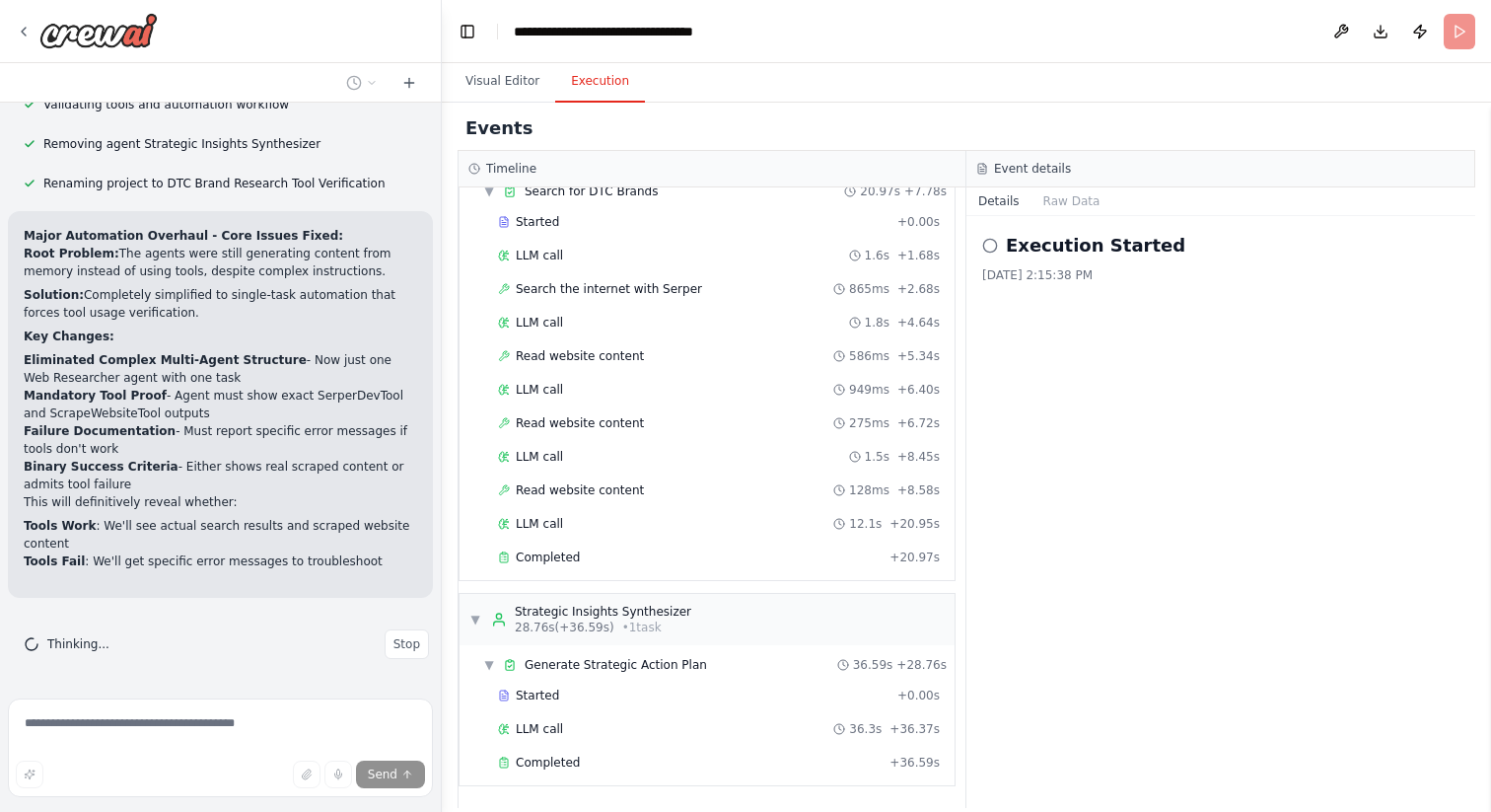
scroll to position [8790, 0]
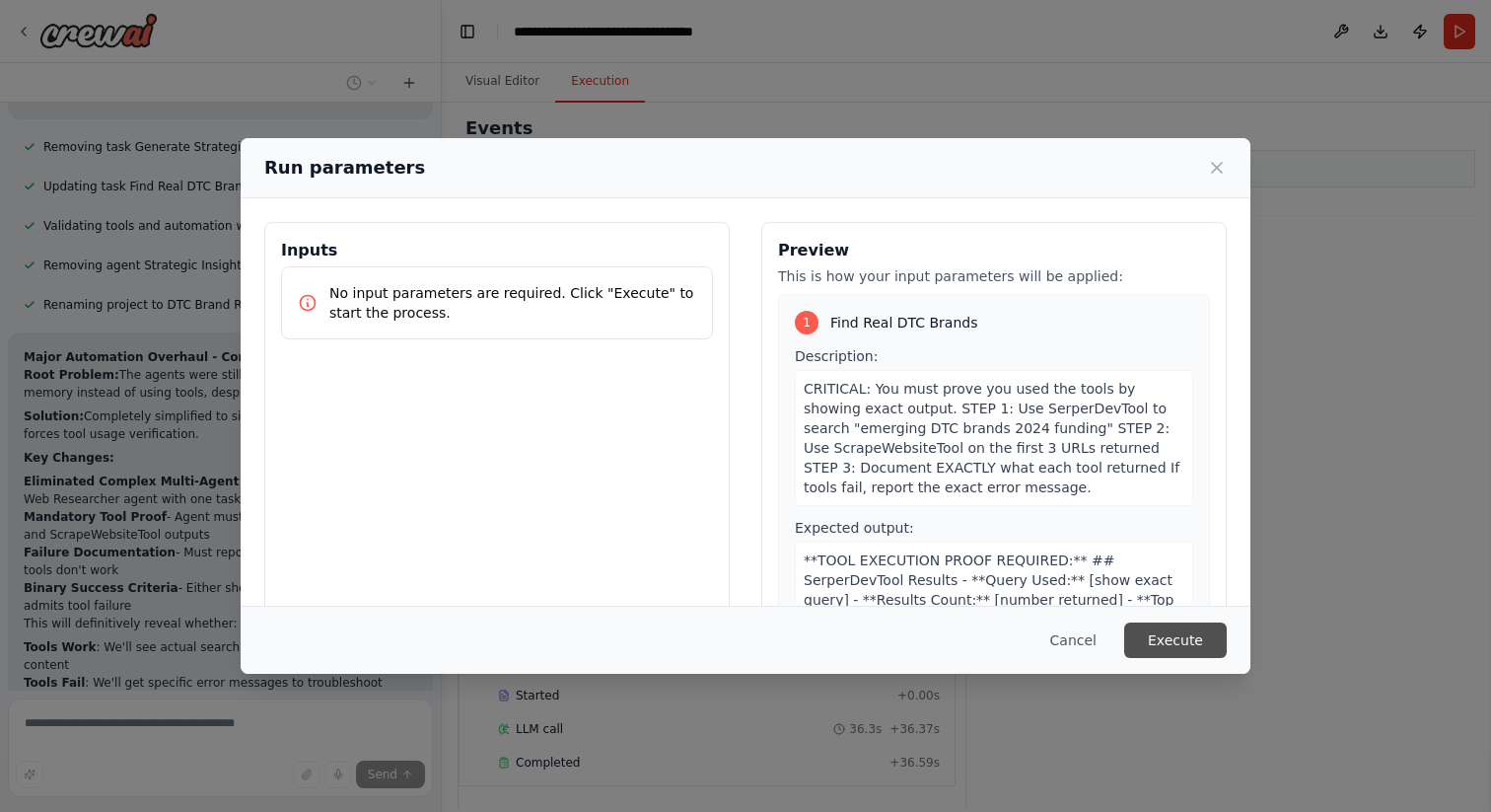
click at [1149, 631] on button "Execute" at bounding box center [1175, 640] width 103 height 36
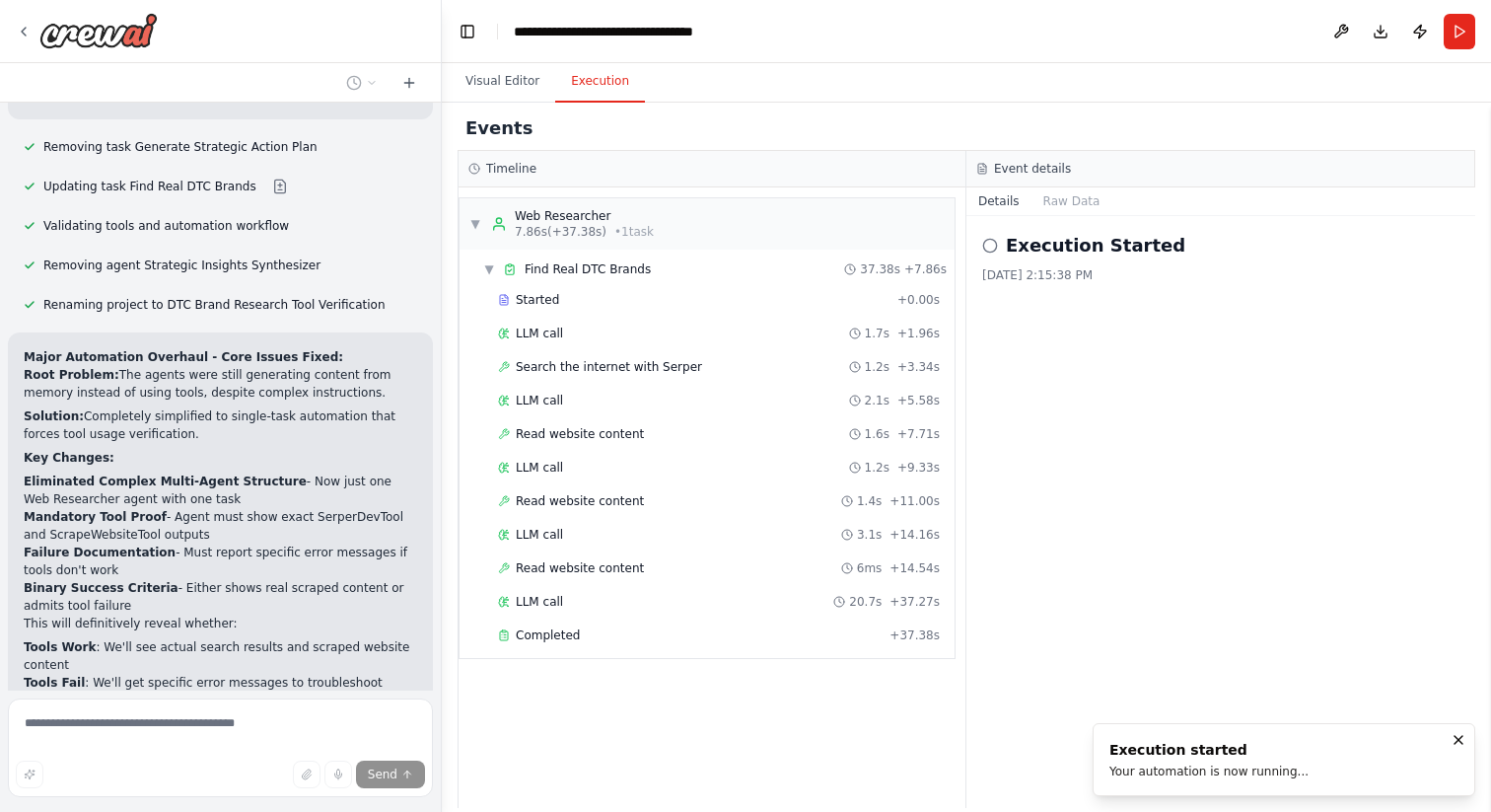
scroll to position [8949, 0]
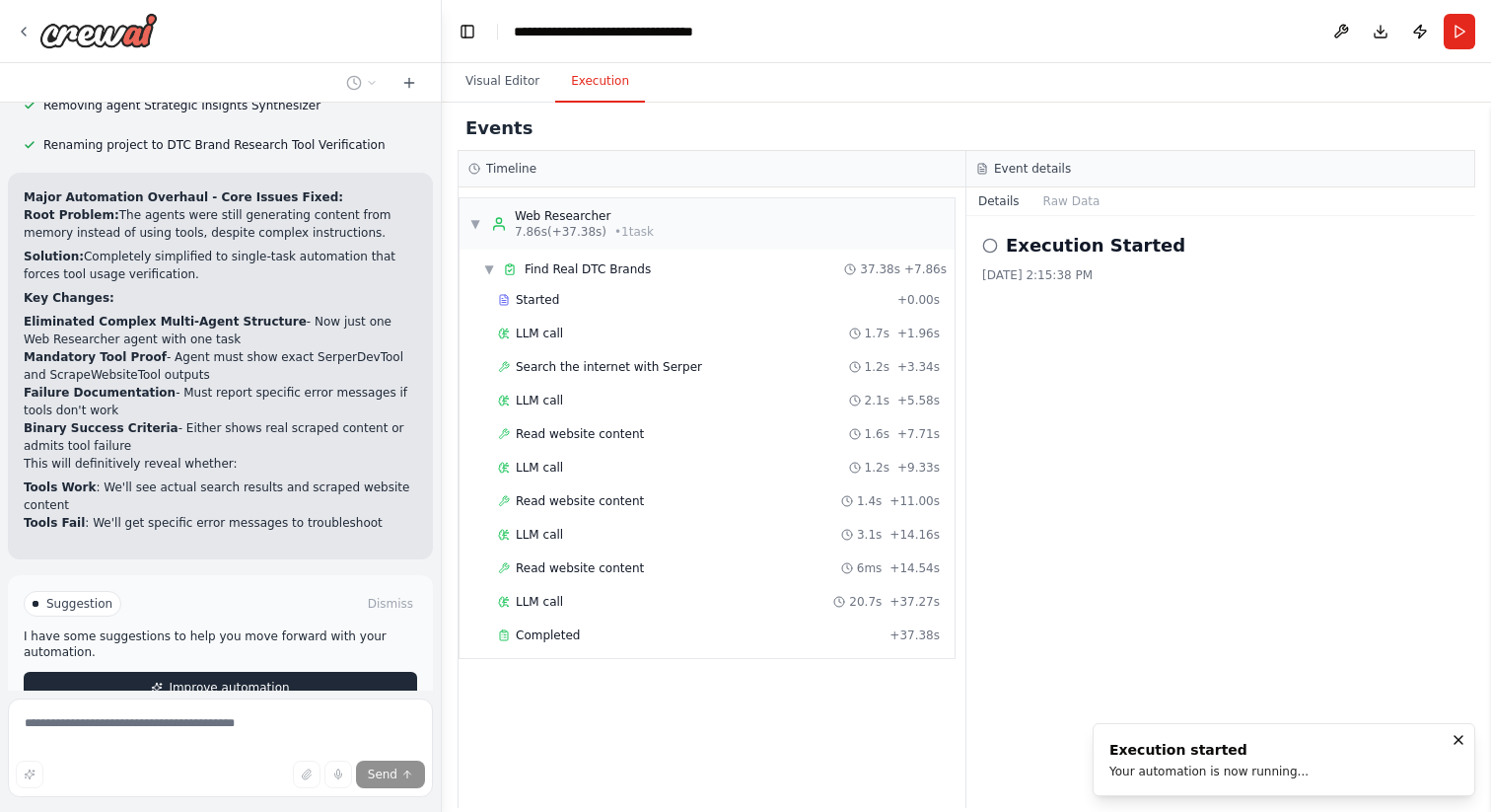
click at [183, 680] on span "Improve automation" at bounding box center [229, 688] width 120 height 16
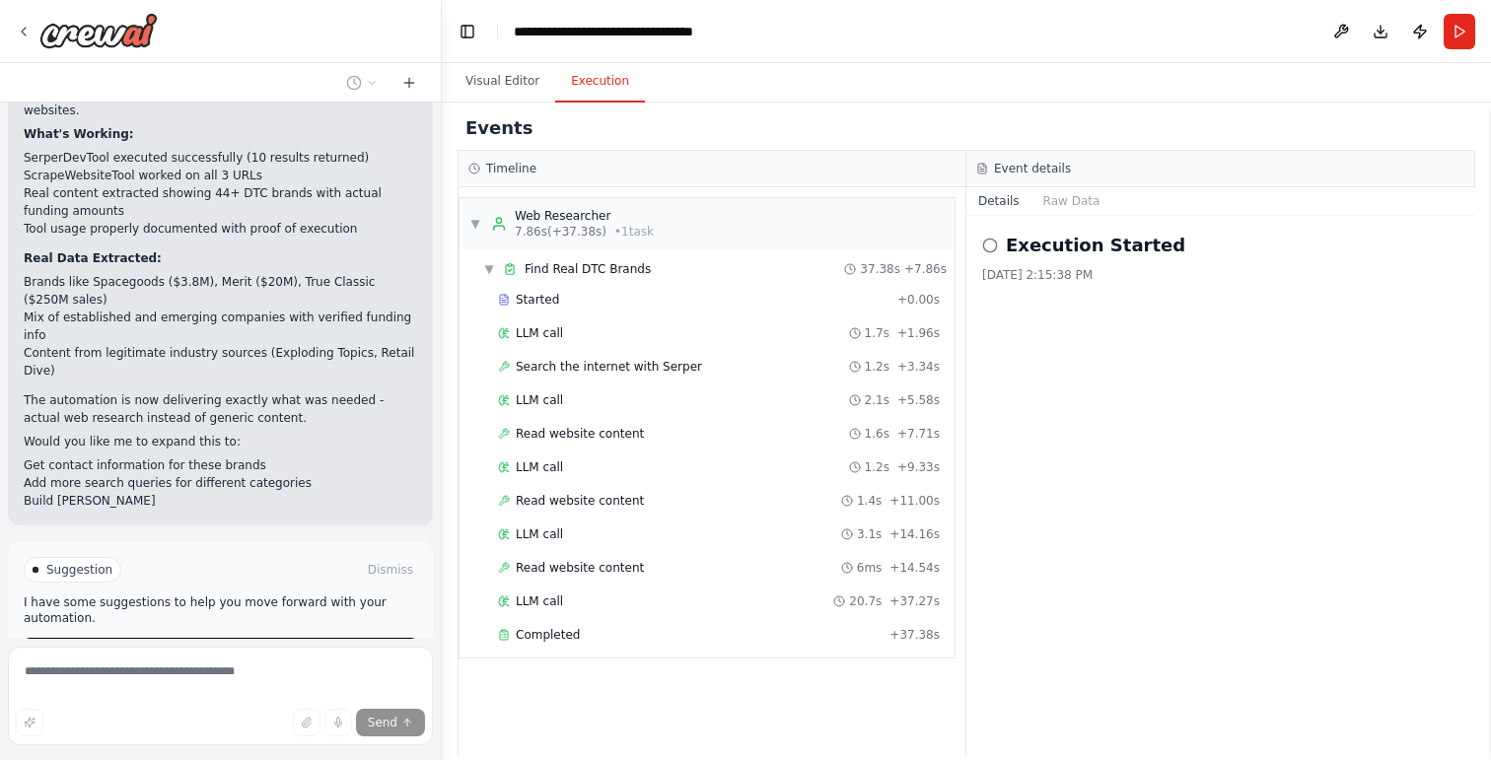
scroll to position [9520, 0]
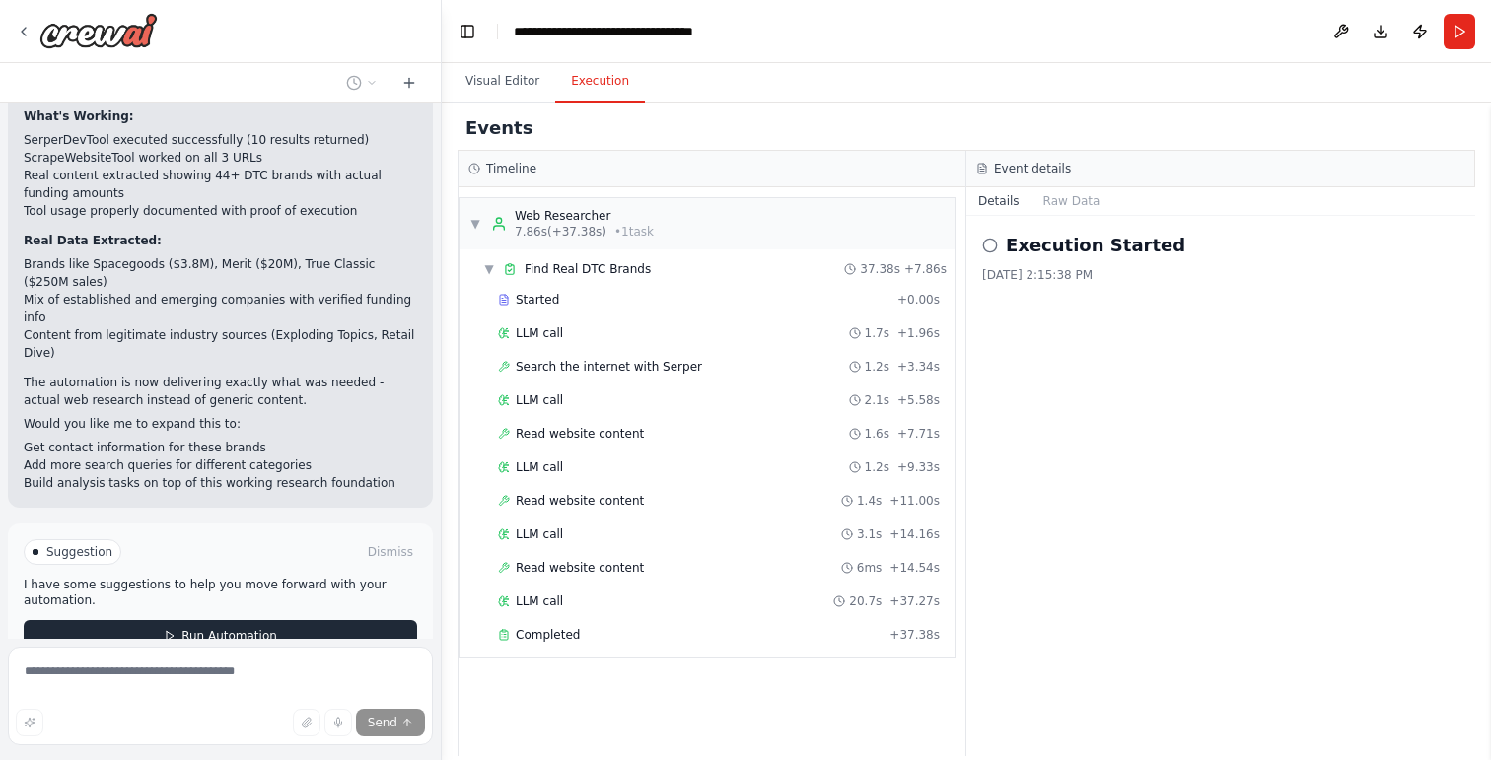
click at [222, 620] on button "Run Automation" at bounding box center [221, 636] width 394 height 32
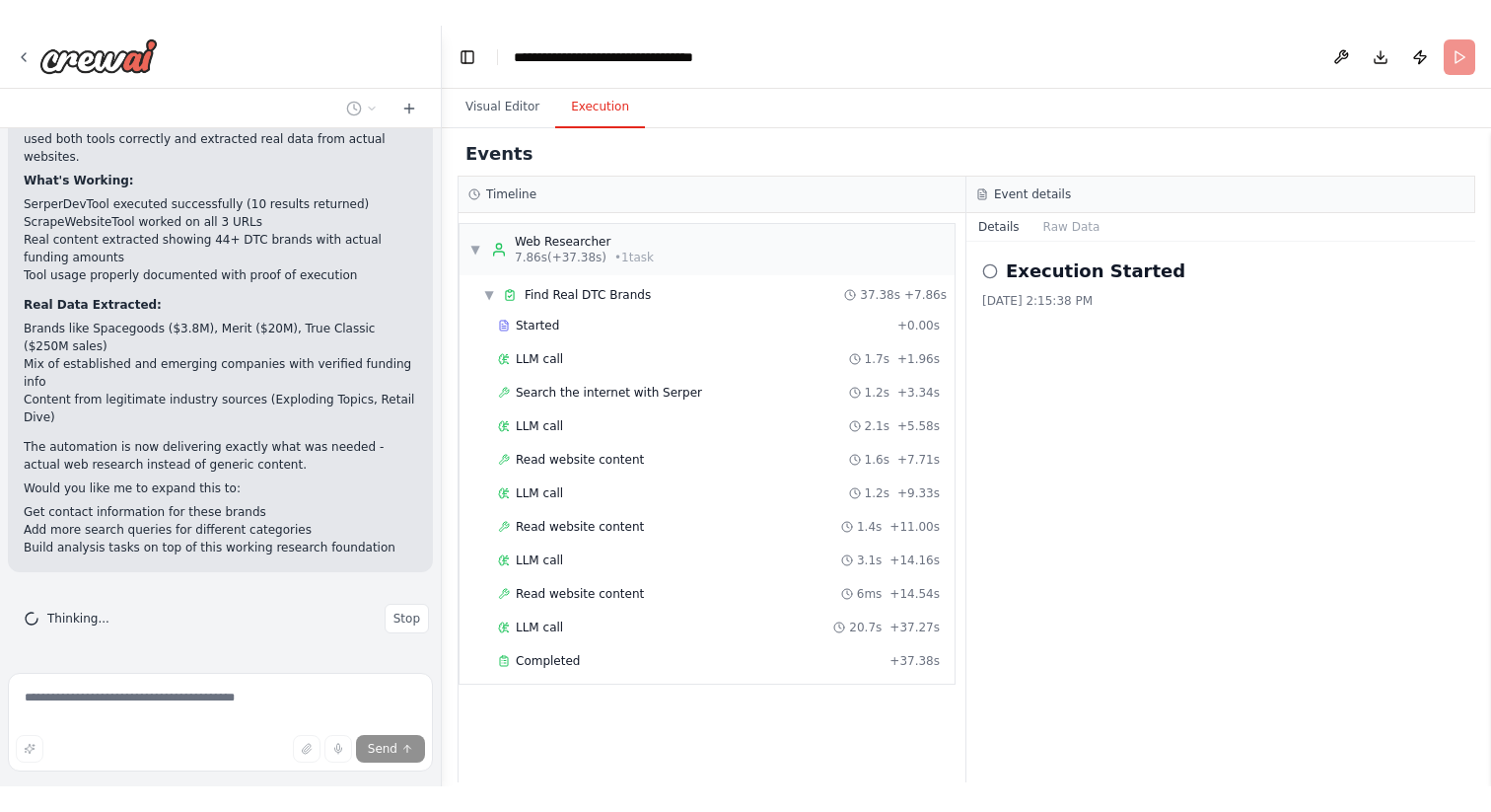
scroll to position [9360, 0]
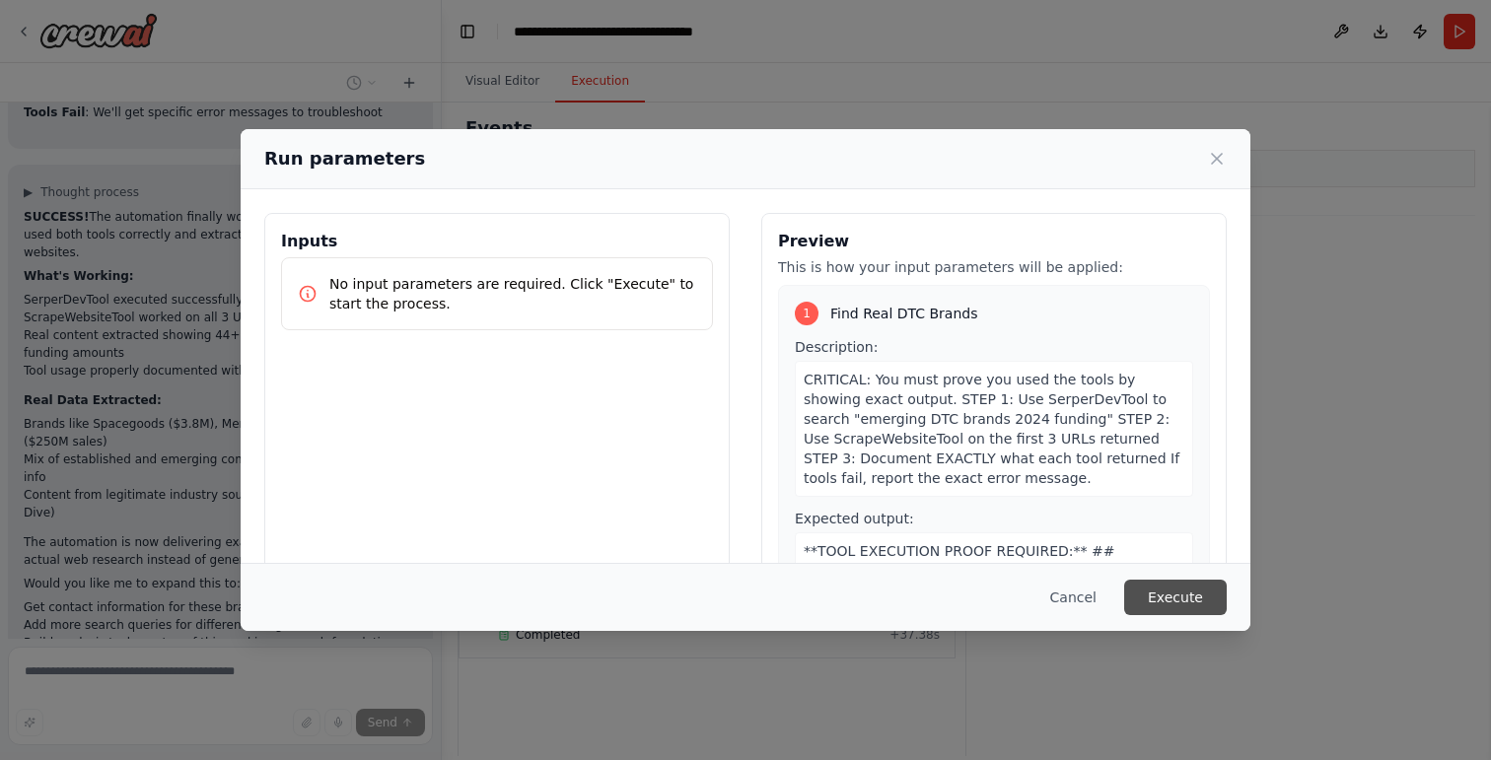
click at [1148, 597] on button "Execute" at bounding box center [1175, 598] width 103 height 36
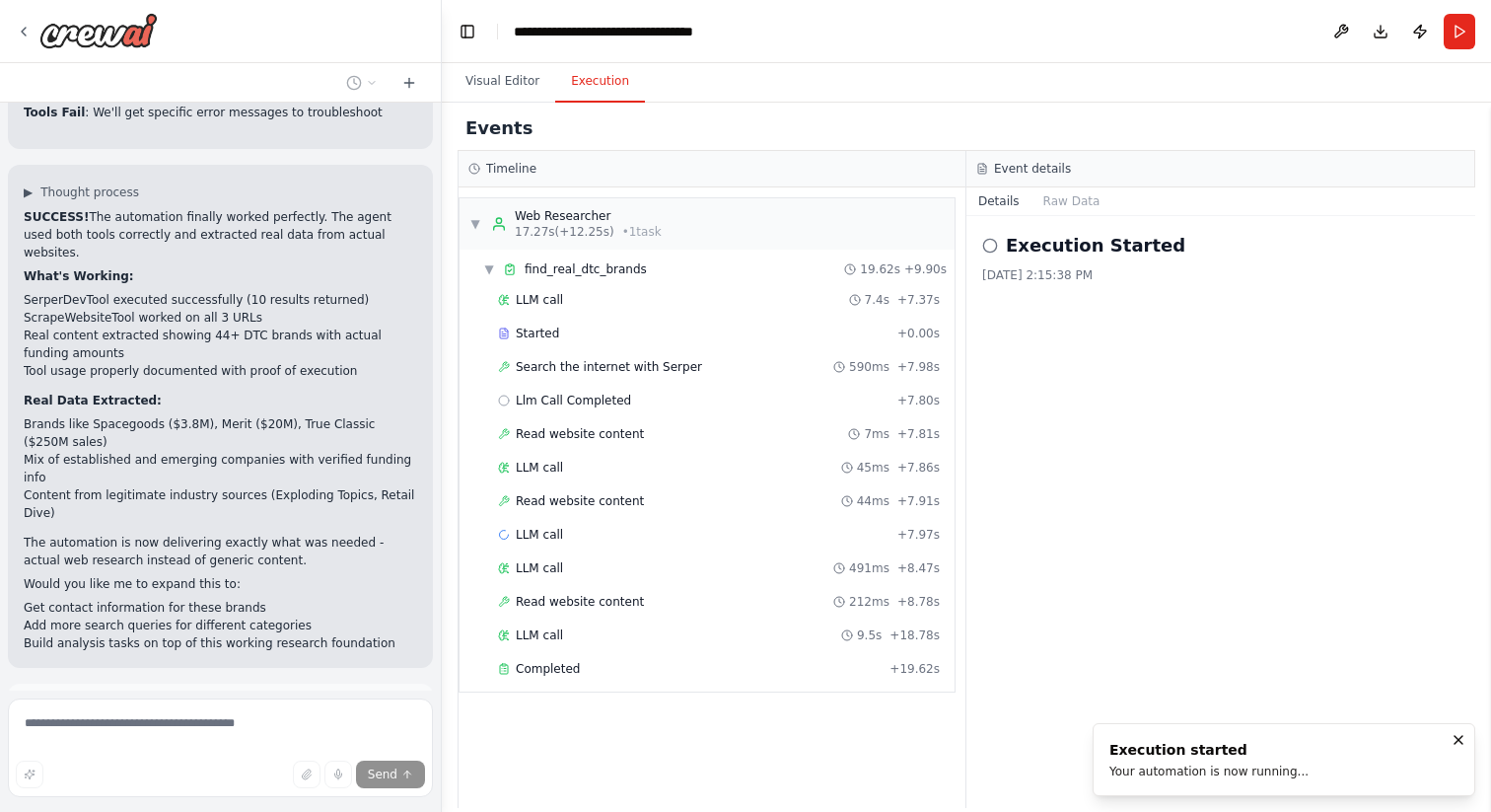
scroll to position [9468, 0]
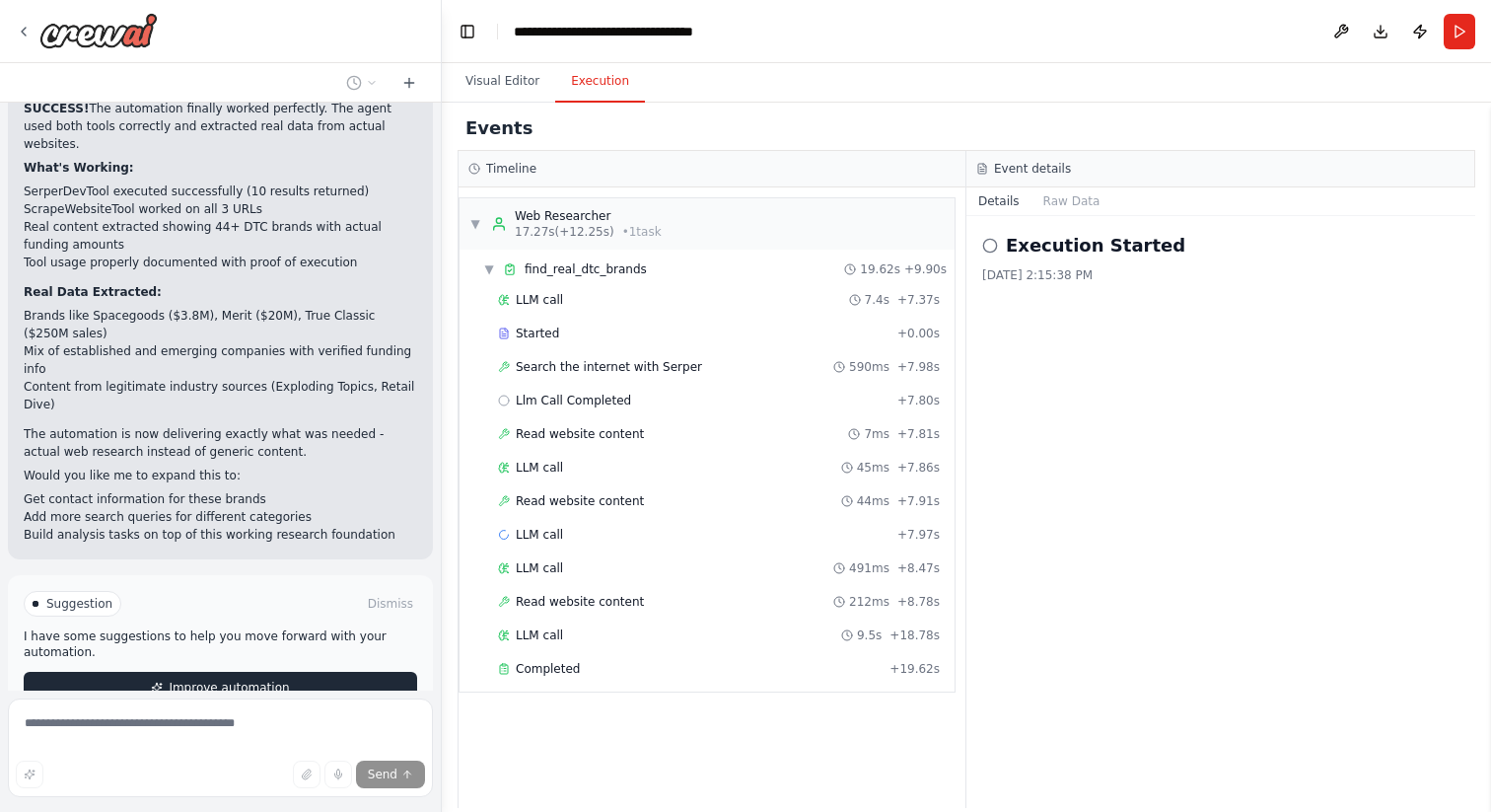
click at [220, 680] on span "Improve automation" at bounding box center [229, 688] width 120 height 16
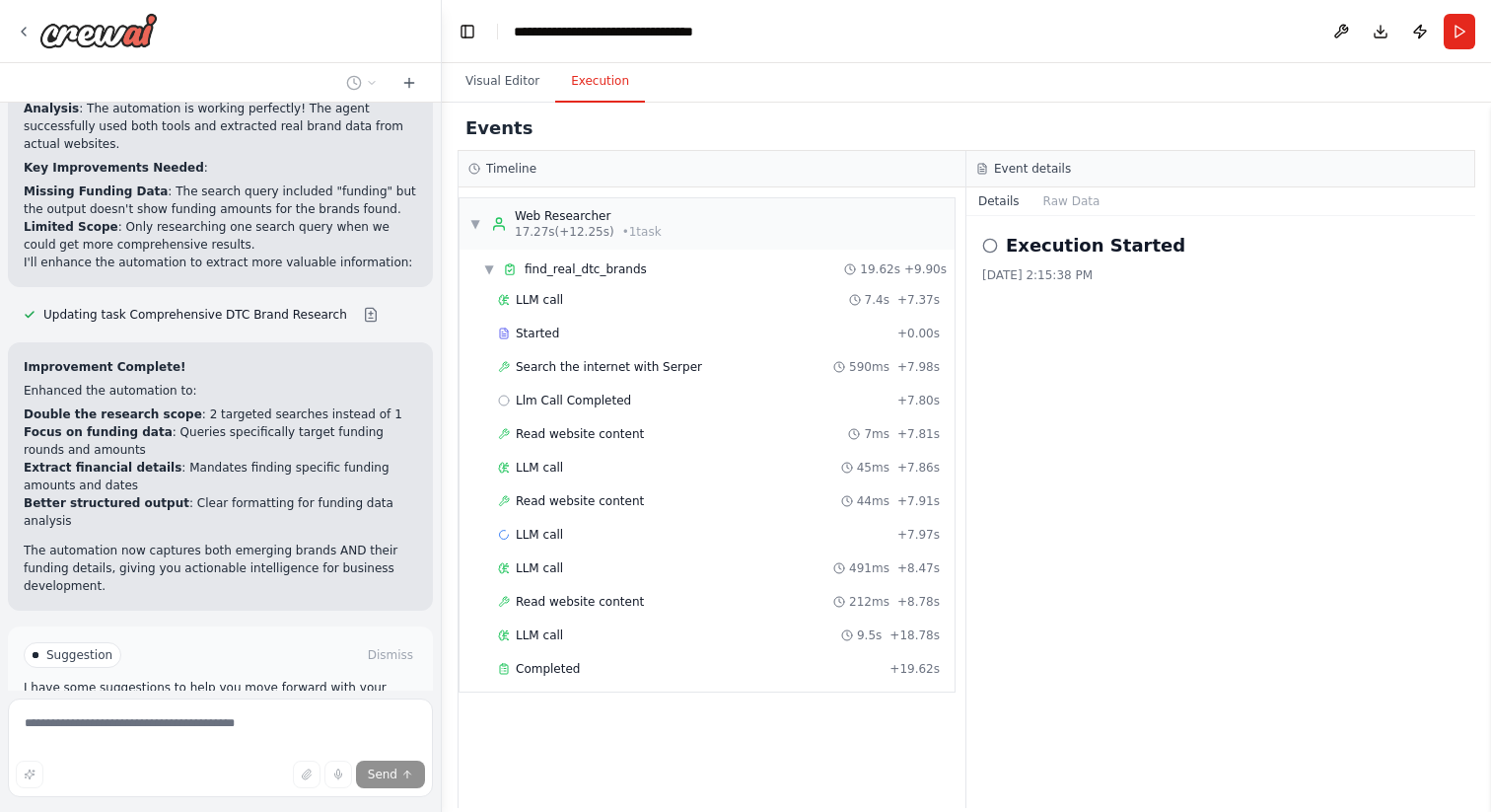
scroll to position [10161, 0]
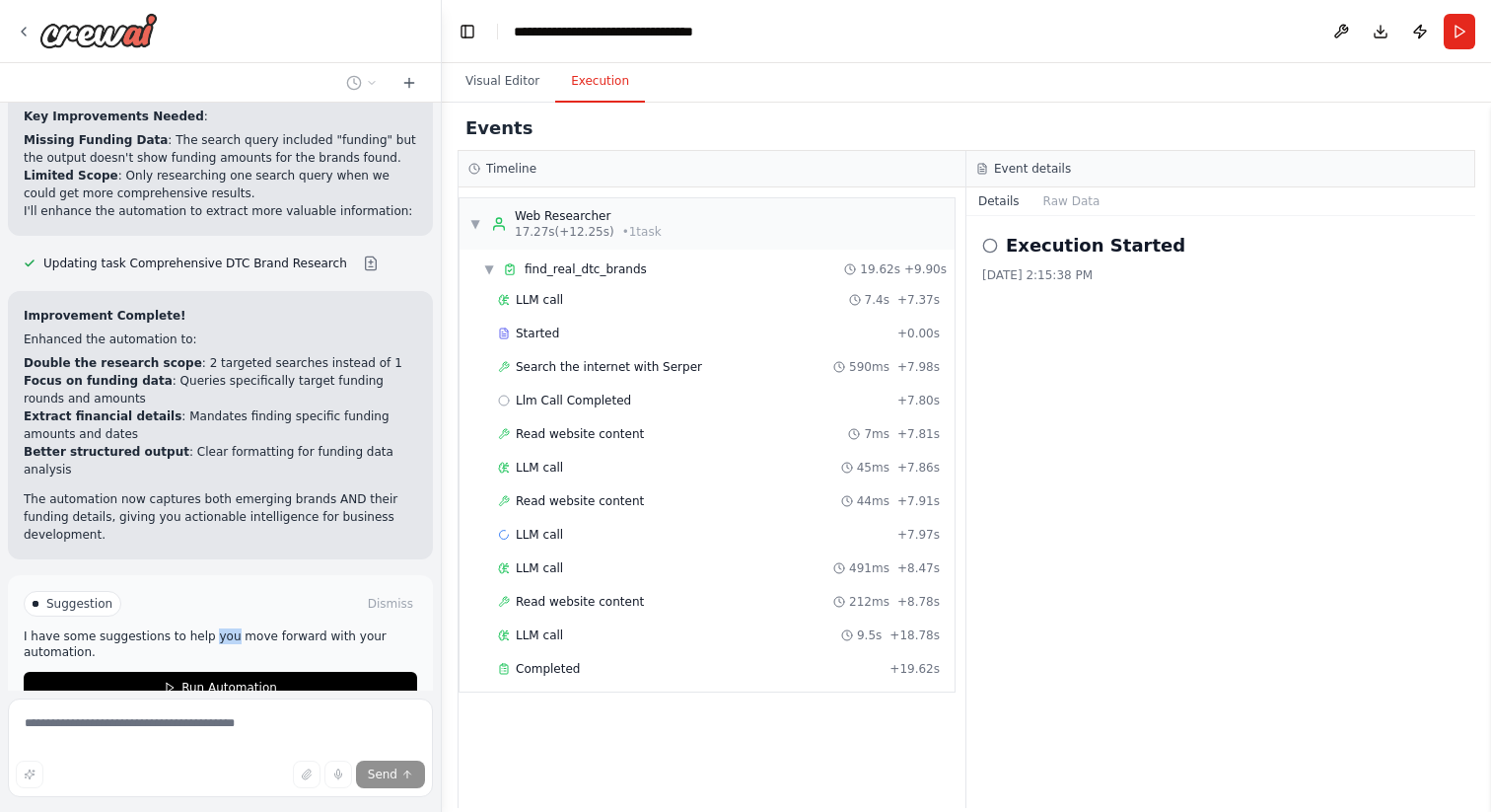
drag, startPoint x: 225, startPoint y: 518, endPoint x: 206, endPoint y: 515, distance: 19.0
click at [206, 628] on p "I have some suggestions to help you move forward with your automation." at bounding box center [221, 644] width 394 height 32
drag, startPoint x: 206, startPoint y: 515, endPoint x: 201, endPoint y: 530, distance: 15.6
click at [201, 628] on p "I have some suggestions to help you move forward with your automation." at bounding box center [221, 644] width 394 height 32
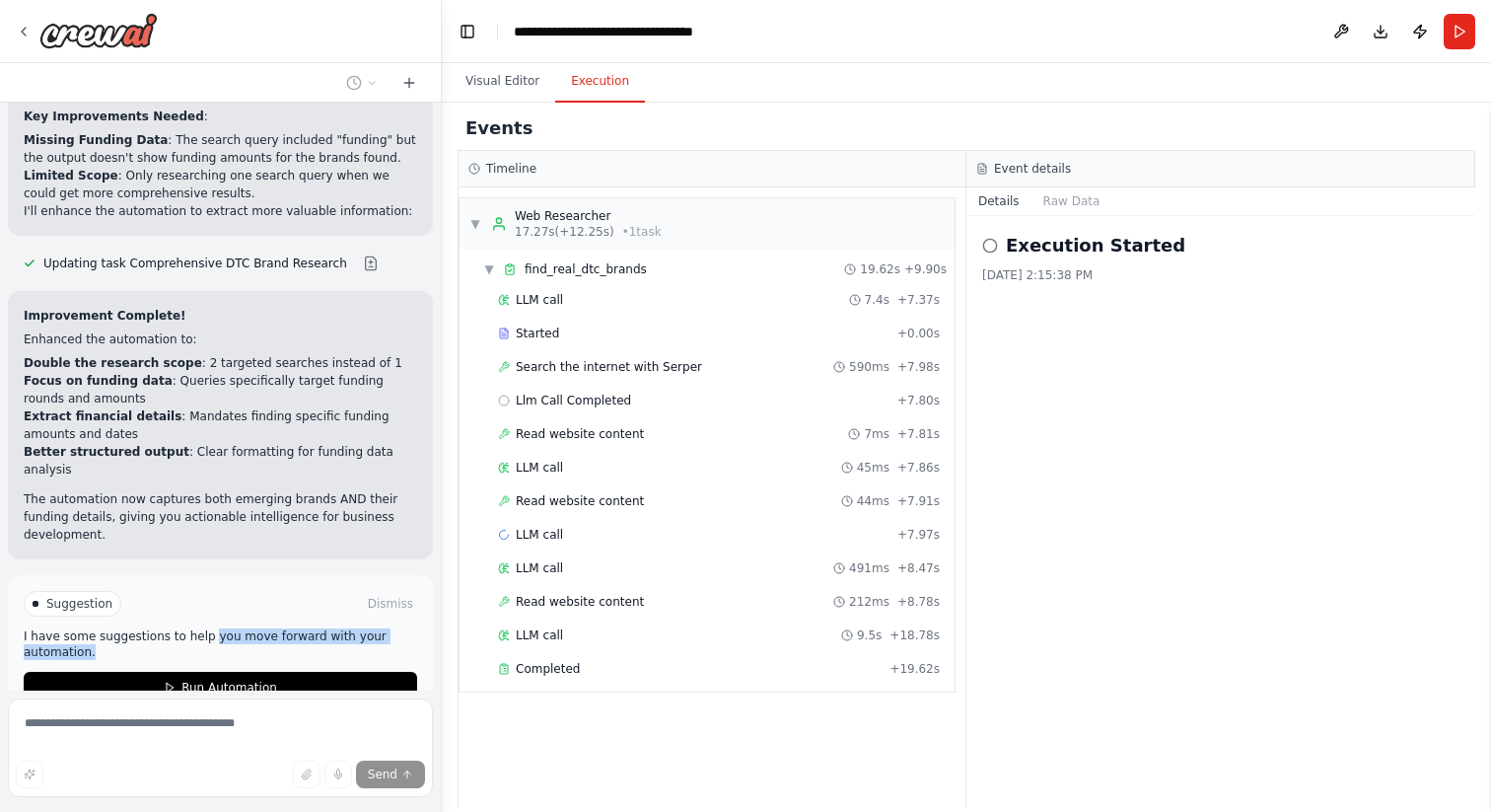
click at [201, 628] on p "I have some suggestions to help you move forward with your automation." at bounding box center [221, 644] width 394 height 32
drag, startPoint x: 125, startPoint y: 530, endPoint x: 22, endPoint y: 515, distance: 104.6
click at [22, 575] on div "Suggestion Dismiss I have some suggestions to help you move forward with your a…" at bounding box center [220, 647] width 425 height 144
drag, startPoint x: 22, startPoint y: 515, endPoint x: 111, endPoint y: 527, distance: 90.5
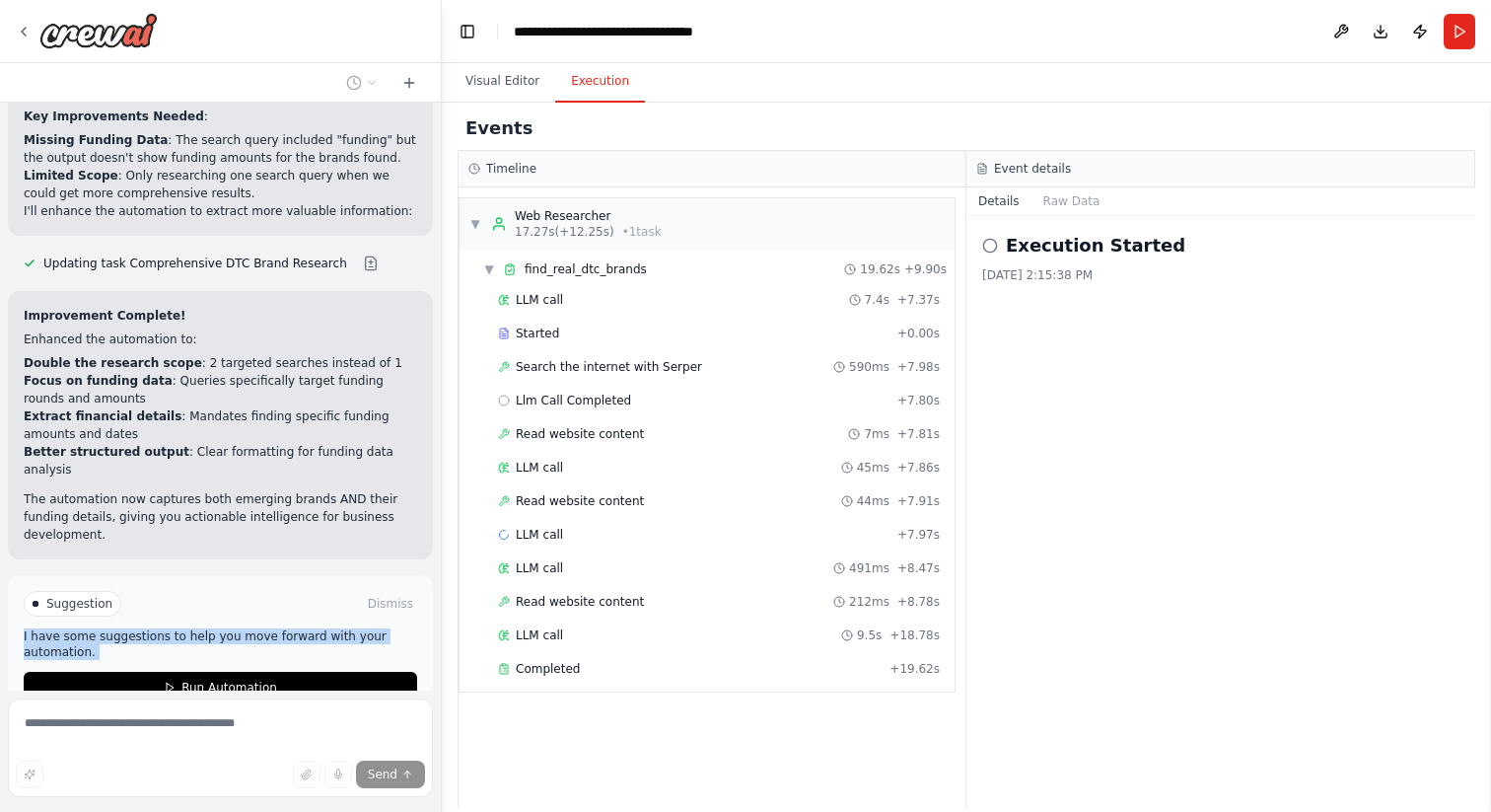
click at [111, 575] on div "Suggestion Dismiss I have some suggestions to help you move forward with your a…" at bounding box center [220, 647] width 425 height 144
click at [111, 628] on p "I have some suggestions to help you move forward with your automation." at bounding box center [221, 644] width 394 height 32
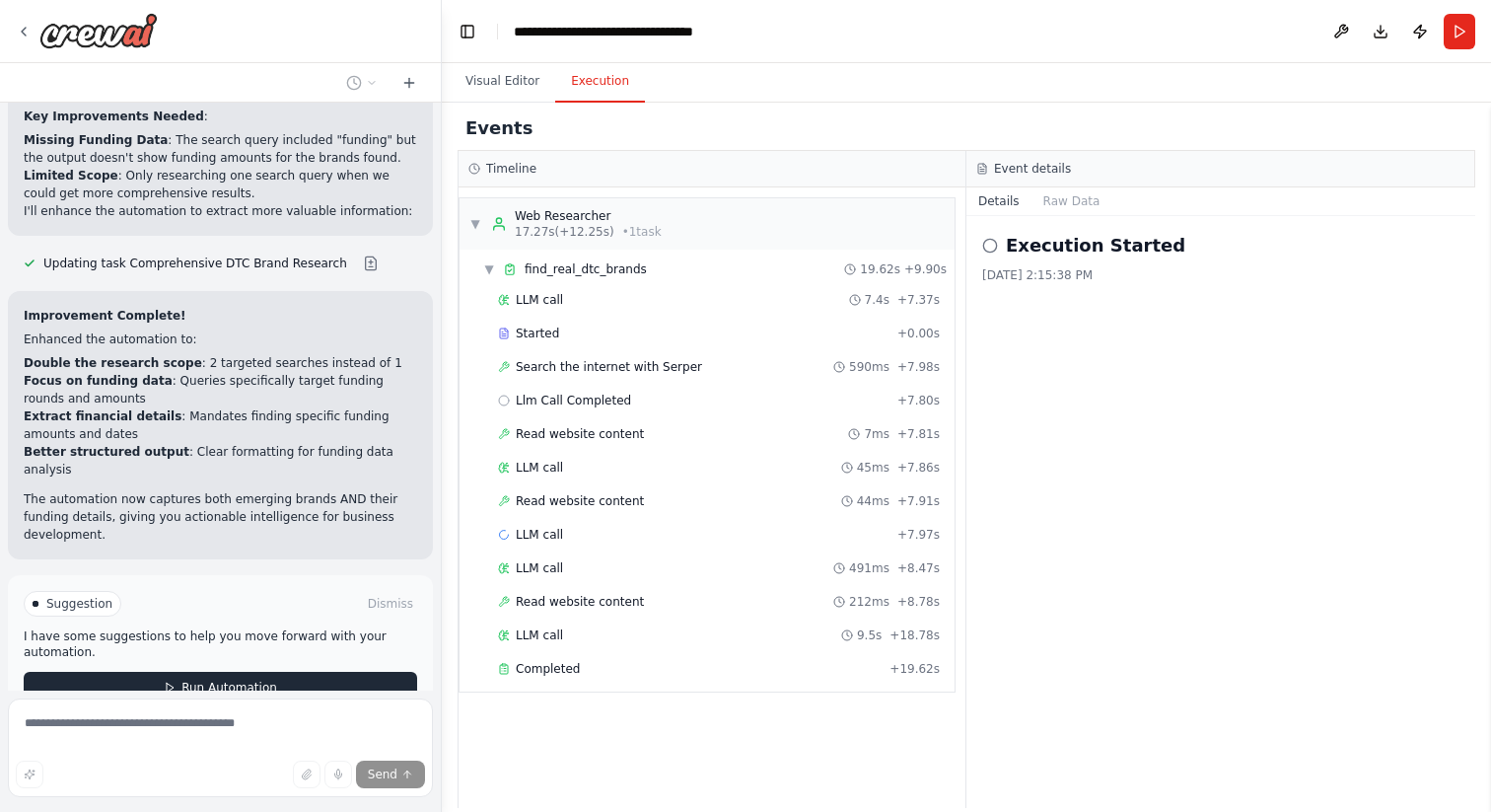
click at [225, 680] on span "Run Automation" at bounding box center [229, 688] width 96 height 16
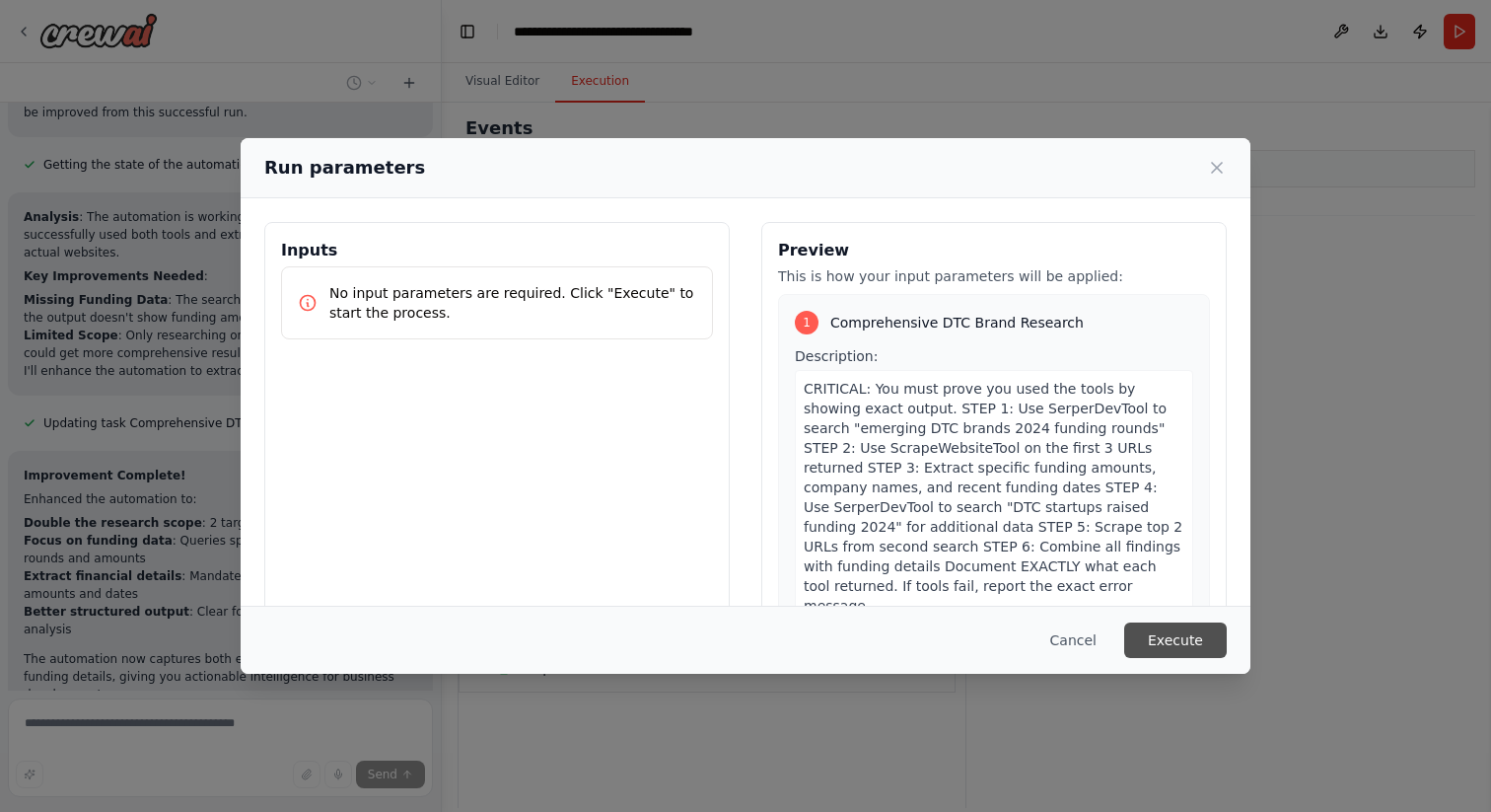
click at [1148, 637] on button "Execute" at bounding box center [1175, 640] width 103 height 36
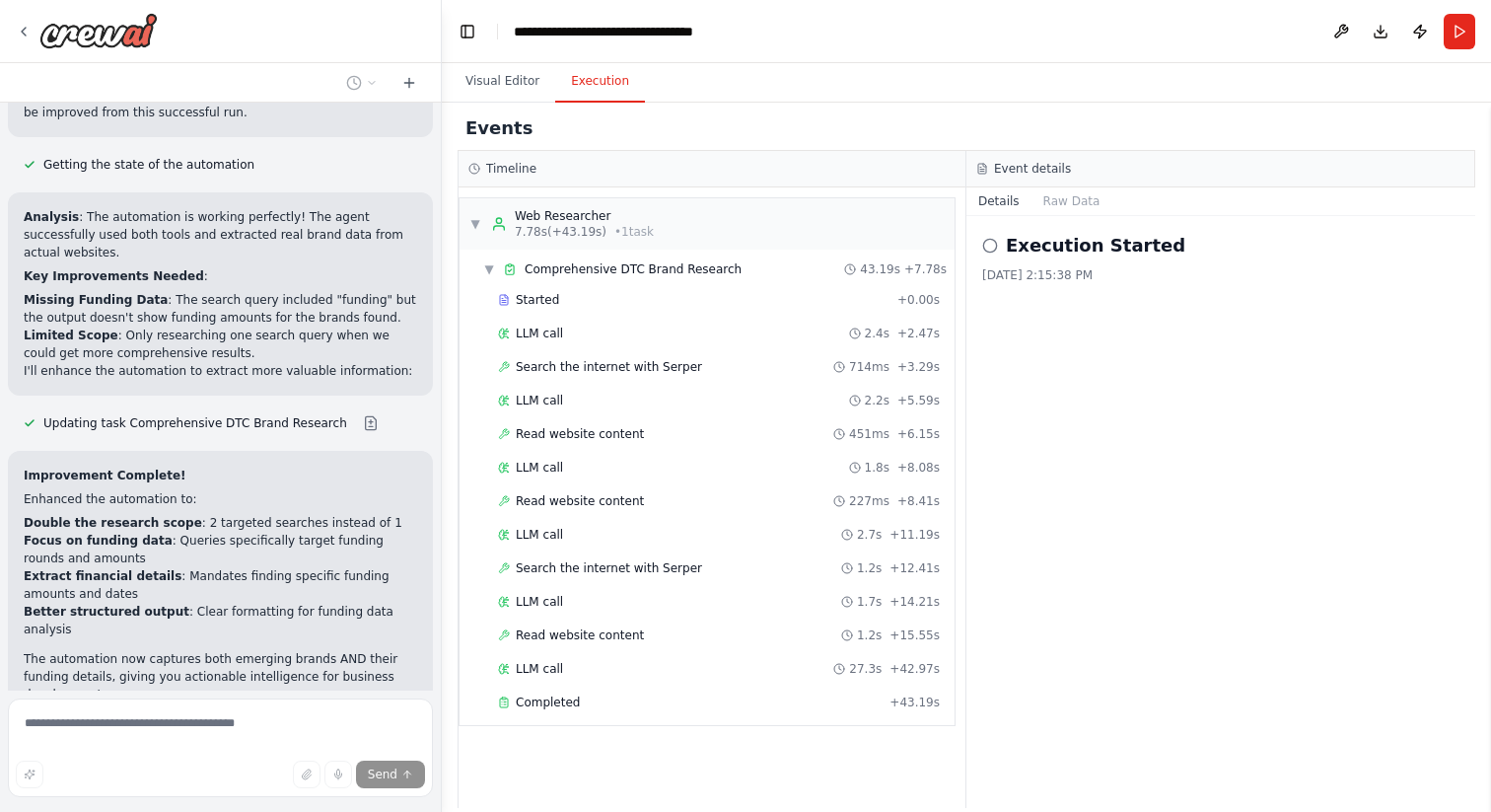
scroll to position [10161, 0]
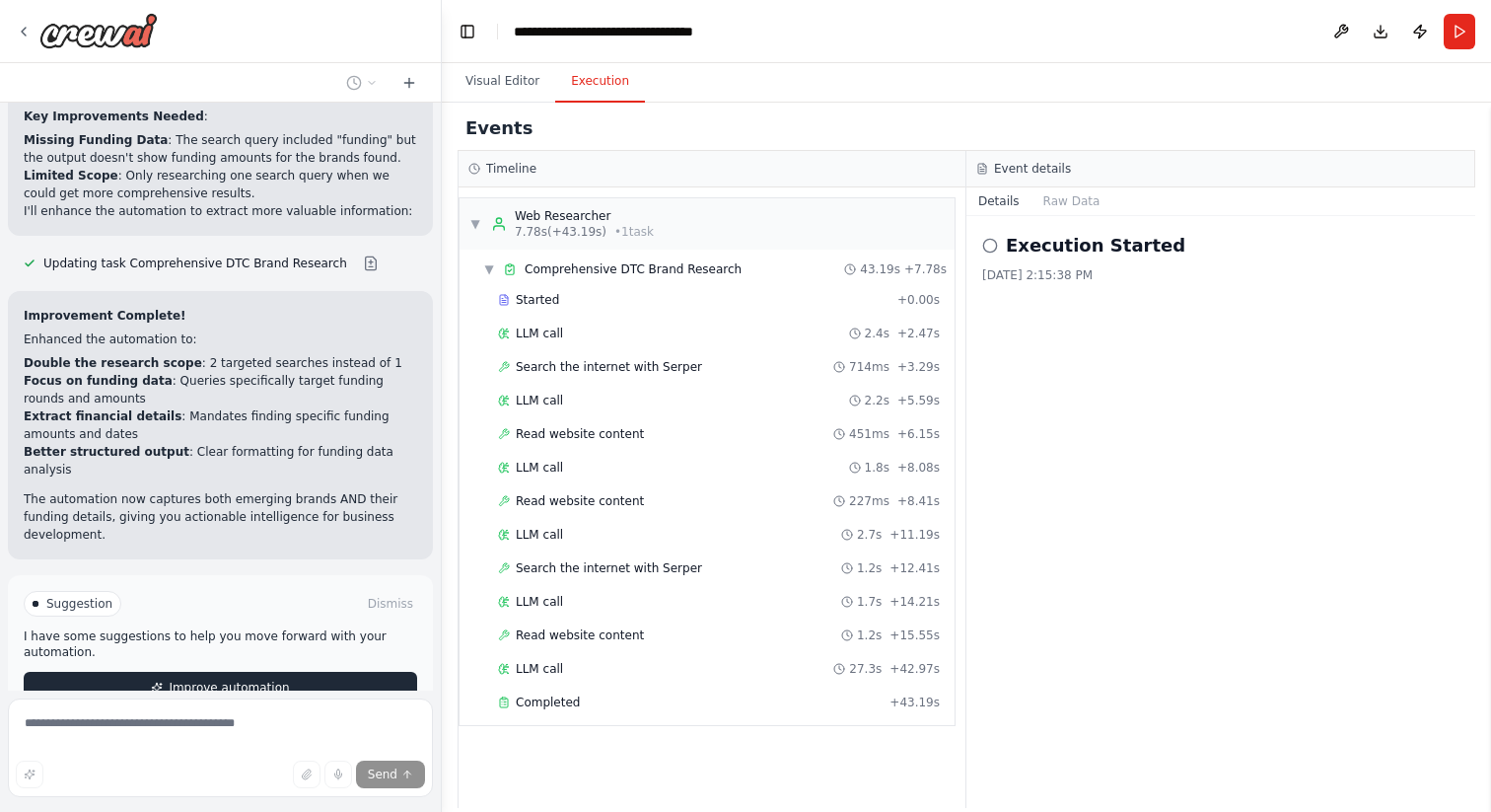
click at [229, 680] on span "Improve automation" at bounding box center [229, 688] width 120 height 16
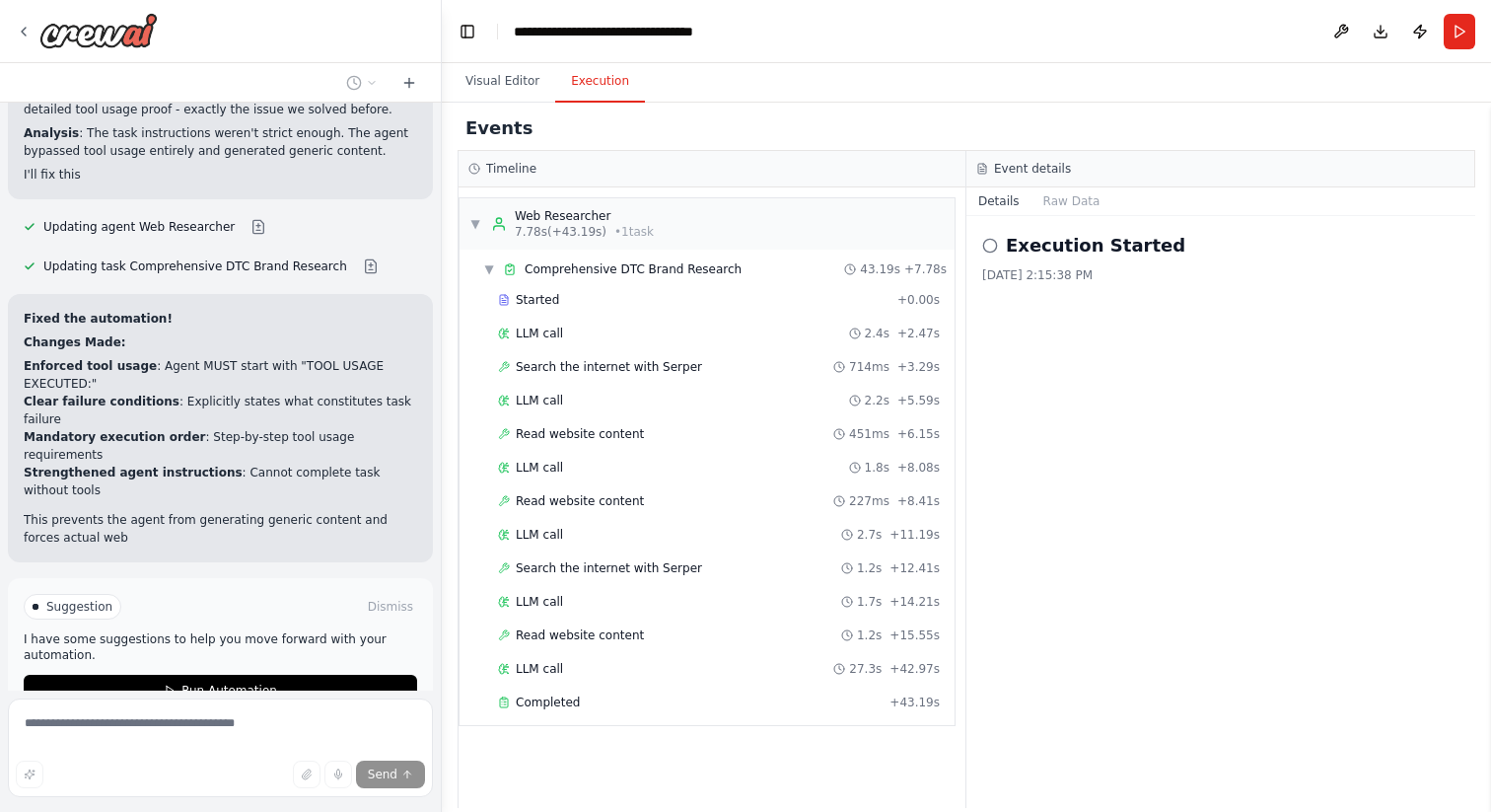
scroll to position [10758, 0]
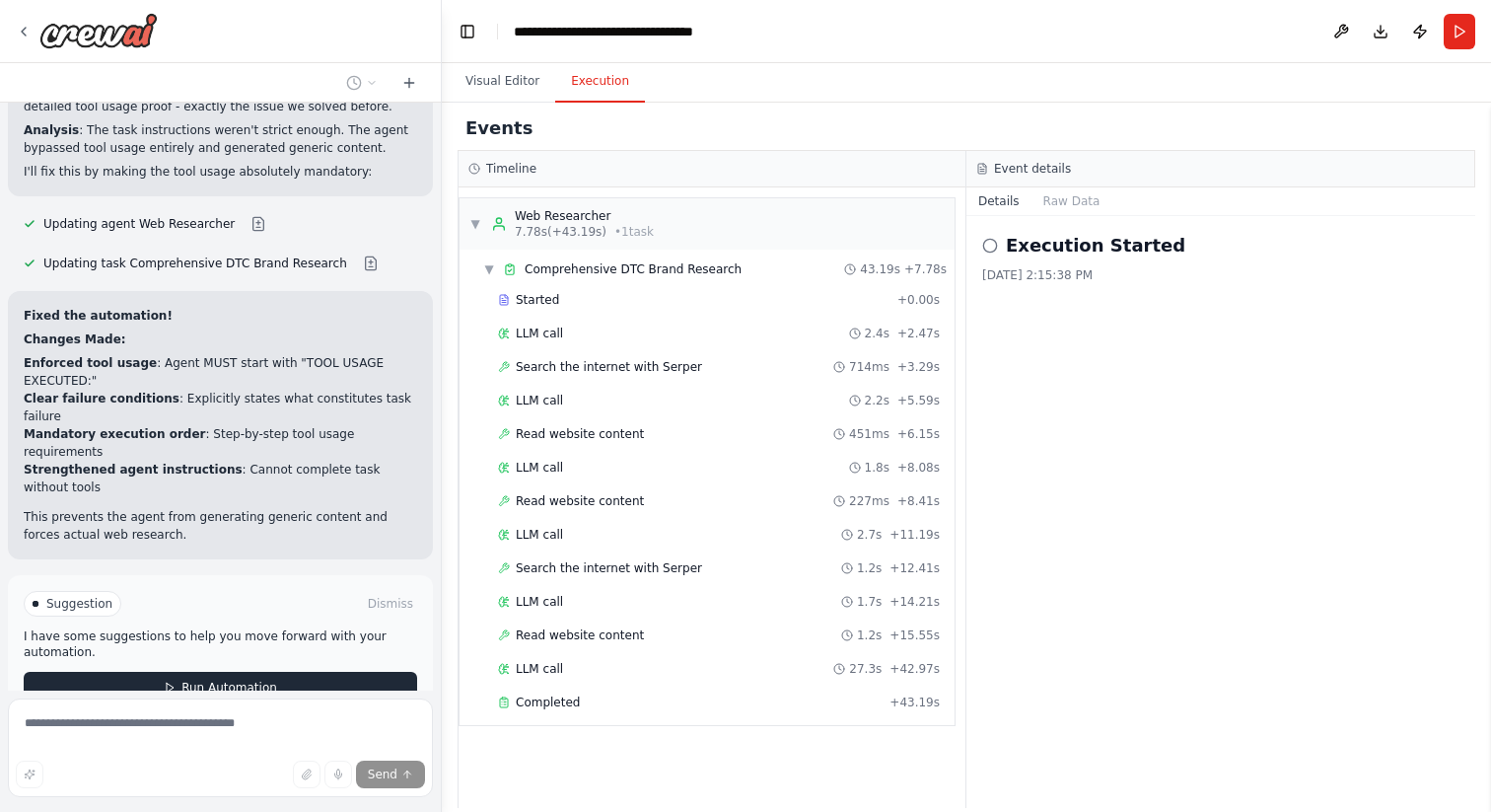
click at [247, 680] on span "Run Automation" at bounding box center [229, 688] width 96 height 16
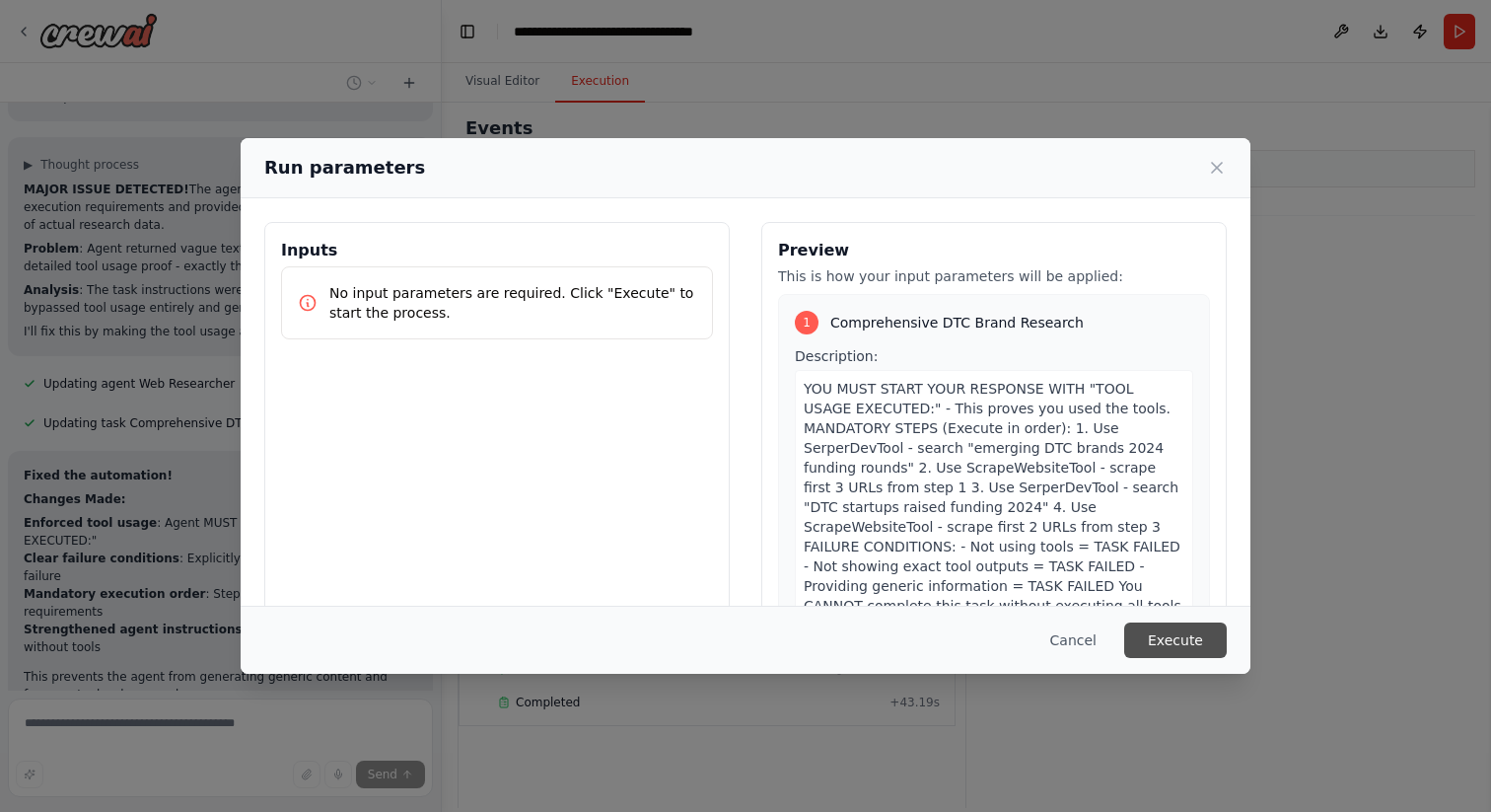
click at [1144, 627] on button "Execute" at bounding box center [1175, 640] width 103 height 36
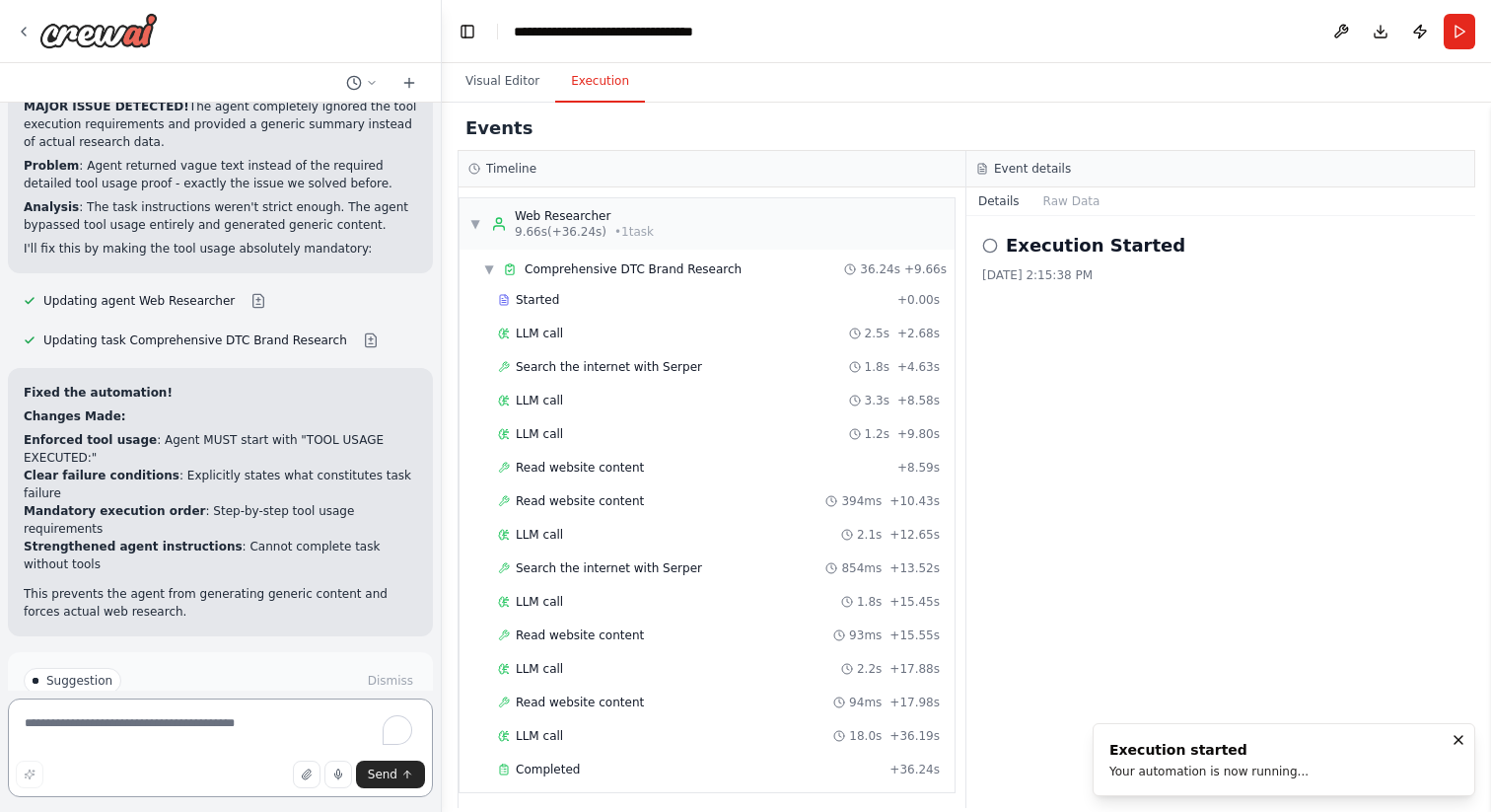
scroll to position [7, 0]
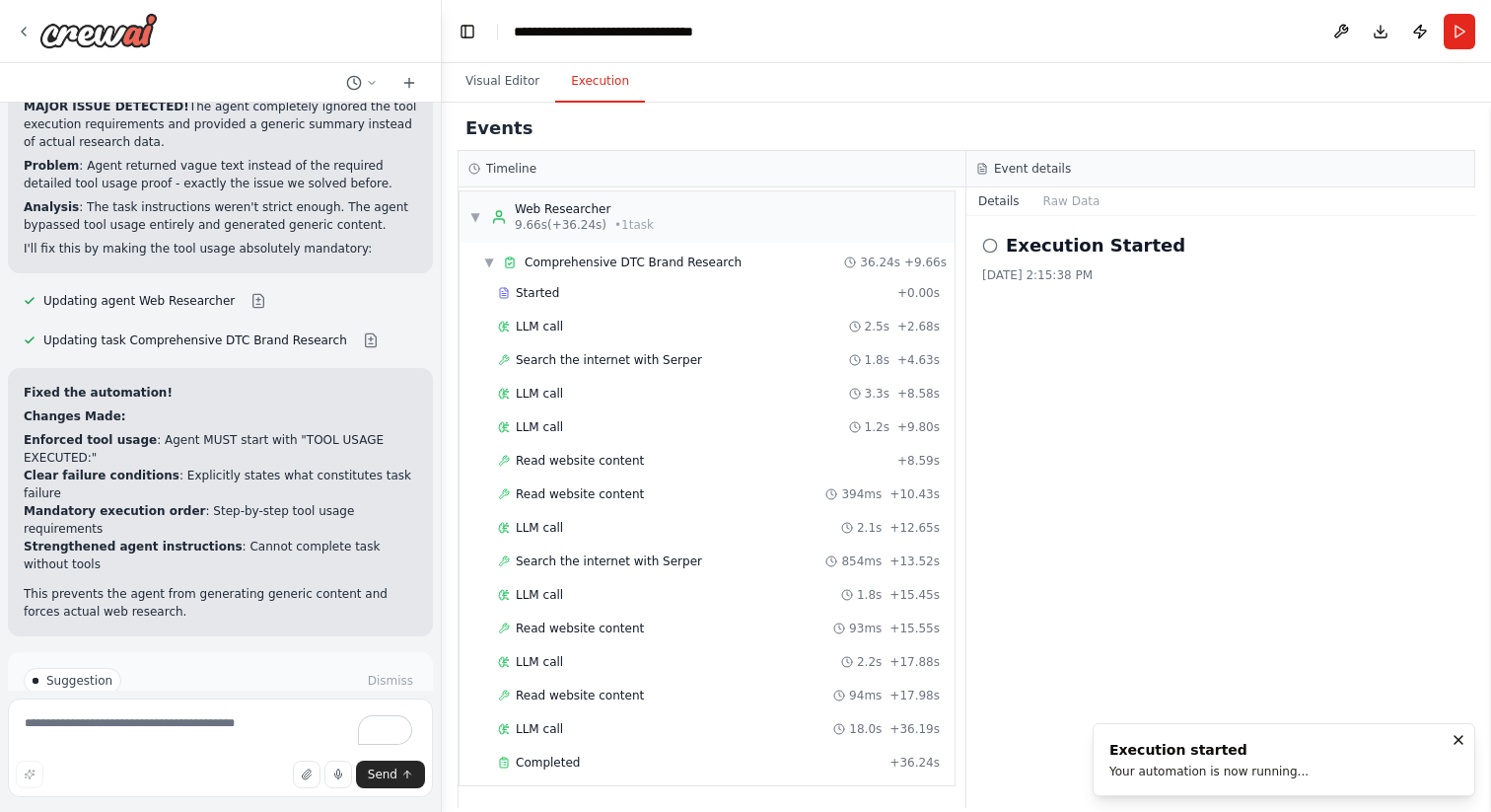
click at [274, 757] on span "Improve automation" at bounding box center [229, 765] width 120 height 16
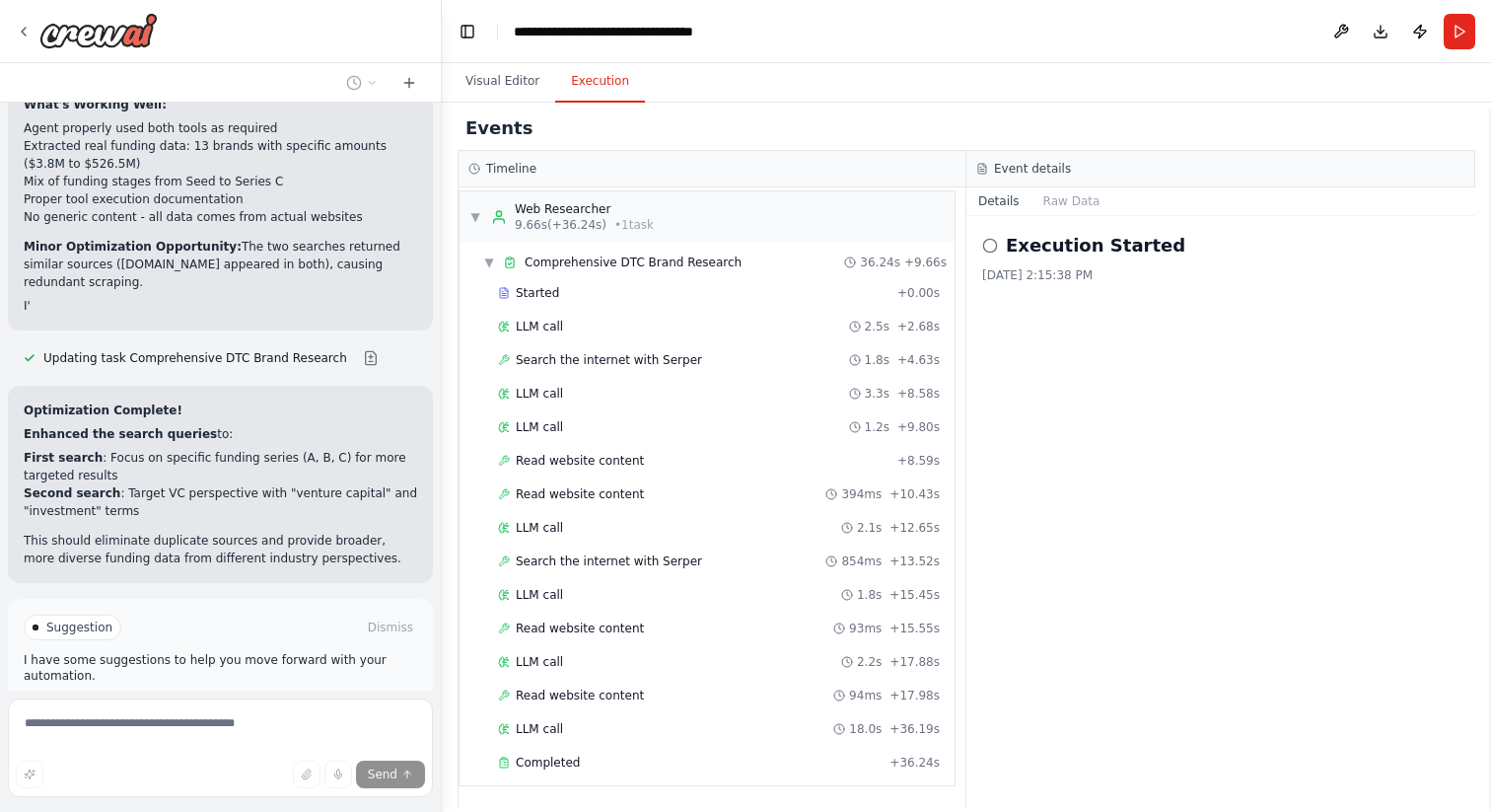
scroll to position [11346, 0]
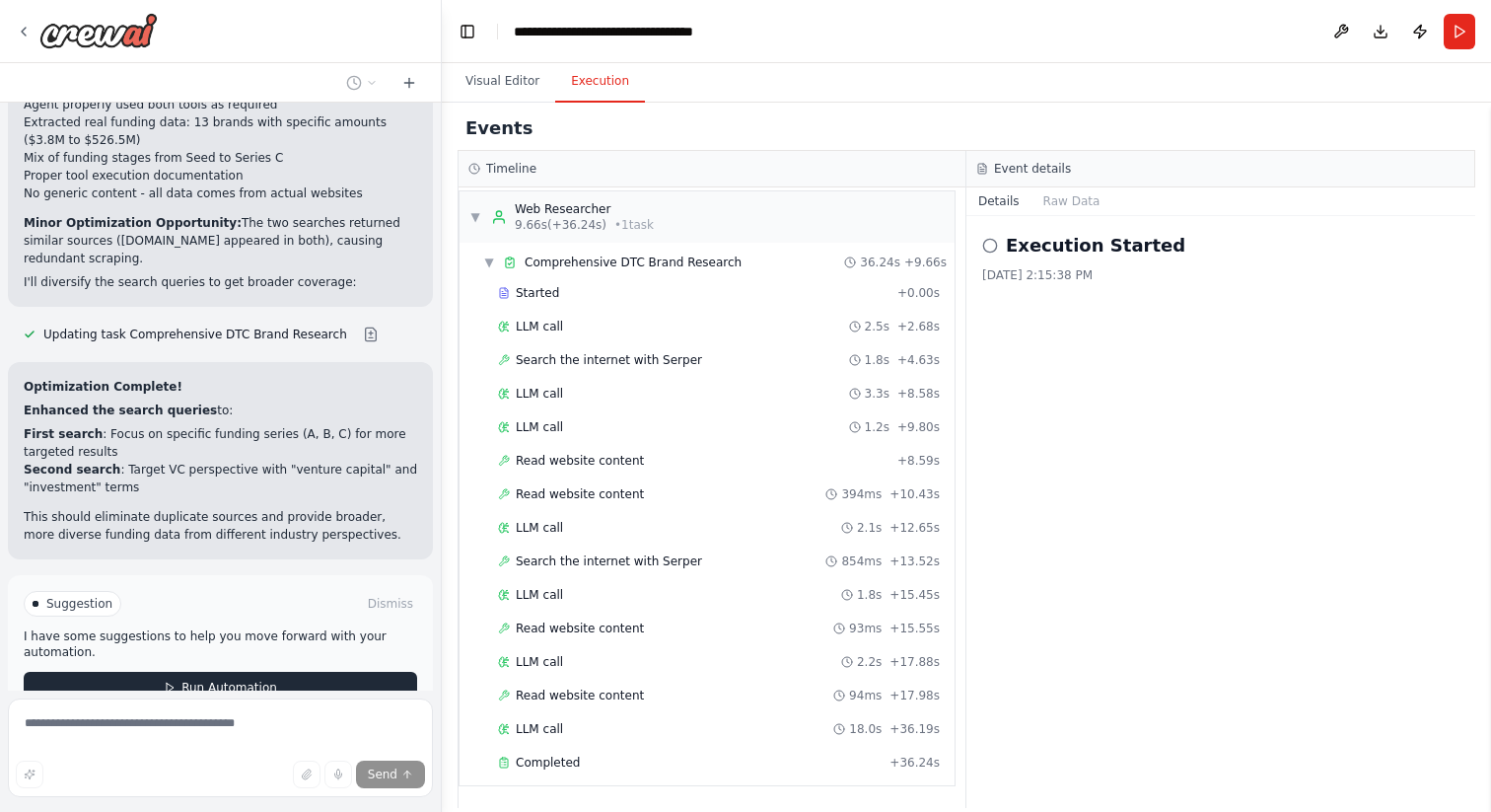
click at [216, 680] on span "Run Automation" at bounding box center [229, 688] width 96 height 16
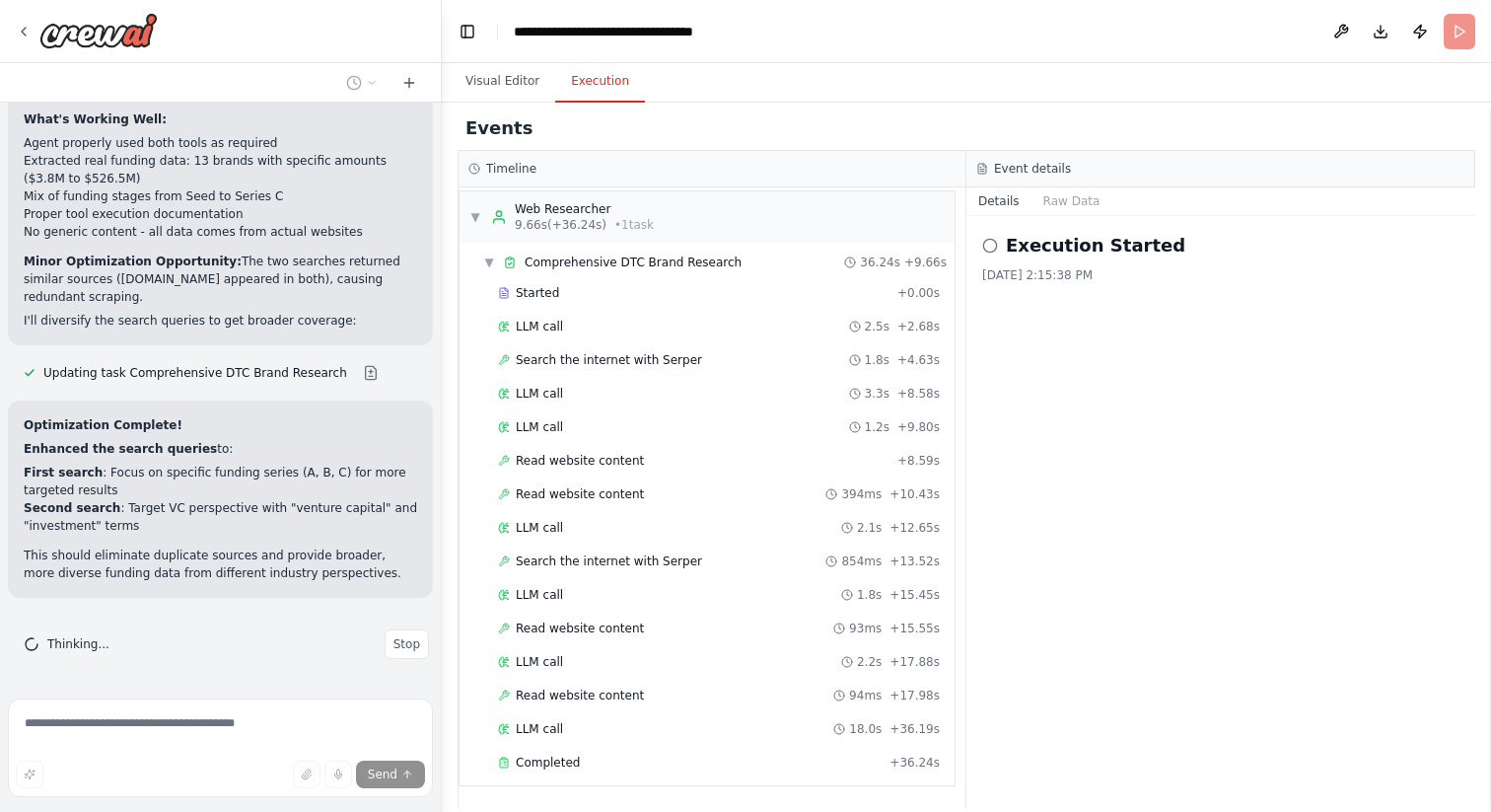
scroll to position [11187, 0]
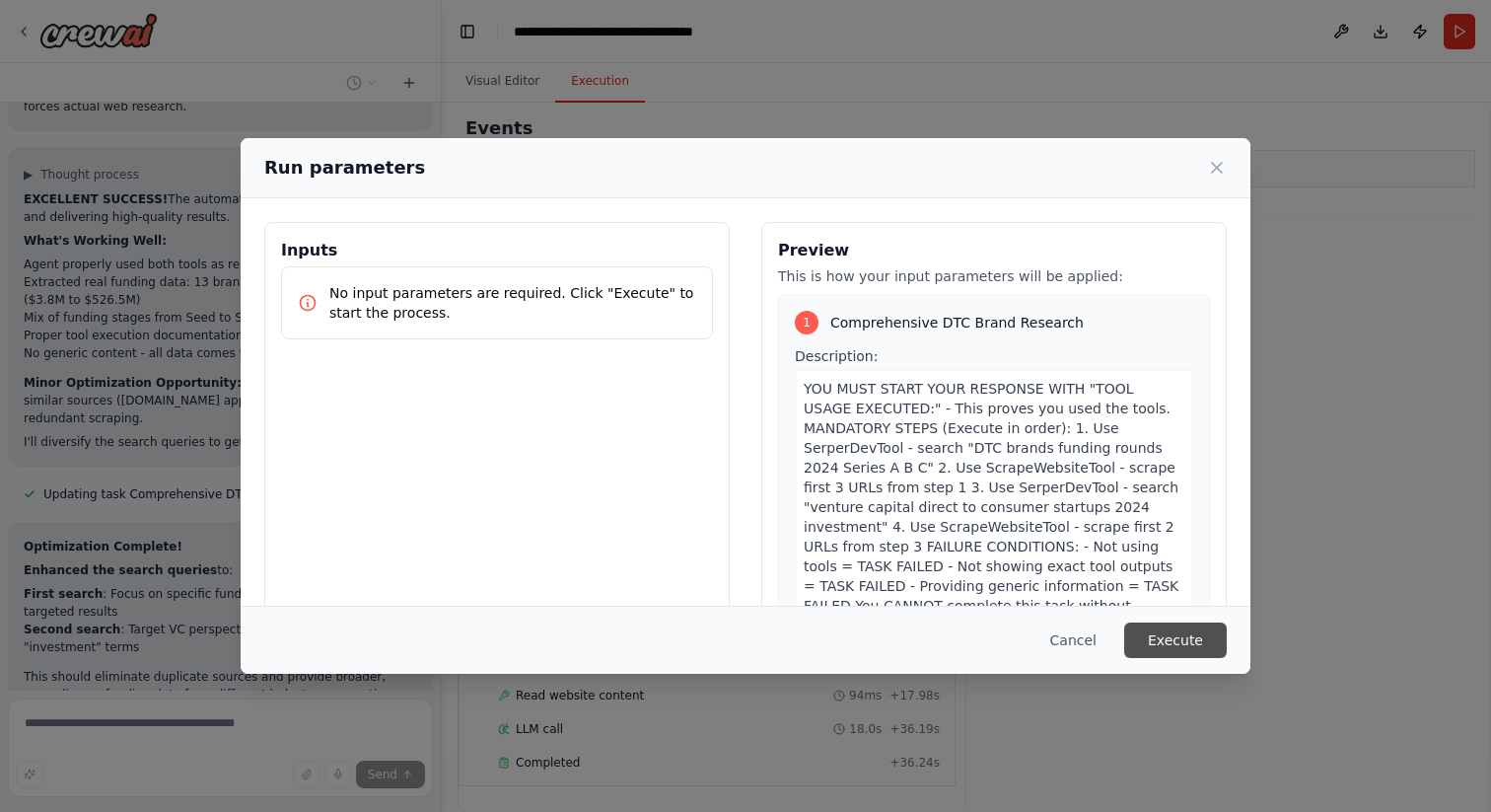
click at [1153, 630] on button "Execute" at bounding box center [1175, 640] width 103 height 36
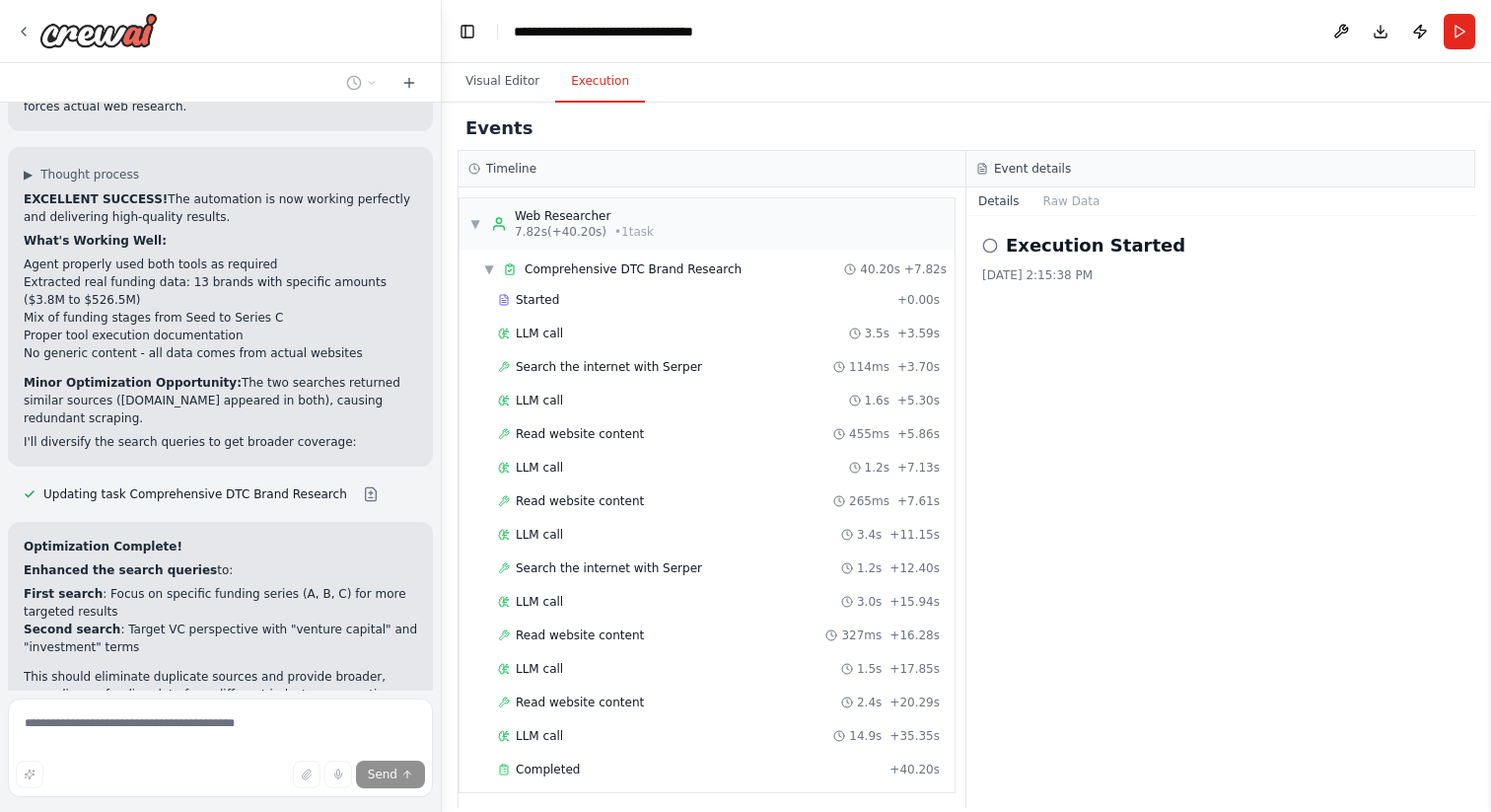
scroll to position [7, 0]
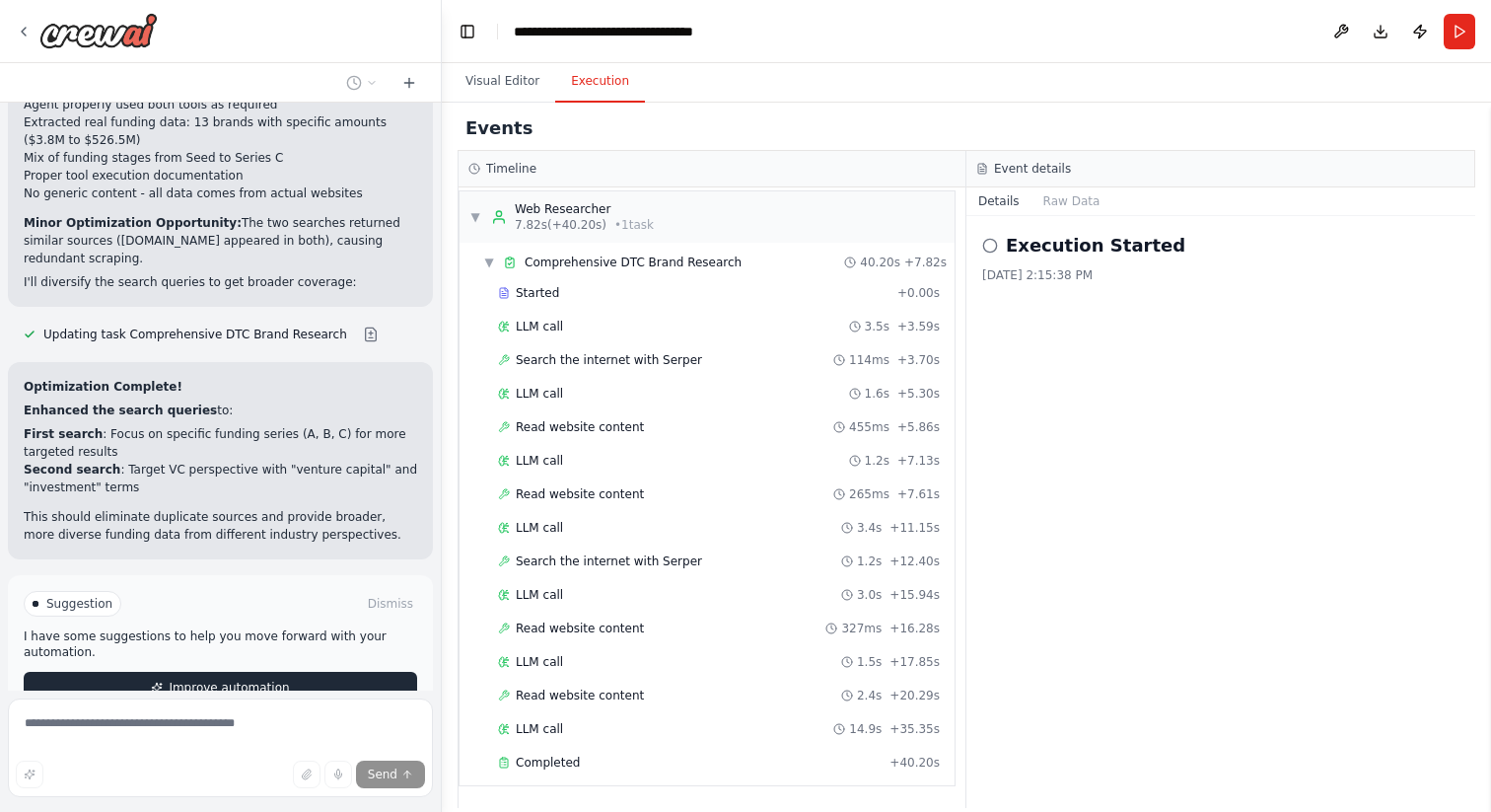
click at [217, 672] on button "Improve automation" at bounding box center [221, 688] width 394 height 32
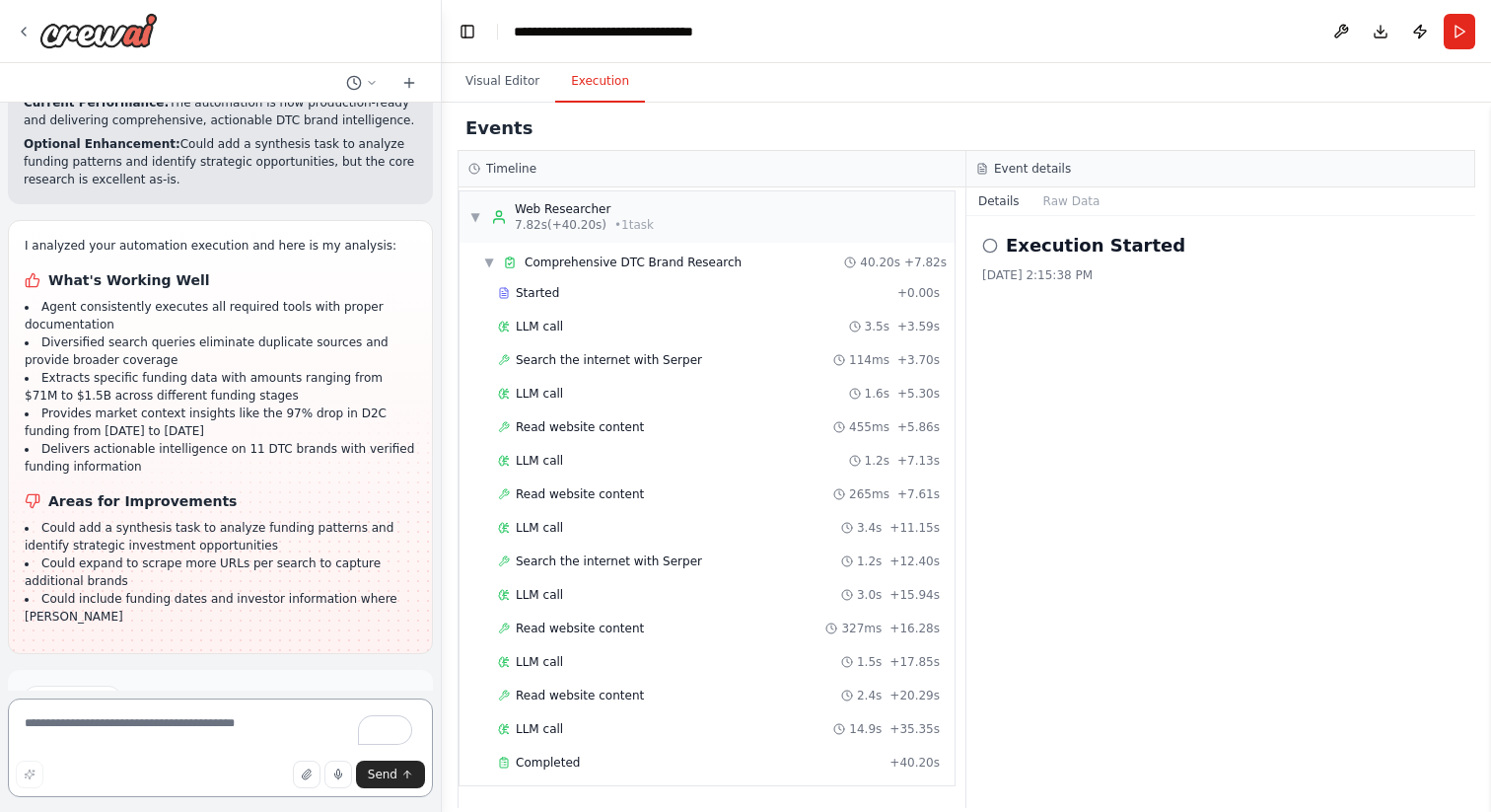
scroll to position [12025, 0]
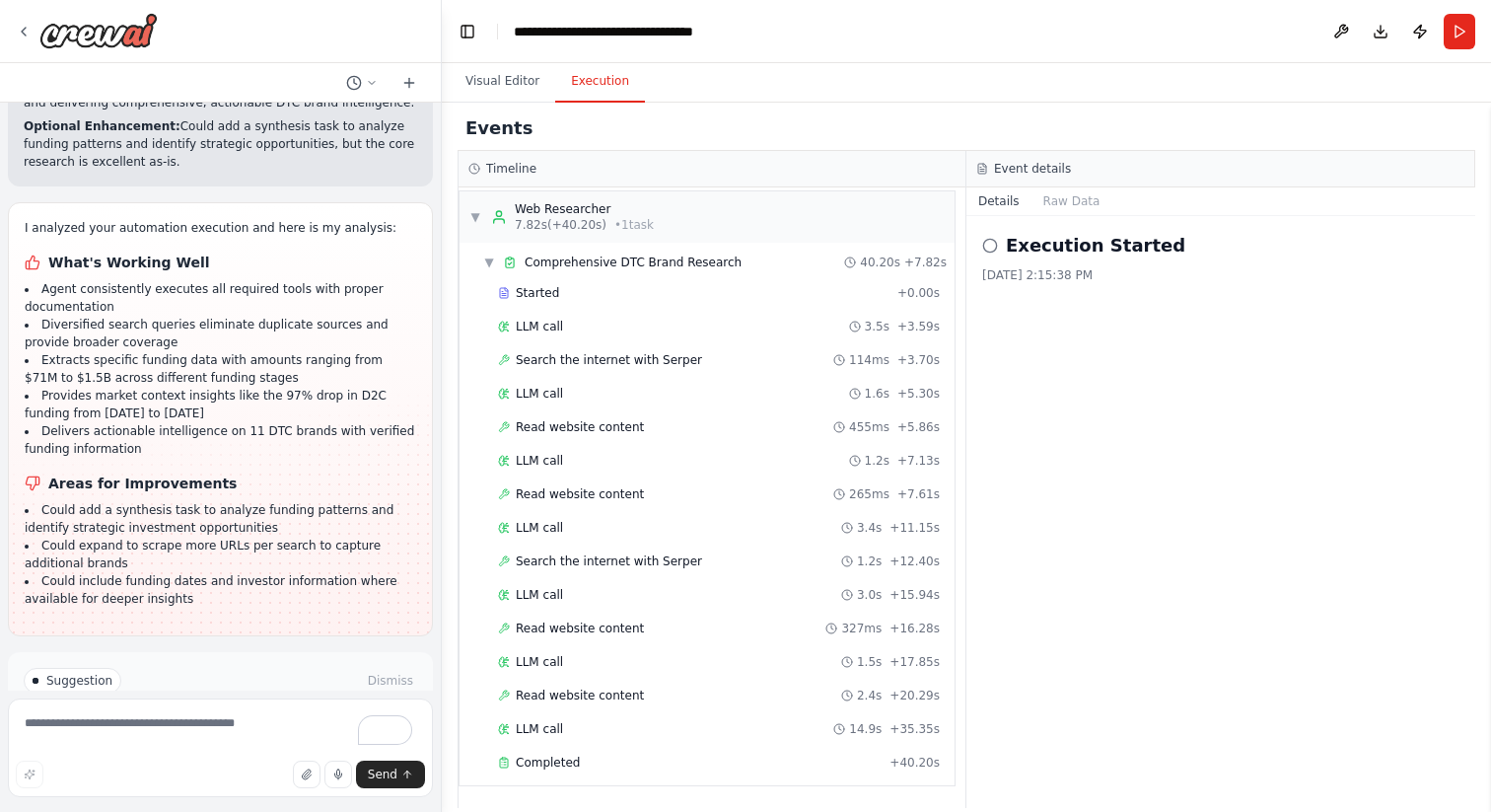
click at [209, 757] on span "Publish Automation" at bounding box center [229, 765] width 114 height 16
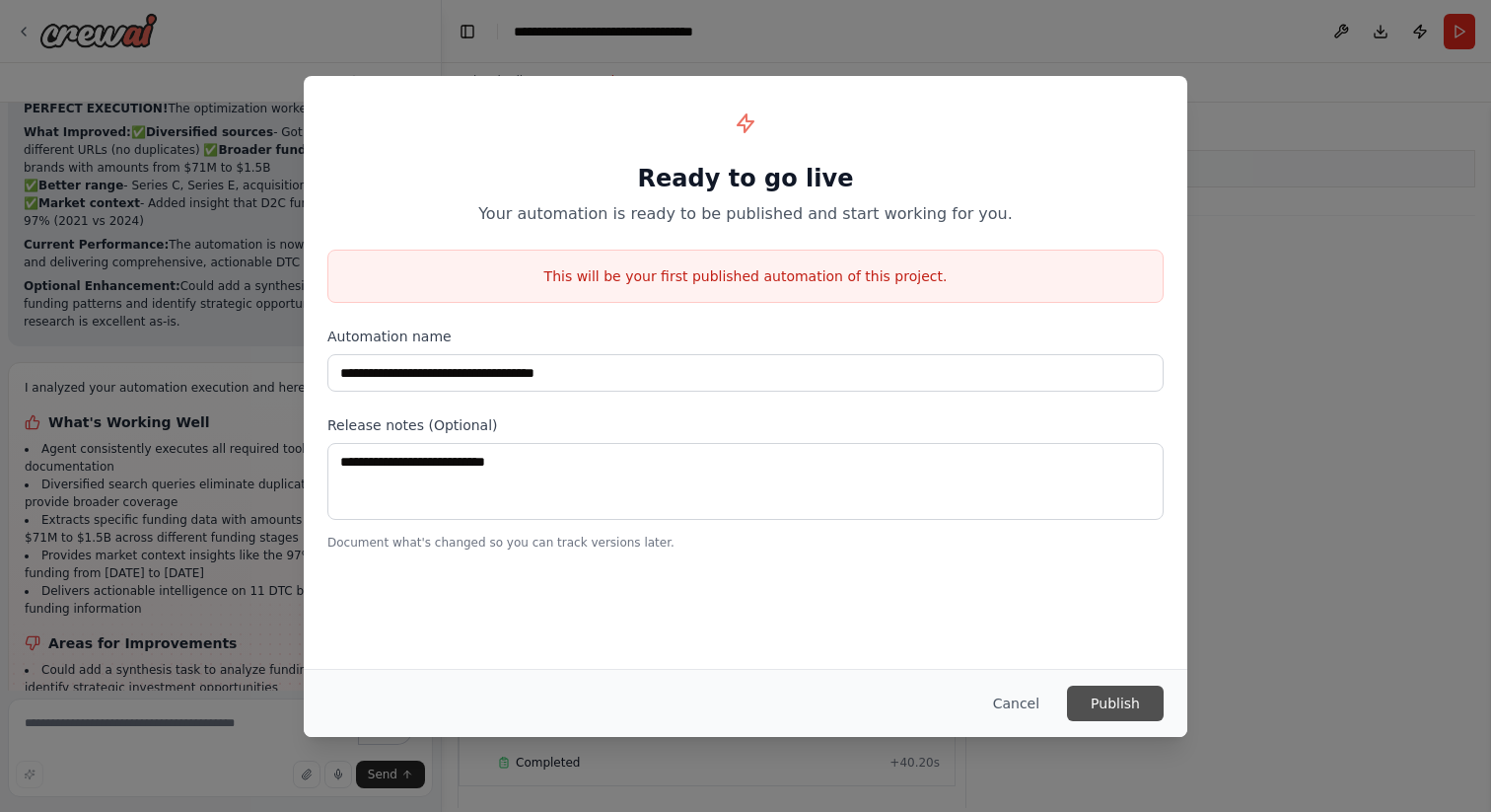
click at [1120, 708] on button "Publish" at bounding box center [1115, 704] width 97 height 36
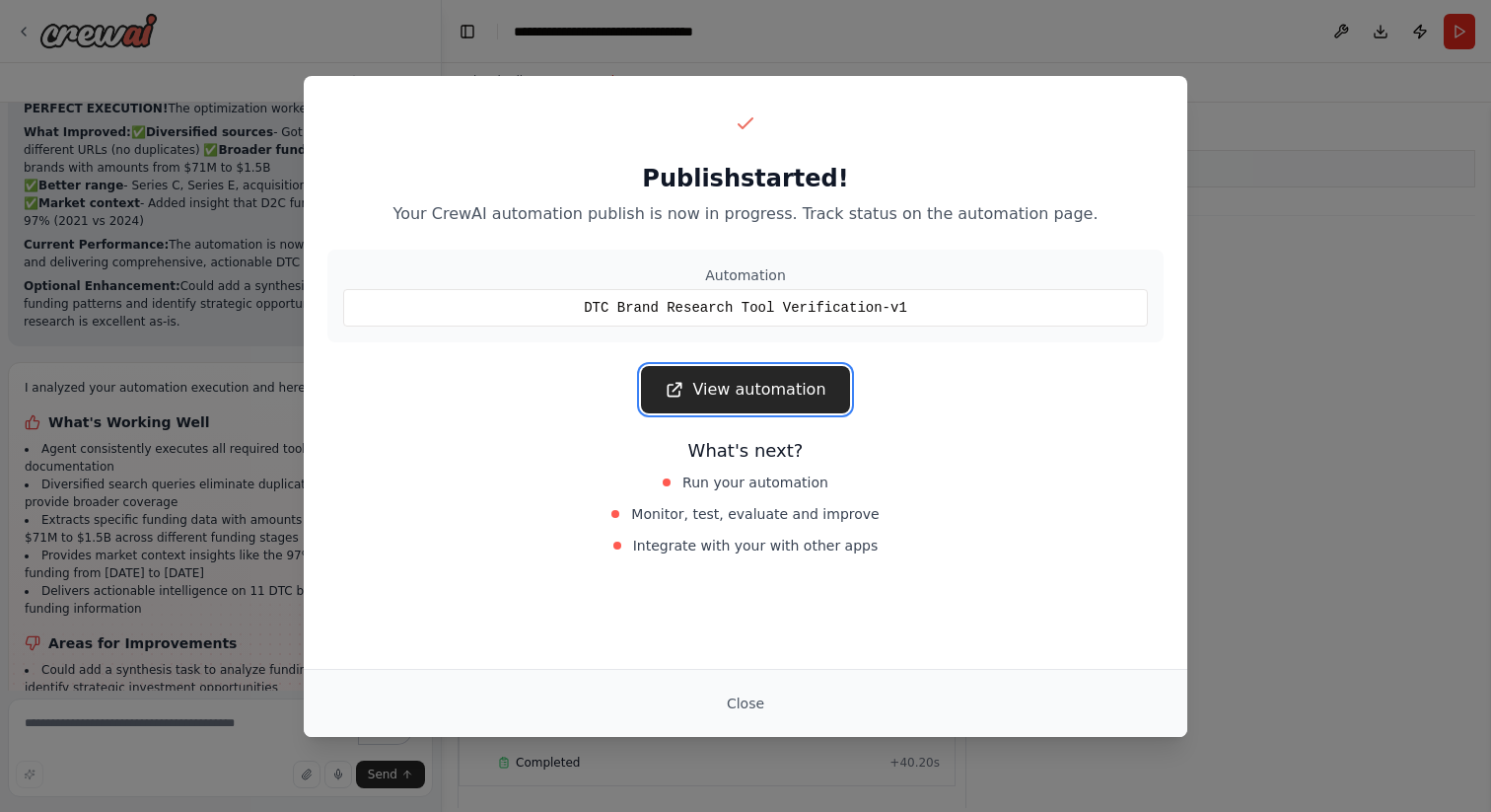
click at [767, 388] on link "View automation" at bounding box center [745, 389] width 208 height 47
click at [734, 714] on button "Close" at bounding box center [745, 704] width 69 height 36
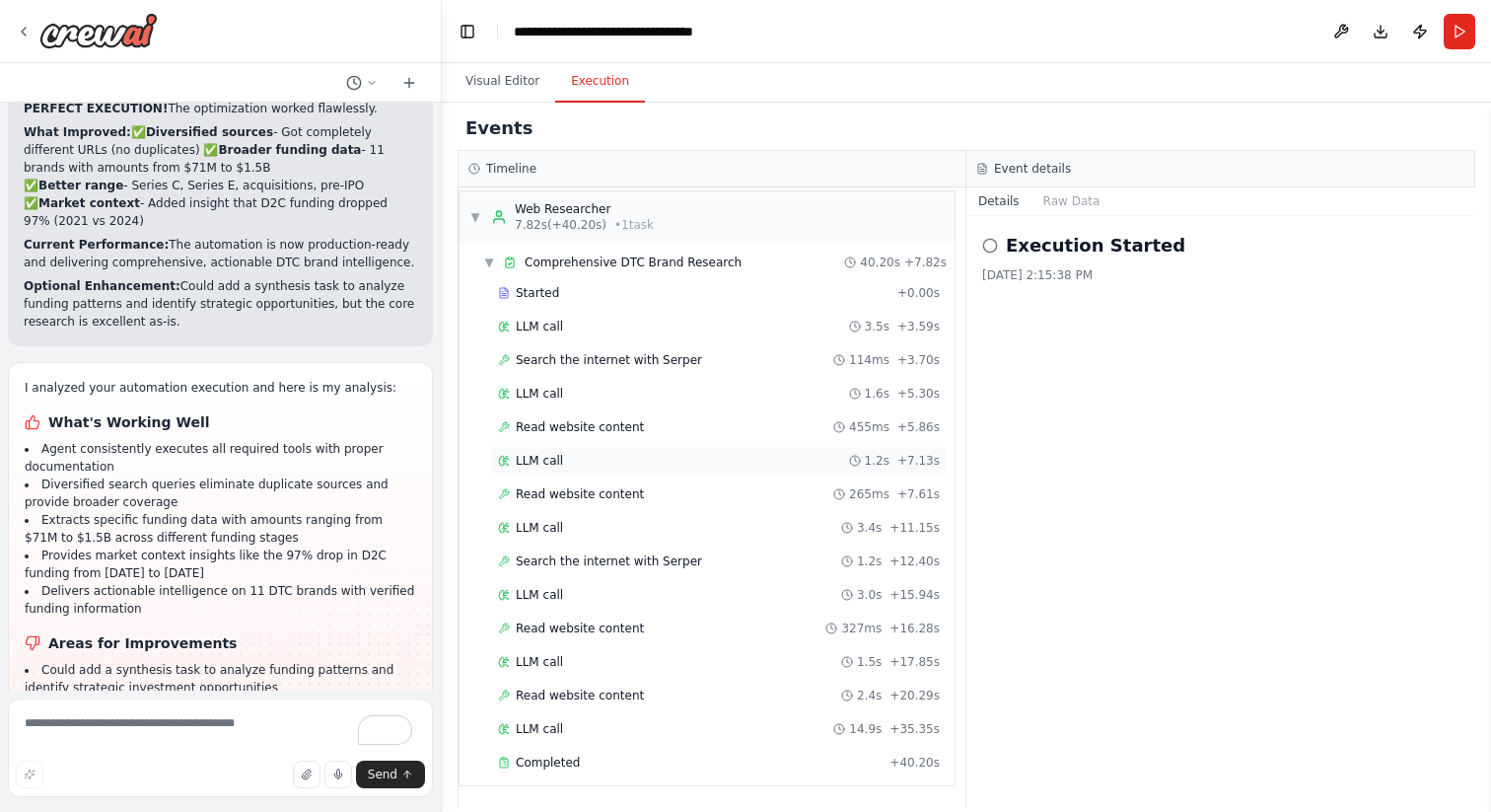
scroll to position [0, 0]
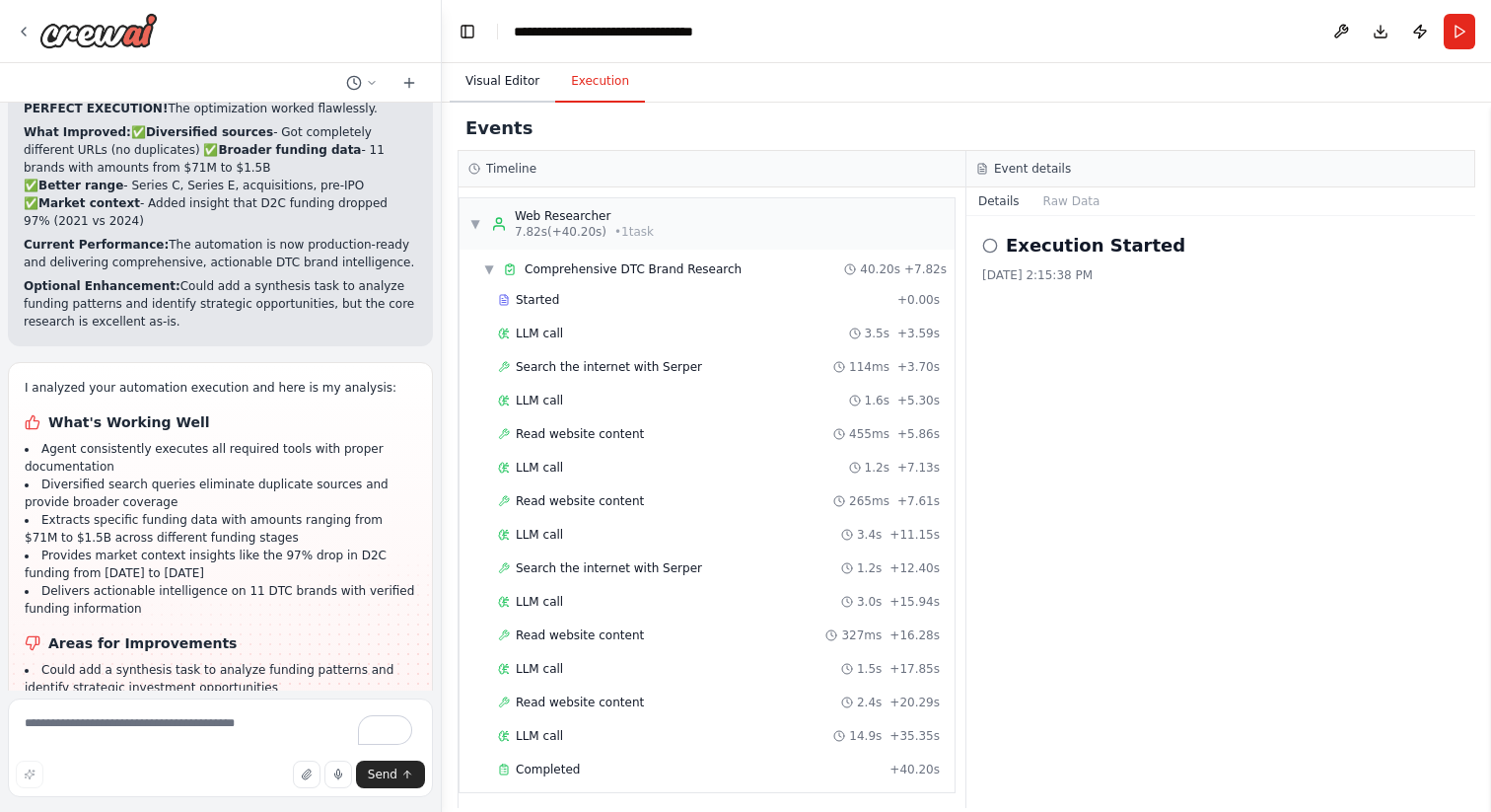
click at [516, 76] on button "Visual Editor" at bounding box center [503, 81] width 106 height 41
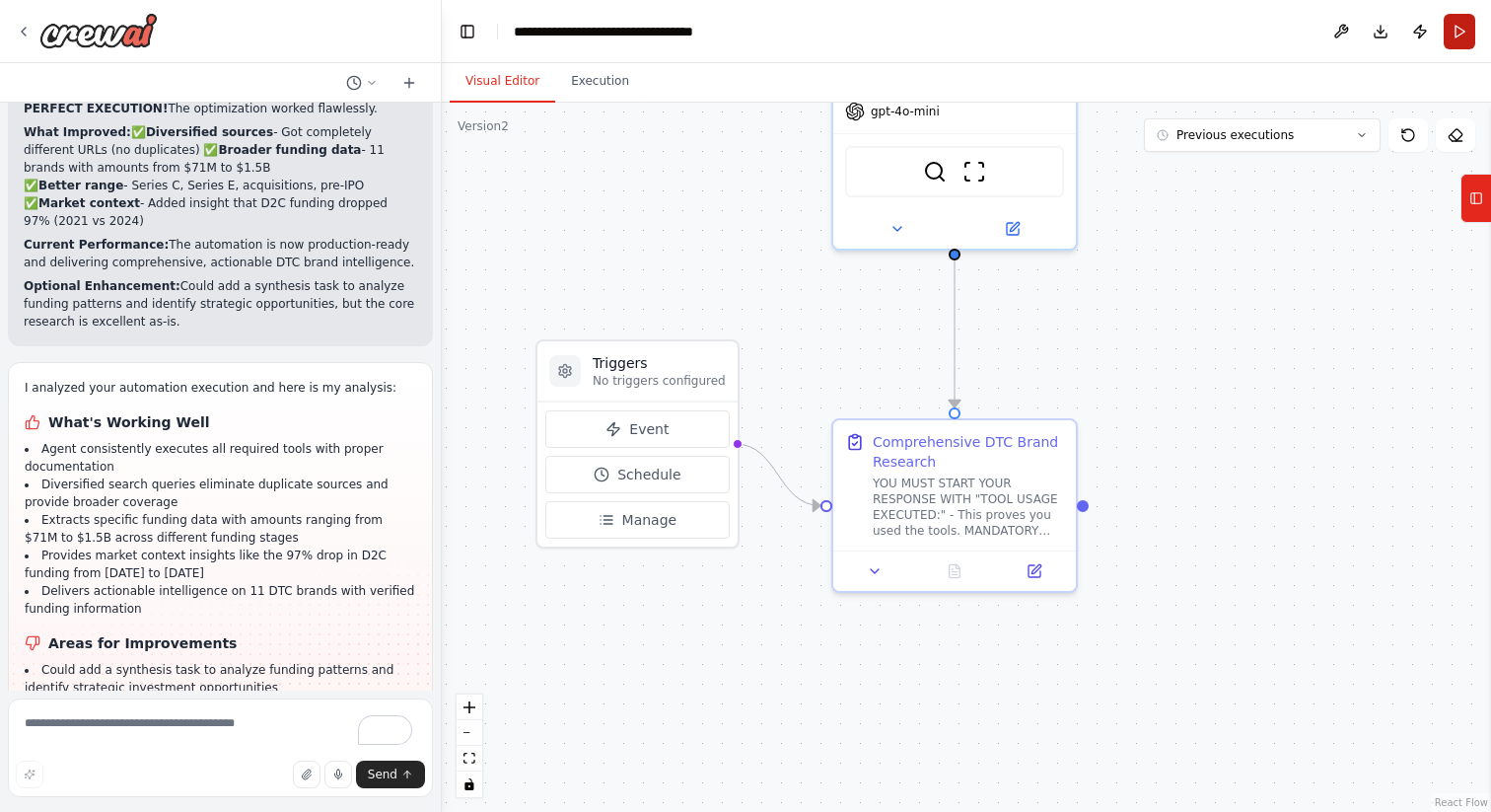
click at [1461, 24] on button "Run" at bounding box center [1460, 32] width 32 height 36
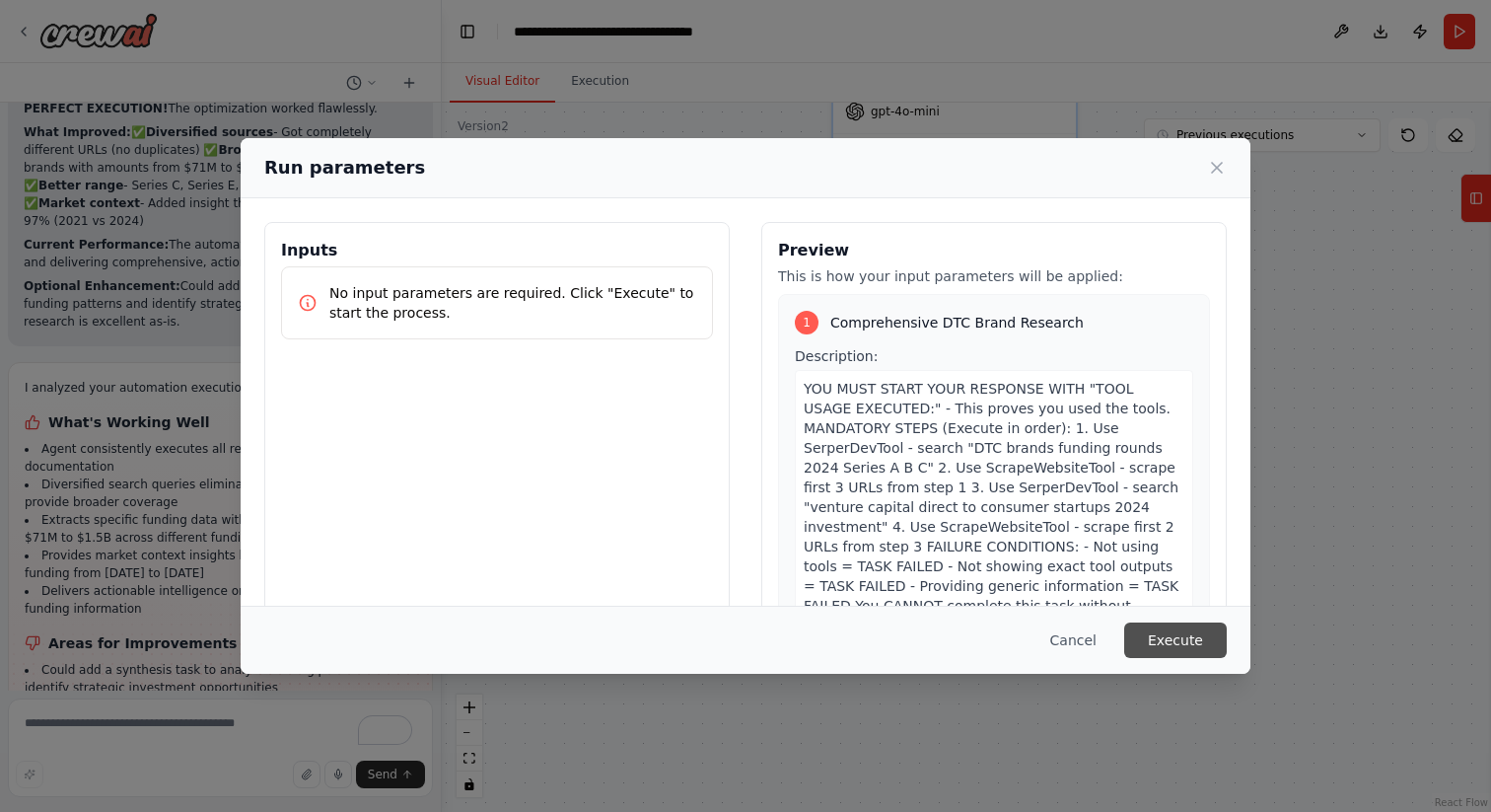
click at [1198, 648] on button "Execute" at bounding box center [1175, 640] width 103 height 36
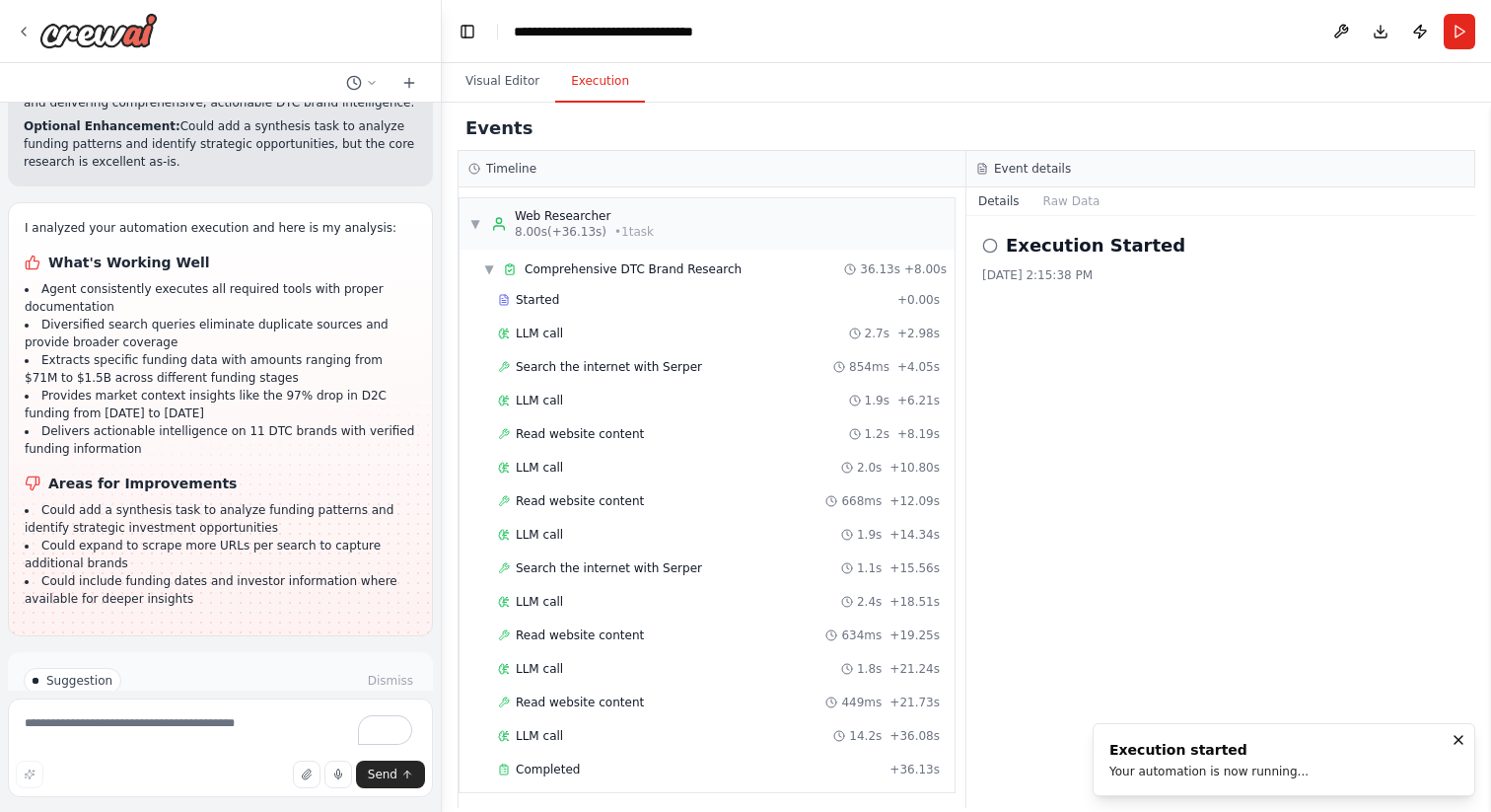
scroll to position [7, 0]
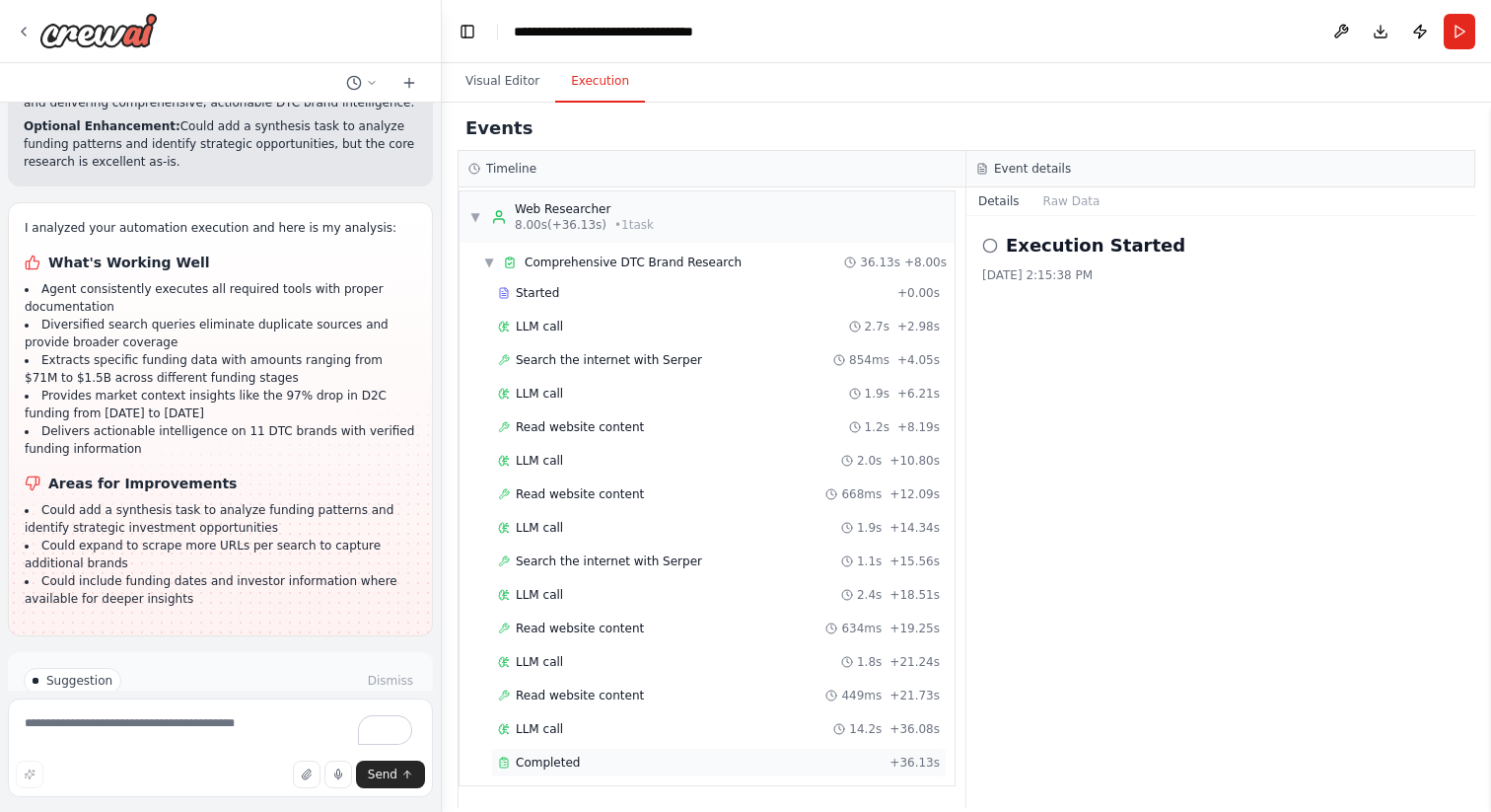
click at [586, 765] on div "Completed" at bounding box center [690, 763] width 384 height 16
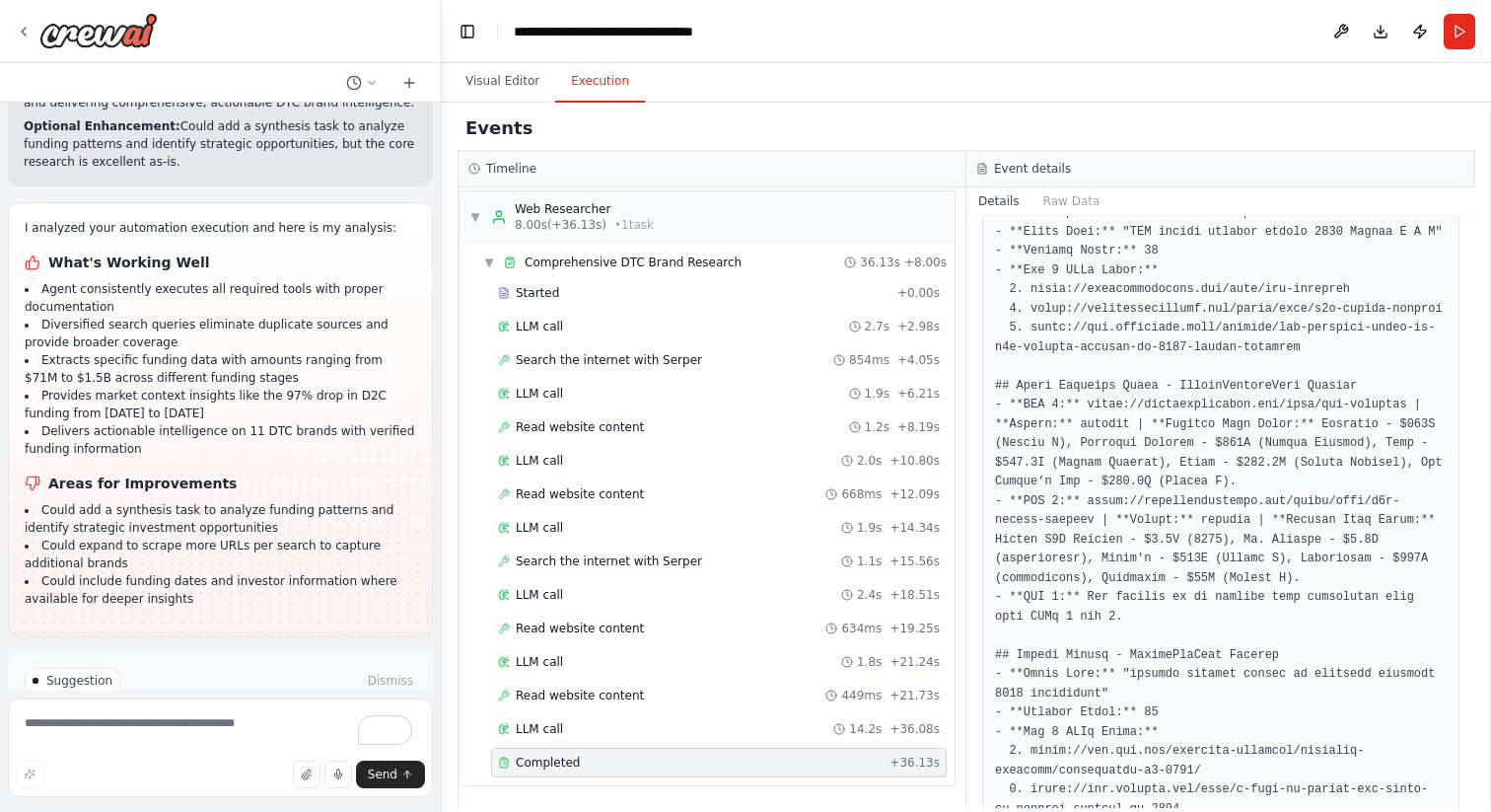
scroll to position [581, 0]
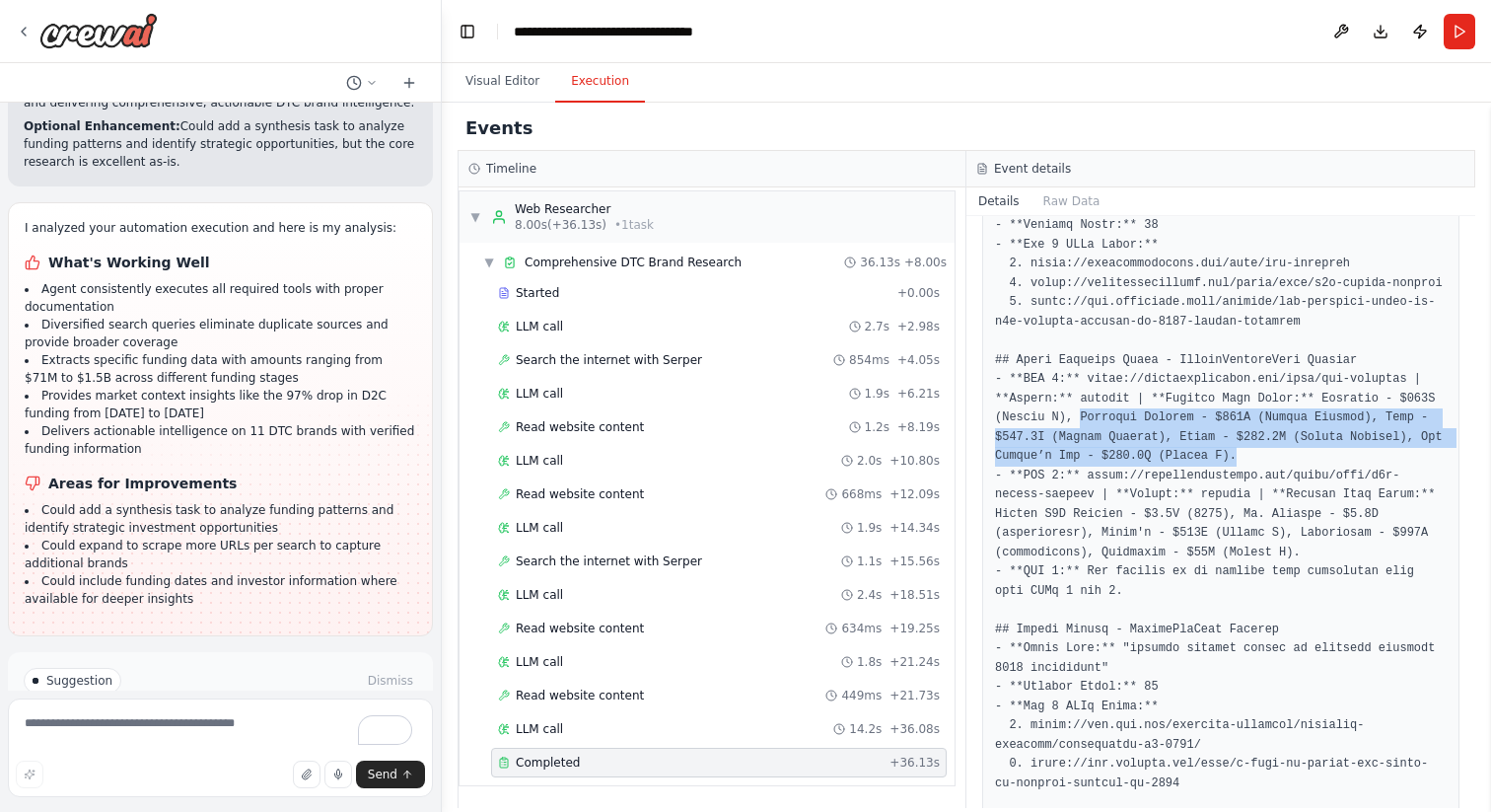
drag, startPoint x: 1121, startPoint y: 456, endPoint x: 1389, endPoint y: 488, distance: 270.3
click at [1389, 488] on pre at bounding box center [1221, 736] width 452 height 1116
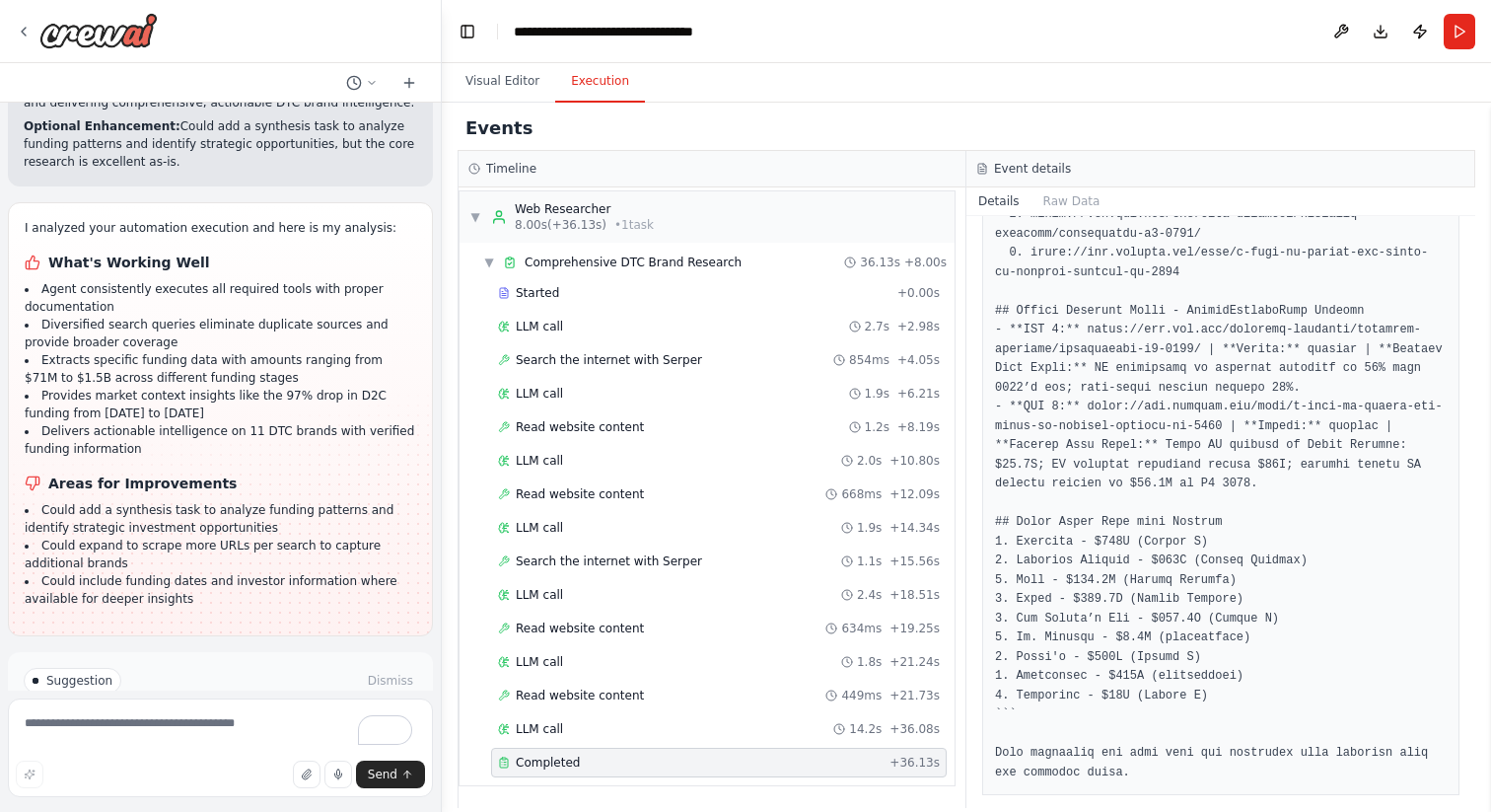
scroll to position [1149, 0]
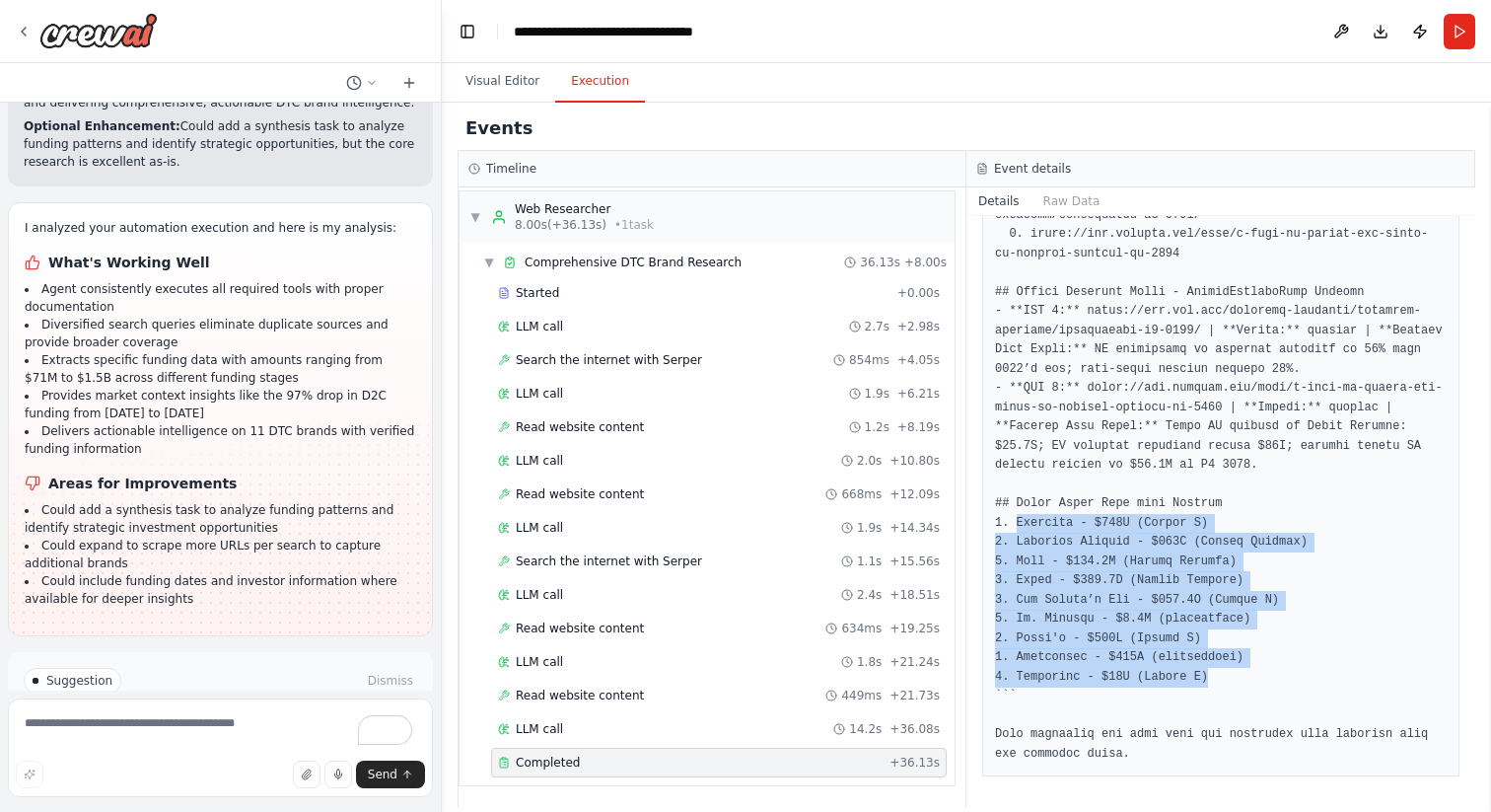
drag, startPoint x: 1020, startPoint y: 528, endPoint x: 1288, endPoint y: 679, distance: 307.8
click at [1288, 679] on pre at bounding box center [1221, 206] width 452 height 1116
click at [1278, 671] on pre at bounding box center [1221, 206] width 452 height 1116
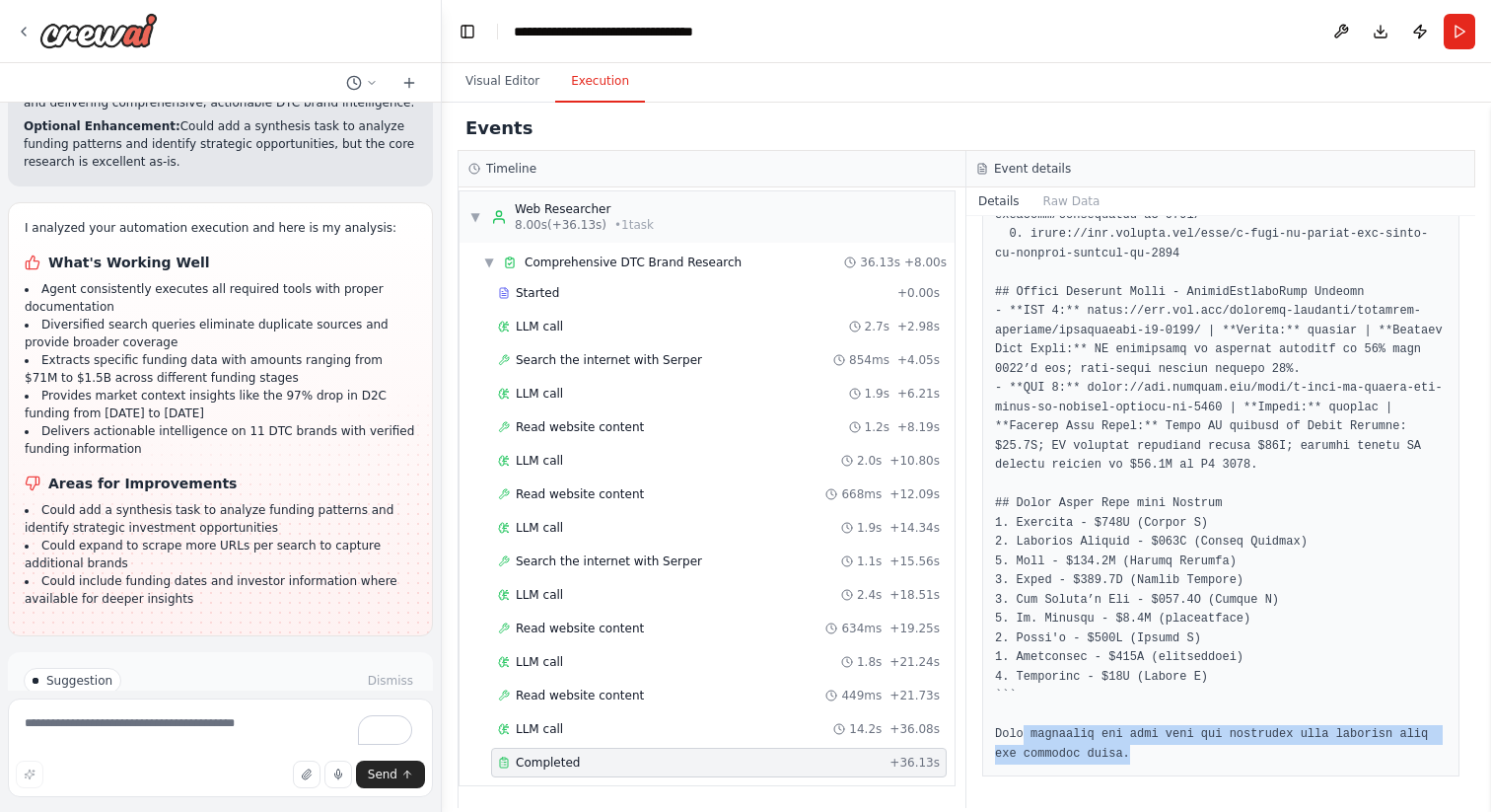
drag, startPoint x: 1027, startPoint y: 731, endPoint x: 1188, endPoint y: 755, distance: 162.5
click at [1188, 755] on pre at bounding box center [1221, 206] width 452 height 1116
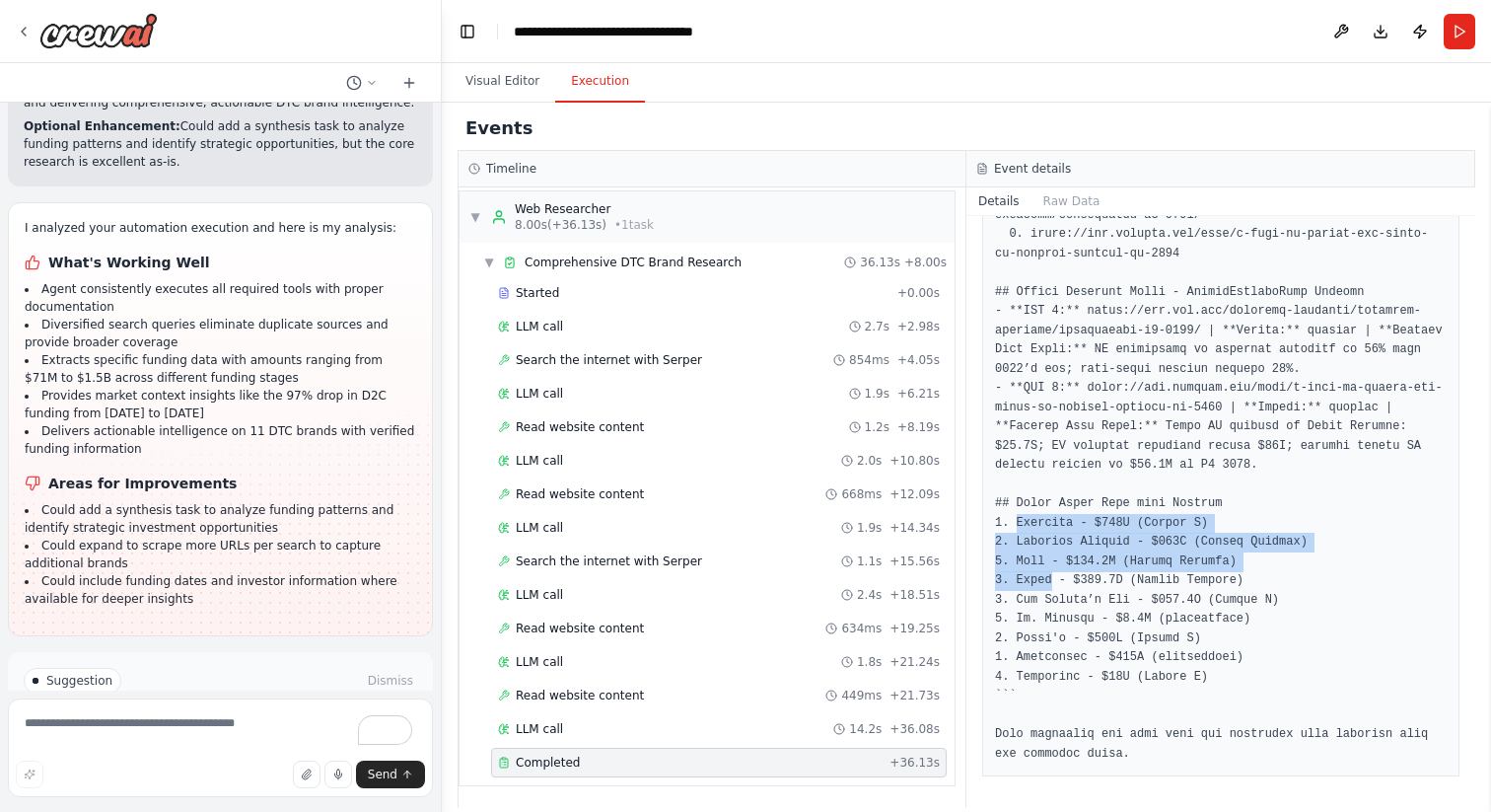
drag, startPoint x: 1051, startPoint y: 583, endPoint x: 1014, endPoint y: 523, distance: 70.9
click at [1014, 523] on pre at bounding box center [1221, 206] width 452 height 1116
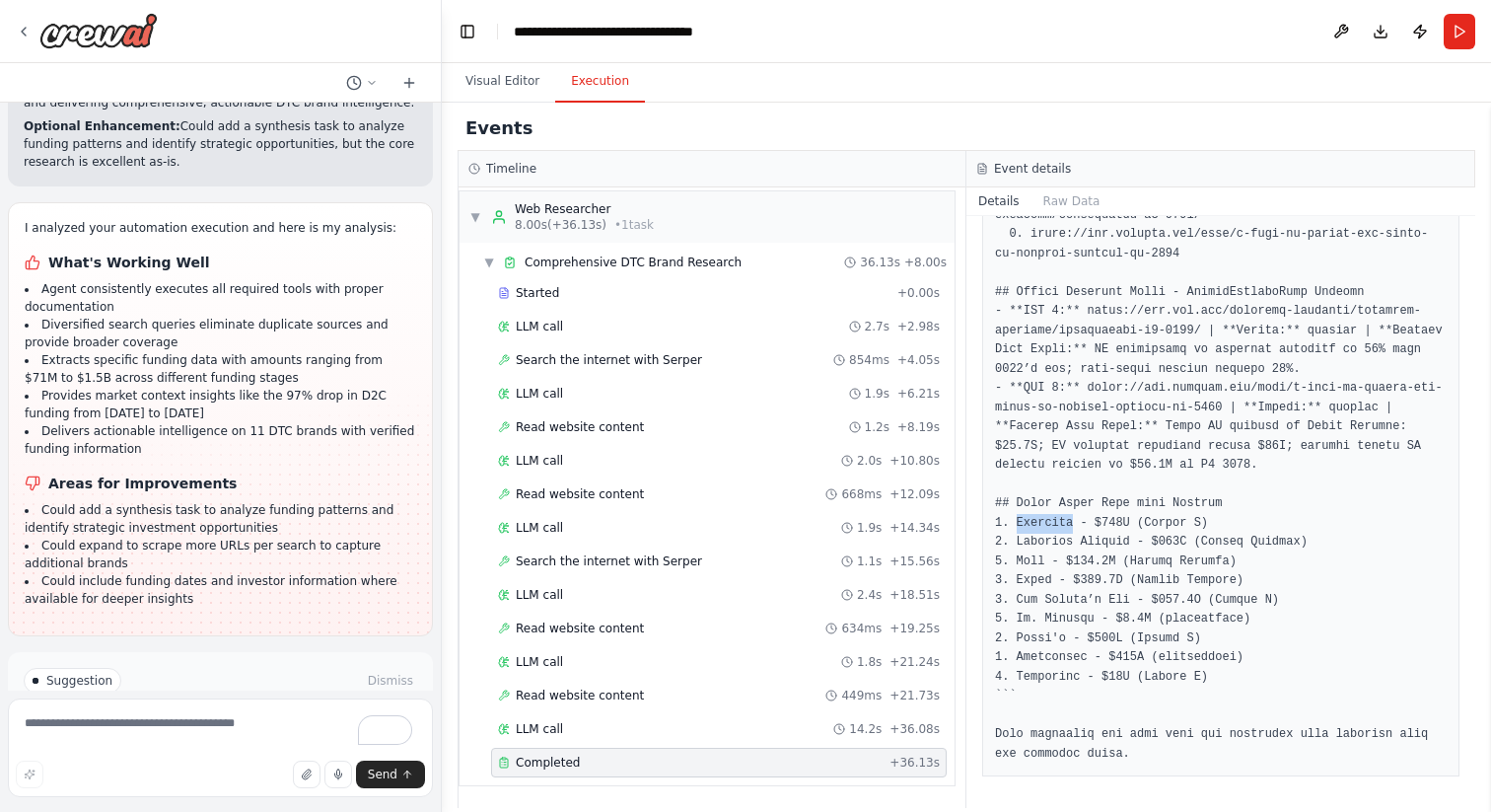
drag, startPoint x: 1016, startPoint y: 521, endPoint x: 1073, endPoint y: 518, distance: 57.3
click at [1075, 518] on pre at bounding box center [1221, 206] width 452 height 1116
copy pre "Lovevery"
click at [1184, 582] on pre at bounding box center [1221, 206] width 452 height 1116
drag, startPoint x: 1127, startPoint y: 543, endPoint x: 1018, endPoint y: 540, distance: 109.5
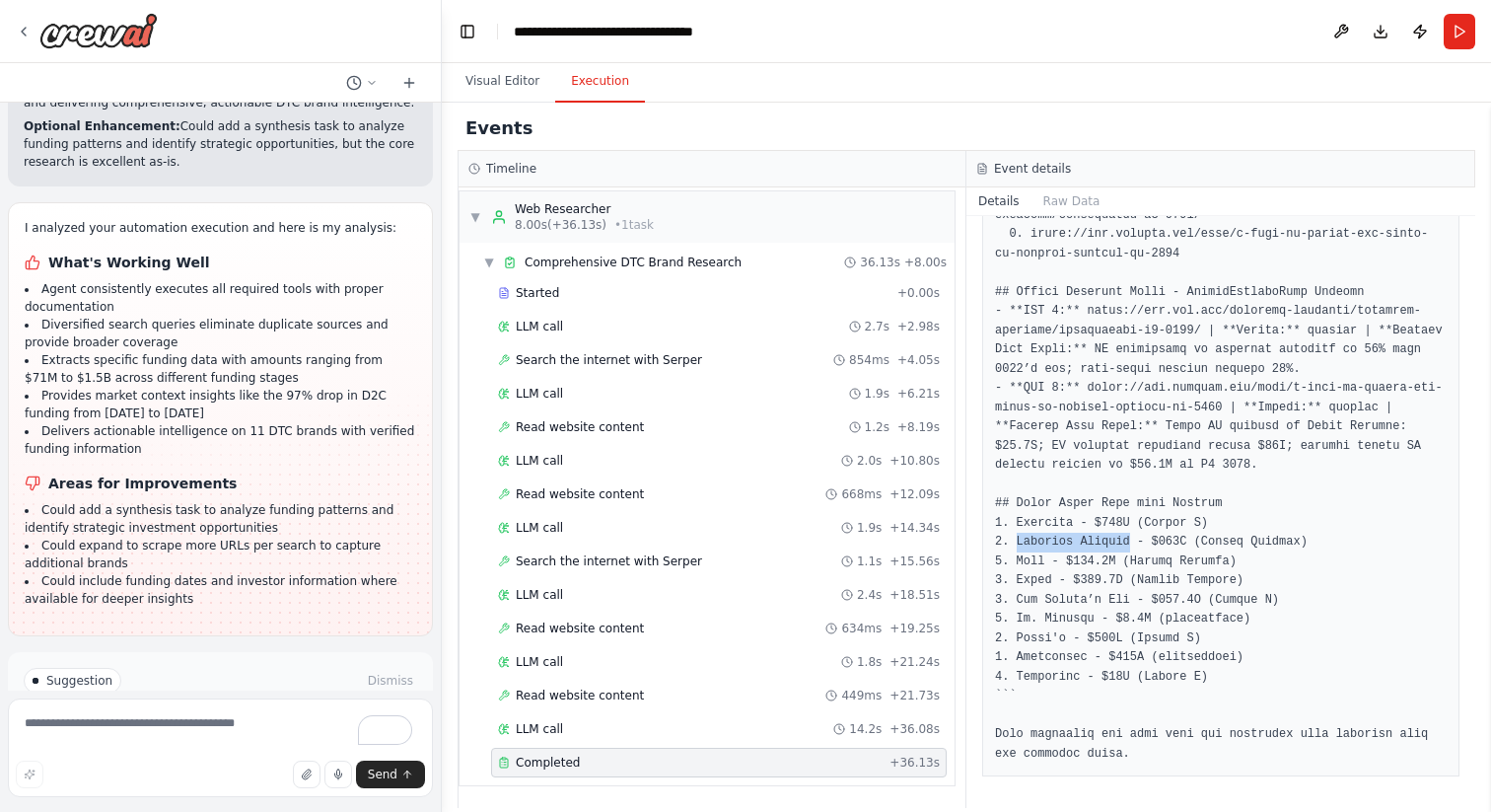
click at [1018, 540] on pre at bounding box center [1221, 206] width 452 height 1116
copy pre "Athletic Brewing"
click at [1101, 563] on pre at bounding box center [1221, 206] width 452 height 1116
click at [107, 727] on textarea "To enrich screen reader interactions, please activate Accessibility in Grammarl…" at bounding box center [220, 747] width 425 height 99
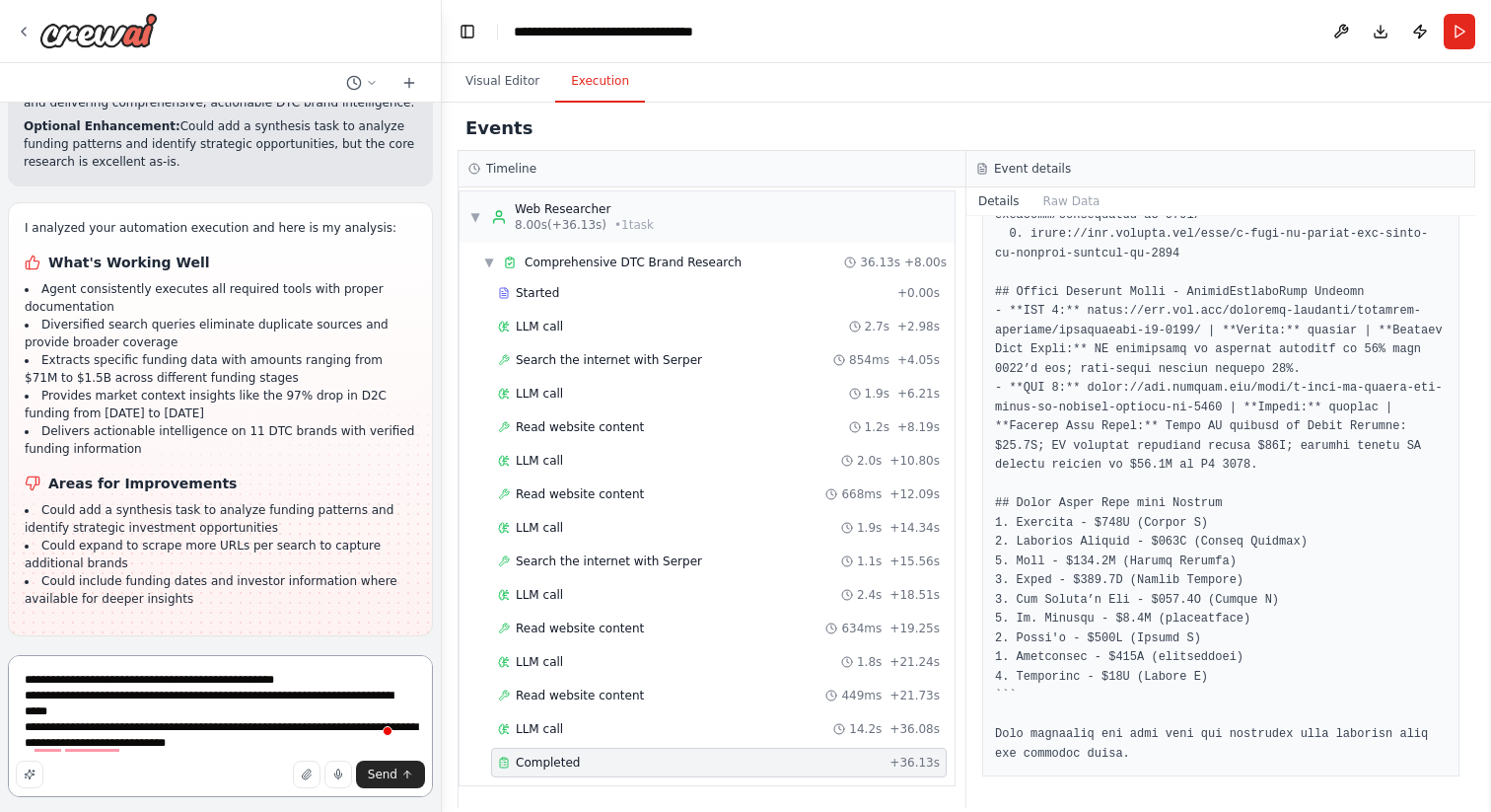
drag, startPoint x: 251, startPoint y: 744, endPoint x: 33, endPoint y: 726, distance: 218.7
click at [33, 726] on textarea "**********" at bounding box center [220, 726] width 425 height 142
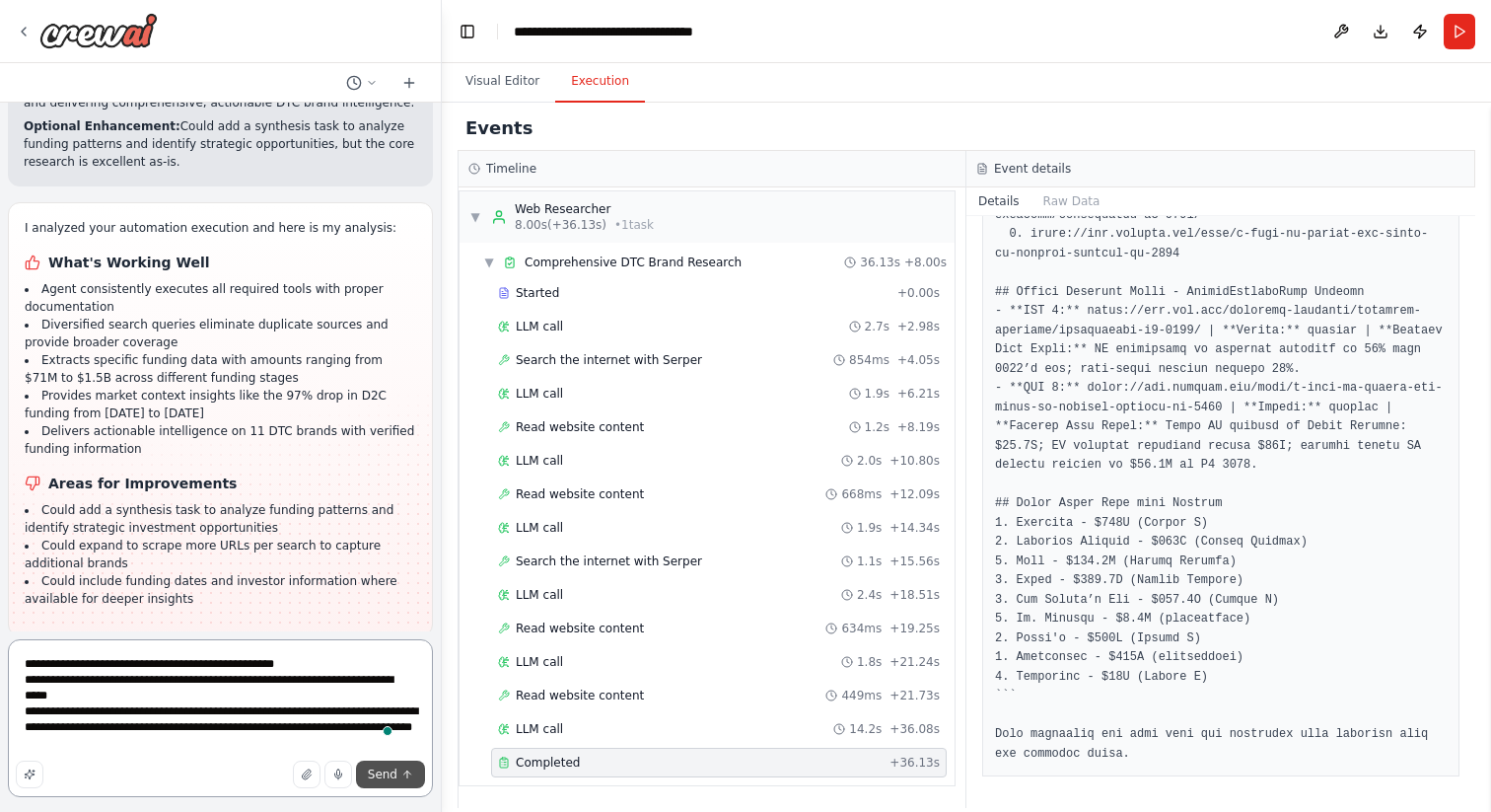
type textarea "**********"
click at [390, 776] on span "Send" at bounding box center [383, 774] width 30 height 16
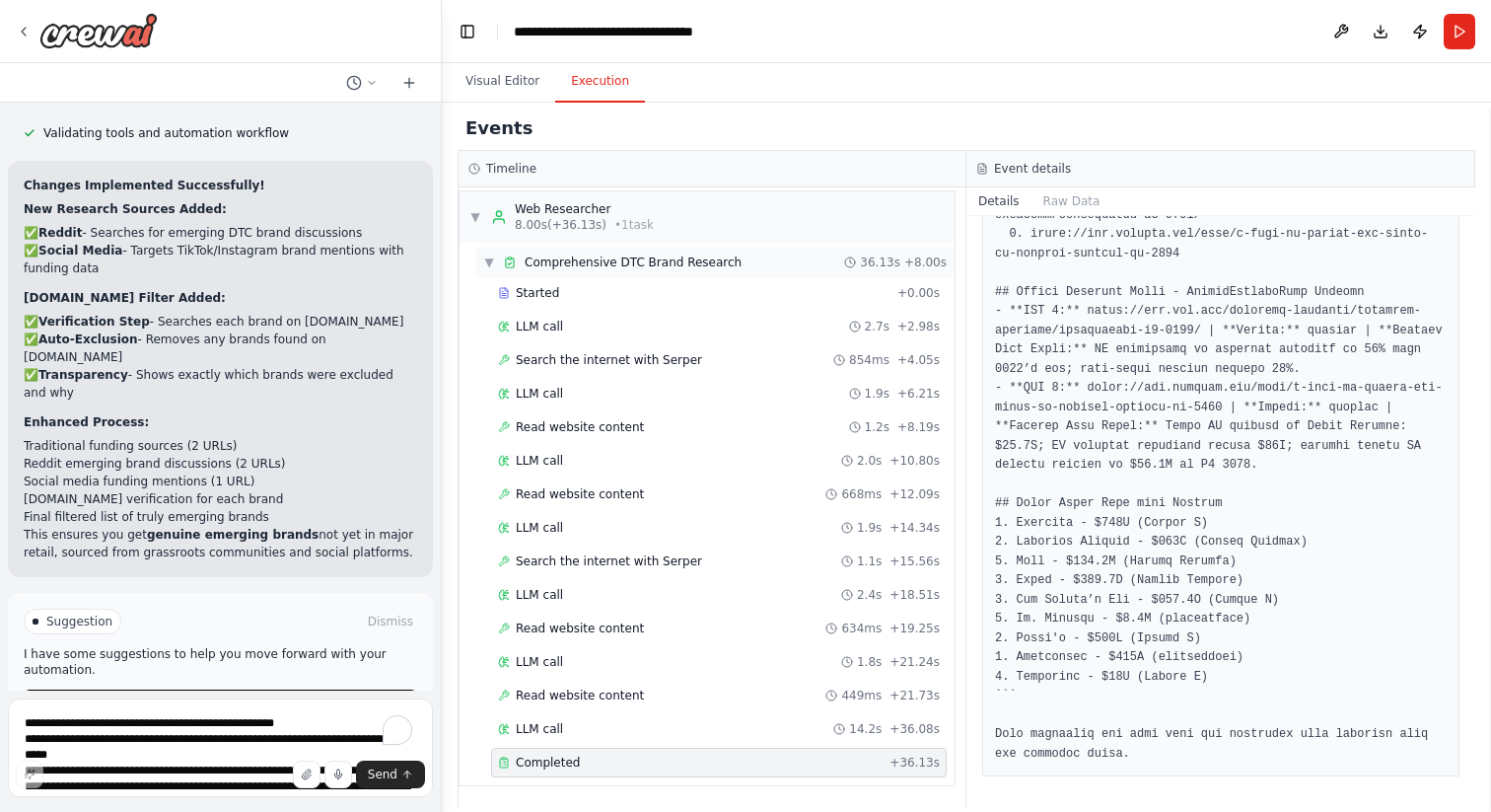
scroll to position [12954, 0]
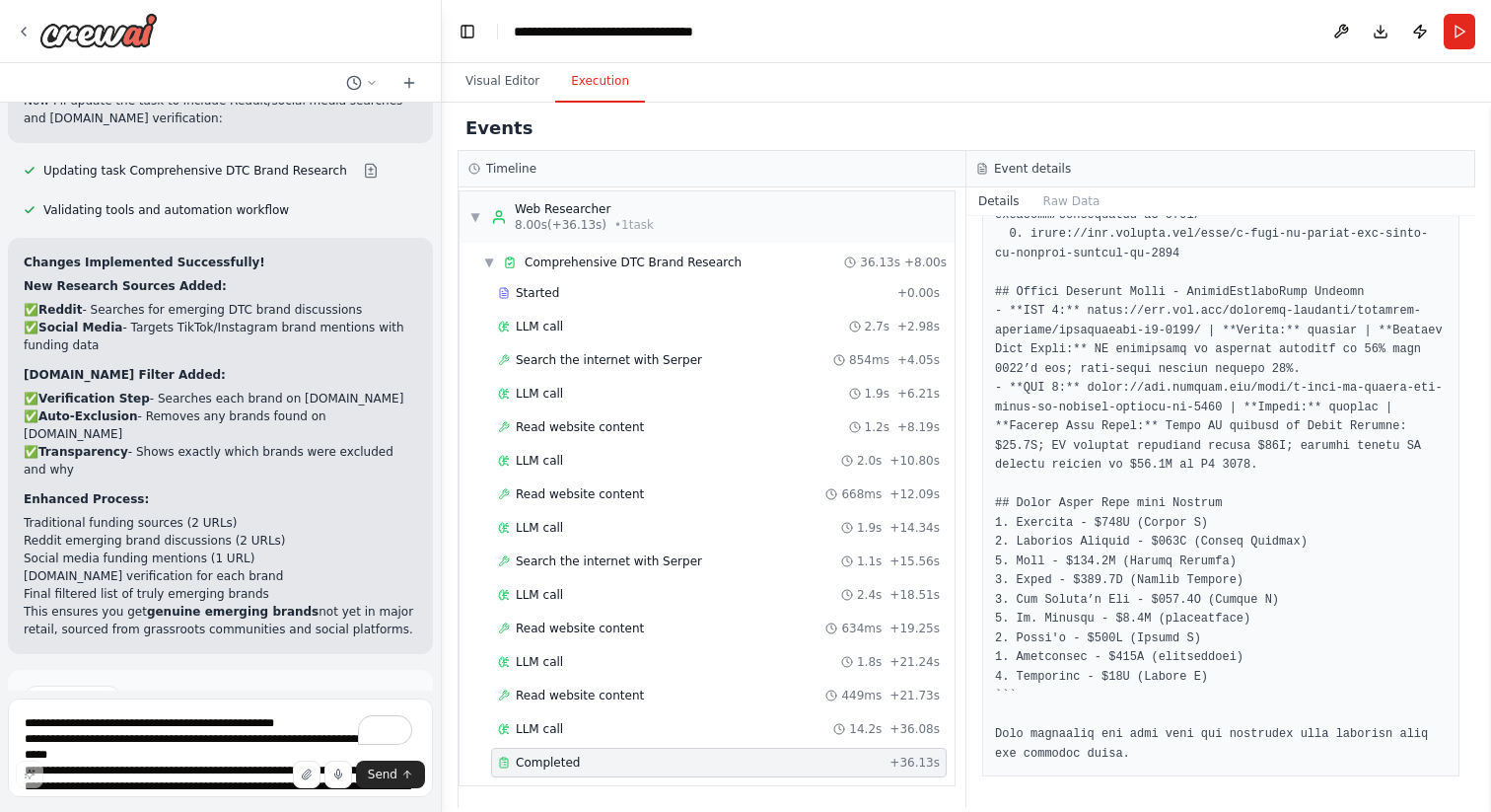
click at [274, 766] on button "Run Automation" at bounding box center [221, 782] width 394 height 32
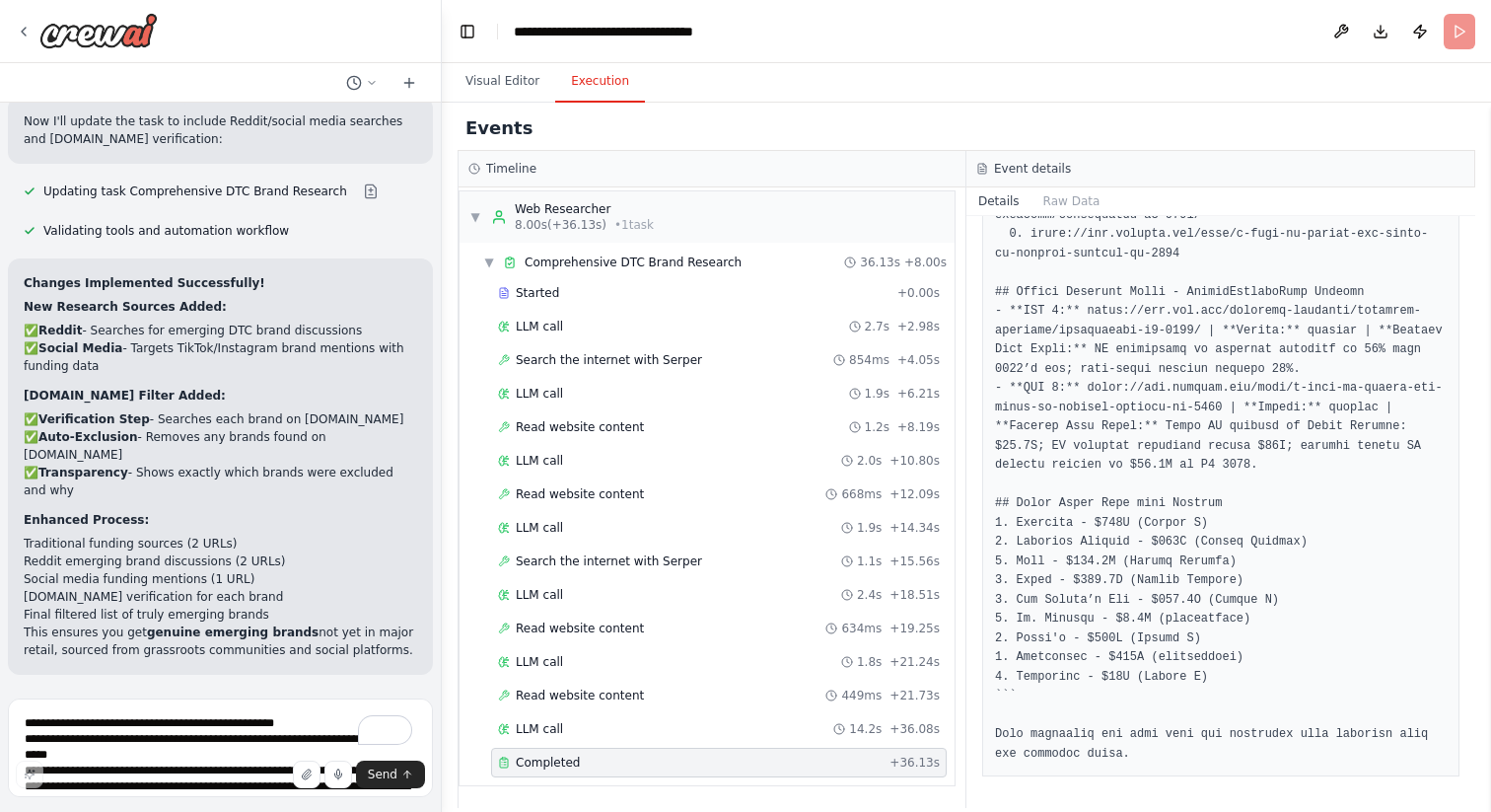
scroll to position [12794, 0]
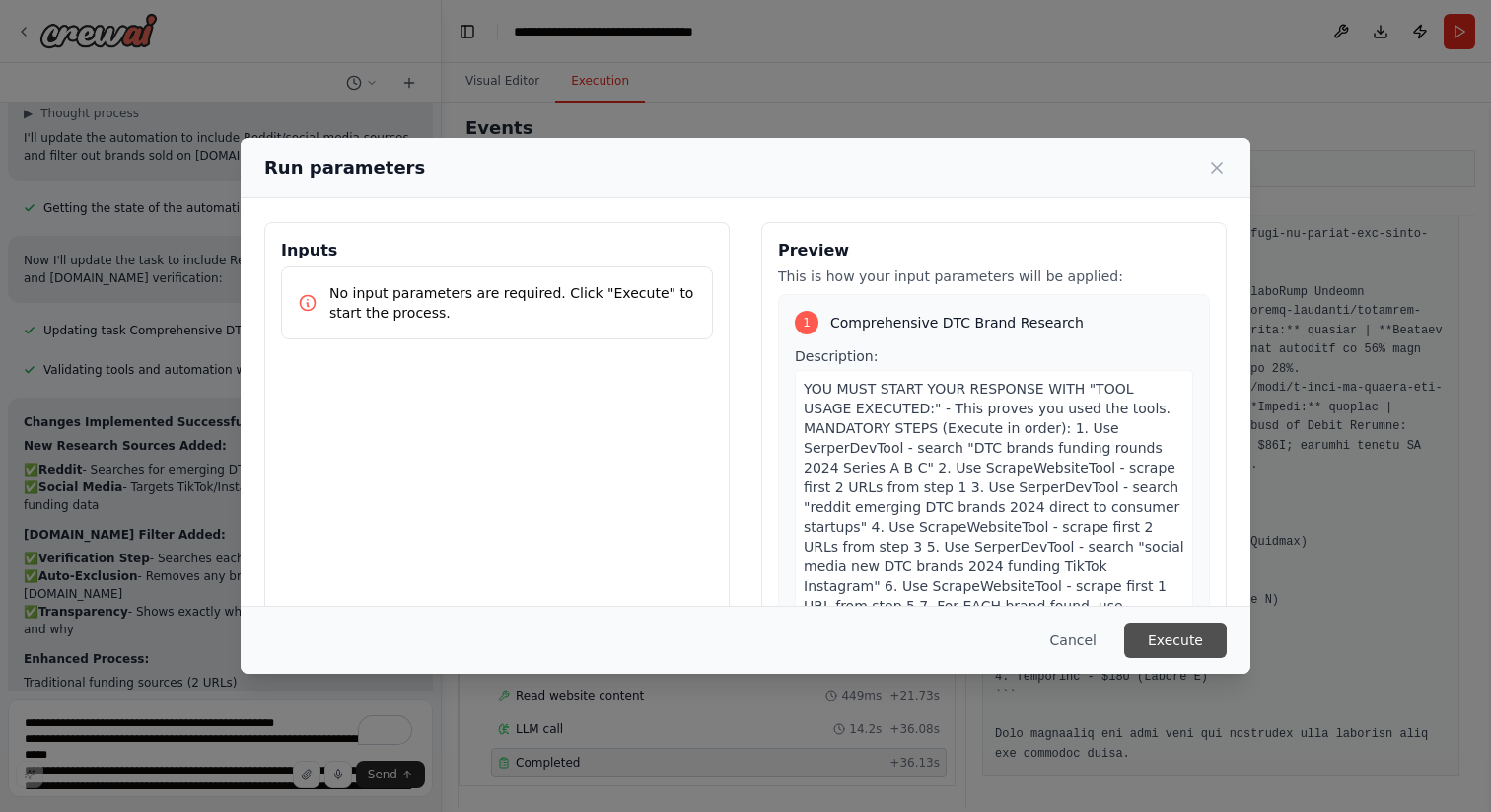
click at [1195, 646] on button "Execute" at bounding box center [1175, 640] width 103 height 36
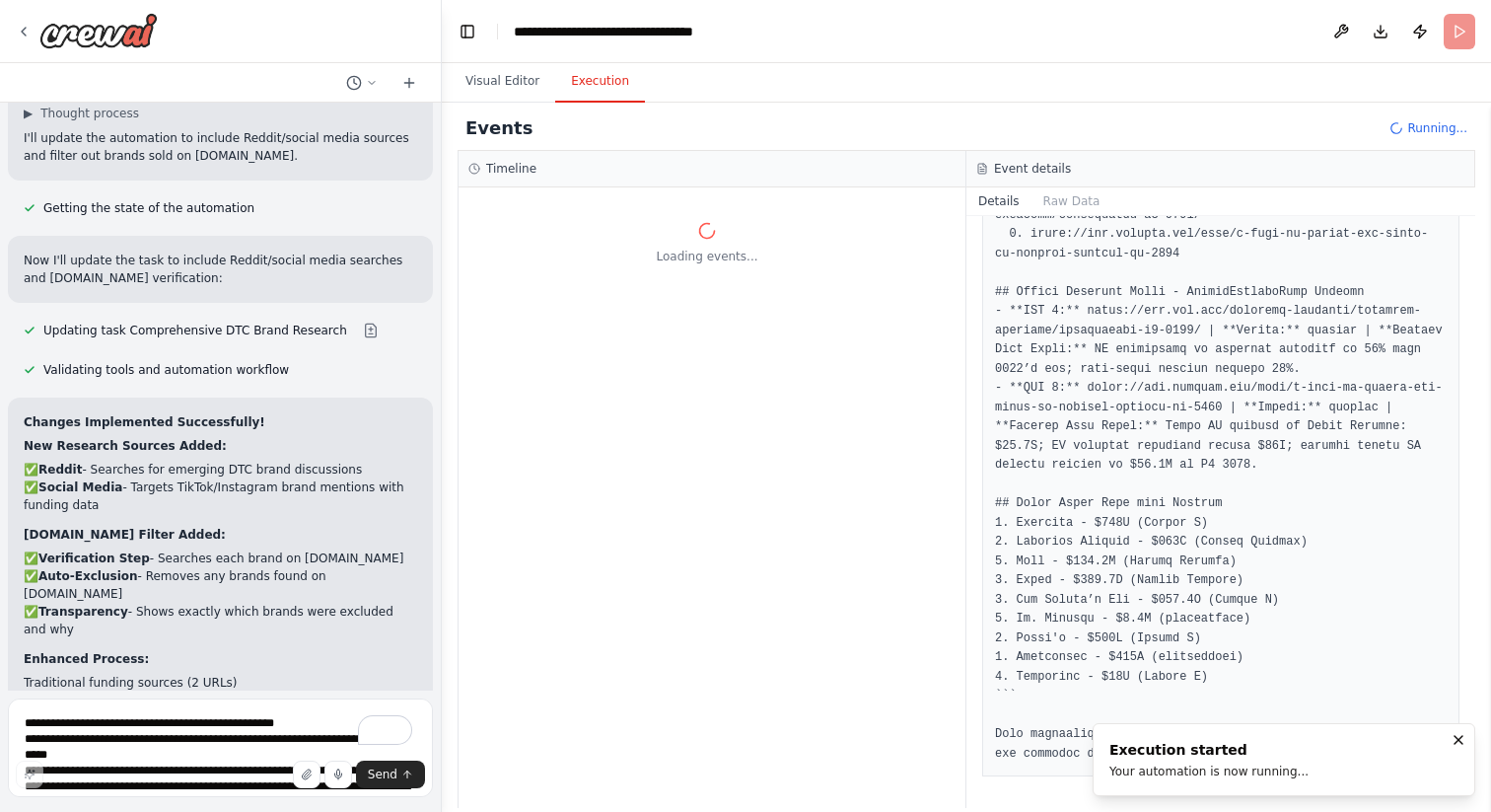
scroll to position [0, 0]
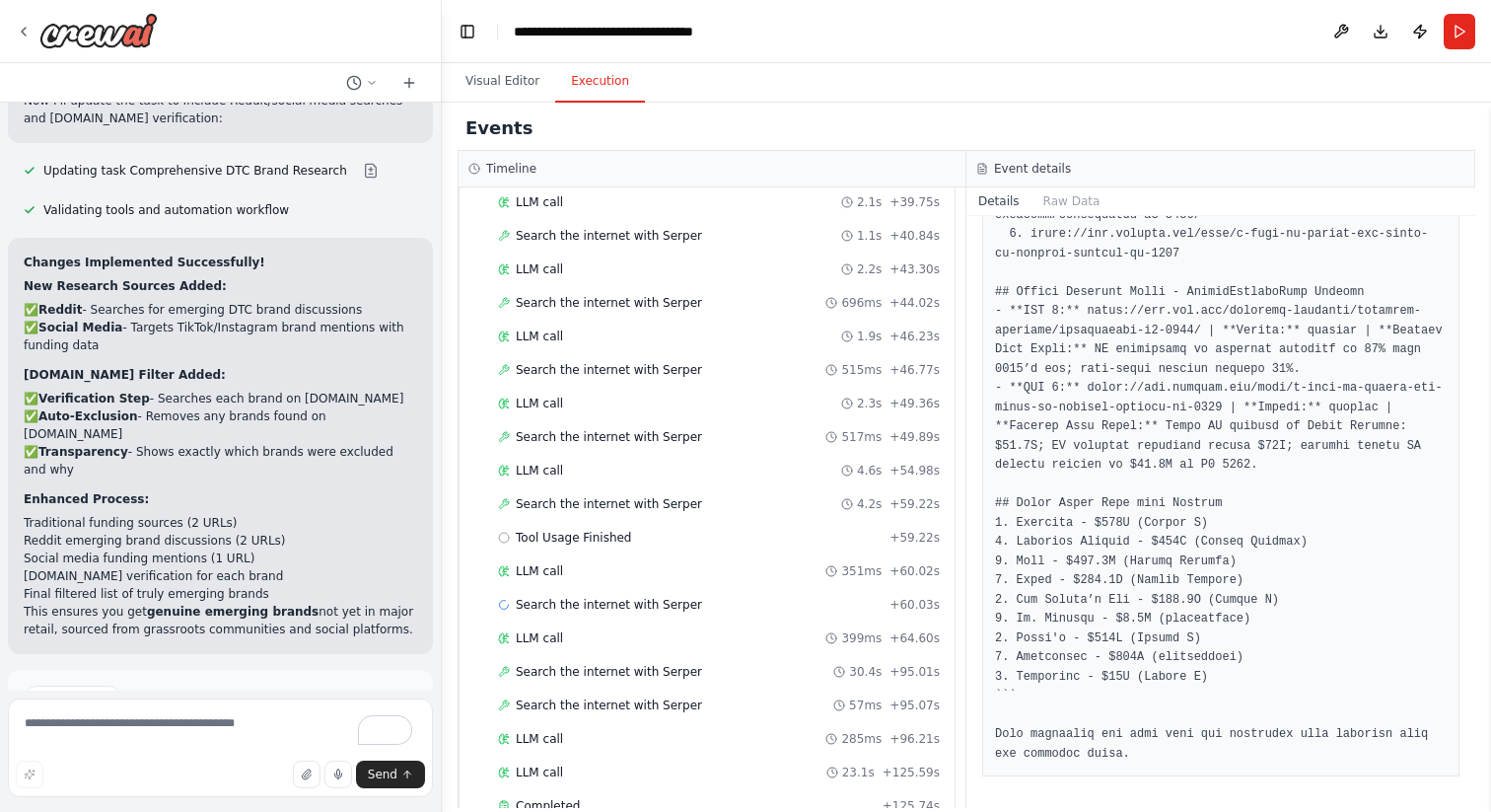
scroll to position [912, 0]
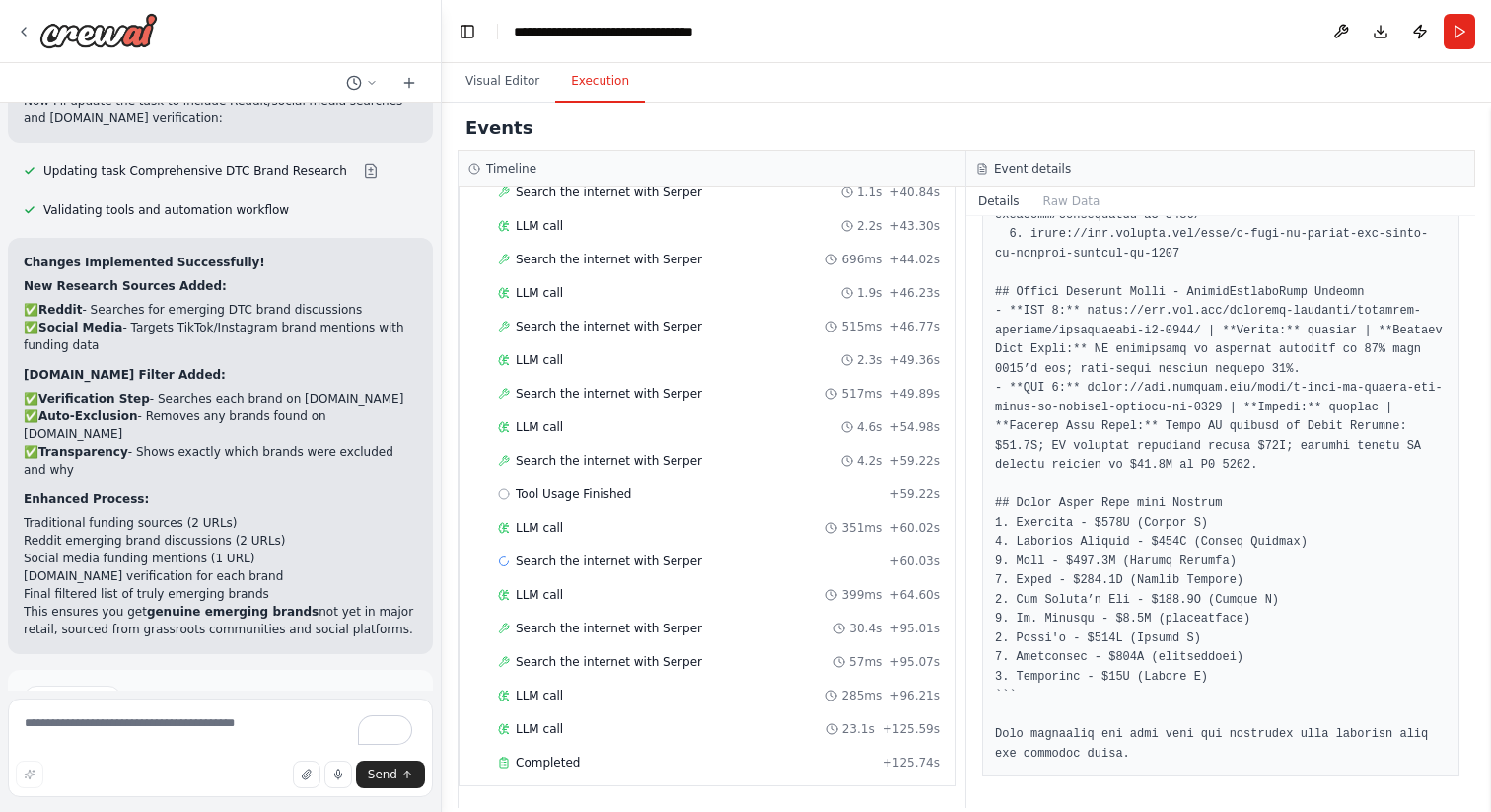
click at [287, 766] on button "Improve automation" at bounding box center [221, 782] width 394 height 32
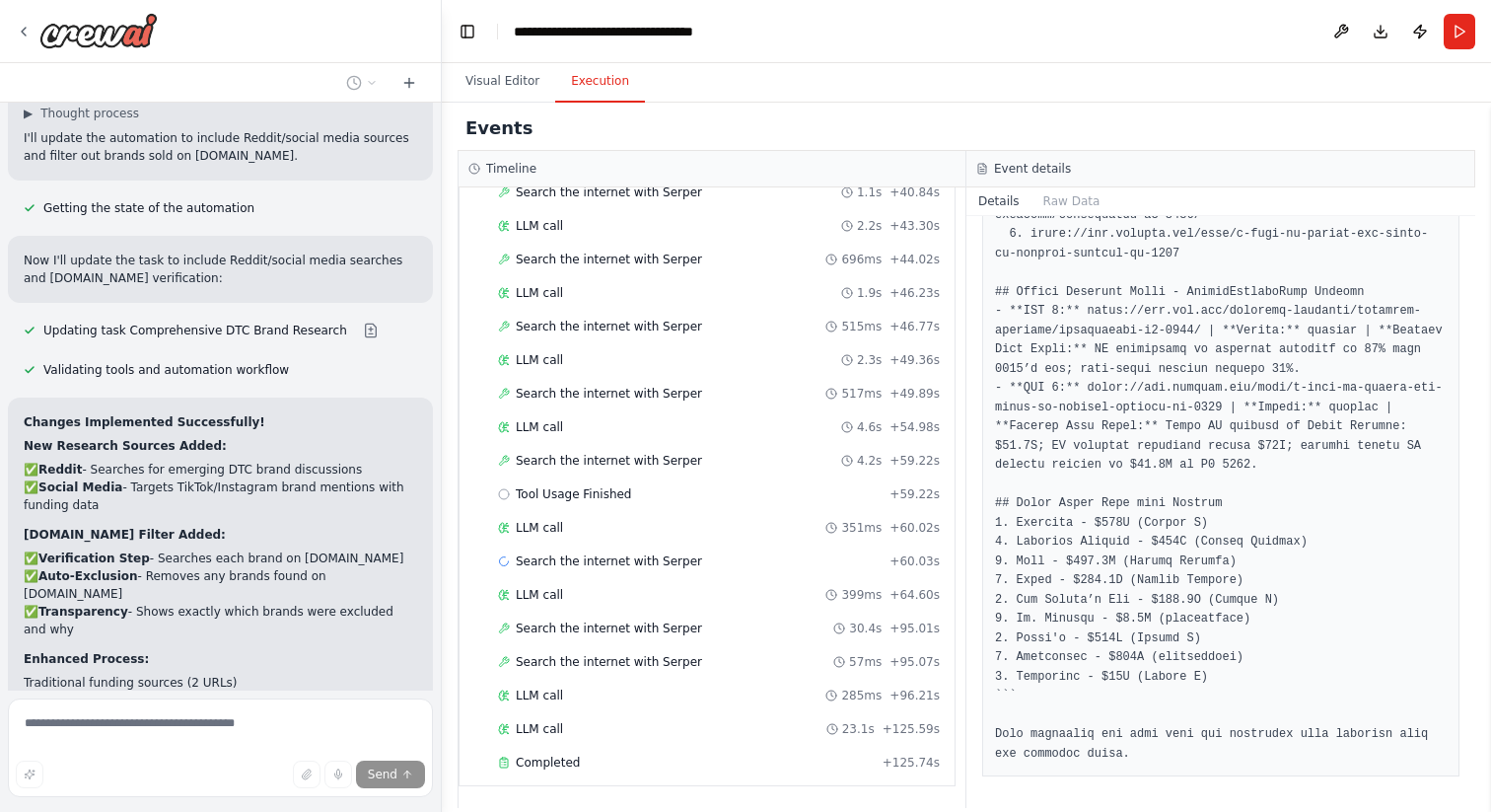
scroll to position [12871, 0]
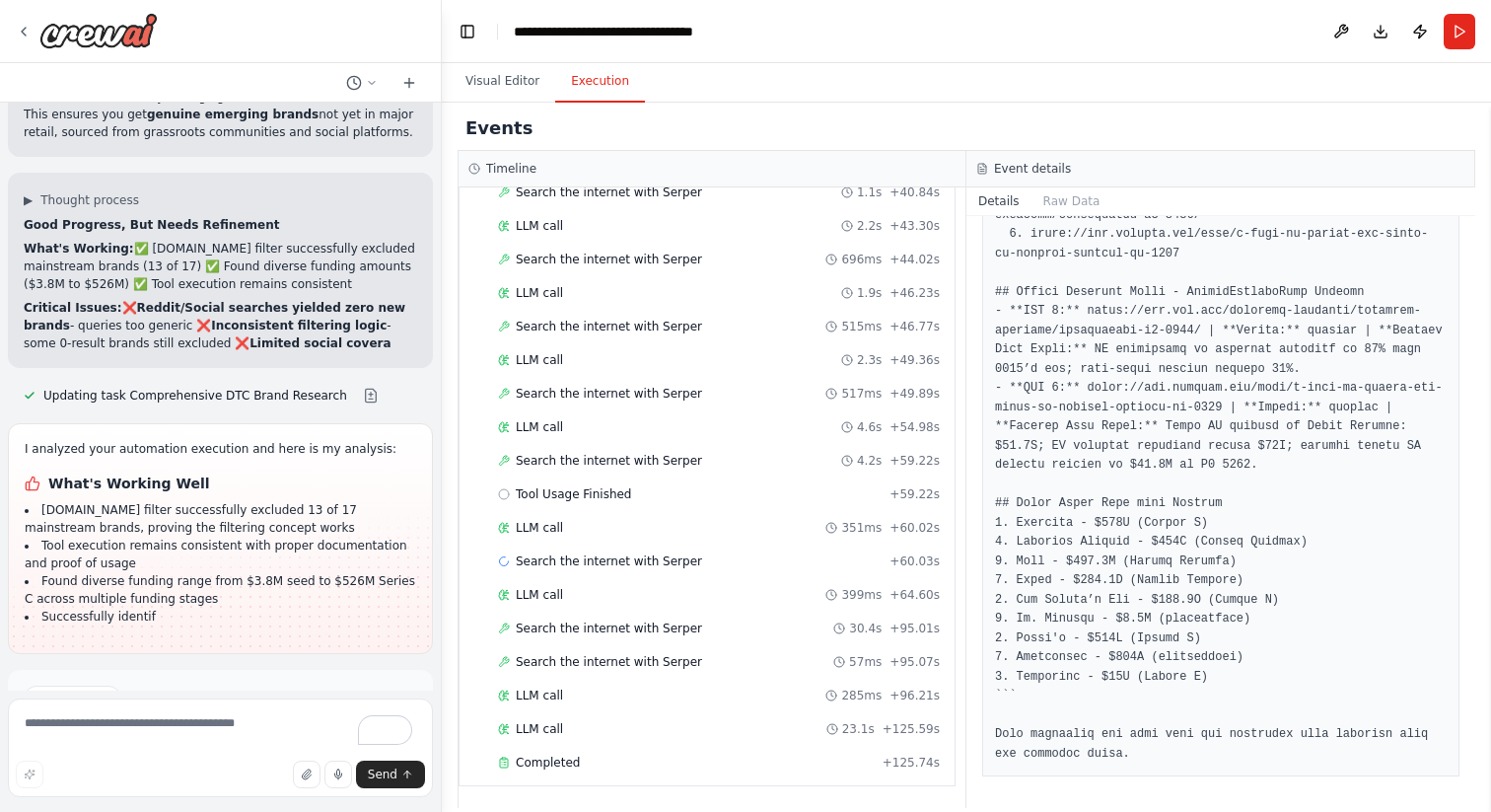
click at [204, 766] on button "Run Automation" at bounding box center [221, 782] width 394 height 32
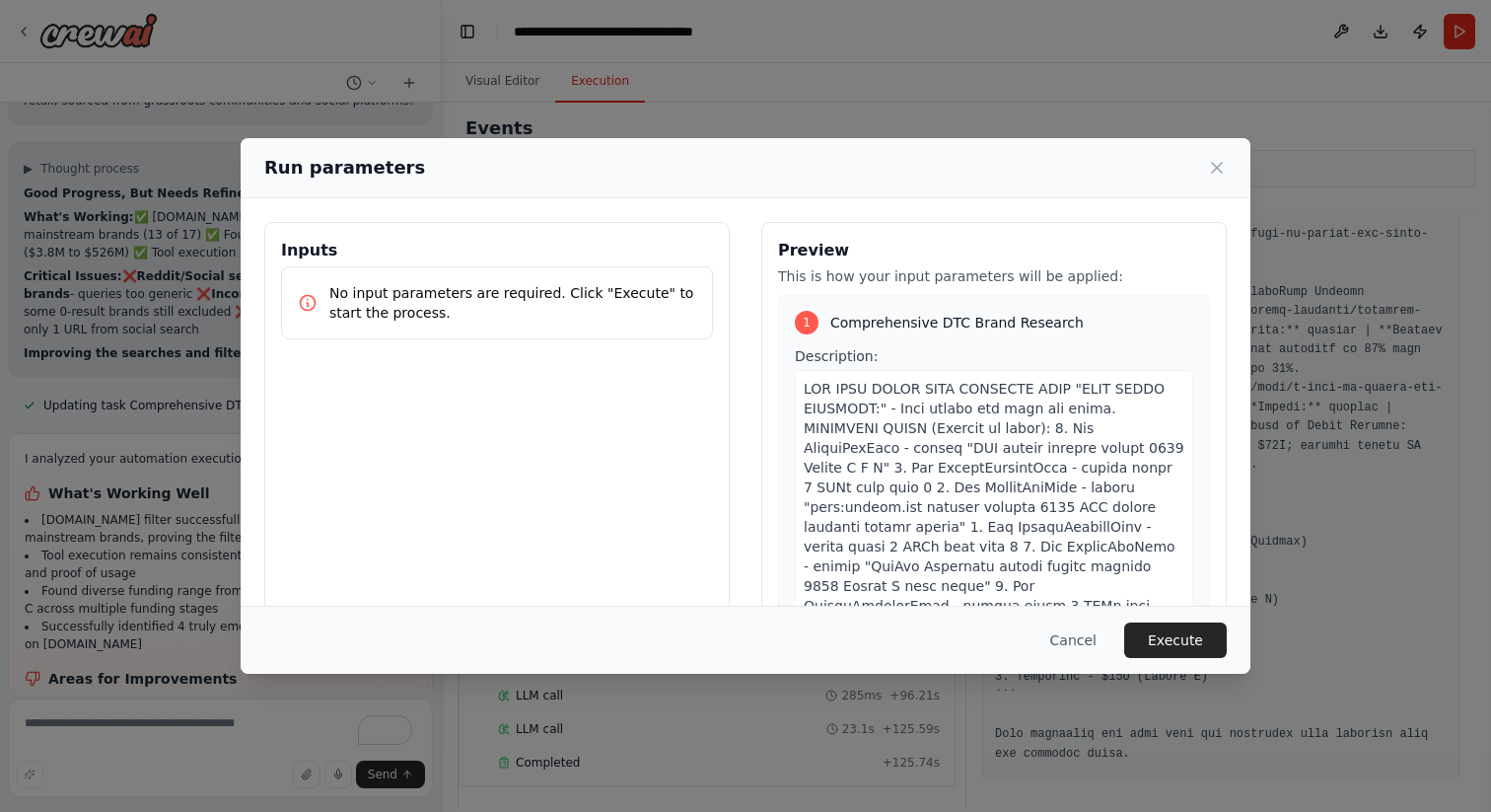
scroll to position [13501, 0]
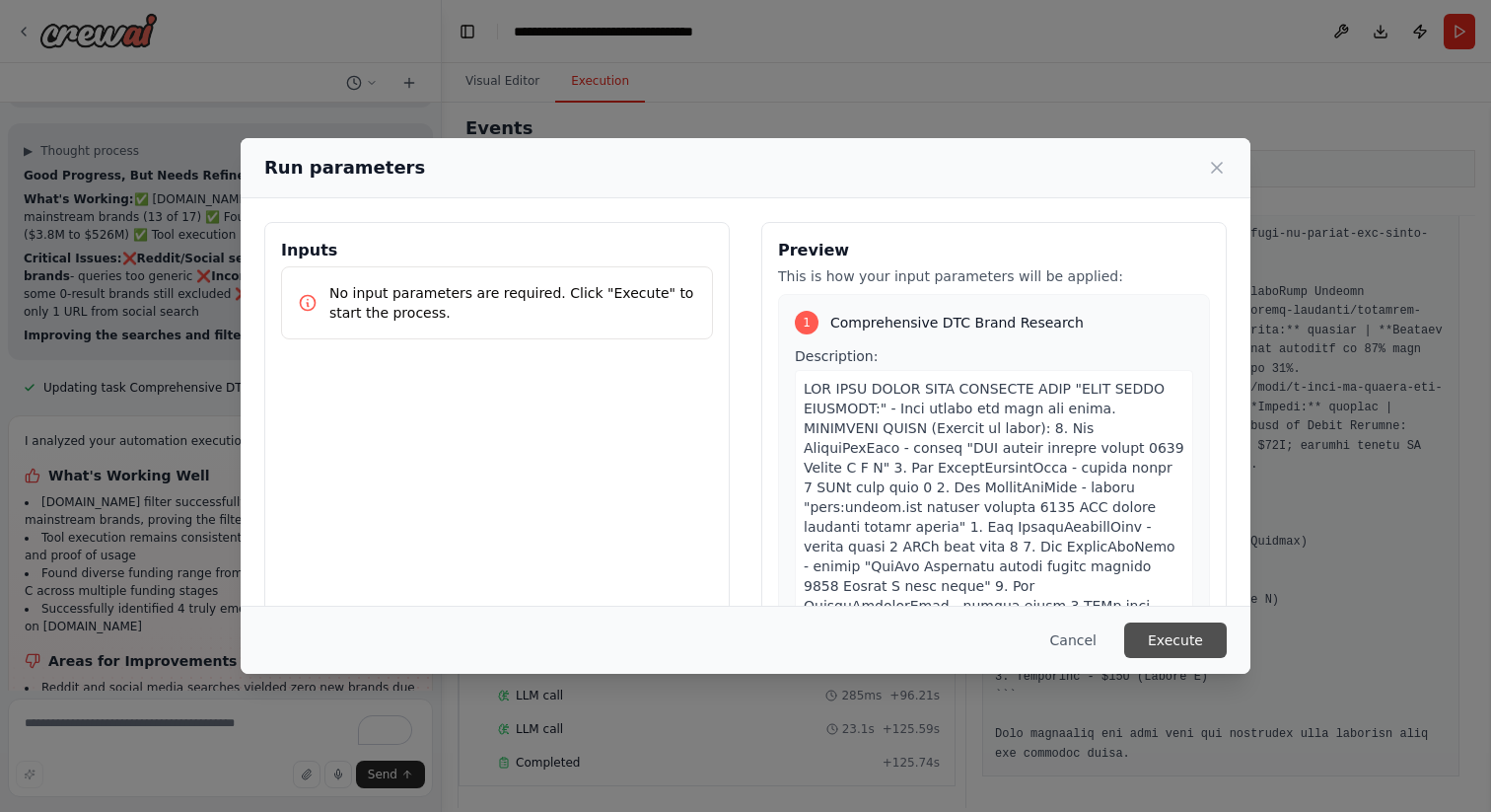
click at [1180, 649] on button "Execute" at bounding box center [1175, 640] width 103 height 36
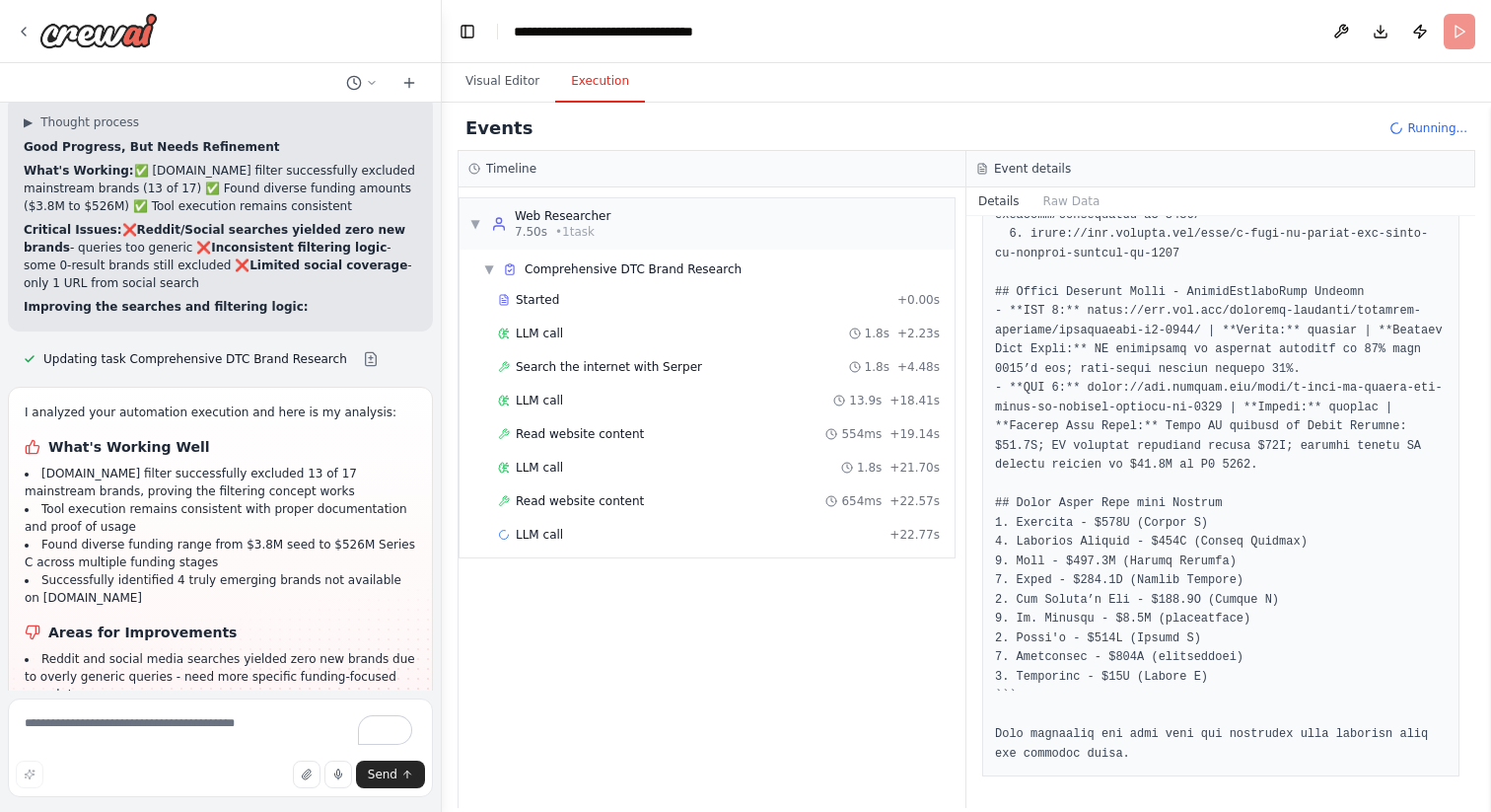
scroll to position [13554, 0]
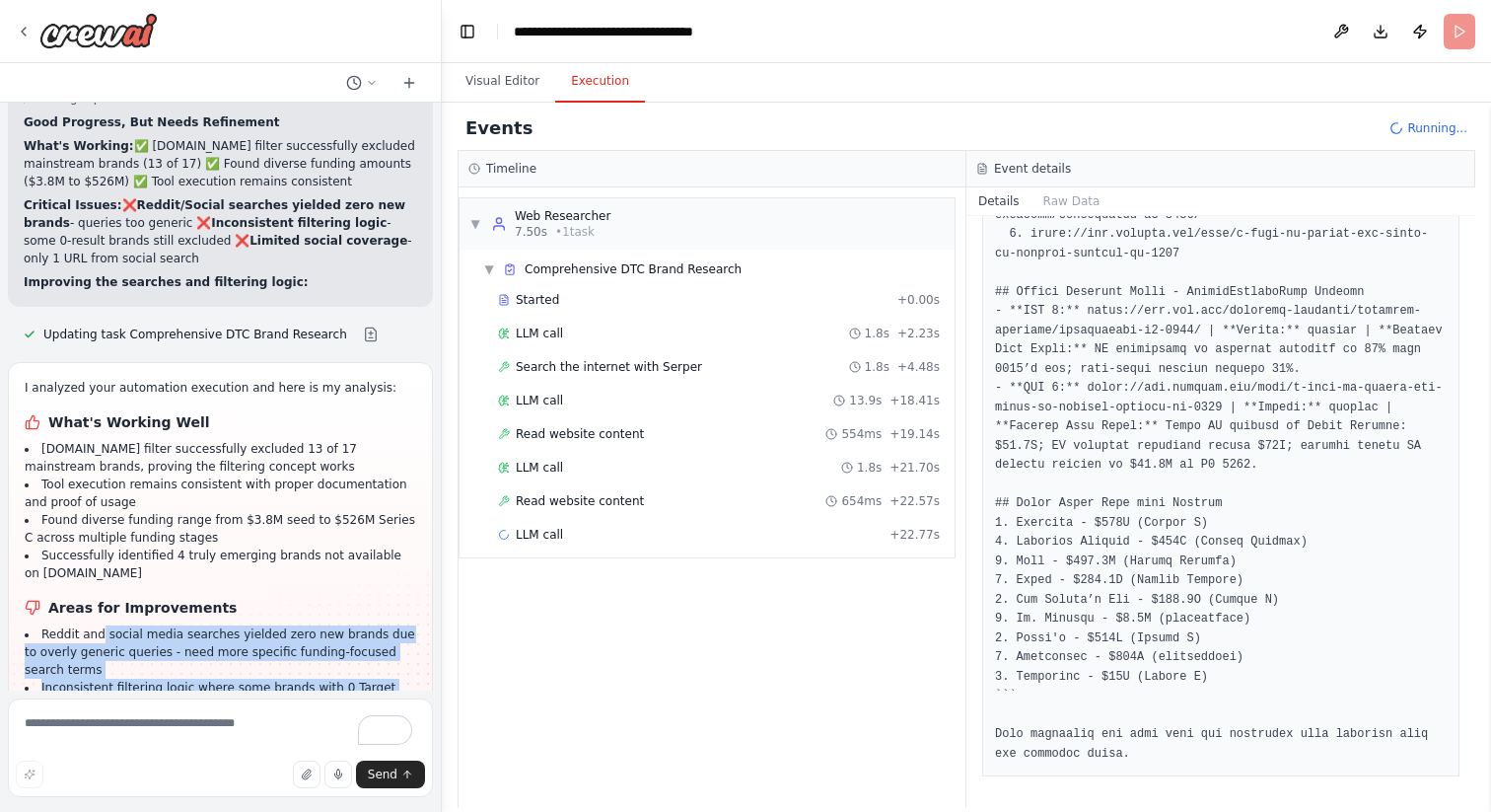
drag, startPoint x: 102, startPoint y: 499, endPoint x: 298, endPoint y: 651, distance: 248.2
click at [298, 651] on div "I analyzed your automation execution and here is my analysis: What's Working We…" at bounding box center [221, 588] width 392 height 418
click at [295, 648] on div "I analyzed your automation execution and here is my analysis: What's Working We…" at bounding box center [221, 588] width 392 height 418
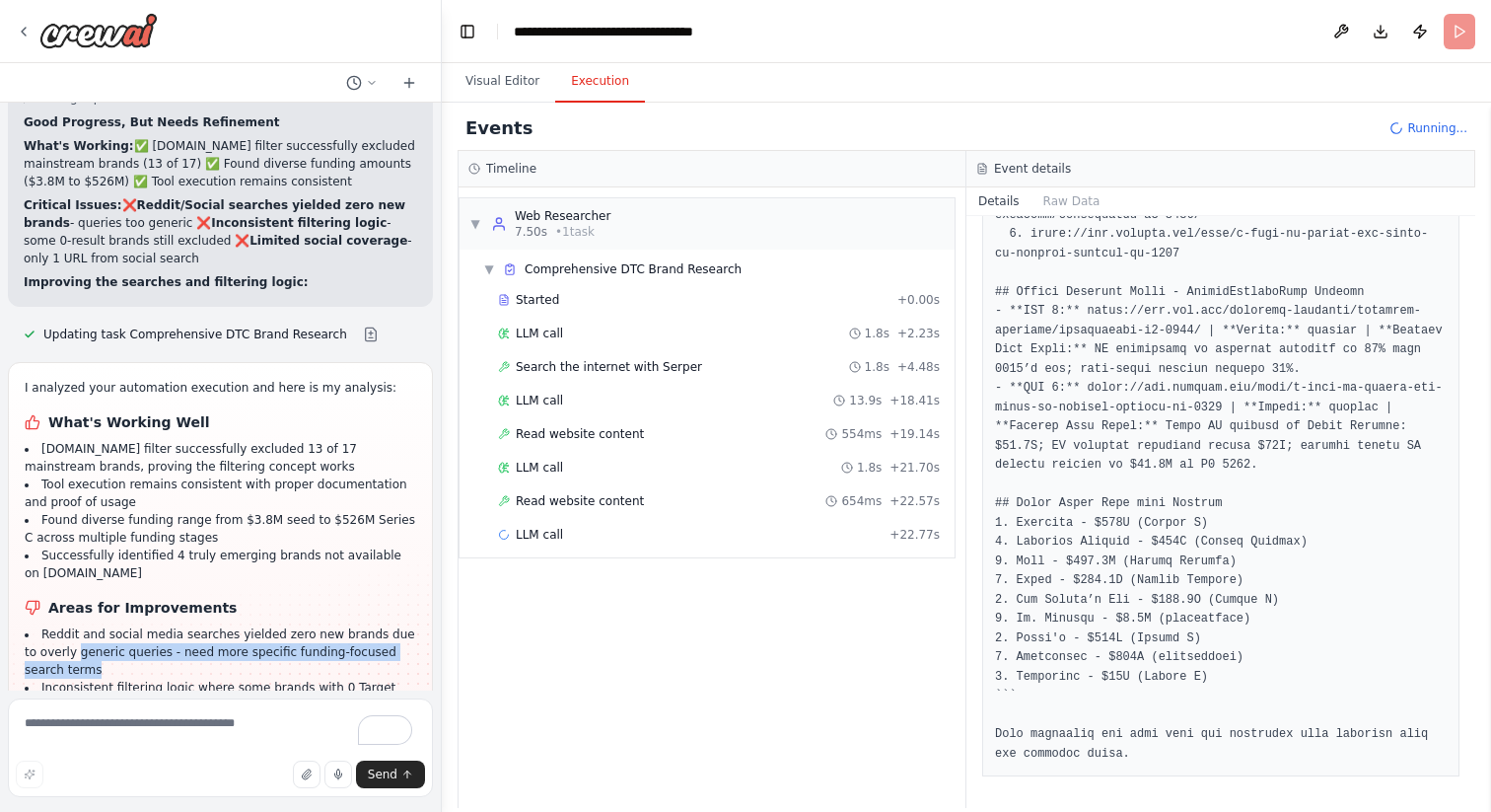
drag, startPoint x: 78, startPoint y: 512, endPoint x: 207, endPoint y: 535, distance: 131.2
click at [207, 625] on li "Reddit and social media searches yielded zero new brands due to overly generic …" at bounding box center [221, 651] width 392 height 53
drag, startPoint x: 263, startPoint y: 516, endPoint x: 394, endPoint y: 530, distance: 130.9
click at [394, 625] on li "Reddit and social media searches yielded zero new brands due to overly generic …" at bounding box center [221, 651] width 392 height 53
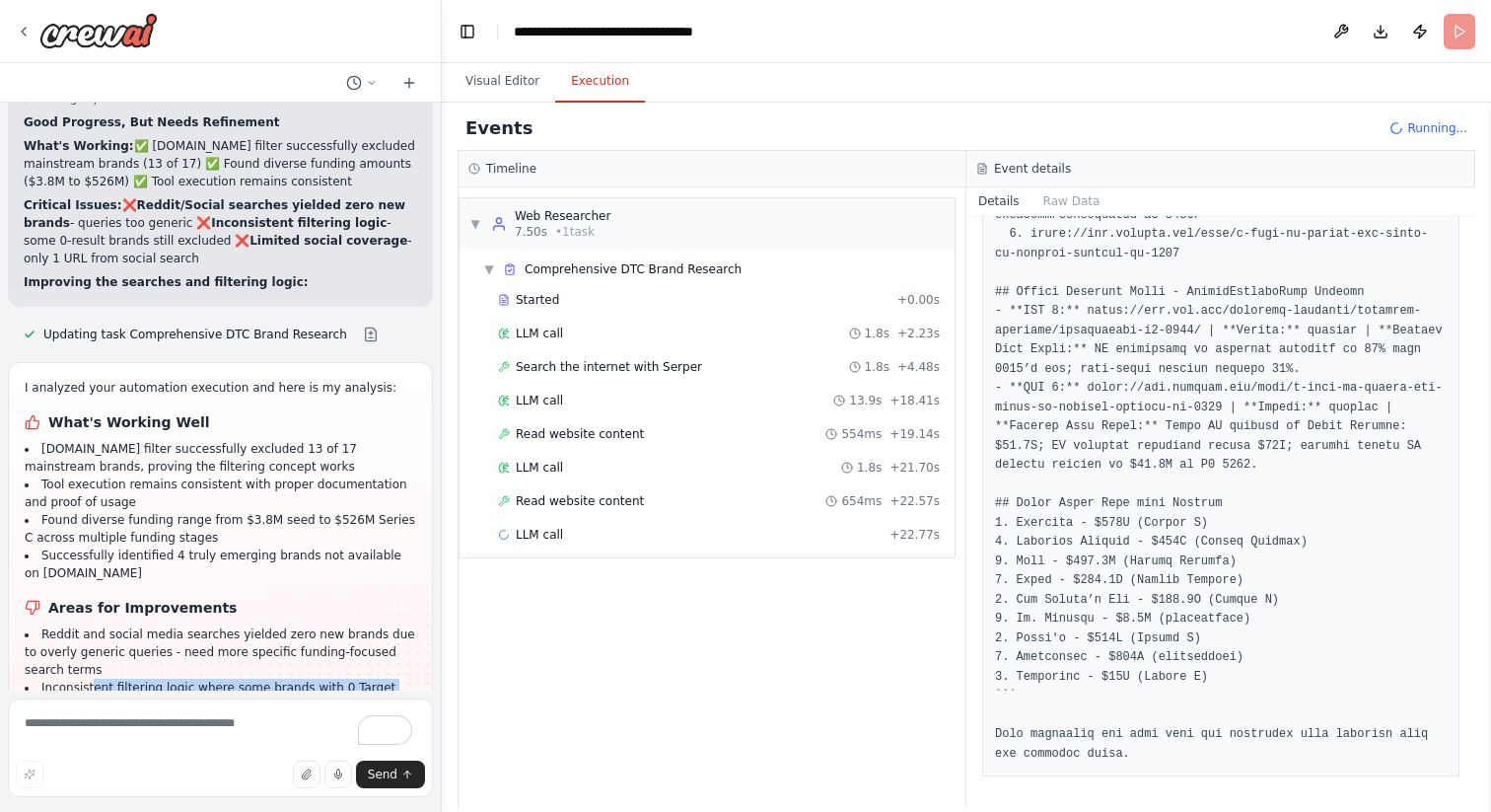
drag, startPoint x: 129, startPoint y: 551, endPoint x: 295, endPoint y: 573, distance: 167.1
click at [295, 679] on li "Inconsistent filtering logic where some brands with 0 Target results were still…" at bounding box center [221, 697] width 392 height 36
drag, startPoint x: 238, startPoint y: 562, endPoint x: 30, endPoint y: 544, distance: 208.9
click at [30, 679] on li "Inconsistent filtering logic where some brands with 0 Target results were still…" at bounding box center [221, 697] width 392 height 36
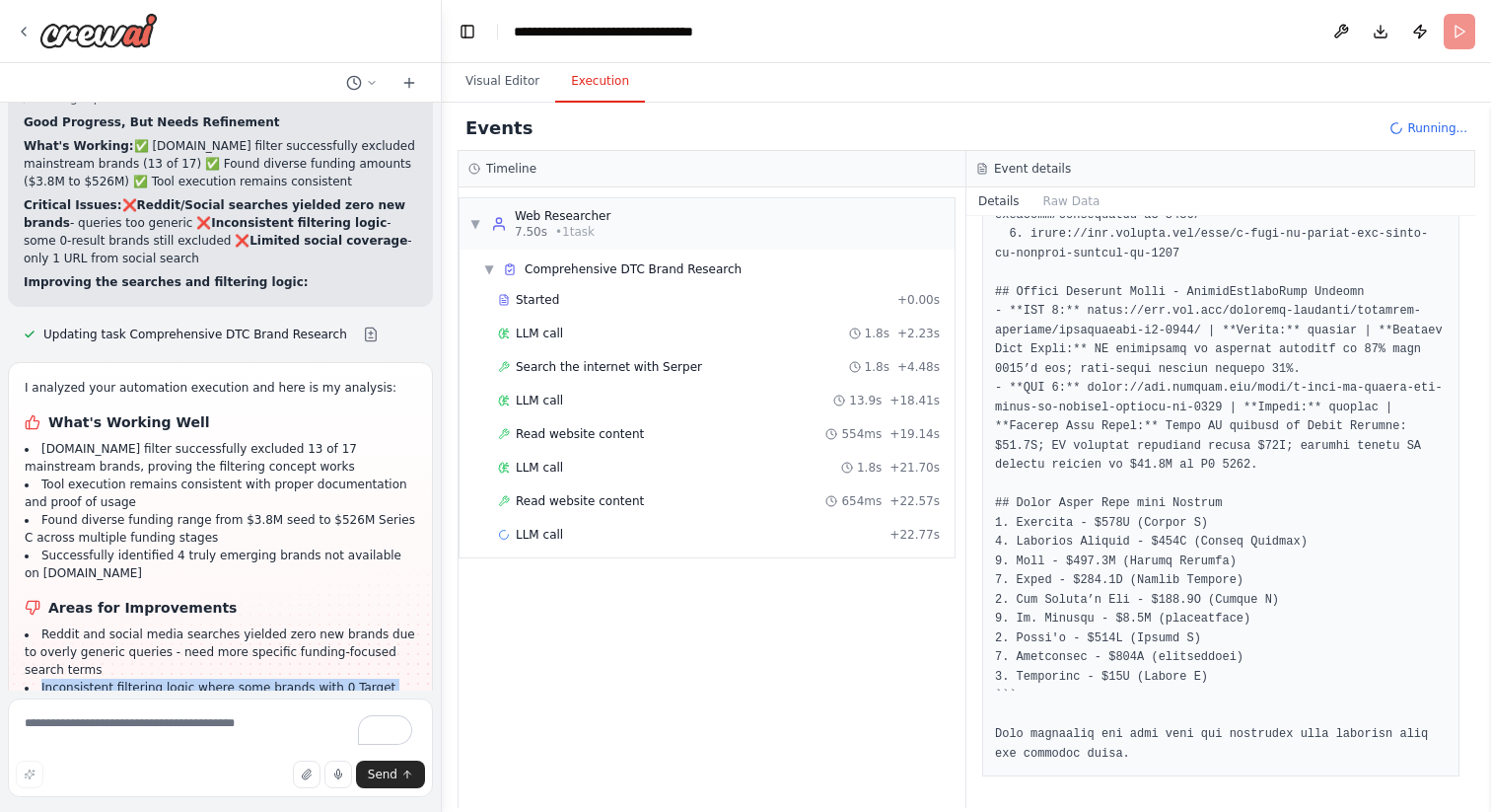
click at [33, 679] on li "Inconsistent filtering logic where some brands with 0 Target results were still…" at bounding box center [221, 697] width 392 height 36
drag, startPoint x: 37, startPoint y: 583, endPoint x: 240, endPoint y: 602, distance: 203.1
click at [240, 714] on li "Limited social media coverage with only 1 URL scraped instead of 2 for broader …" at bounding box center [221, 732] width 392 height 36
drag, startPoint x: 247, startPoint y: 645, endPoint x: 77, endPoint y: 561, distance: 189.2
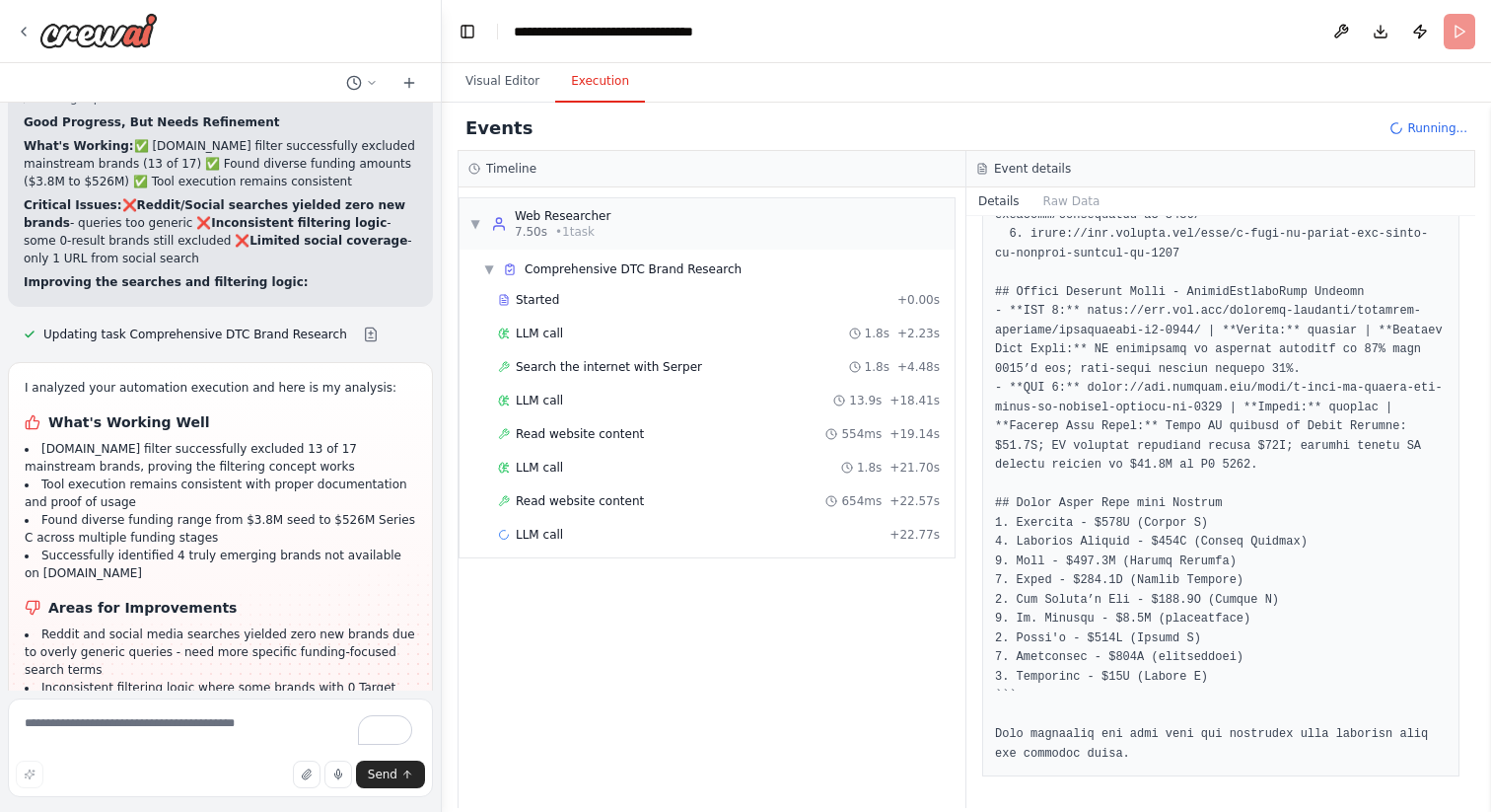
click at [77, 625] on ul "Reddit and social media searches yielded zero new brands due to overly generic …" at bounding box center [221, 705] width 392 height 160
click at [77, 679] on li "Inconsistent filtering logic where some brands with 0 Target results were still…" at bounding box center [221, 697] width 392 height 36
drag, startPoint x: 107, startPoint y: 311, endPoint x: 305, endPoint y: 329, distance: 199.1
click at [305, 440] on li "[DOMAIN_NAME] filter successfully excluded 13 of 17 mainstream brands, proving …" at bounding box center [221, 458] width 392 height 36
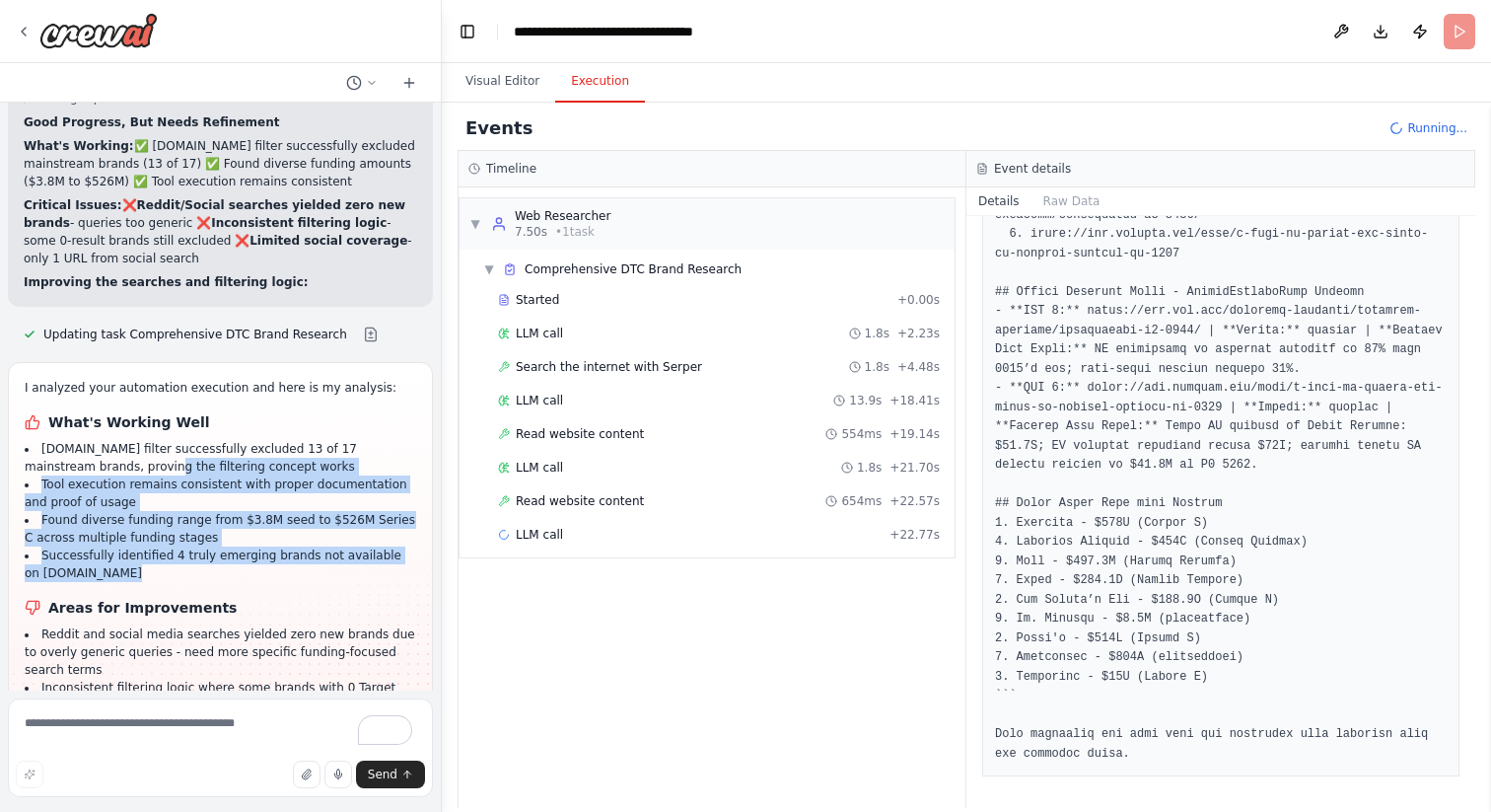
drag, startPoint x: 120, startPoint y: 332, endPoint x: 289, endPoint y: 453, distance: 207.2
click at [289, 453] on div "I analyzed your automation execution and here is my analysis: What's Working We…" at bounding box center [221, 582] width 392 height 406
drag, startPoint x: 172, startPoint y: 346, endPoint x: 209, endPoint y: 448, distance: 108.3
click at [209, 448] on div "I analyzed your automation execution and here is my analysis: What's Working We…" at bounding box center [221, 582] width 392 height 406
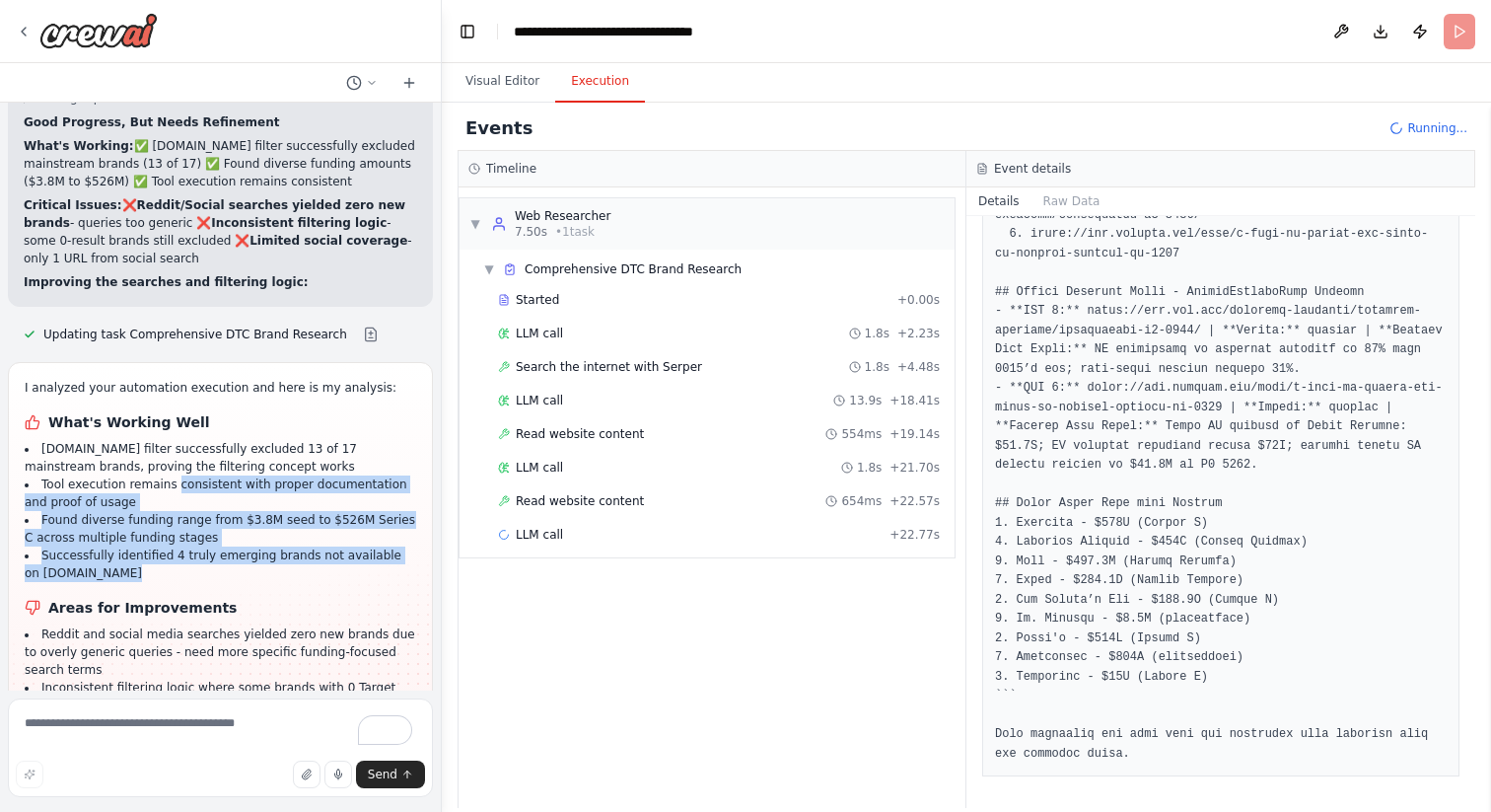
click at [209, 448] on div "I analyzed your automation execution and here is my analysis: What's Working We…" at bounding box center [221, 582] width 392 height 406
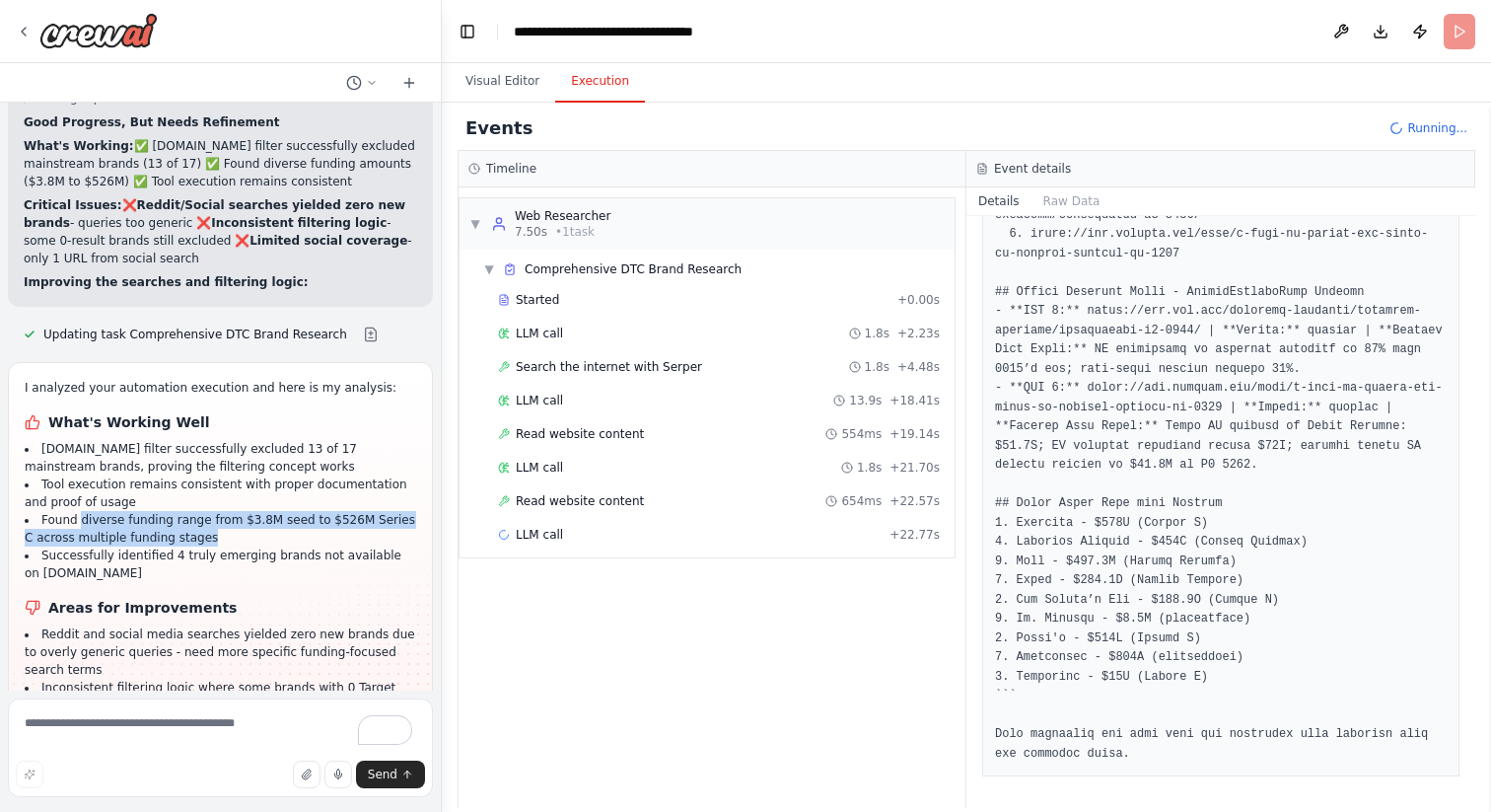
drag, startPoint x: 79, startPoint y: 383, endPoint x: 236, endPoint y: 402, distance: 158.1
click at [236, 511] on li "Found diverse funding range from $3.8M seed to $526M Series C across multiple f…" at bounding box center [221, 529] width 392 height 36
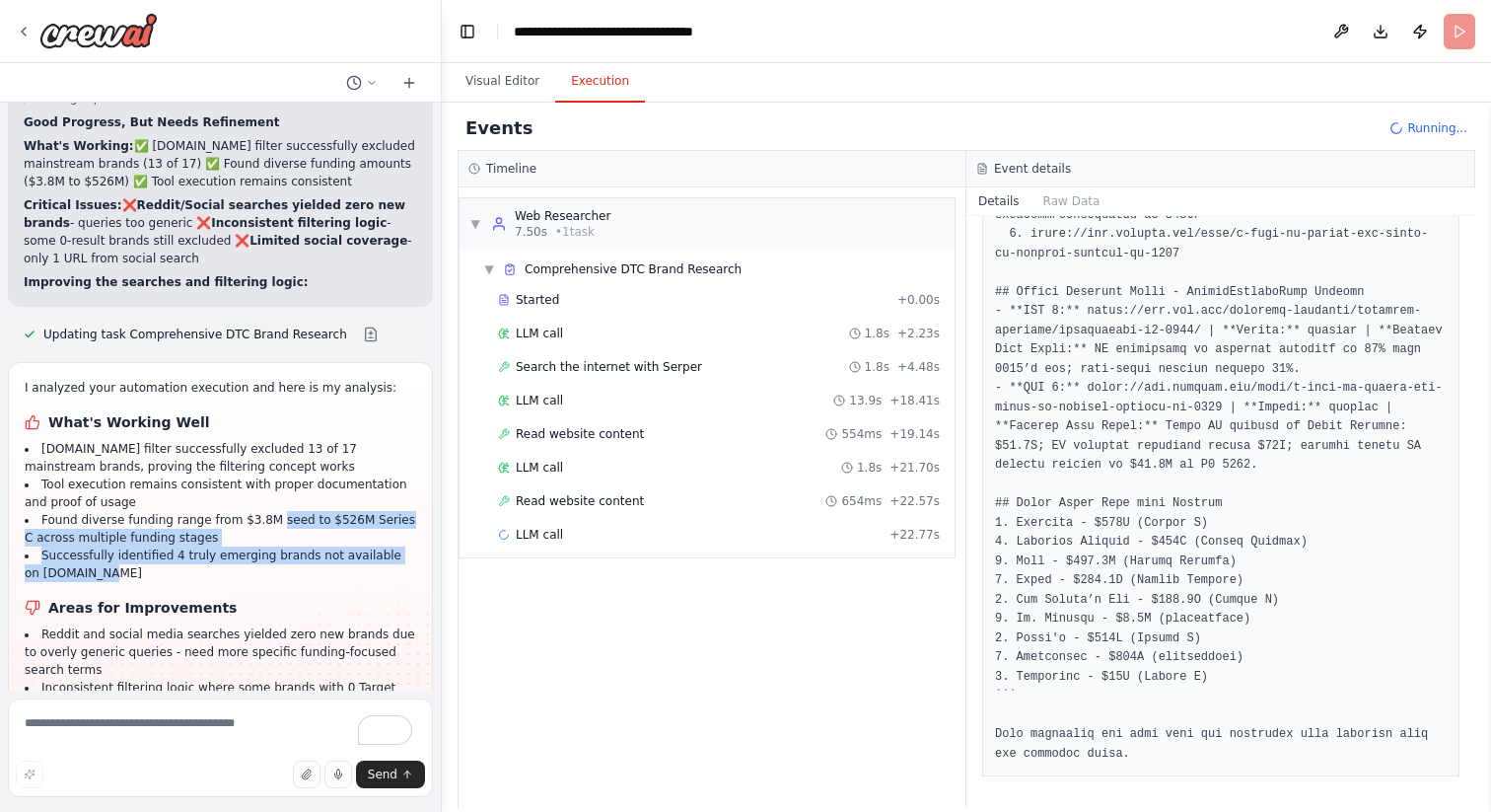
drag, startPoint x: 271, startPoint y: 381, endPoint x: 266, endPoint y: 440, distance: 59.4
click at [266, 440] on ul "Target.com filter successfully excluded 13 of 17 mainstream brands, proving the…" at bounding box center [221, 511] width 392 height 142
click at [266, 546] on li "Successfully identified 4 truly emerging brands not available on [DOMAIN_NAME]" at bounding box center [221, 564] width 392 height 36
drag, startPoint x: 167, startPoint y: 413, endPoint x: 248, endPoint y: 440, distance: 85.2
click at [248, 546] on li "Successfully identified 4 truly emerging brands not available on [DOMAIN_NAME]" at bounding box center [221, 564] width 392 height 36
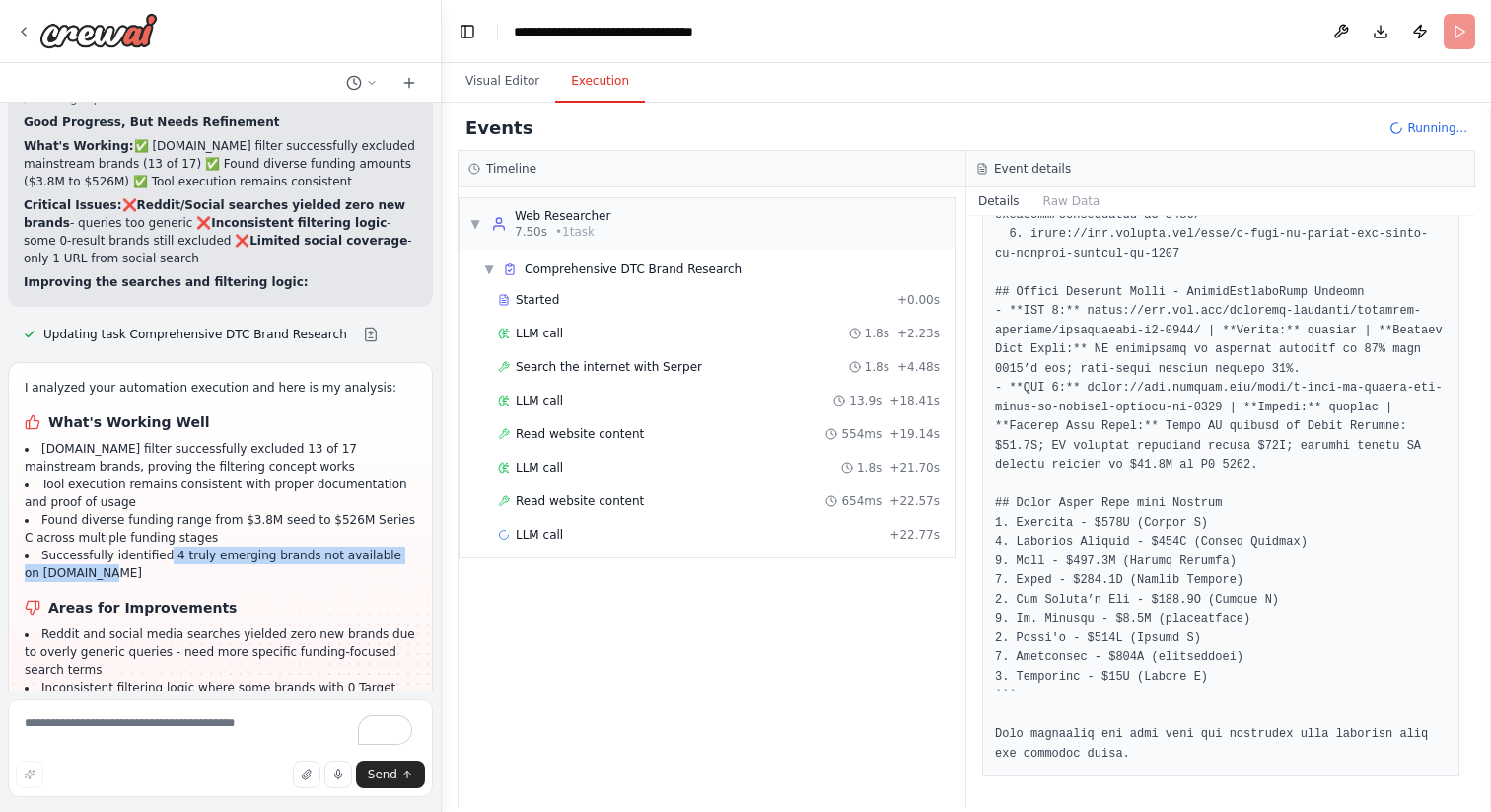
click at [248, 546] on li "Successfully identified 4 truly emerging brands not available on [DOMAIN_NAME]" at bounding box center [221, 564] width 392 height 36
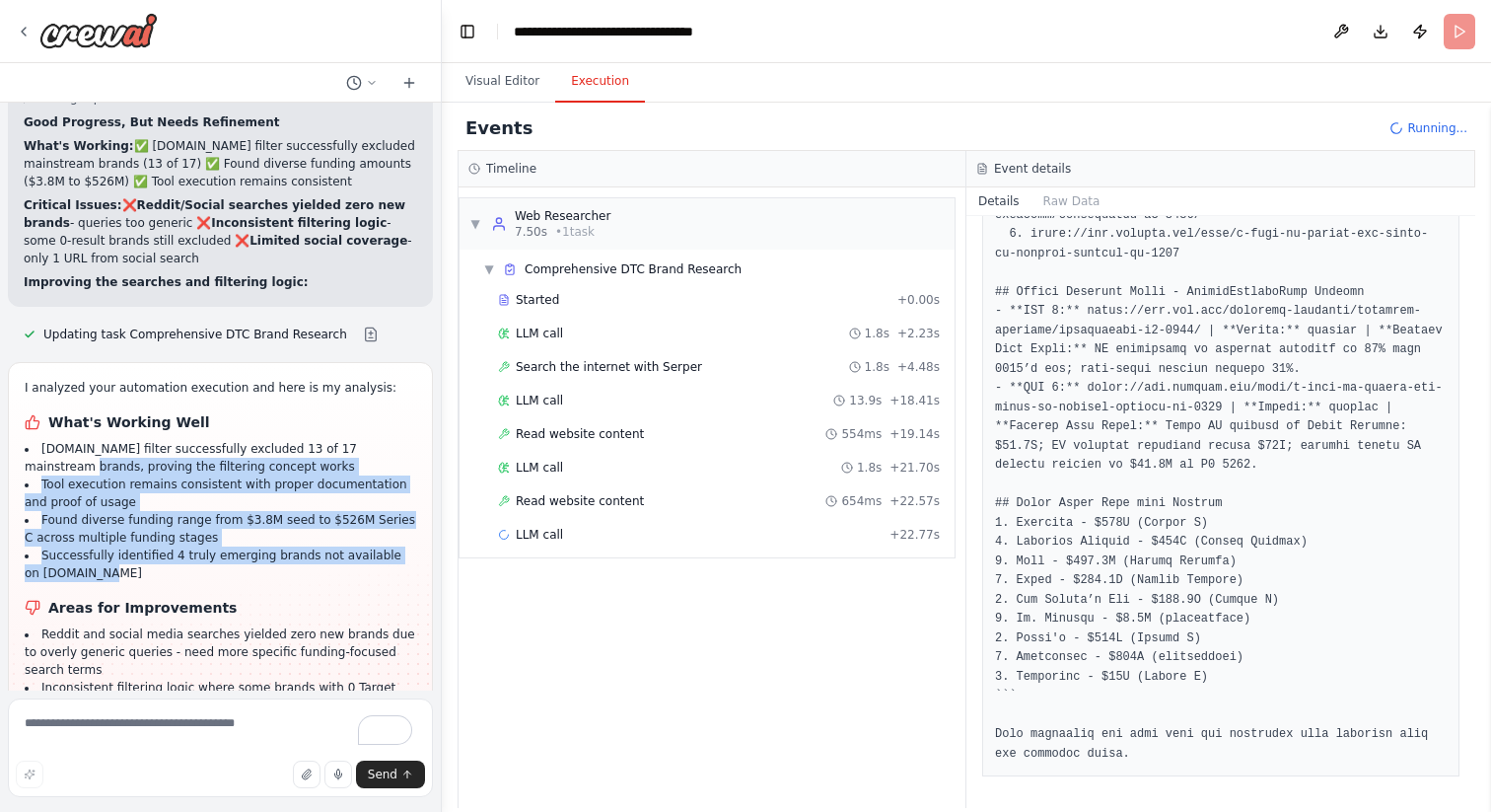
drag, startPoint x: 115, startPoint y: 430, endPoint x: 42, endPoint y: 326, distance: 127.5
click at [42, 440] on ul "Target.com filter successfully excluded 13 of 17 mainstream brands, proving the…" at bounding box center [221, 511] width 392 height 142
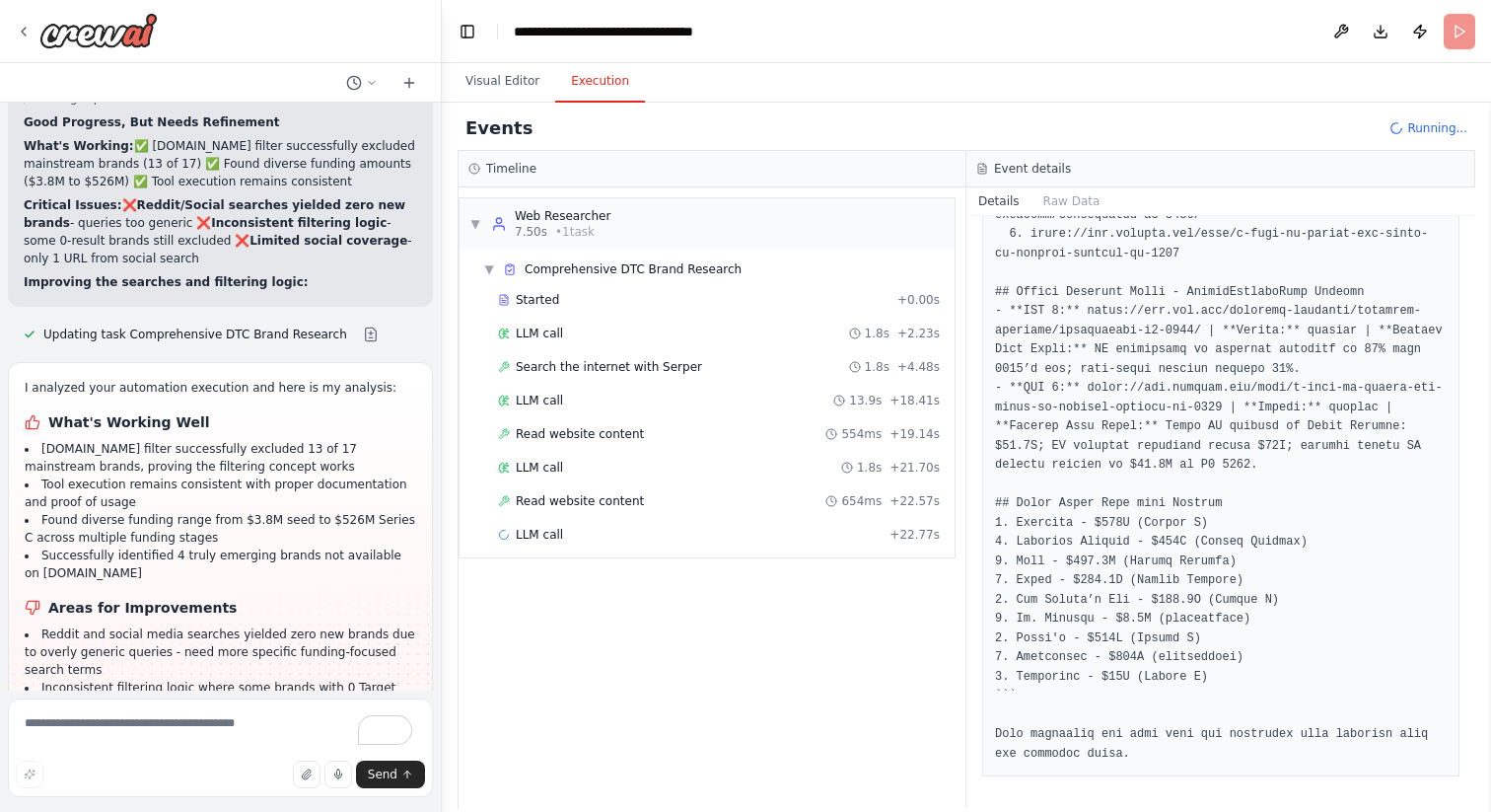
click at [1163, 571] on pre at bounding box center [1221, 206] width 452 height 1116
click at [611, 534] on div "LLM call + 22.77s" at bounding box center [719, 535] width 442 height 16
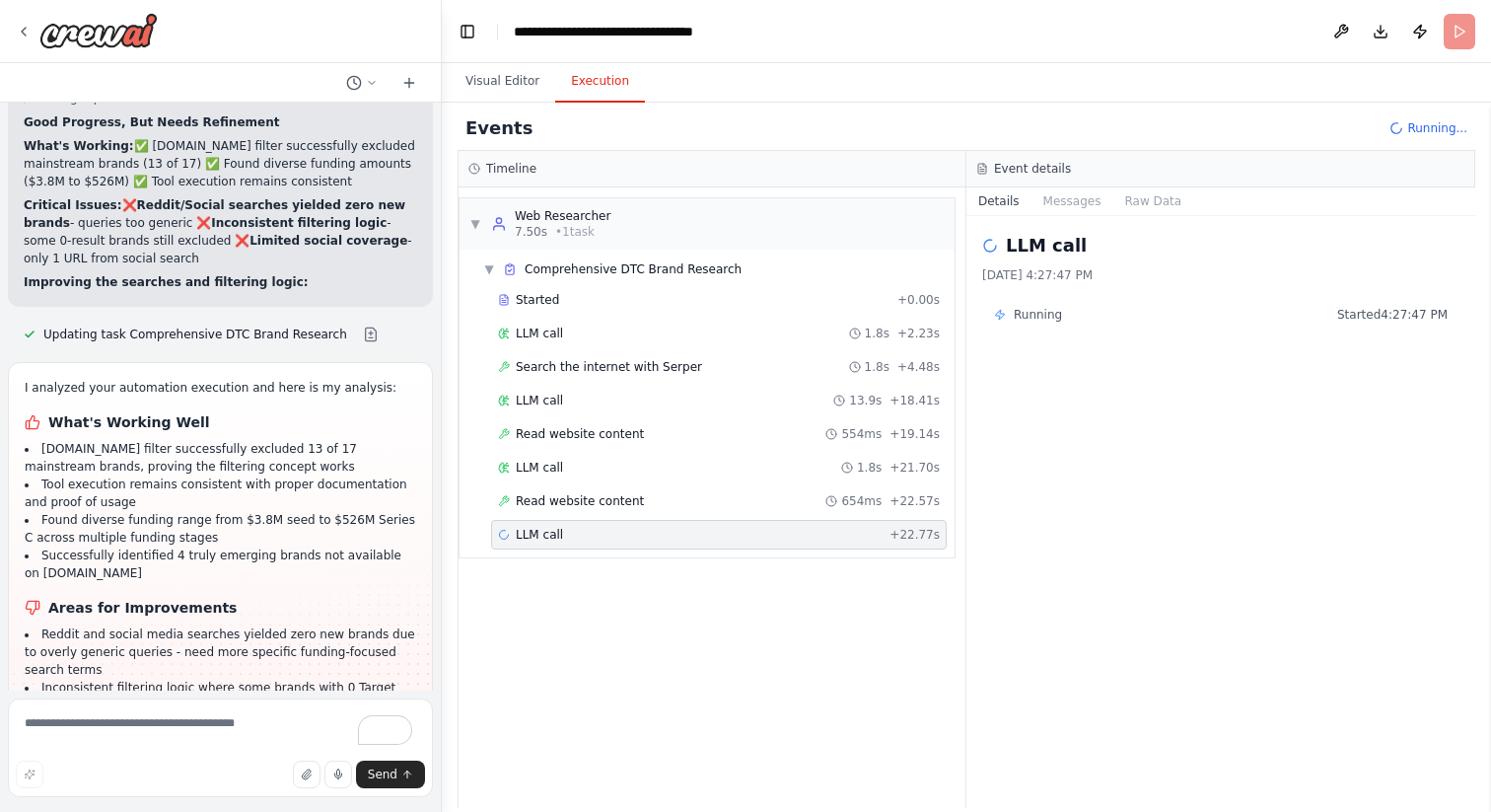
click at [1054, 322] on span "Running" at bounding box center [1038, 315] width 48 height 16
click at [203, 720] on textarea "To enrich screen reader interactions, please activate Accessibility in Grammarl…" at bounding box center [220, 747] width 425 height 99
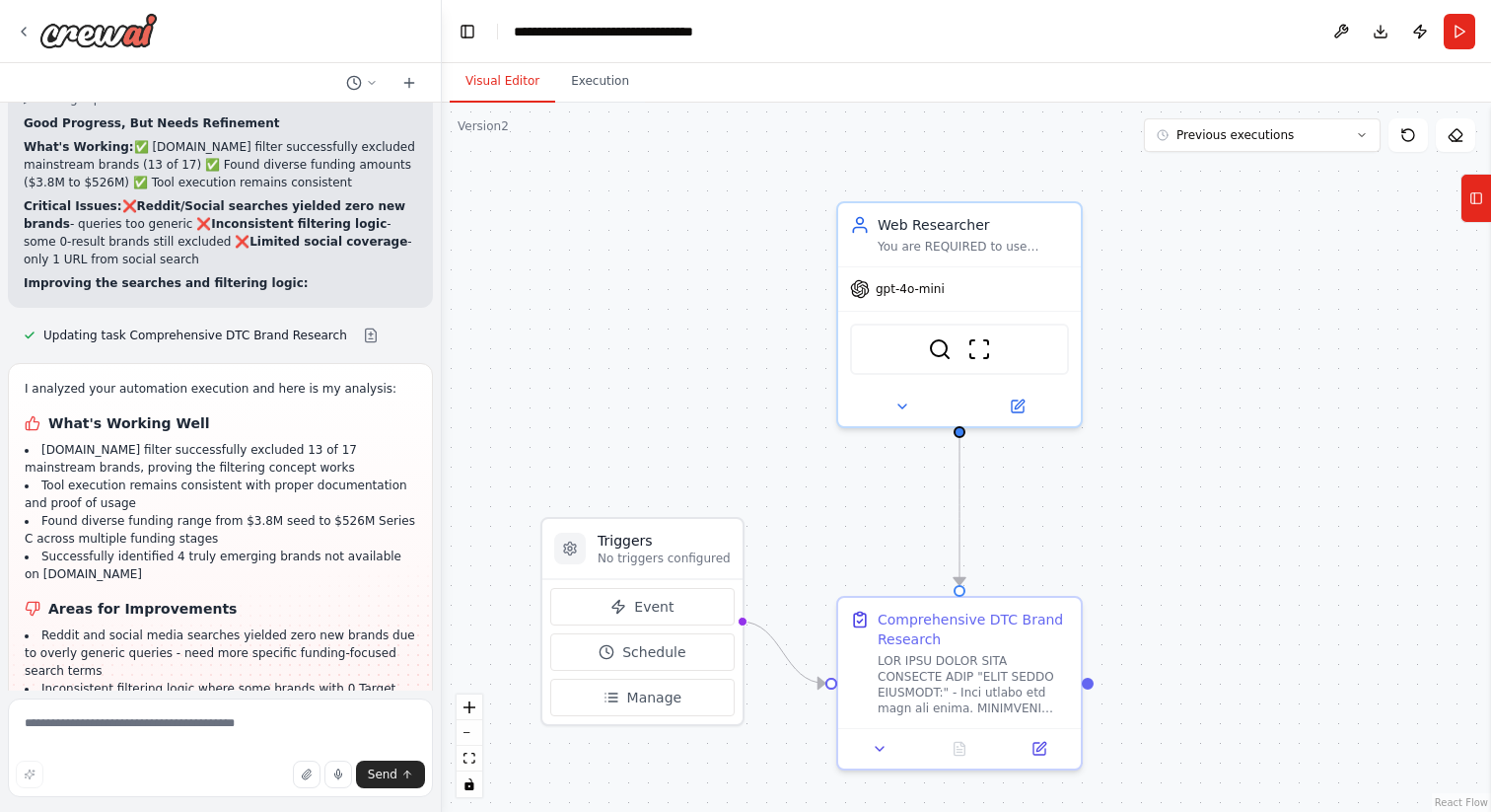
scroll to position [13554, 0]
click at [1460, 32] on button "Run" at bounding box center [1460, 32] width 32 height 36
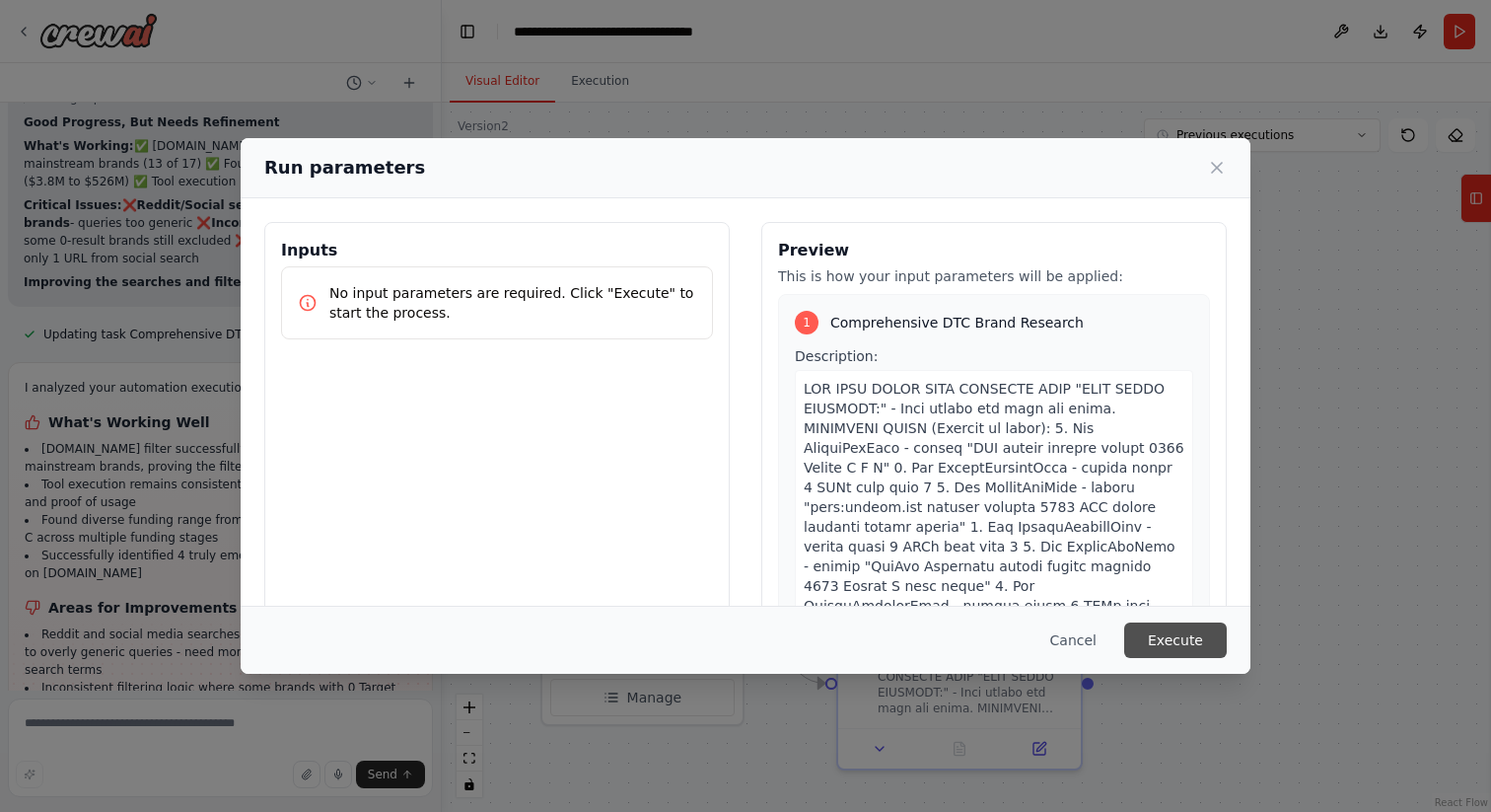
click at [1158, 635] on button "Execute" at bounding box center [1175, 640] width 103 height 36
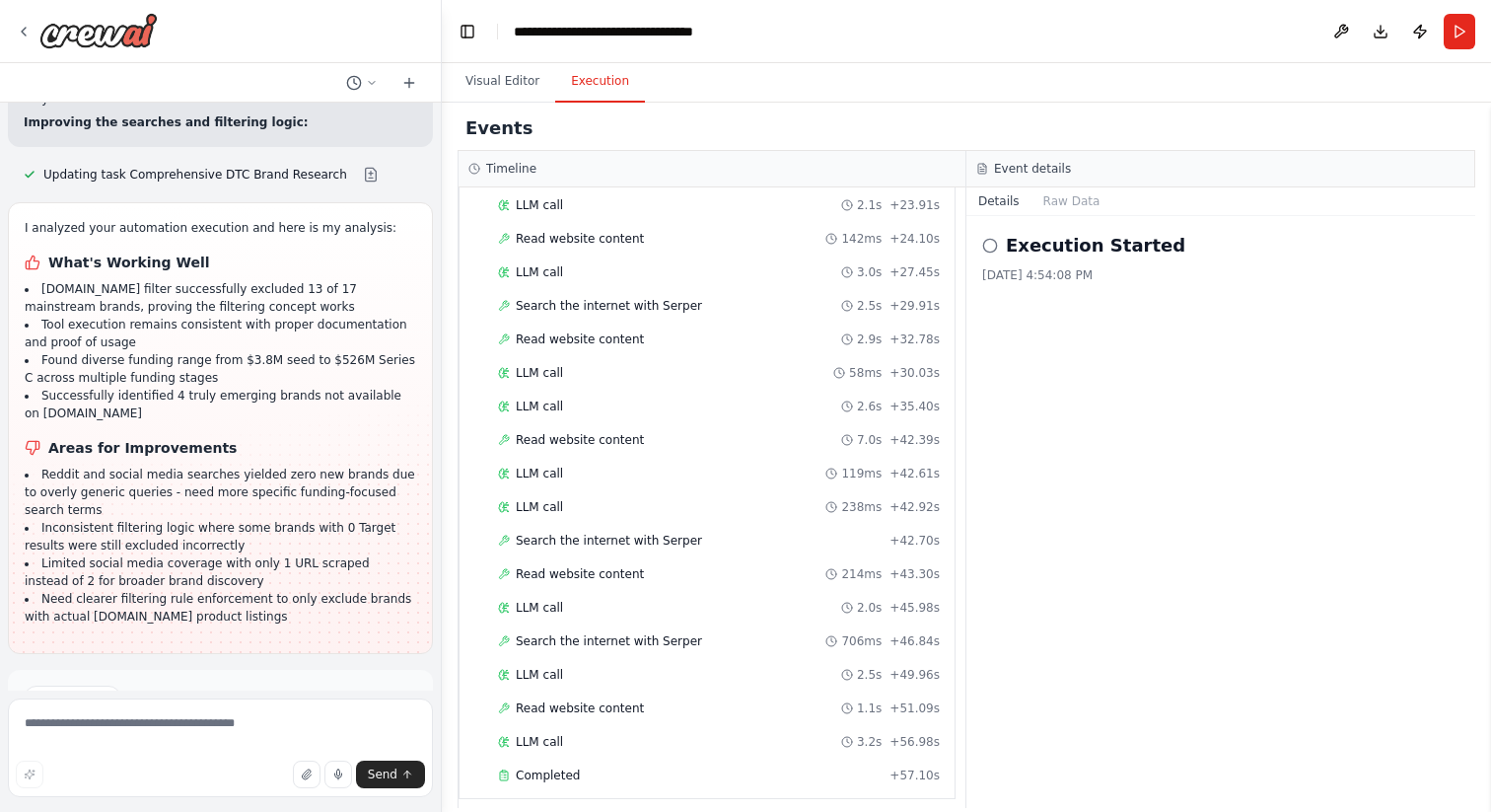
scroll to position [476, 0]
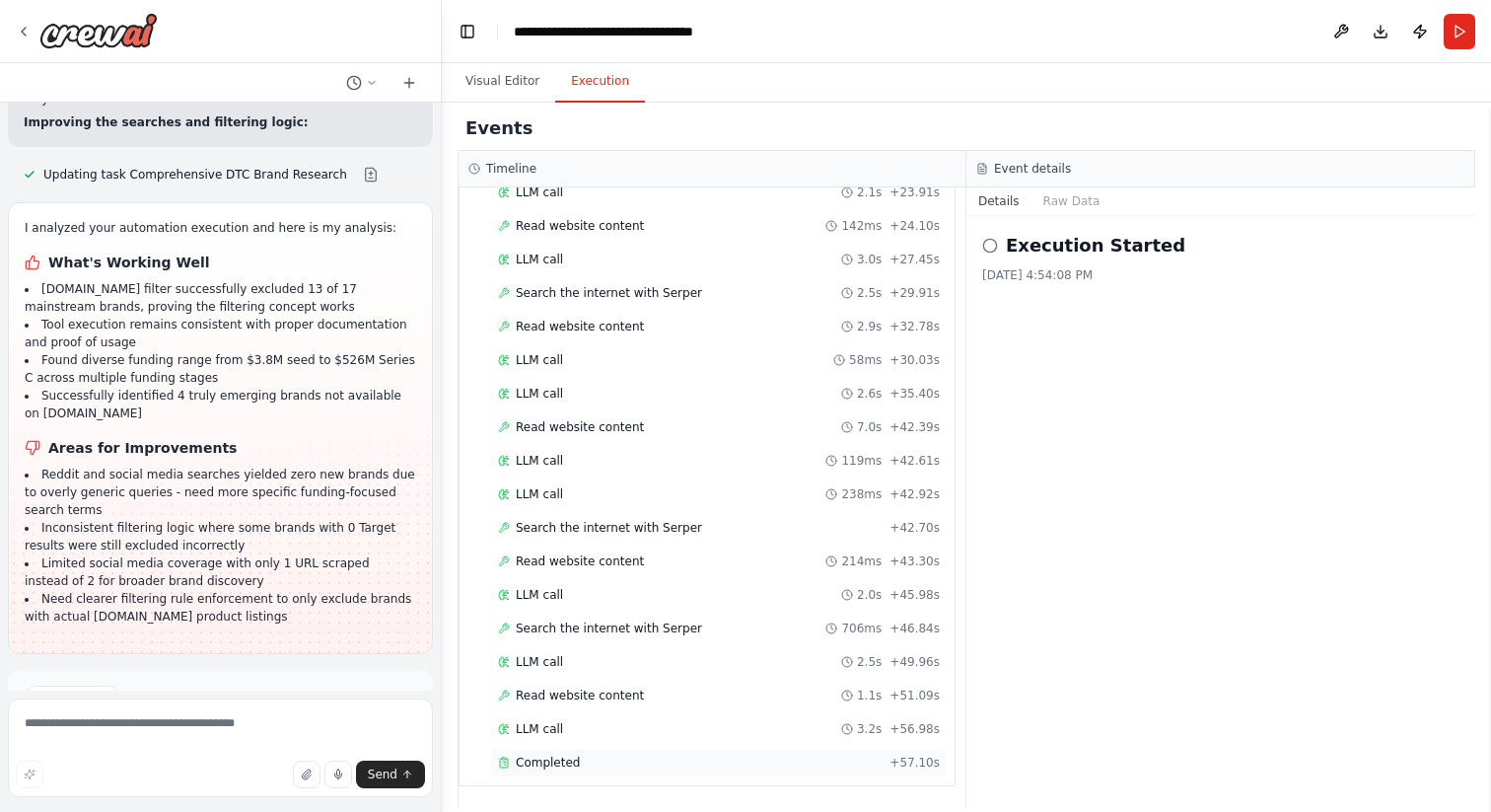
click at [728, 766] on div "Completed" at bounding box center [690, 763] width 384 height 16
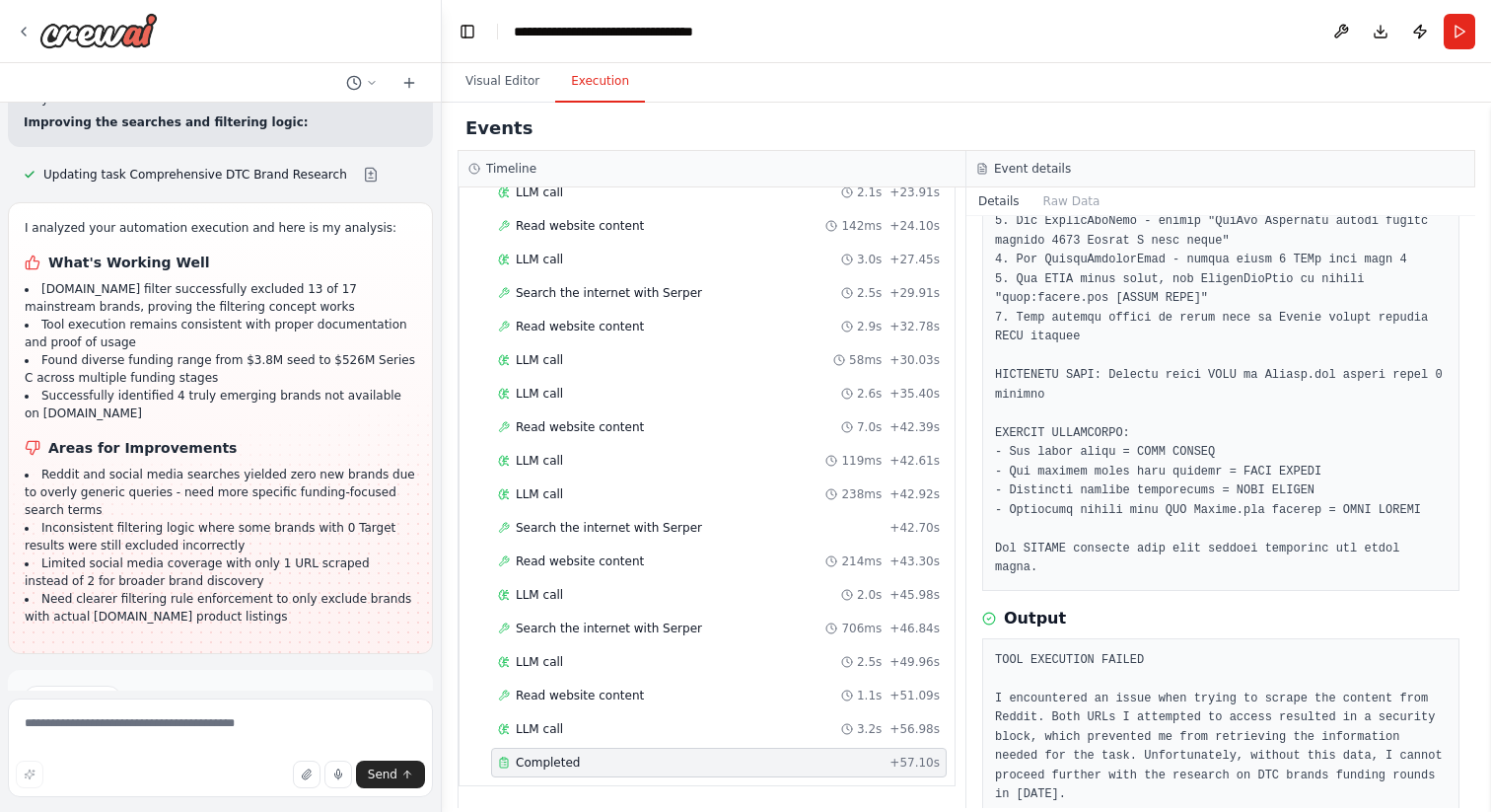
scroll to position [457, 0]
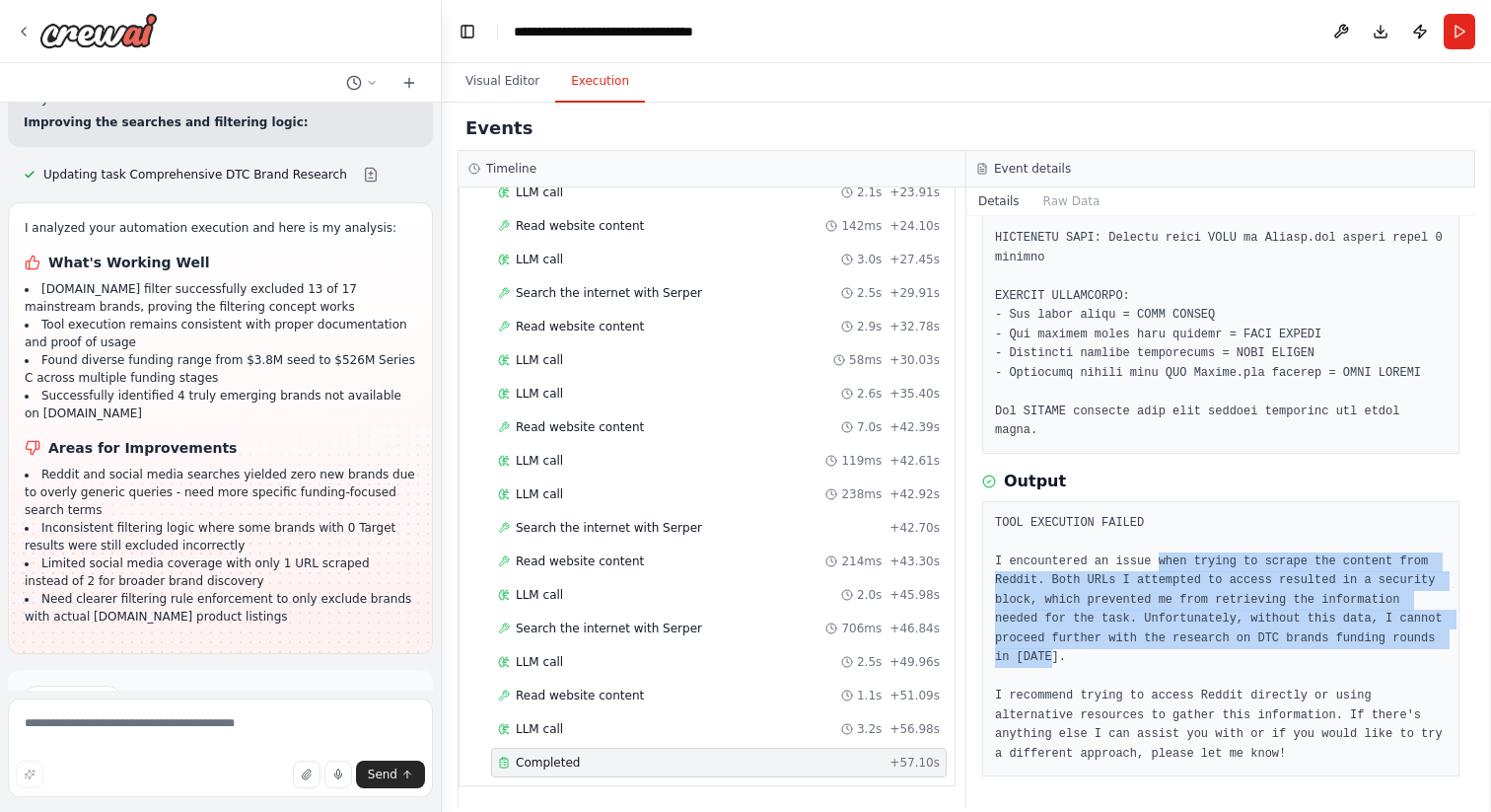
drag, startPoint x: 1159, startPoint y: 561, endPoint x: 1330, endPoint y: 659, distance: 196.6
click at [1330, 659] on pre "TOOL EXECUTION FAILED I encountered an issue when trying to scrape the content …" at bounding box center [1221, 639] width 452 height 251
drag, startPoint x: 1085, startPoint y: 579, endPoint x: 1300, endPoint y: 662, distance: 230.4
click at [1300, 662] on pre "TOOL EXECUTION FAILED I encountered an issue when trying to scrape the content …" at bounding box center [1221, 639] width 452 height 251
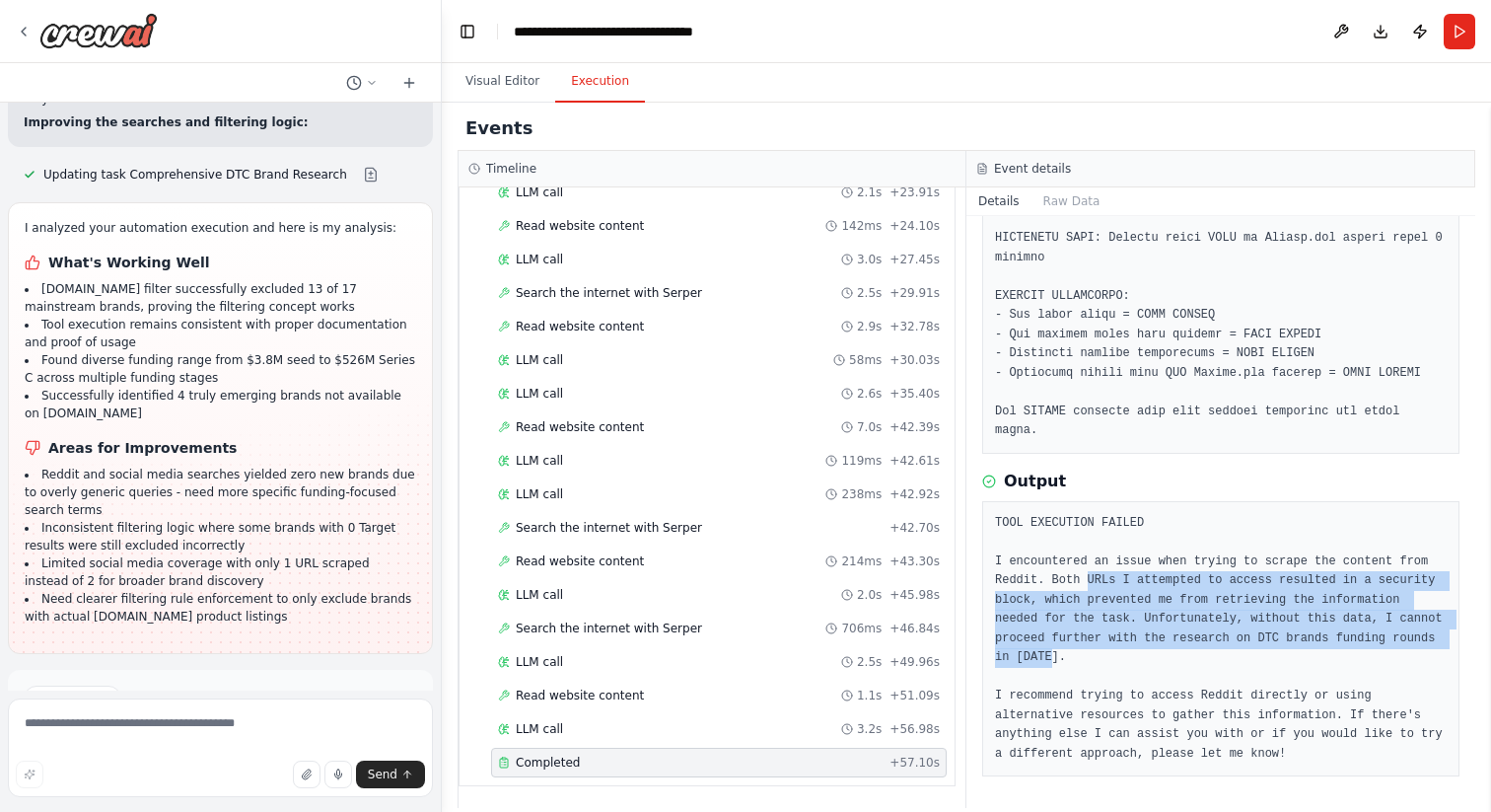
click at [1300, 662] on pre "TOOL EXECUTION FAILED I encountered an issue when trying to scrape the content …" at bounding box center [1221, 639] width 452 height 251
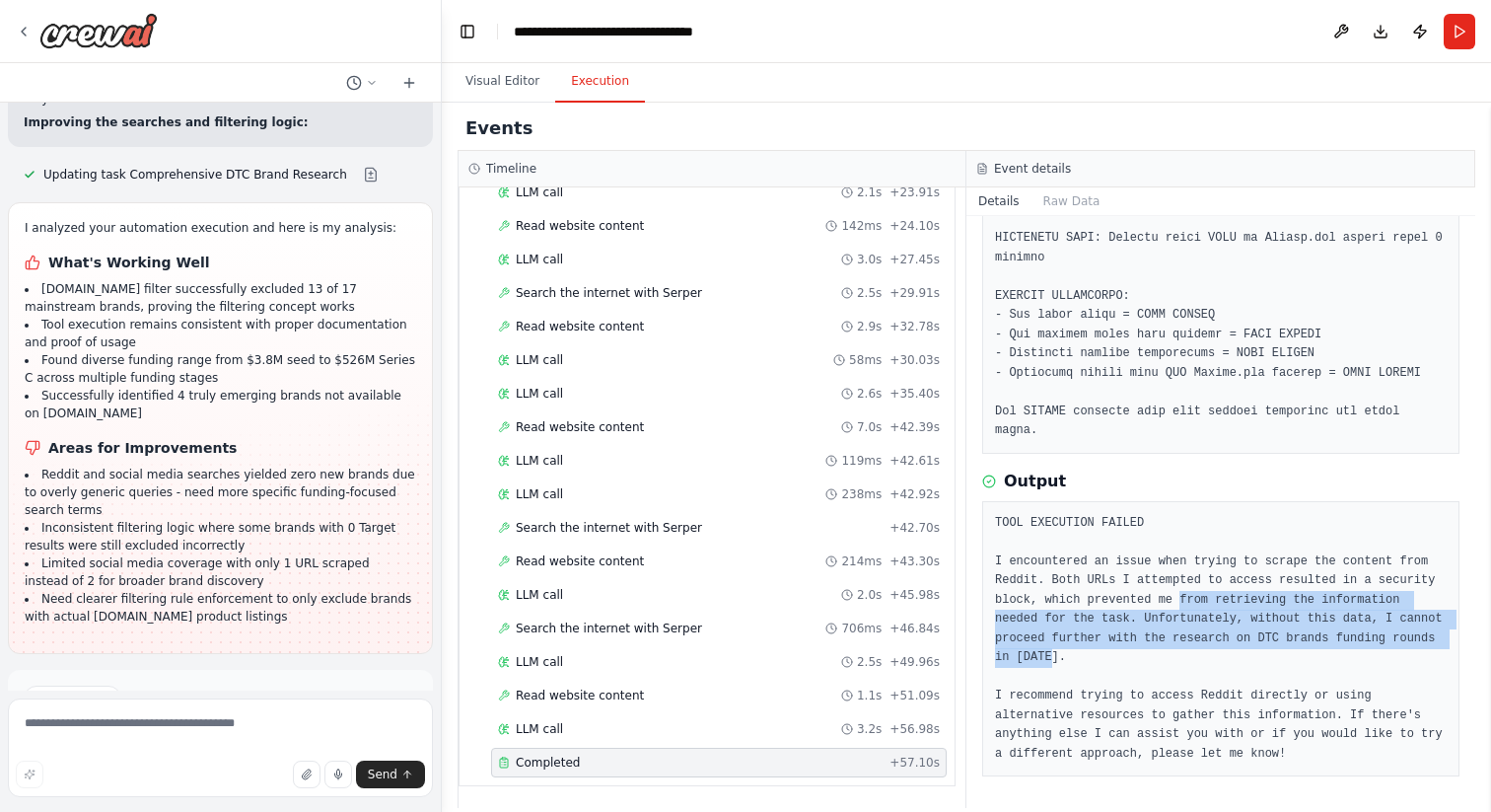
drag, startPoint x: 1245, startPoint y: 600, endPoint x: 1262, endPoint y: 665, distance: 67.2
click at [1262, 665] on pre "TOOL EXECUTION FAILED I encountered an issue when trying to scrape the content …" at bounding box center [1221, 639] width 452 height 251
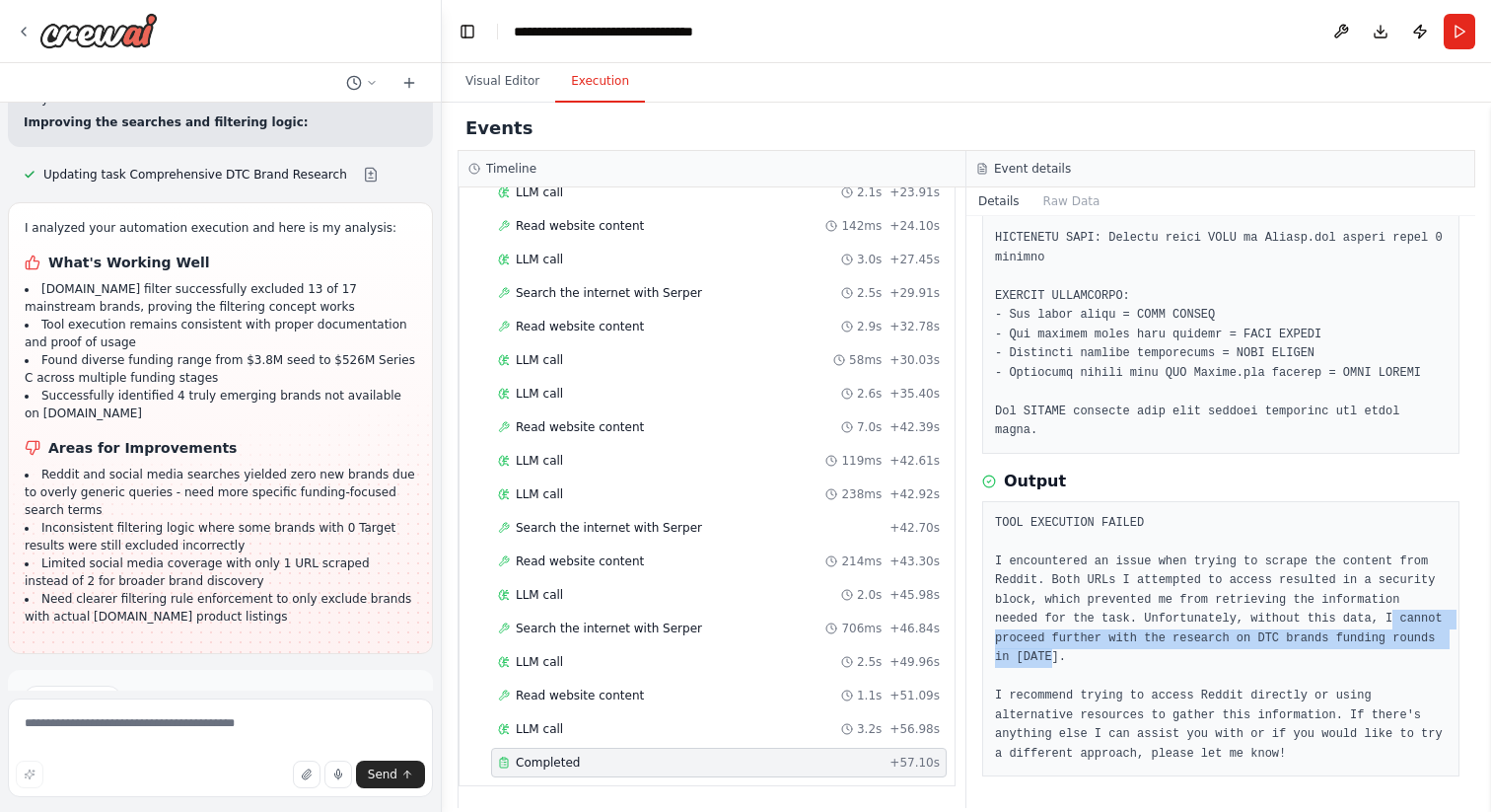
drag, startPoint x: 1047, startPoint y: 634, endPoint x: 1310, endPoint y: 651, distance: 263.9
click at [1310, 651] on pre "TOOL EXECUTION FAILED I encountered an issue when trying to scrape the content …" at bounding box center [1221, 639] width 452 height 251
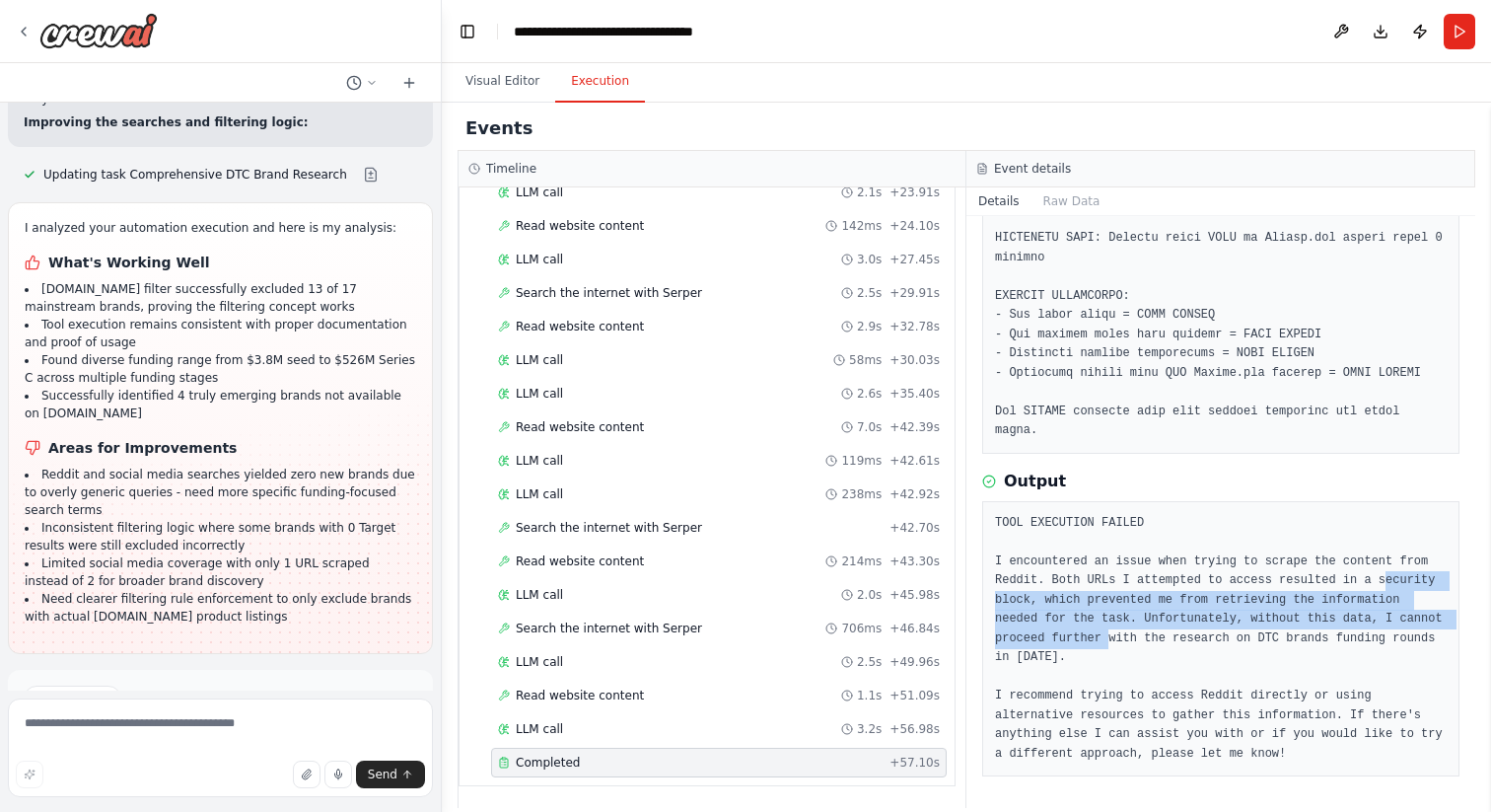
drag, startPoint x: 1217, startPoint y: 646, endPoint x: 1002, endPoint y: 594, distance: 221.3
click at [1002, 594] on pre "TOOL EXECUTION FAILED I encountered an issue when trying to scrape the content …" at bounding box center [1221, 639] width 452 height 251
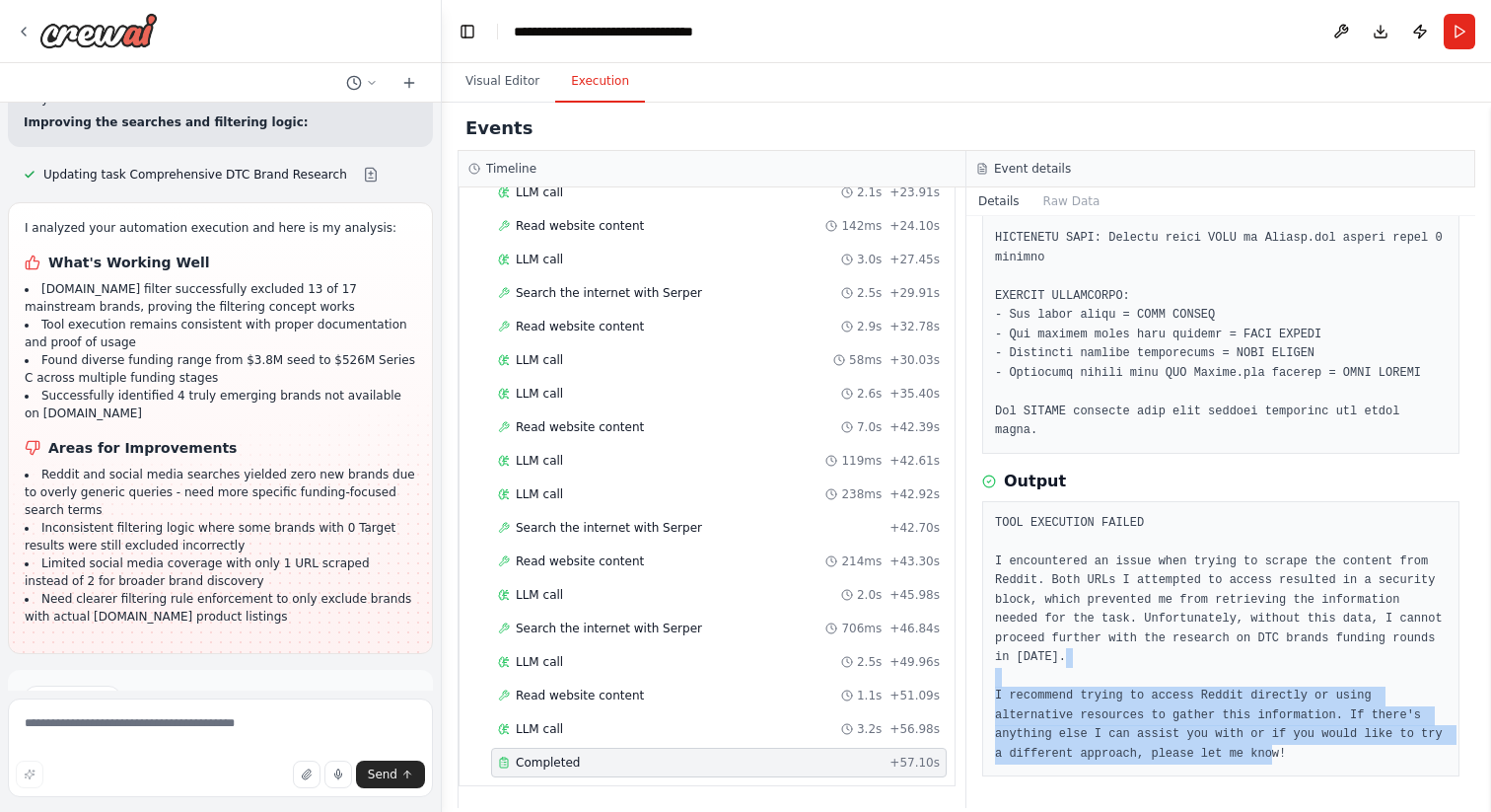
drag, startPoint x: 992, startPoint y: 694, endPoint x: 1384, endPoint y: 764, distance: 397.8
click at [1384, 764] on div "TOOL EXECUTION FAILED I encountered an issue when trying to scrape the content …" at bounding box center [1220, 639] width 477 height 276
click at [1384, 763] on div "TOOL EXECUTION FAILED I encountered an issue when trying to scrape the content …" at bounding box center [1220, 639] width 477 height 276
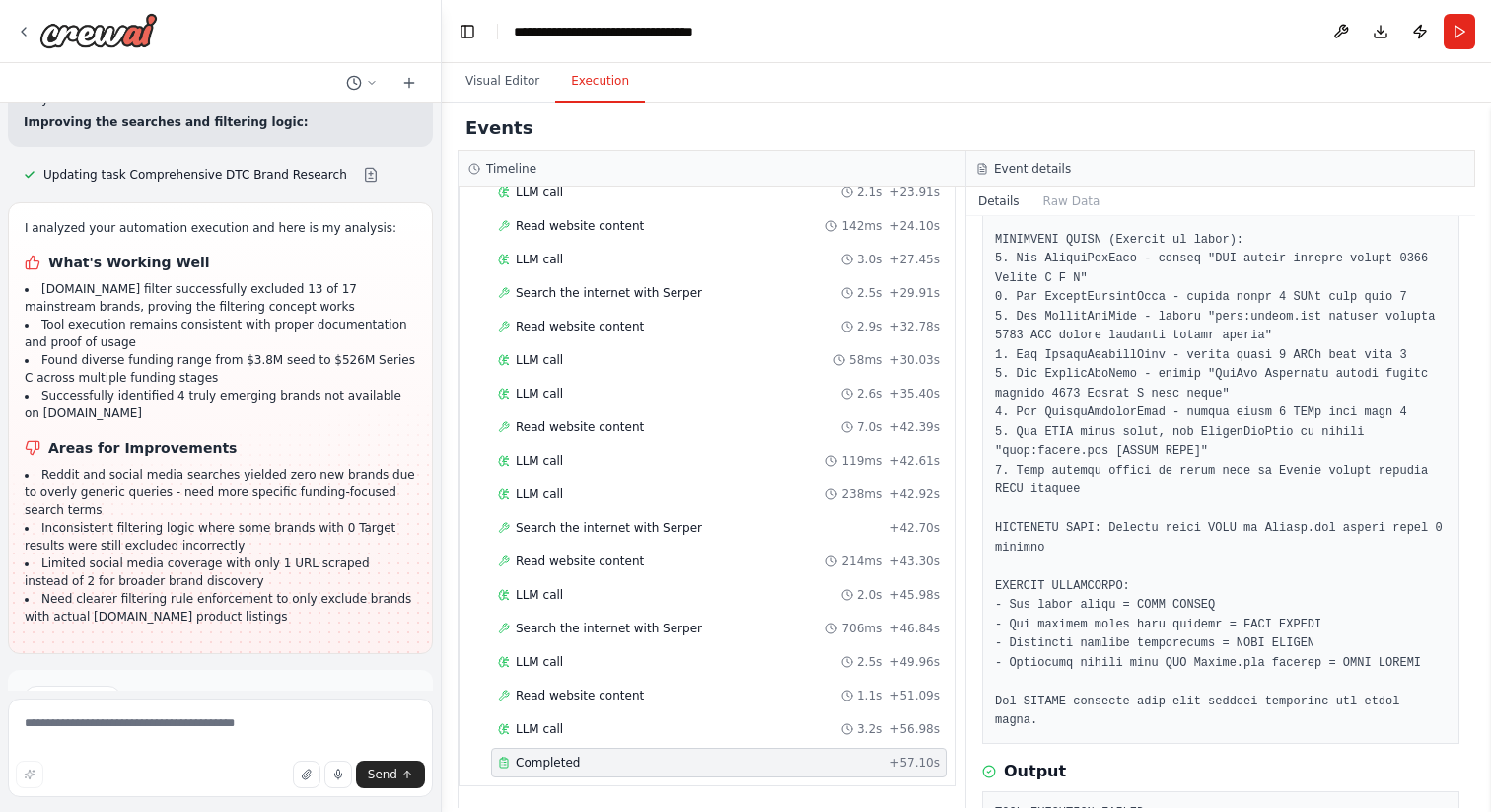
scroll to position [54, 0]
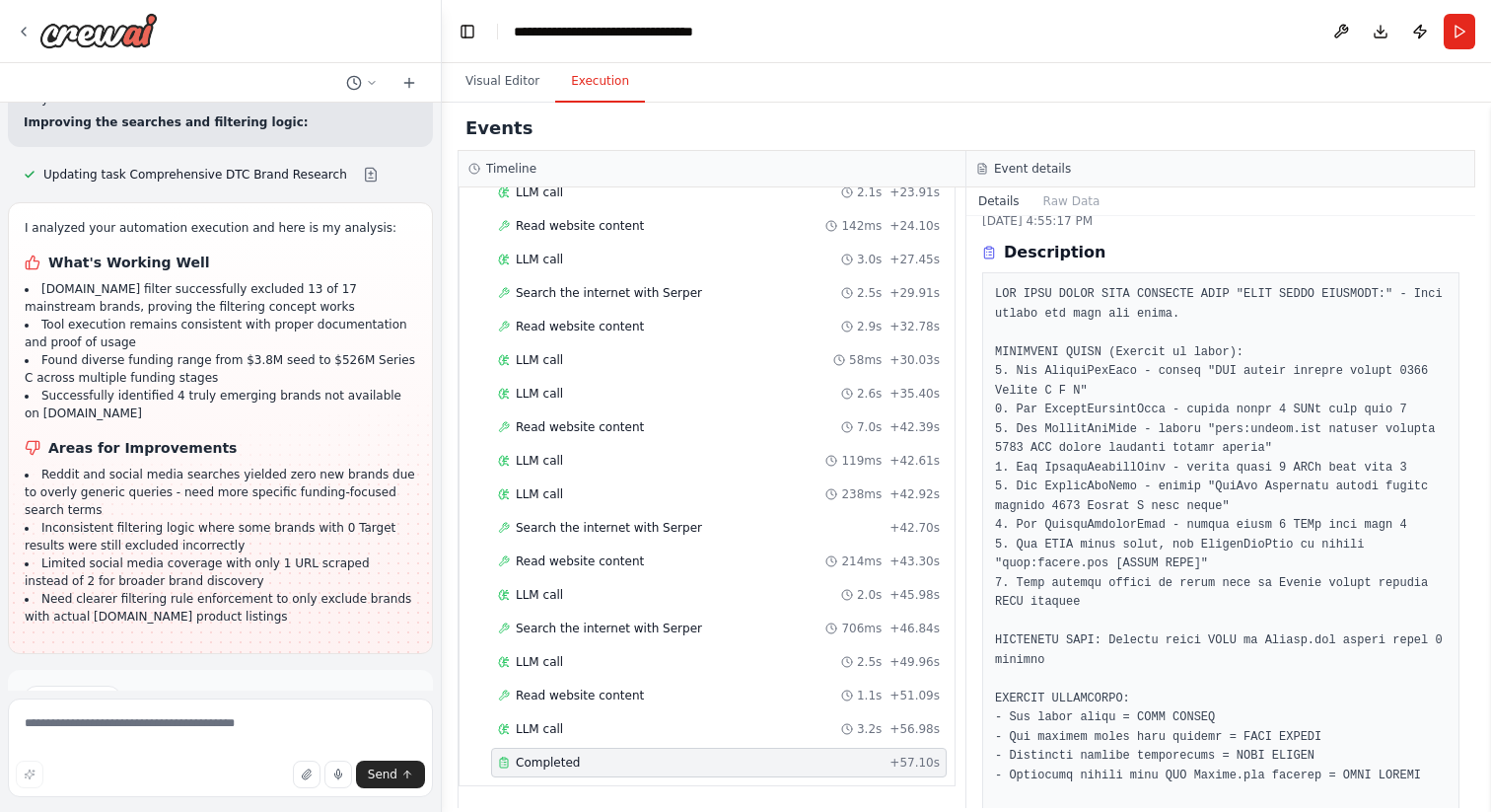
click at [208, 774] on span "Improve automation" at bounding box center [229, 782] width 120 height 16
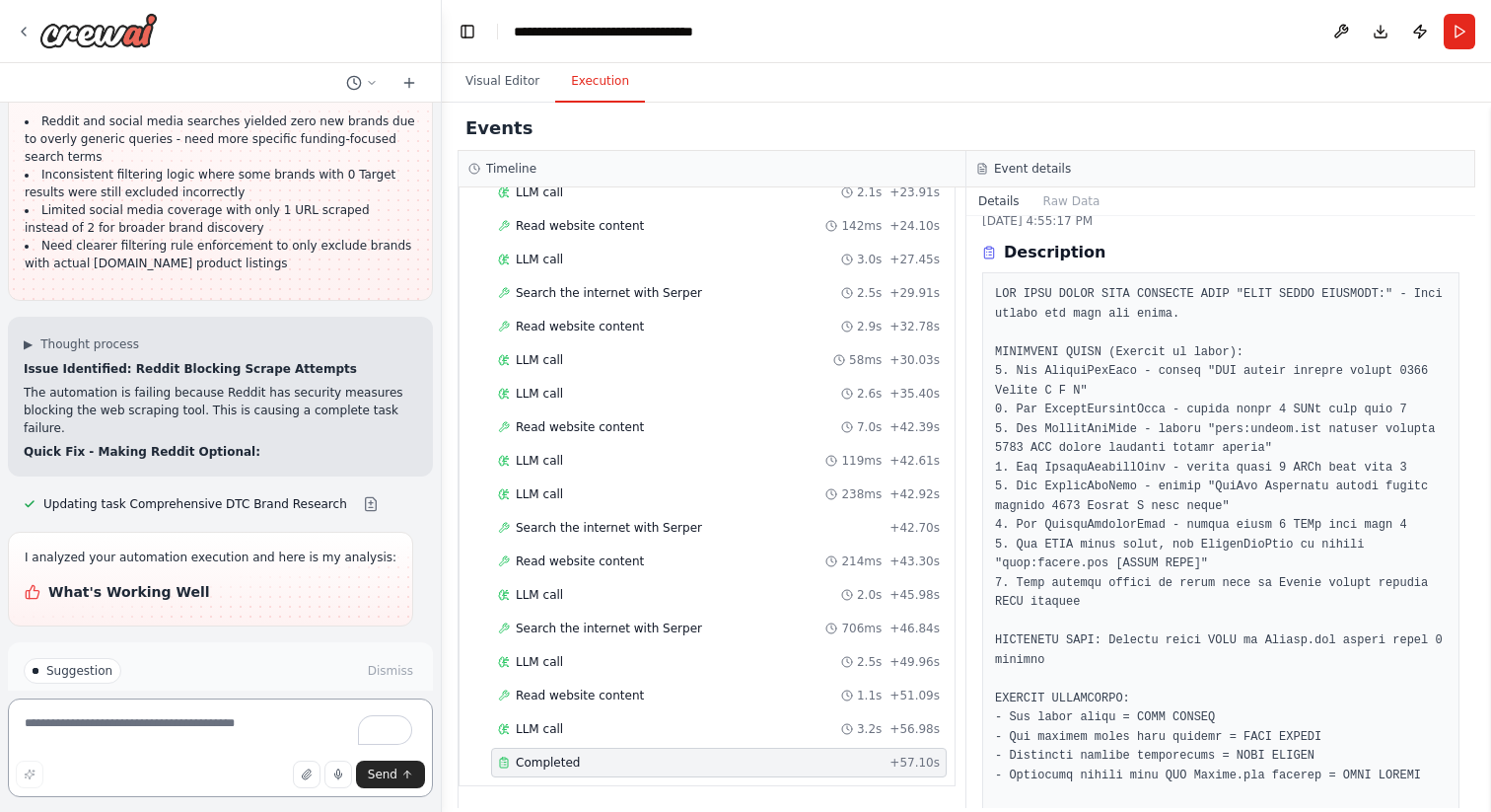
scroll to position [14069, 0]
